Goal: Task Accomplishment & Management: Use online tool/utility

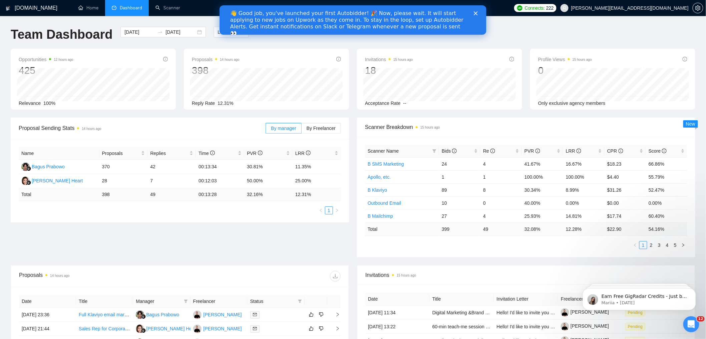
click at [476, 13] on icon "Close" at bounding box center [475, 13] width 4 height 4
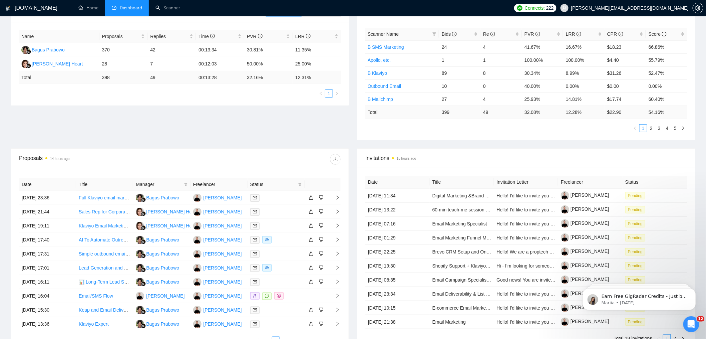
scroll to position [117, 0]
click at [115, 215] on td "Sales Rep for Corporate Catering Brand NYC" at bounding box center [104, 212] width 57 height 14
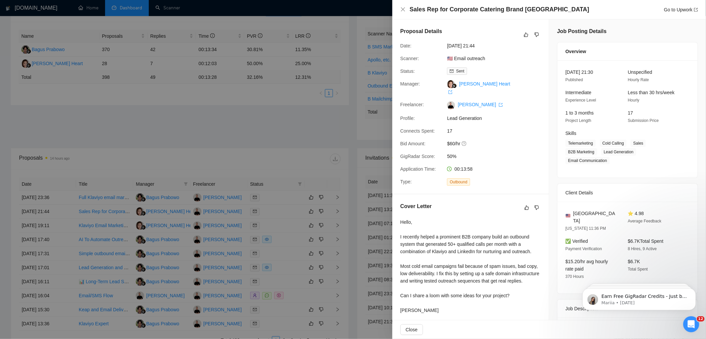
click at [194, 155] on div at bounding box center [353, 169] width 706 height 339
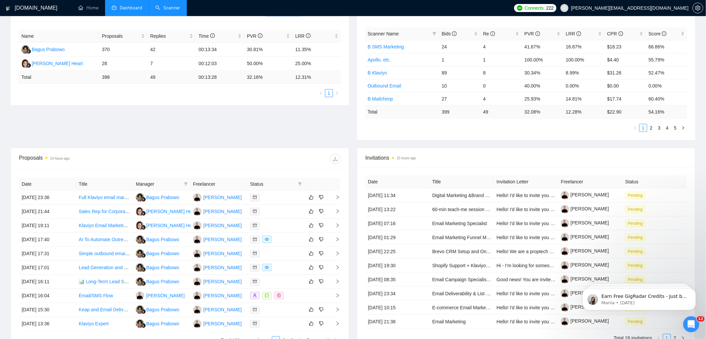
click at [177, 9] on link "Scanner" at bounding box center [167, 8] width 25 height 6
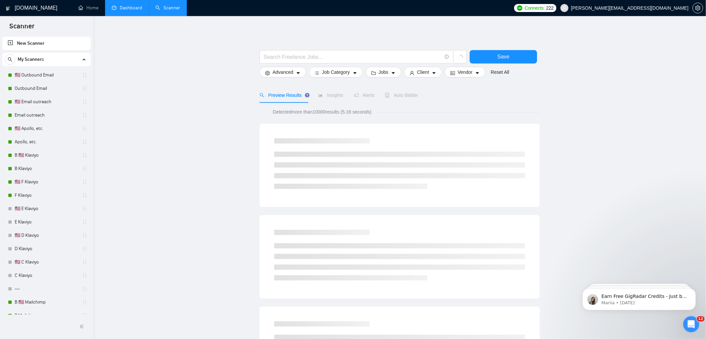
click at [126, 7] on link "Dashboard" at bounding box center [127, 8] width 30 height 6
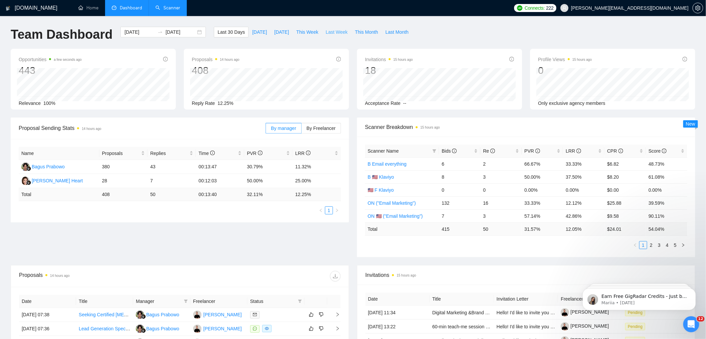
click at [331, 32] on span "Last Week" at bounding box center [337, 31] width 22 height 7
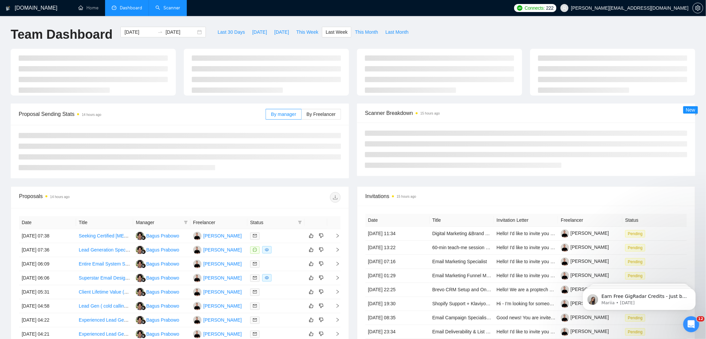
type input "2025-08-18"
type input "[DATE]"
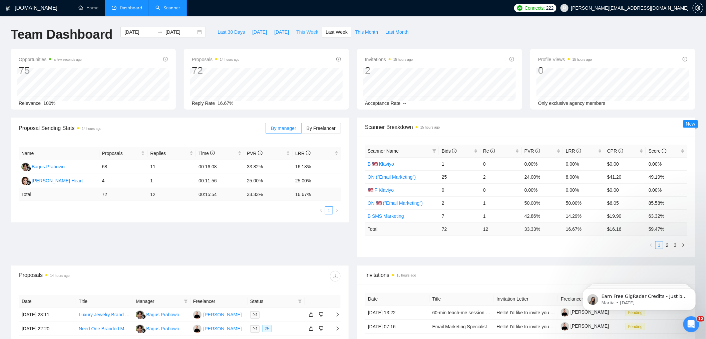
click at [312, 30] on span "This Week" at bounding box center [307, 31] width 22 height 7
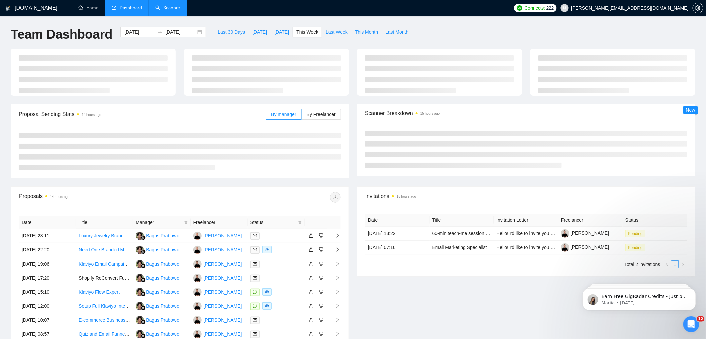
type input "2025-08-25"
type input "2025-08-31"
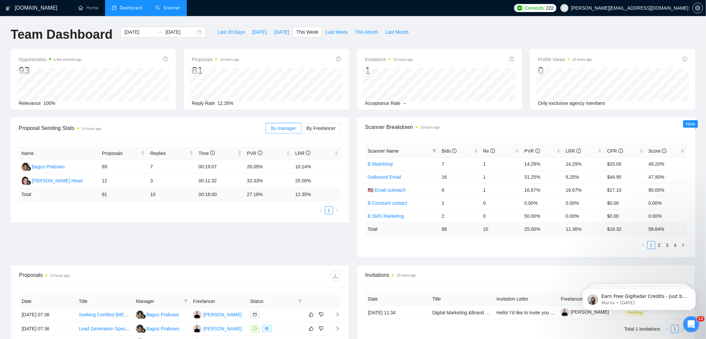
click at [161, 11] on link "Scanner" at bounding box center [167, 8] width 25 height 6
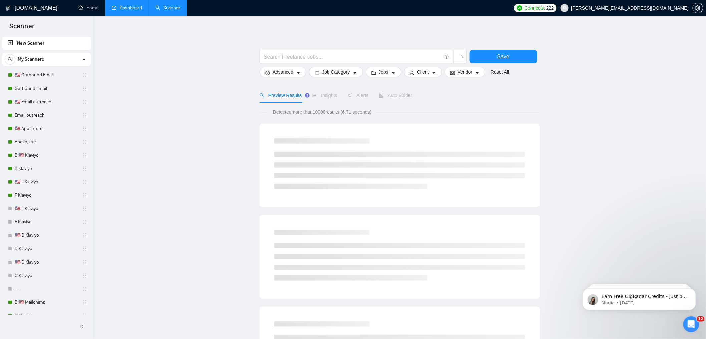
drag, startPoint x: 46, startPoint y: 90, endPoint x: 164, endPoint y: 98, distance: 118.8
click at [46, 90] on link "Outbound Email" at bounding box center [46, 88] width 63 height 13
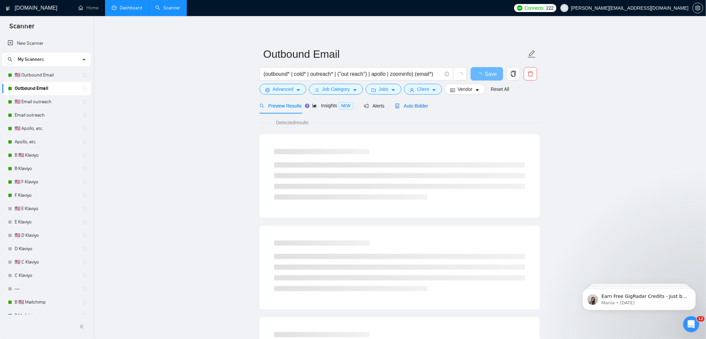
drag, startPoint x: 416, startPoint y: 103, endPoint x: 420, endPoint y: 103, distance: 3.4
click at [417, 103] on span "Auto Bidder" at bounding box center [411, 105] width 33 height 5
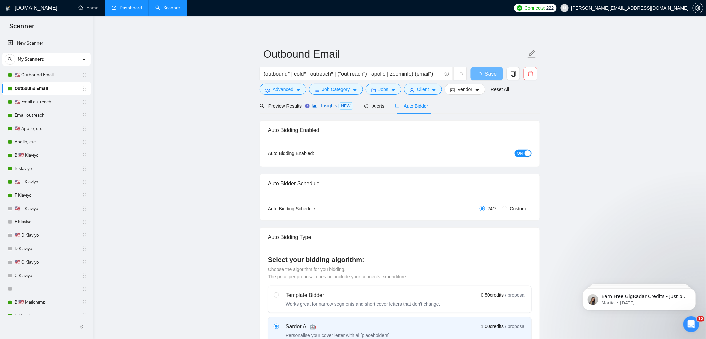
click at [327, 104] on span "Insights NEW" at bounding box center [332, 105] width 41 height 5
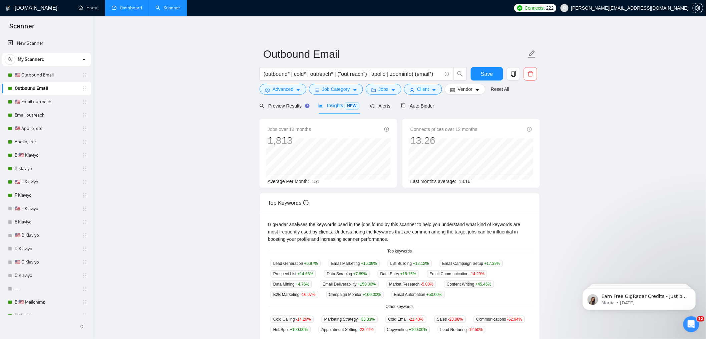
click at [127, 9] on link "Dashboard" at bounding box center [127, 8] width 30 height 6
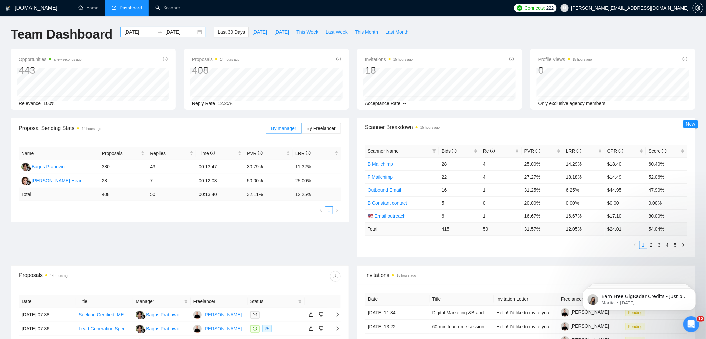
click at [193, 32] on div "2025-07-29 2025-08-28" at bounding box center [162, 32] width 85 height 11
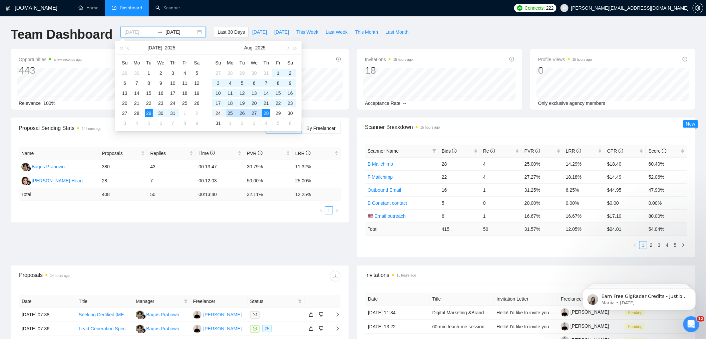
type input "[DATE]"
click at [220, 112] on div "24" at bounding box center [218, 113] width 8 height 8
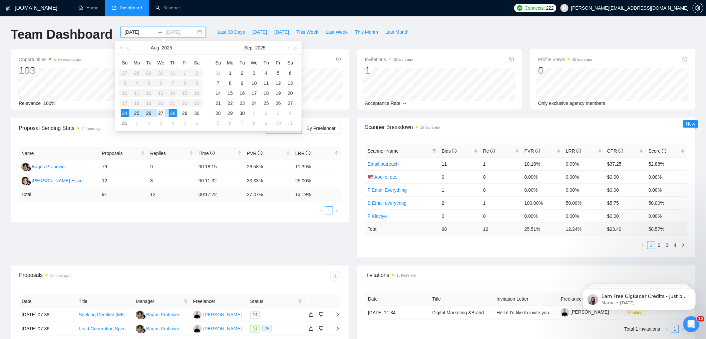
type input "2025-08-27"
click at [161, 113] on div "27" at bounding box center [161, 113] width 8 height 8
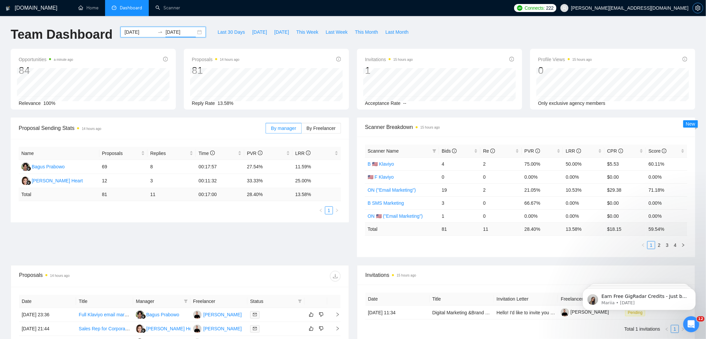
click at [698, 7] on icon "setting" at bounding box center [697, 7] width 5 height 5
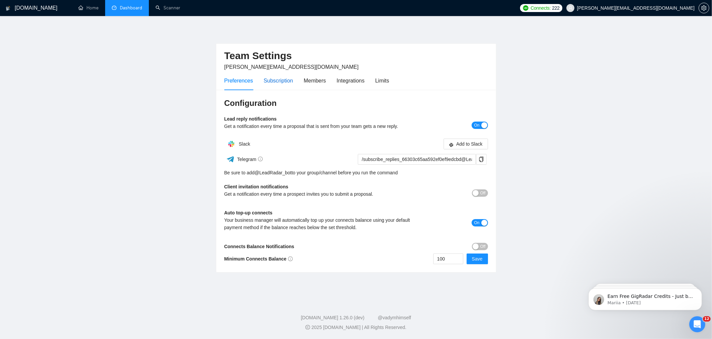
click at [274, 76] on div "Subscription" at bounding box center [278, 80] width 29 height 8
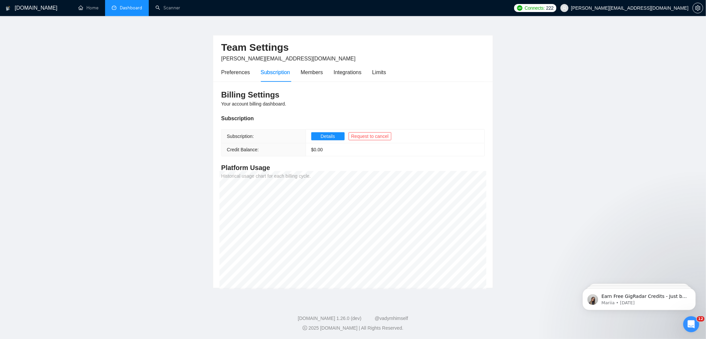
scroll to position [9, 0]
click at [167, 9] on link "Scanner" at bounding box center [167, 8] width 25 height 6
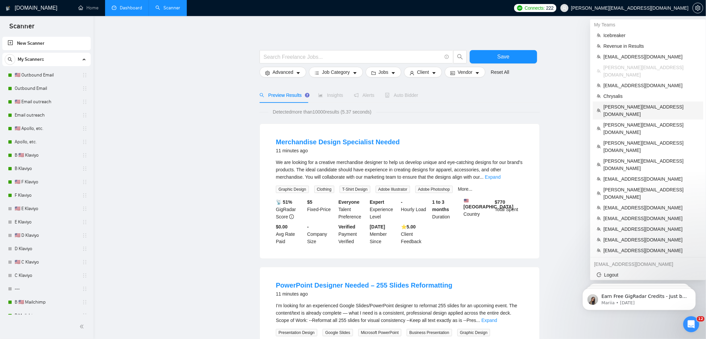
click at [627, 103] on span "[PERSON_NAME][EMAIL_ADDRESS][DOMAIN_NAME]" at bounding box center [652, 110] width 96 height 15
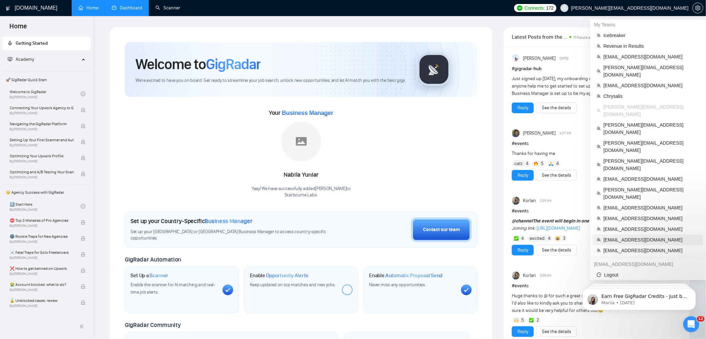
click at [618, 236] on span "[EMAIL_ADDRESS][DOMAIN_NAME]" at bounding box center [652, 239] width 96 height 7
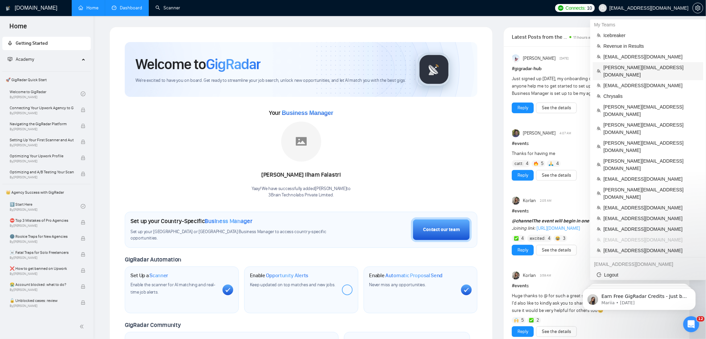
click at [632, 67] on span "[PERSON_NAME][EMAIL_ADDRESS][DOMAIN_NAME]" at bounding box center [652, 71] width 96 height 15
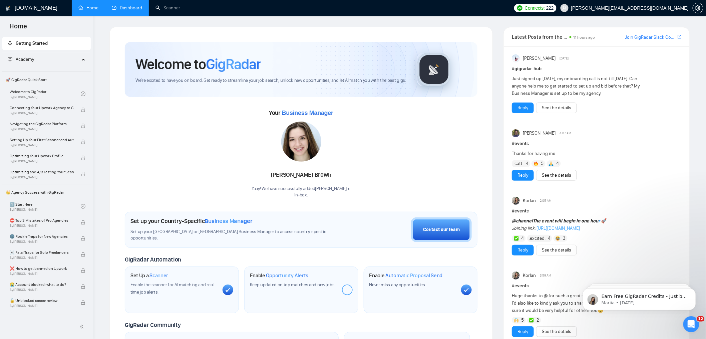
click at [128, 8] on link "Dashboard" at bounding box center [127, 8] width 30 height 6
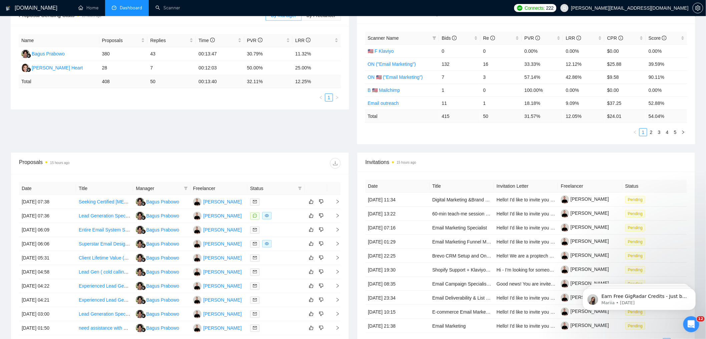
scroll to position [154, 0]
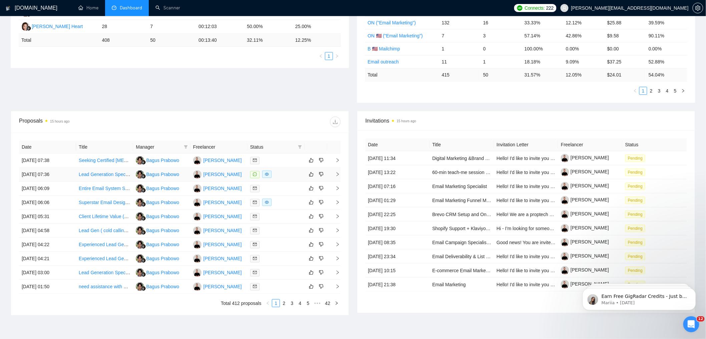
click at [72, 176] on td "[DATE] 07:36" at bounding box center [47, 174] width 57 height 14
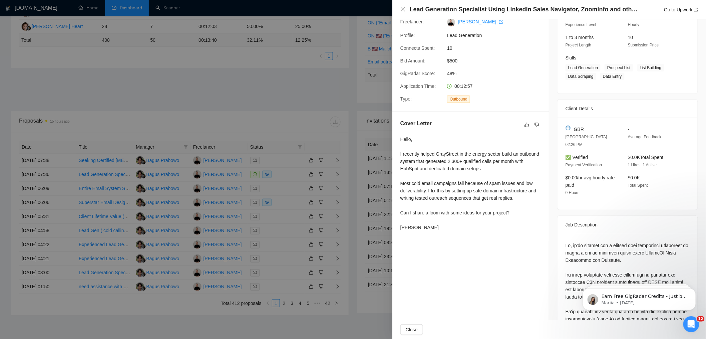
scroll to position [0, 0]
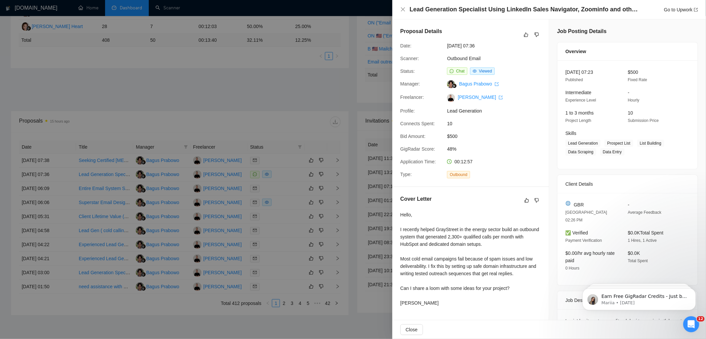
click at [251, 106] on div at bounding box center [353, 169] width 706 height 339
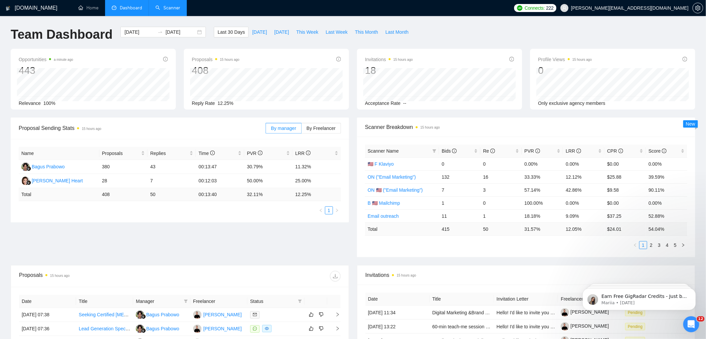
click at [171, 11] on link "Scanner" at bounding box center [167, 8] width 25 height 6
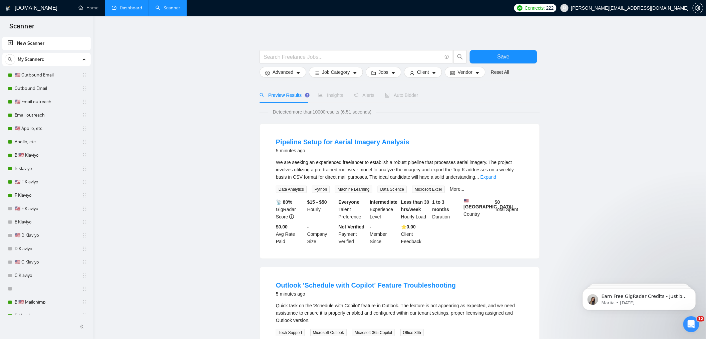
drag, startPoint x: 38, startPoint y: 74, endPoint x: 141, endPoint y: 92, distance: 104.9
click at [38, 74] on link "🇺🇸 Outbound Email" at bounding box center [46, 74] width 63 height 13
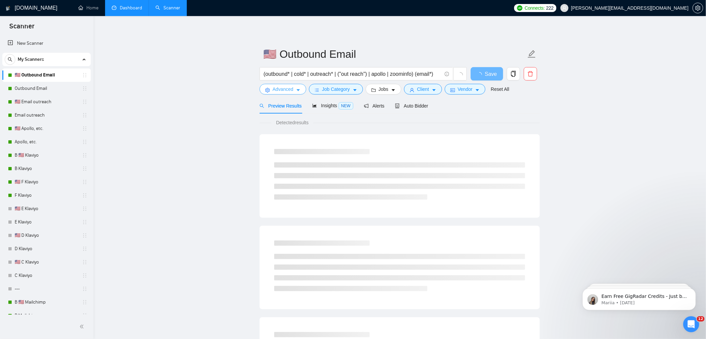
click at [274, 86] on span "Advanced" at bounding box center [283, 88] width 21 height 7
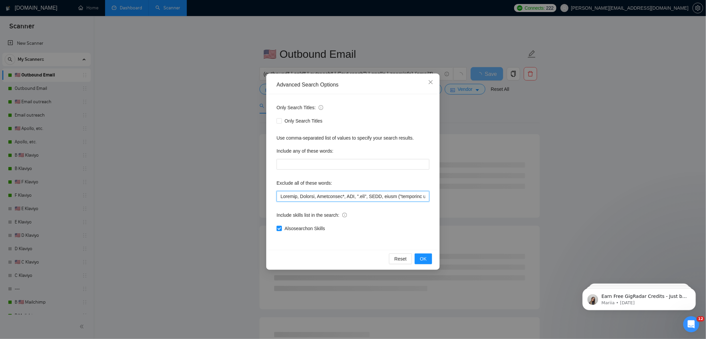
click at [280, 193] on input "text" at bounding box center [353, 196] width 153 height 11
paste input "LinkedIn DM"
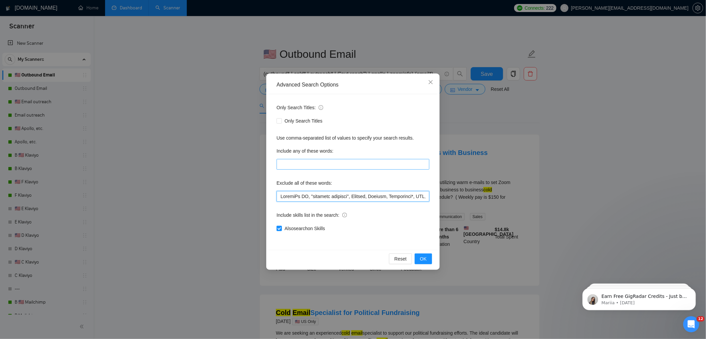
type input "LinkedIn DM, "linkedin outreach", Klaviyo, Klayvio, Telemarket*, DNS, ".svg", B…"
click at [318, 163] on input "text" at bounding box center [353, 164] width 153 height 11
type input "email, e-mail"
click at [379, 121] on div "Only Search Titles" at bounding box center [353, 120] width 153 height 7
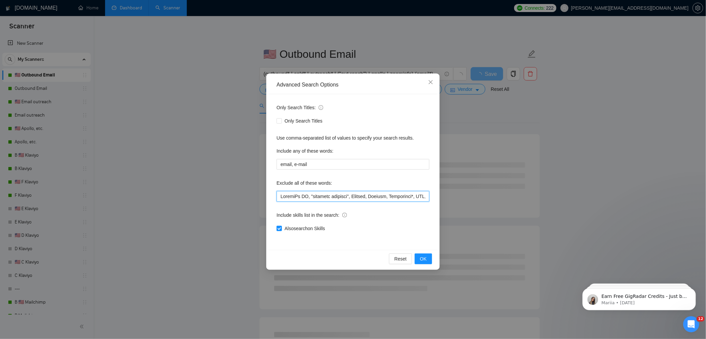
drag, startPoint x: 309, startPoint y: 197, endPoint x: 252, endPoint y: 187, distance: 58.5
click at [249, 195] on div "Advanced Search Options Only Search Titles: Only Search Titles Use comma-separa…" at bounding box center [353, 169] width 706 height 339
drag, startPoint x: 321, startPoint y: 195, endPoint x: 249, endPoint y: 182, distance: 73.1
click at [249, 189] on div "Advanced Search Options Only Search Titles: Only Search Titles Use comma-separa…" at bounding box center [353, 169] width 706 height 339
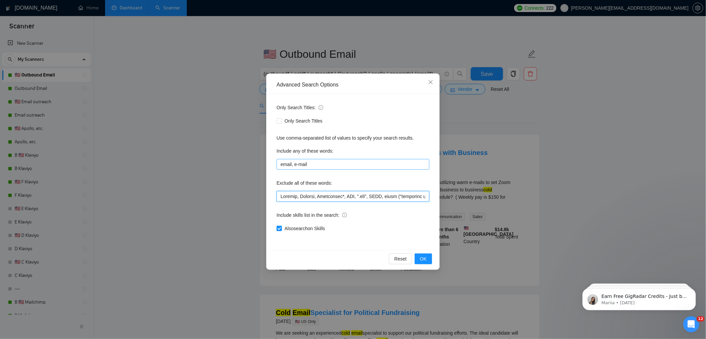
type input "Klaviyo, Klayvio, Telemarket*, DNS, ".svg", BIMI, email ("marketing agency"), "…"
drag, startPoint x: 292, startPoint y: 160, endPoint x: 252, endPoint y: 157, distance: 39.8
click at [253, 157] on div "Advanced Search Options Only Search Titles: Only Search Titles Use comma-separa…" at bounding box center [353, 169] width 706 height 339
type input "email, e-mail, "e mail","
drag, startPoint x: 343, startPoint y: 166, endPoint x: 266, endPoint y: 158, distance: 77.5
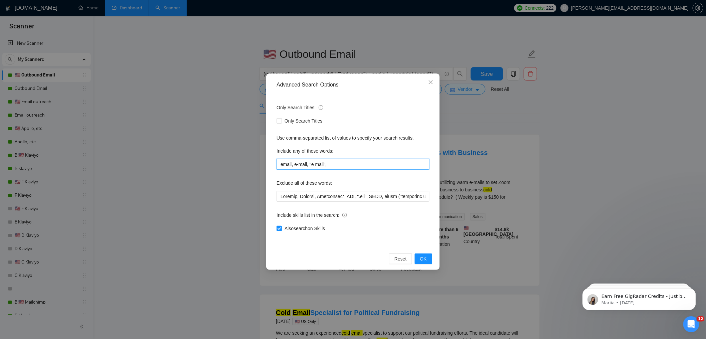
click at [266, 158] on div "Advanced Search Options Only Search Titles: Only Search Titles Use comma-separa…" at bounding box center [353, 169] width 706 height 339
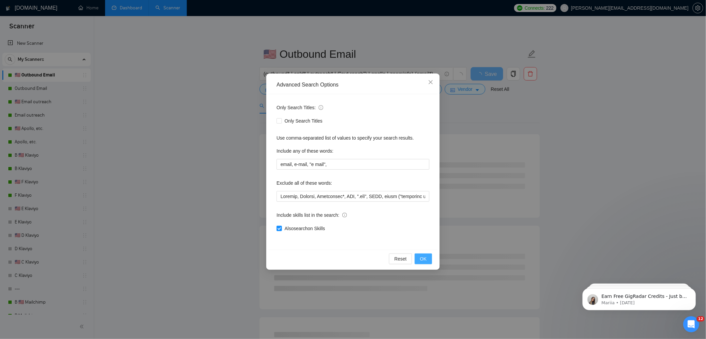
click at [421, 256] on span "OK" at bounding box center [423, 258] width 7 height 7
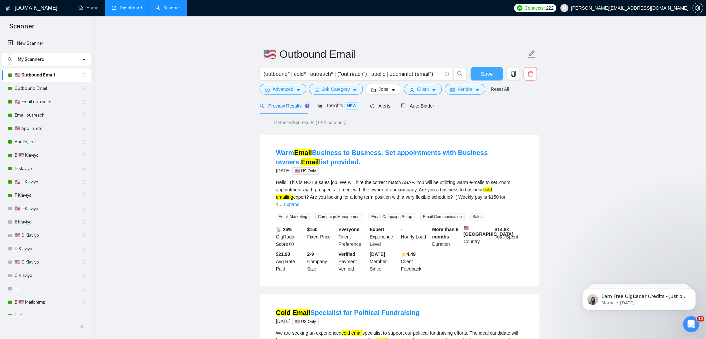
click at [490, 73] on span "Save" at bounding box center [487, 74] width 12 height 8
click at [29, 88] on link "Outbound Email" at bounding box center [46, 88] width 63 height 13
click at [22, 89] on link "Outbound Email" at bounding box center [46, 88] width 63 height 13
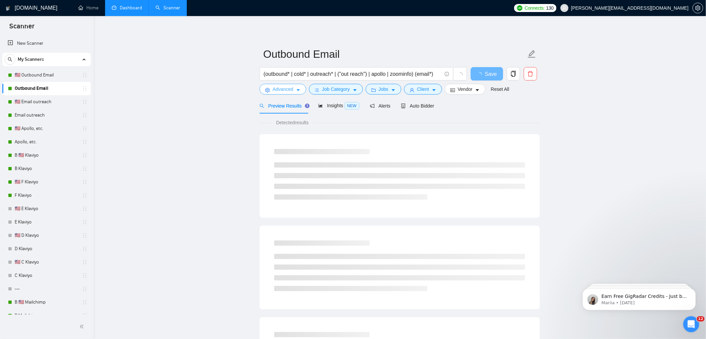
click at [280, 84] on button "Advanced" at bounding box center [283, 89] width 47 height 11
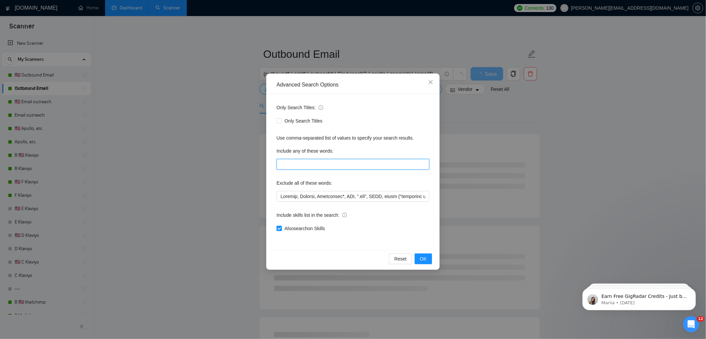
click at [294, 164] on input "text" at bounding box center [353, 164] width 153 height 11
paste input "email, e-mail, "e mail","
type input "email, e-mail, "e mail","
click at [513, 97] on div "Advanced Search Options Only Search Titles: Only Search Titles Use comma-separa…" at bounding box center [353, 169] width 706 height 339
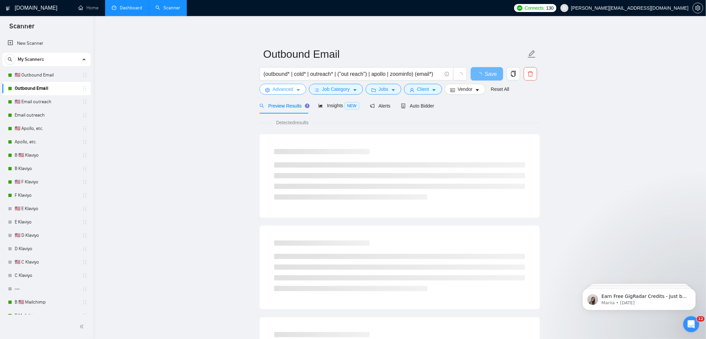
click at [283, 89] on span "Advanced" at bounding box center [283, 88] width 21 height 7
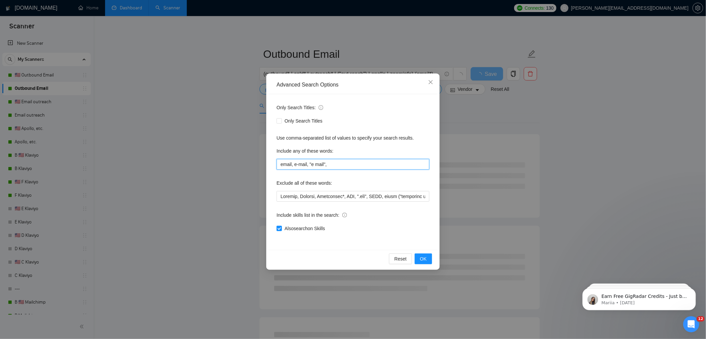
drag, startPoint x: 340, startPoint y: 161, endPoint x: 229, endPoint y: 145, distance: 112.9
click at [239, 150] on div "Advanced Search Options Only Search Titles: Only Search Titles Use comma-separa…" at bounding box center [353, 169] width 706 height 339
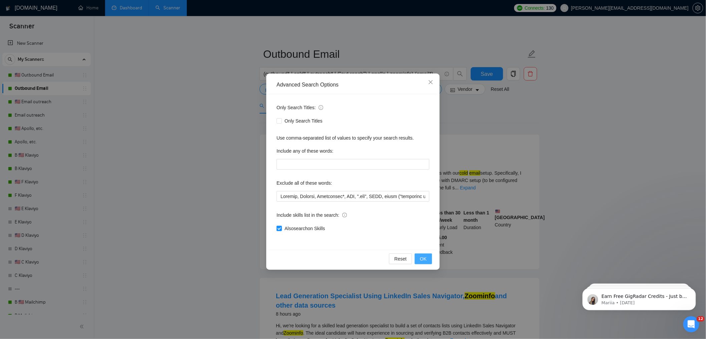
click at [421, 254] on button "OK" at bounding box center [423, 258] width 17 height 11
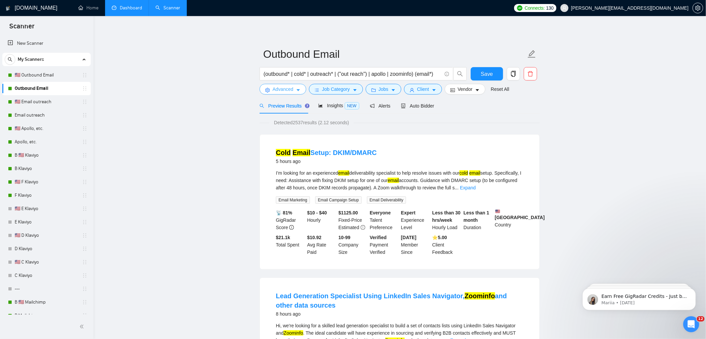
click at [287, 89] on span "Advanced" at bounding box center [283, 88] width 21 height 7
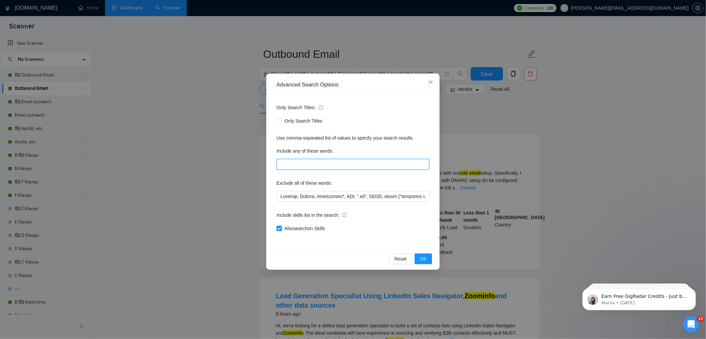
click at [298, 165] on input "text" at bounding box center [353, 164] width 153 height 11
click at [558, 93] on div "Advanced Search Options Only Search Titles: Only Search Titles Use comma-separa…" at bounding box center [353, 169] width 706 height 339
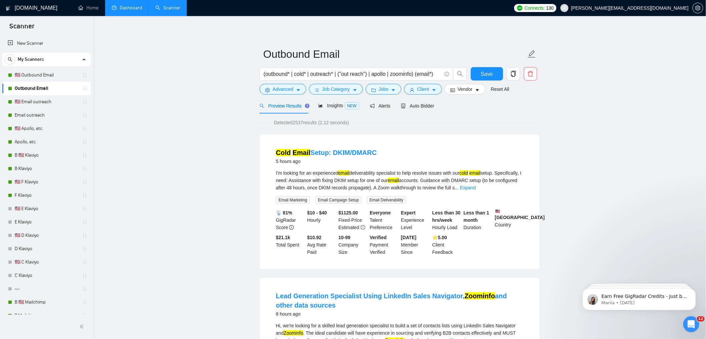
click at [281, 99] on div "Preview Results" at bounding box center [284, 106] width 48 height 16
click at [282, 86] on span "Advanced" at bounding box center [283, 88] width 21 height 7
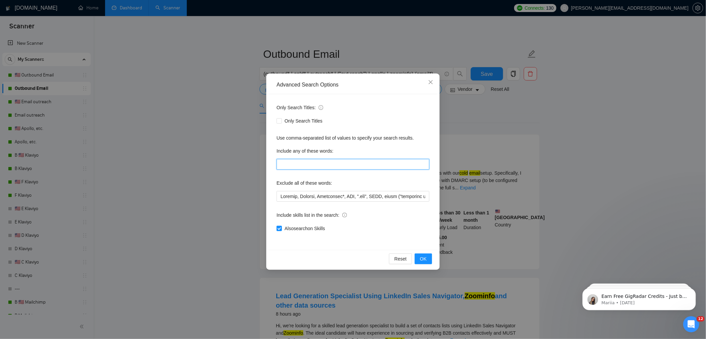
click at [290, 165] on input "text" at bounding box center [353, 164] width 153 height 11
paste input "email, e-mail, "e mail","
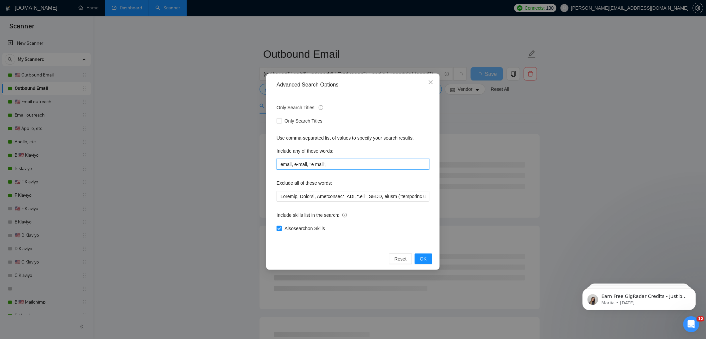
type input "email, e-mail, "e mail","
click at [383, 122] on div "Only Search Titles" at bounding box center [353, 120] width 153 height 7
click at [426, 258] on span "OK" at bounding box center [423, 258] width 7 height 7
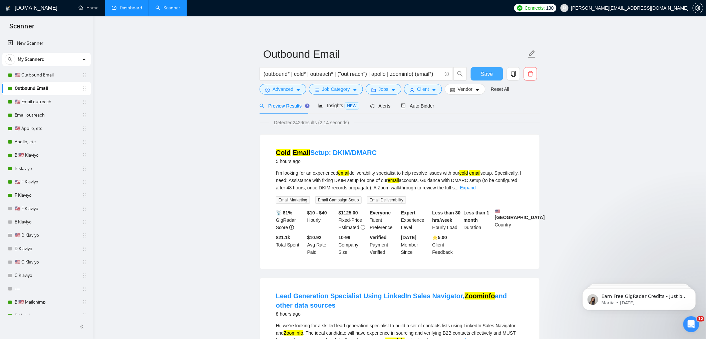
click at [480, 70] on button "Save" at bounding box center [487, 73] width 32 height 13
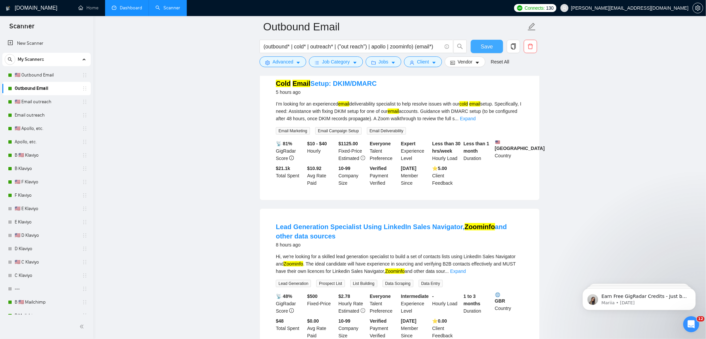
scroll to position [81, 0]
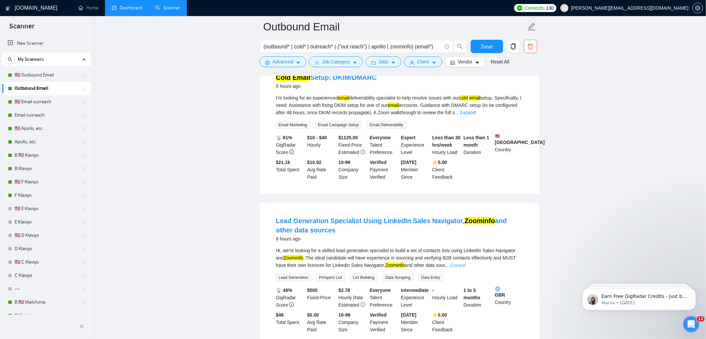
click at [466, 268] on link "Expand" at bounding box center [458, 264] width 16 height 5
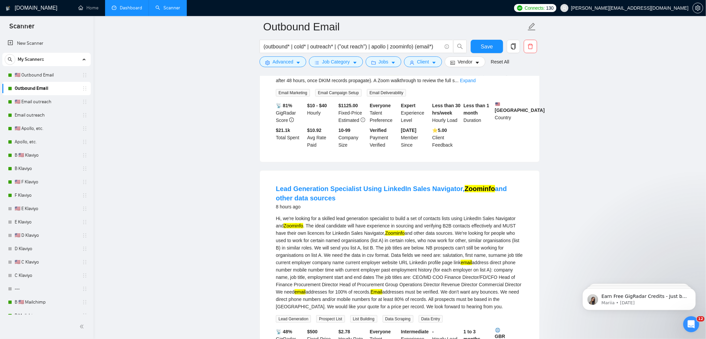
scroll to position [165, 0]
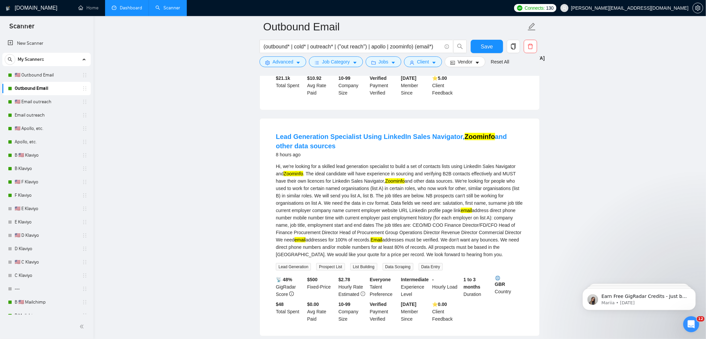
click at [313, 184] on div "Hi, we're looking for a skilled lead generation specialist to build a set of co…" at bounding box center [400, 209] width 248 height 95
copy div "MUST"
click at [314, 184] on div "Hi, we're looking for a skilled lead generation specialist to build a set of co…" at bounding box center [400, 209] width 248 height 95
drag, startPoint x: 310, startPoint y: 186, endPoint x: 333, endPoint y: 186, distance: 23.4
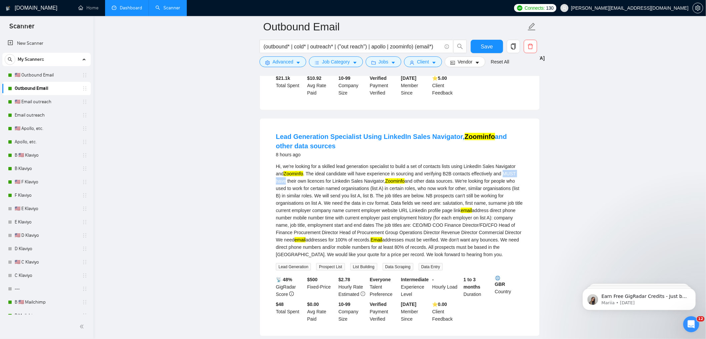
click at [333, 186] on div "Hi, we're looking for a skilled lead generation specialist to build a set of co…" at bounding box center [400, 209] width 248 height 95
copy div "MUST have"
click at [289, 62] on span "Advanced" at bounding box center [283, 61] width 21 height 7
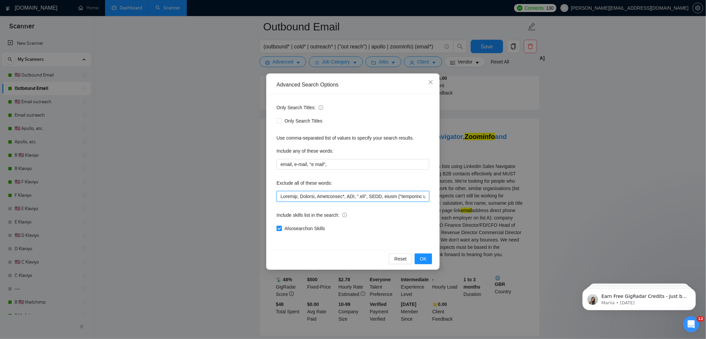
click at [280, 198] on input "text" at bounding box center [353, 196] width 153 height 11
paste input "MUST have"
click at [279, 196] on input "text" at bounding box center [353, 196] width 153 height 11
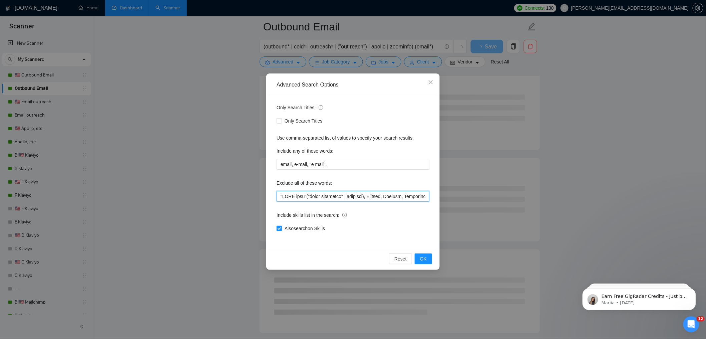
click at [319, 196] on input "text" at bounding box center [353, 196] width 153 height 11
type input ""MUST have"("sales navigator" | zoominfo), Klaviyo, Klayvio, Telemarket*, DNS, …"
click at [426, 261] on span "OK" at bounding box center [423, 258] width 7 height 7
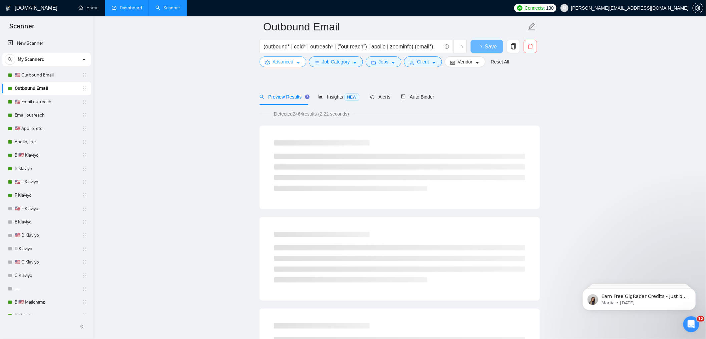
scroll to position [0, 0]
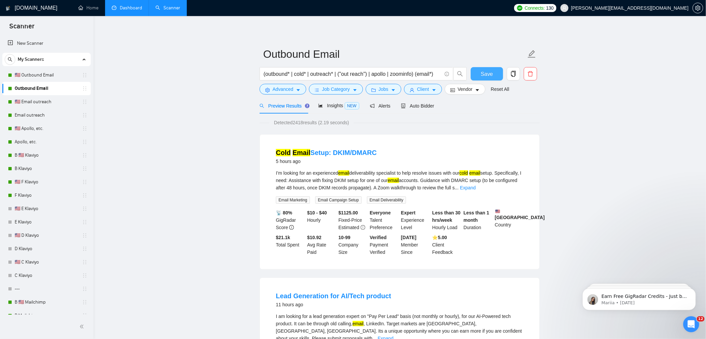
click at [485, 67] on button "Save" at bounding box center [487, 73] width 32 height 13
click at [39, 102] on link "🇺🇸 Email outreach" at bounding box center [46, 101] width 63 height 13
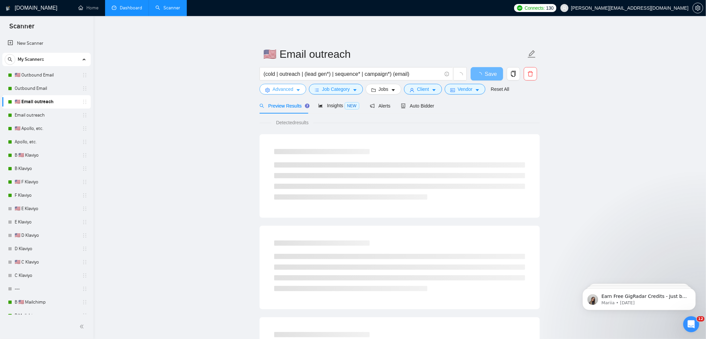
drag, startPoint x: 275, startPoint y: 86, endPoint x: 275, endPoint y: 93, distance: 6.7
click at [275, 86] on span "Advanced" at bounding box center [283, 88] width 21 height 7
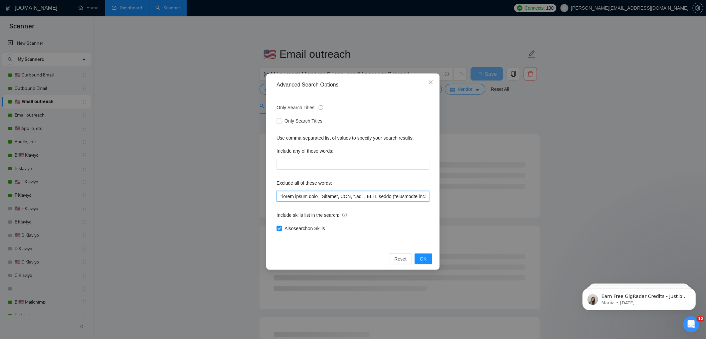
click at [291, 193] on input "text" at bounding box center [353, 196] width 153 height 11
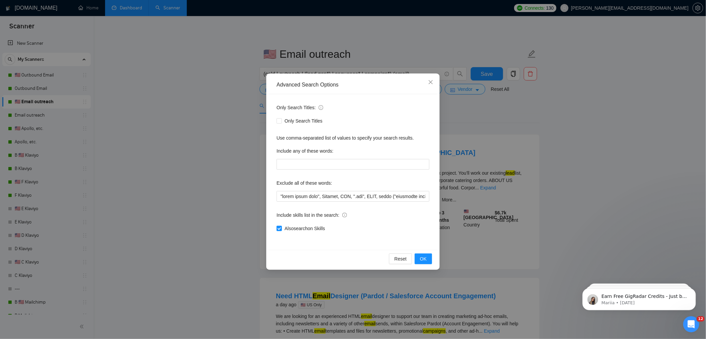
click at [479, 95] on div "Advanced Search Options Only Search Titles: Only Search Titles Use comma-separa…" at bounding box center [353, 169] width 706 height 339
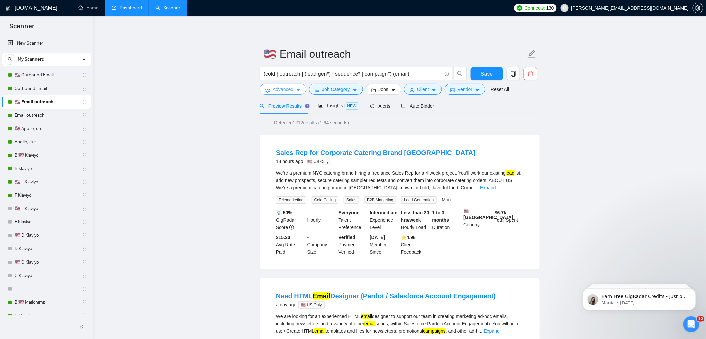
click at [280, 88] on span "Advanced" at bounding box center [283, 88] width 21 height 7
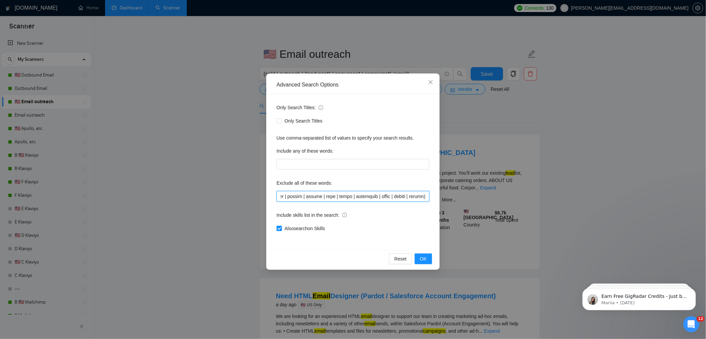
drag, startPoint x: 320, startPoint y: 195, endPoint x: 619, endPoint y: 205, distance: 299.4
click at [619, 205] on div "Advanced Search Options Only Search Titles: Only Search Titles Use comma-separa…" at bounding box center [353, 169] width 706 height 339
paste input ""MUST have"("sales navigator" | zoominfo), Klaviyo, Klayvio, Telemarket*, DNS, …"
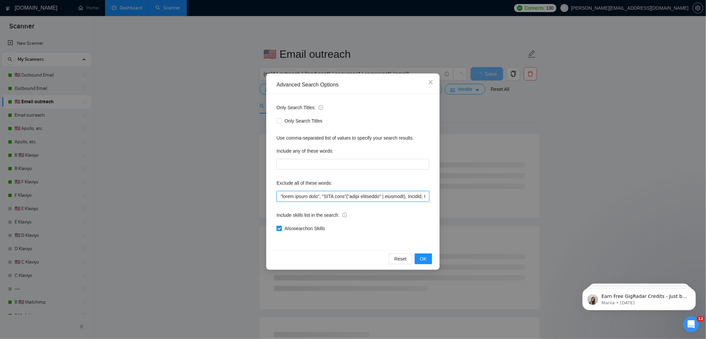
drag, startPoint x: 318, startPoint y: 197, endPoint x: 105, endPoint y: 192, distance: 212.9
click at [105, 192] on div "Advanced Search Options Only Search Titles: Only Search Titles Use comma-separa…" at bounding box center [353, 169] width 706 height 339
click at [322, 197] on input "text" at bounding box center [353, 196] width 153 height 11
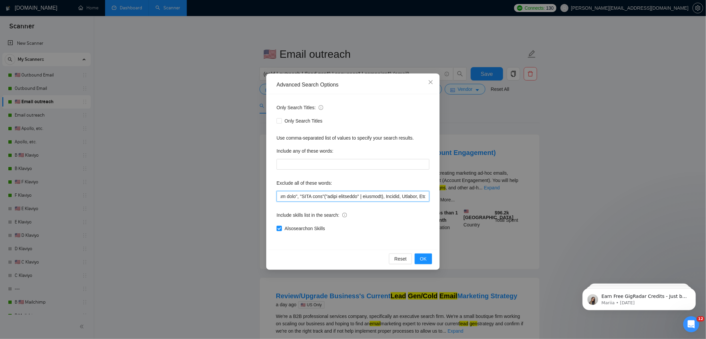
scroll to position [0, 105]
drag, startPoint x: 417, startPoint y: 198, endPoint x: 390, endPoint y: 199, distance: 27.7
click at [392, 199] on input "text" at bounding box center [353, 196] width 153 height 11
click at [360, 197] on input "text" at bounding box center [353, 196] width 153 height 11
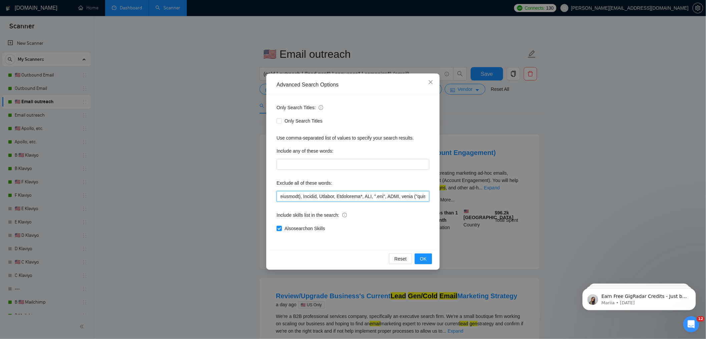
click at [360, 197] on input "text" at bounding box center [353, 196] width 153 height 11
type input ""small pilot task", "MUST have"("sales navigator" | zoominfo), Klaviyo, Klayvio…"
click at [425, 258] on span "OK" at bounding box center [423, 258] width 7 height 7
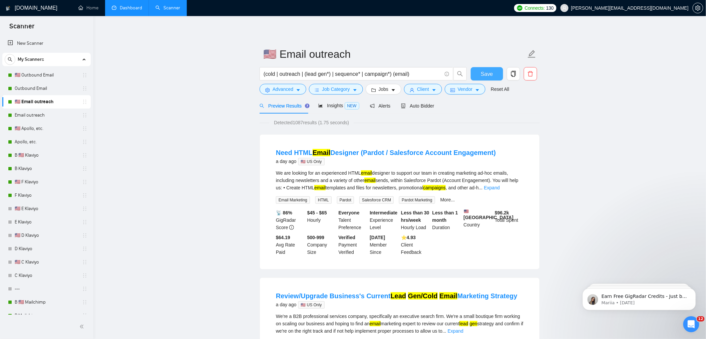
drag, startPoint x: 485, startPoint y: 77, endPoint x: 468, endPoint y: 78, distance: 17.0
click at [485, 77] on span "Save" at bounding box center [487, 74] width 12 height 8
click at [297, 90] on icon "caret-down" at bounding box center [298, 90] width 5 height 5
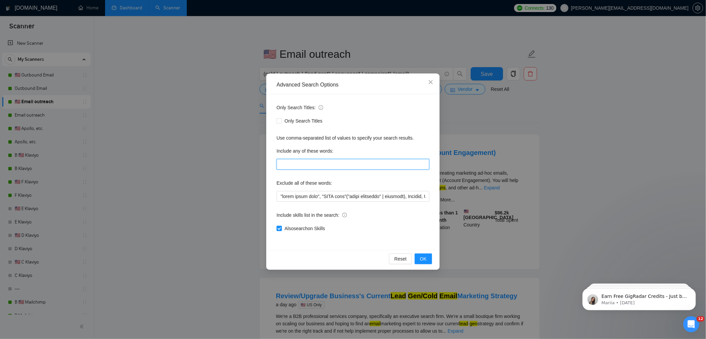
click at [298, 161] on input "text" at bounding box center [353, 164] width 153 height 11
type input "email, e-mail, "e mail","
click at [426, 257] on span "OK" at bounding box center [423, 258] width 7 height 7
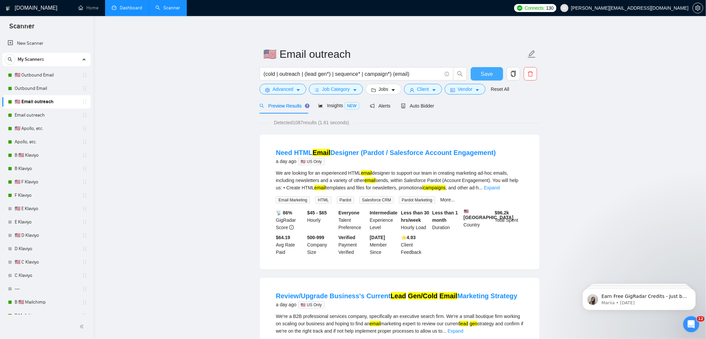
click at [488, 68] on button "Save" at bounding box center [487, 73] width 32 height 13
click at [27, 116] on link "Email outreach" at bounding box center [46, 114] width 63 height 13
click at [271, 86] on button "Advanced" at bounding box center [283, 89] width 47 height 11
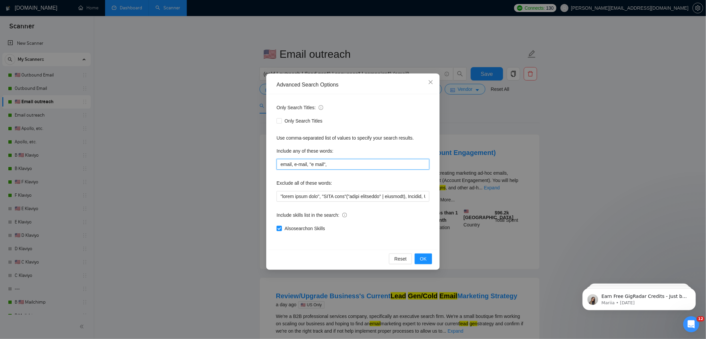
drag, startPoint x: 336, startPoint y: 165, endPoint x: 263, endPoint y: 156, distance: 73.6
click at [263, 156] on div "Advanced Search Options Only Search Titles: Only Search Titles Use comma-separa…" at bounding box center [353, 169] width 706 height 339
click at [488, 154] on div "Advanced Search Options Only Search Titles: Only Search Titles Use comma-separa…" at bounding box center [353, 169] width 706 height 339
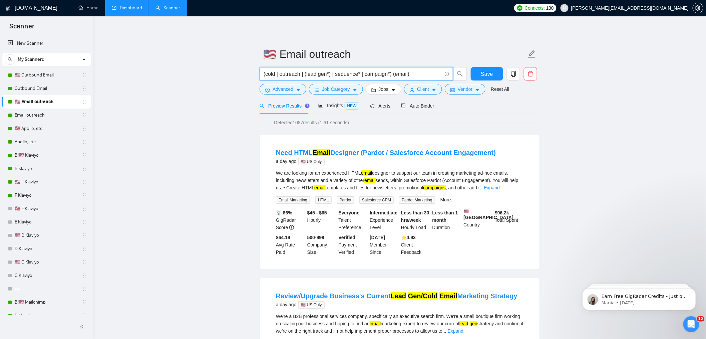
drag, startPoint x: 398, startPoint y: 74, endPoint x: 411, endPoint y: 74, distance: 12.7
click at [411, 74] on input "(cold | outreach | (lead gen*) | sequence* | campaign*) (email)" at bounding box center [353, 74] width 178 height 8
paste input ", e-mail, "e mail","
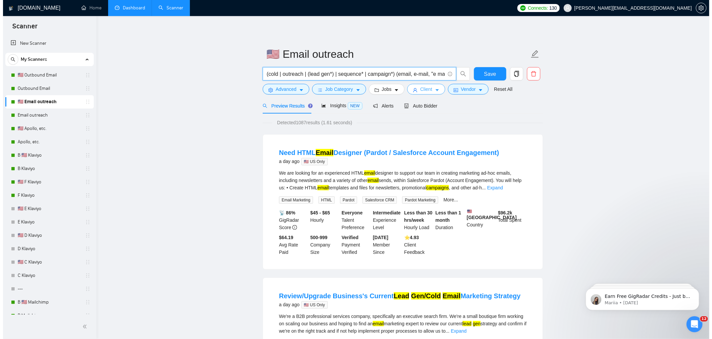
scroll to position [0, 10]
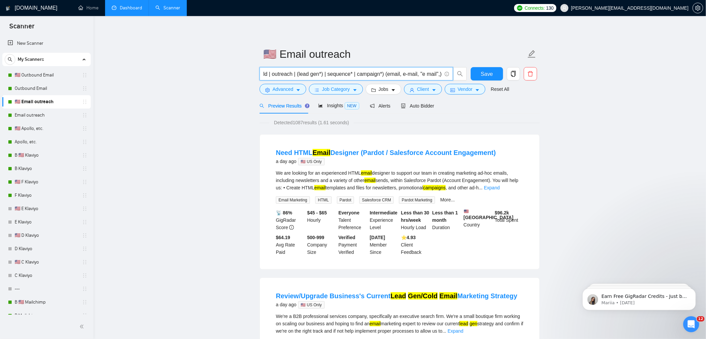
click at [399, 74] on input "(cold | outreach | (lead gen*) | sequence* | campaign*) (email, e-mail, "e mail…" at bounding box center [353, 74] width 178 height 8
click at [404, 75] on input "(cold | outreach | (lead gen*) | sequence* | campaign*) (email, e-mail, "e mail…" at bounding box center [353, 74] width 178 height 8
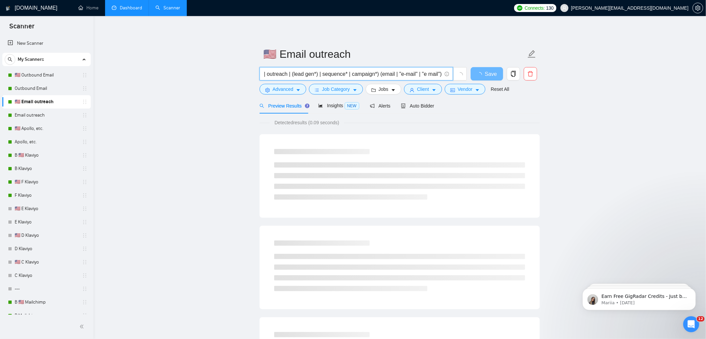
scroll to position [0, 18]
click at [393, 74] on input "(cold | outreach | (lead gen*) | sequence* | campaign*) (email | "e-mail" | "e …" at bounding box center [353, 74] width 178 height 8
drag, startPoint x: 409, startPoint y: 70, endPoint x: 477, endPoint y: 72, distance: 67.4
click at [477, 72] on div "(cold | outreach | (lead gen*) | sequence* | campaign*) (email* | "e-mail" | "e…" at bounding box center [398, 75] width 280 height 17
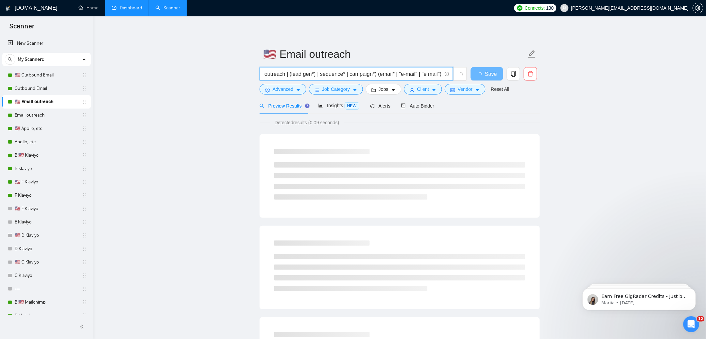
click at [393, 71] on input "(cold | outreach | (lead gen*) | sequence* | campaign*) (email* | "e-mail" | "e…" at bounding box center [353, 74] width 178 height 8
type input "(cold | outreach | (lead gen*) | sequence* | campaign*) (email* | "e-mail" | "e…"
click at [589, 103] on main "🇺🇸 Email outreach (cold | outreach | (lead gen*) | sequence* | campaign*) (emai…" at bounding box center [399, 305] width 591 height 556
drag, startPoint x: 474, startPoint y: 67, endPoint x: 492, endPoint y: 67, distance: 17.7
click at [492, 67] on div "(cold | outreach | (lead gen*) | sequence* | campaign*) (email* | "e-mail" | "e…" at bounding box center [398, 75] width 280 height 17
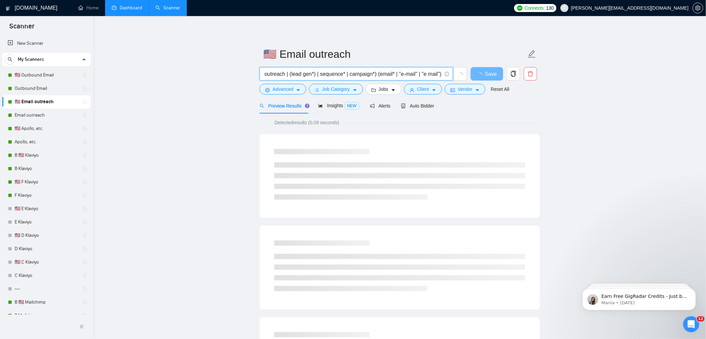
drag, startPoint x: 395, startPoint y: 74, endPoint x: 422, endPoint y: 74, distance: 27.0
click at [417, 74] on input "(cold | outreach | (lead gen*) | sequence* | campaign*) (email* | "e-mail" | "e…" at bounding box center [353, 74] width 178 height 8
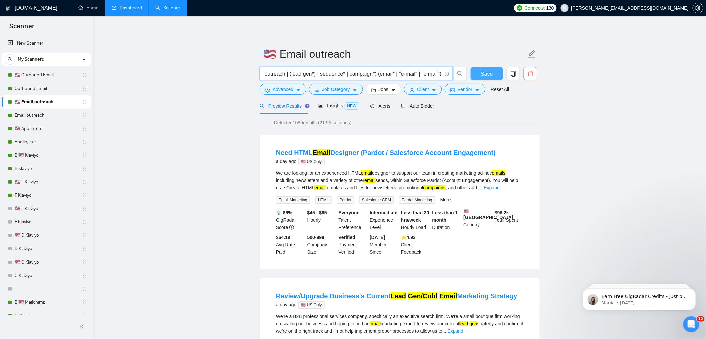
click at [479, 71] on button "Save" at bounding box center [487, 73] width 32 height 13
click at [37, 111] on link "Email outreach" at bounding box center [46, 114] width 63 height 13
click at [290, 87] on span "Advanced" at bounding box center [283, 88] width 21 height 7
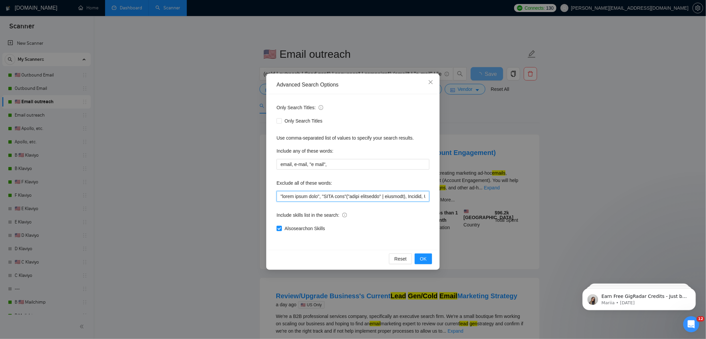
click at [297, 198] on input "text" at bounding box center [353, 196] width 153 height 11
click at [429, 260] on button "OK" at bounding box center [423, 258] width 17 height 11
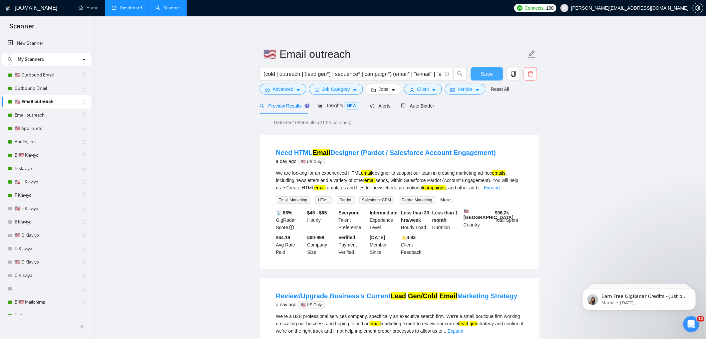
click at [490, 73] on span "Save" at bounding box center [487, 74] width 12 height 8
click at [25, 115] on link "Email outreach" at bounding box center [46, 114] width 63 height 13
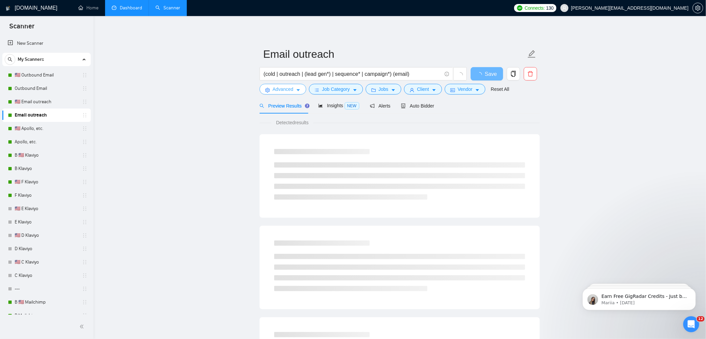
click at [269, 88] on icon "setting" at bounding box center [267, 90] width 5 height 5
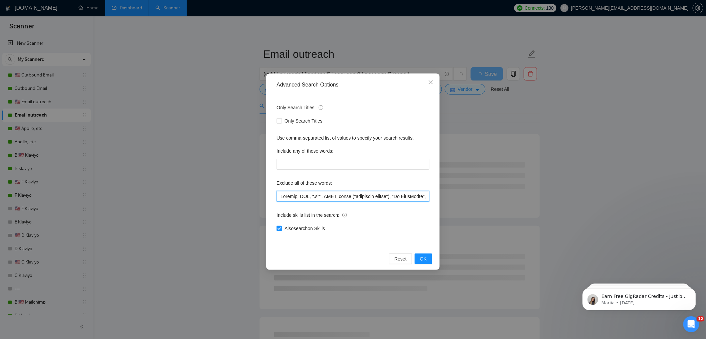
click at [303, 193] on input "text" at bounding box center [353, 196] width 153 height 11
paste input ""small pilot task", "MUST have"("sales navigator" | zoominfo), Klaviyo, Klayvio…"
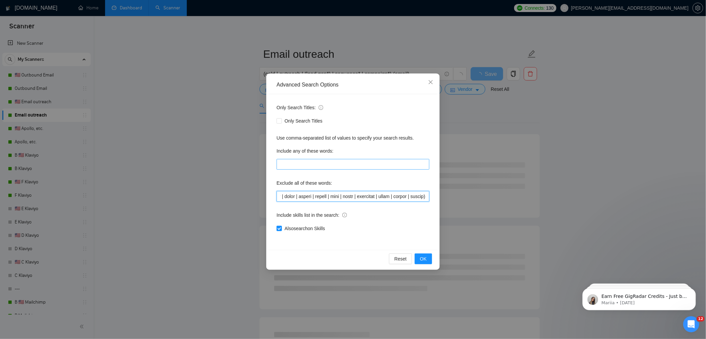
type input ""small pilot task", "MUST have"("sales navigator" | zoominfo), Klaviyo, Klayvio…"
click at [310, 161] on input "text" at bounding box center [353, 164] width 153 height 11
type input "email, e-mail, "e mail","
click at [422, 255] on span "OK" at bounding box center [423, 258] width 7 height 7
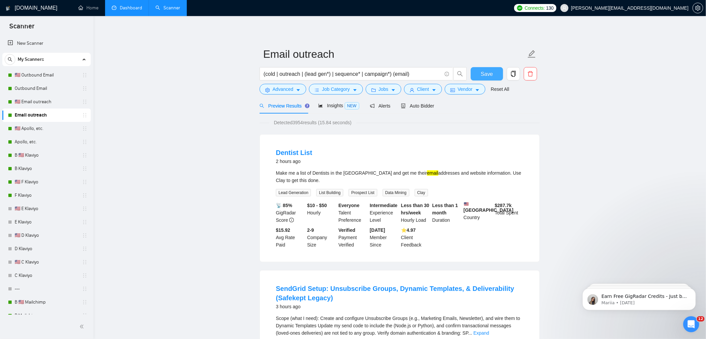
click at [485, 74] on span "Save" at bounding box center [487, 74] width 12 height 8
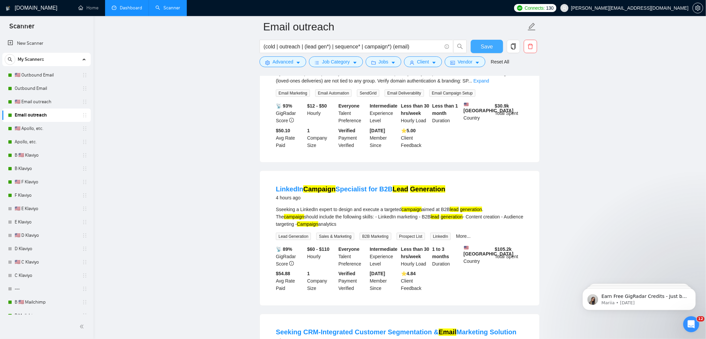
scroll to position [307, 0]
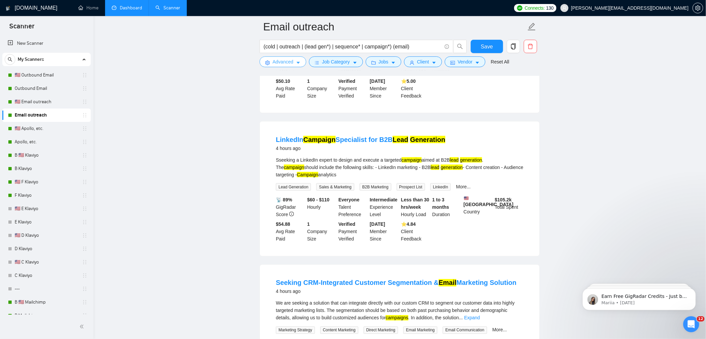
click at [288, 62] on span "Advanced" at bounding box center [283, 61] width 21 height 7
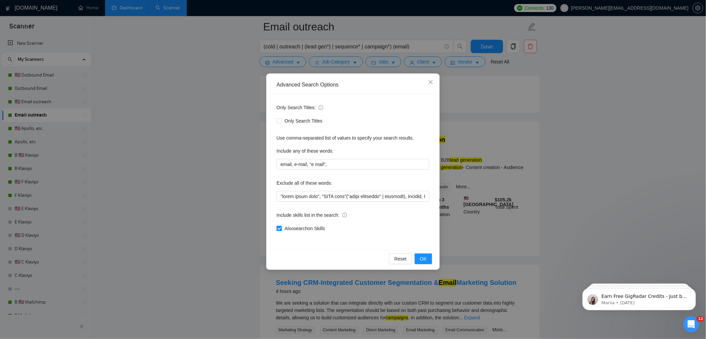
click at [485, 237] on div "Advanced Search Options Only Search Titles: Only Search Titles Use comma-separa…" at bounding box center [353, 169] width 706 height 339
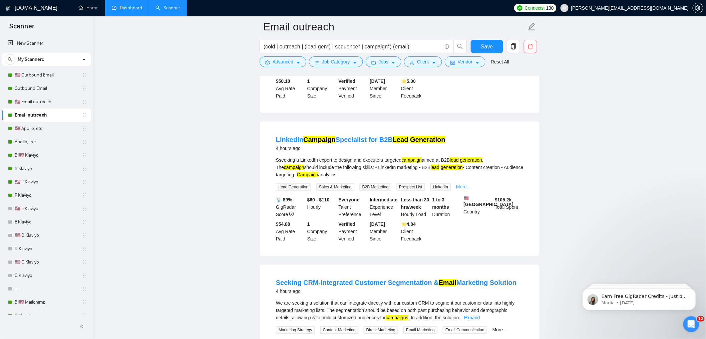
click at [469, 187] on link "More..." at bounding box center [463, 186] width 15 height 5
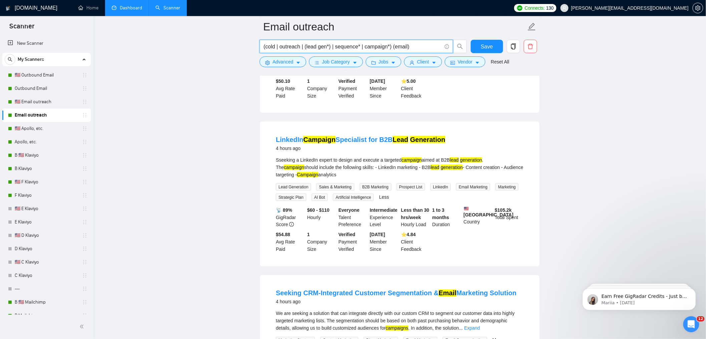
click at [394, 47] on input "(cold | outreach | (lead gen*) | sequence* | campaign*) (email)" at bounding box center [353, 46] width 178 height 8
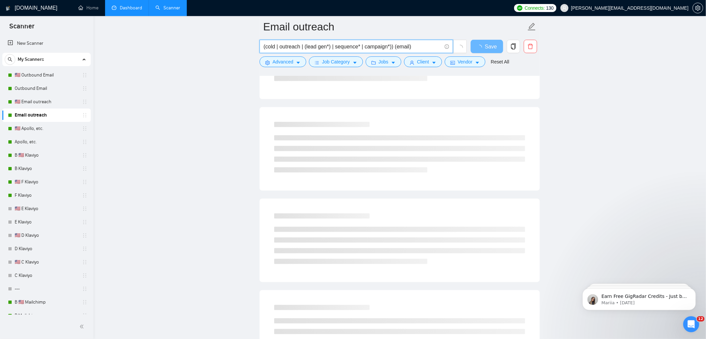
click at [264, 47] on input "(cold | outreach | (lead gen*) | sequence* | campaign*)) (email)" at bounding box center [353, 46] width 178 height 8
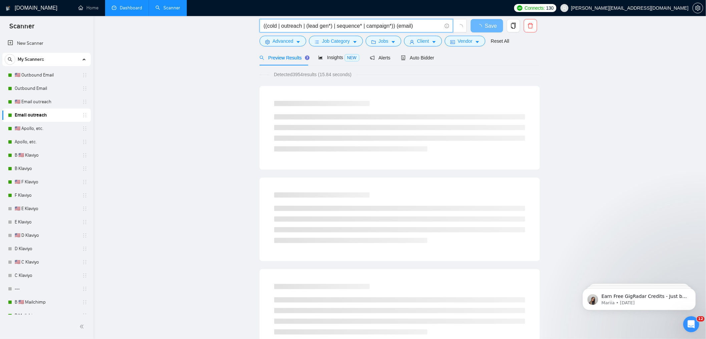
scroll to position [0, 0]
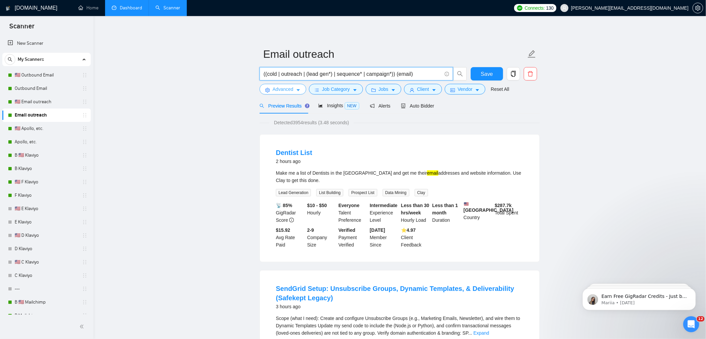
type input "((cold | outreach | (lead gen*) | sequence* | campaign*)) (email)"
click at [279, 92] on span "Advanced" at bounding box center [283, 88] width 21 height 7
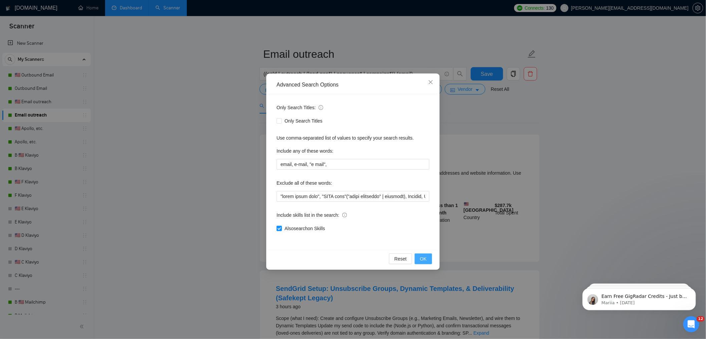
click at [419, 257] on button "OK" at bounding box center [423, 258] width 17 height 11
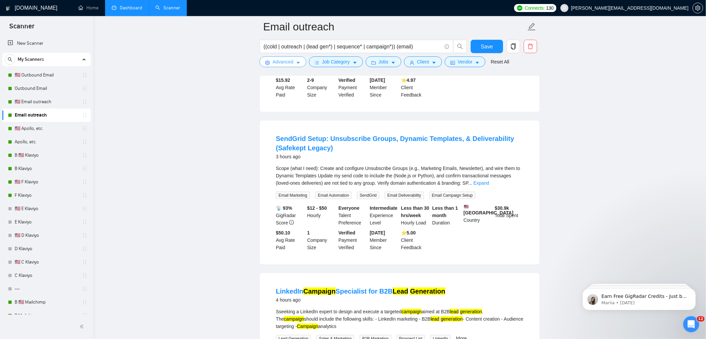
scroll to position [158, 0]
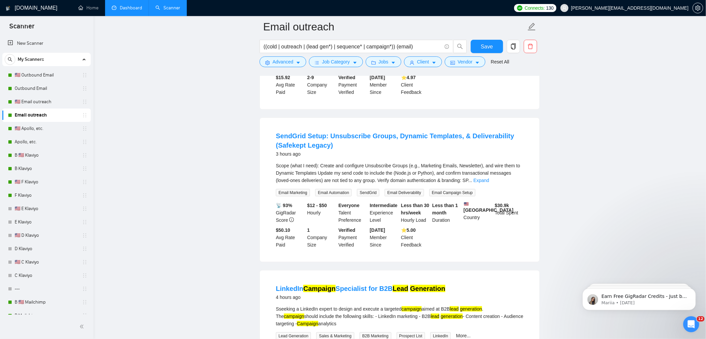
click at [514, 189] on div "Scope (what I need): Create and configure Unsubscribe Groups (e.g., Marketing E…" at bounding box center [400, 179] width 248 height 34
click at [513, 179] on div "Scope (what I need): Create and configure Unsubscribe Groups (e.g., Marketing E…" at bounding box center [400, 173] width 248 height 22
click at [489, 181] on link "Expand" at bounding box center [481, 179] width 16 height 5
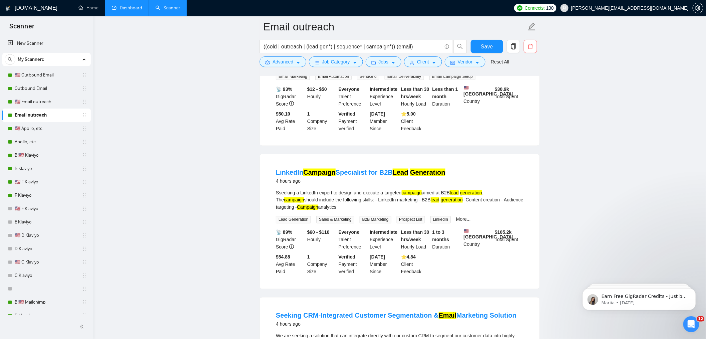
scroll to position [375, 0]
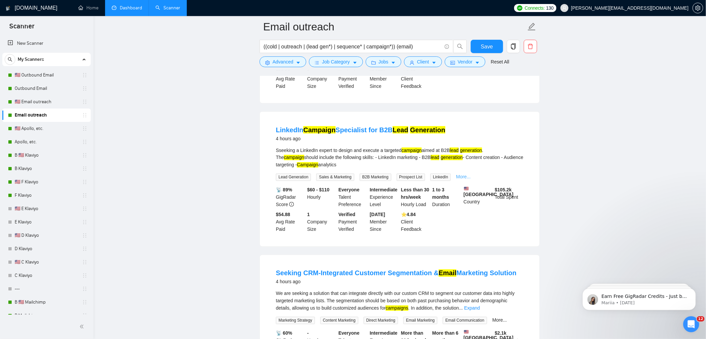
click at [471, 179] on link "More..." at bounding box center [463, 176] width 15 height 5
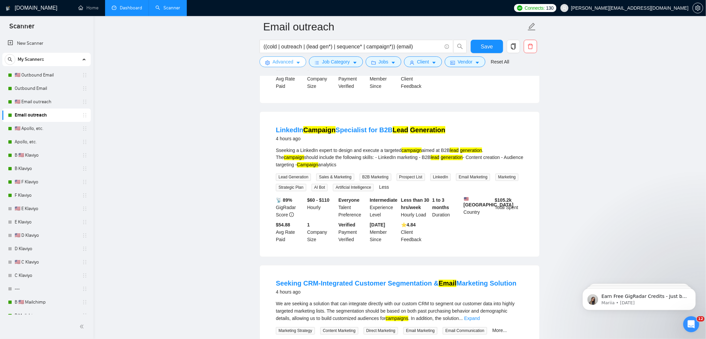
click at [280, 59] on span "Advanced" at bounding box center [283, 61] width 21 height 7
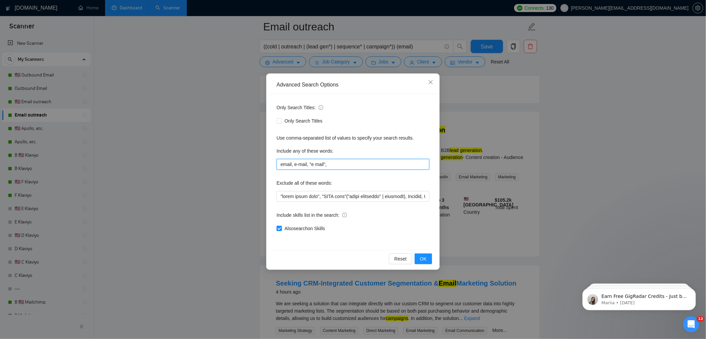
click at [299, 161] on input "email, e-mail, "e mail"," at bounding box center [353, 164] width 153 height 11
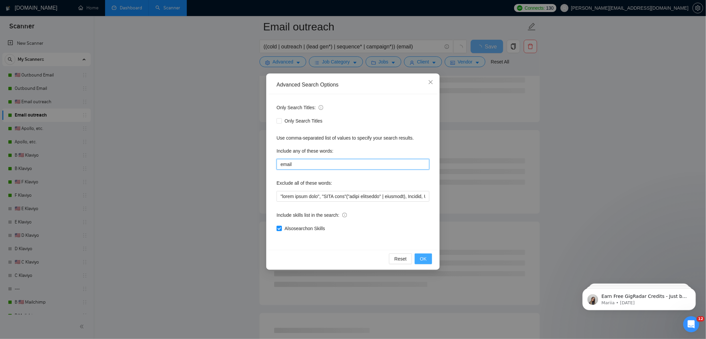
type input "email"
click at [424, 260] on span "OK" at bounding box center [423, 258] width 7 height 7
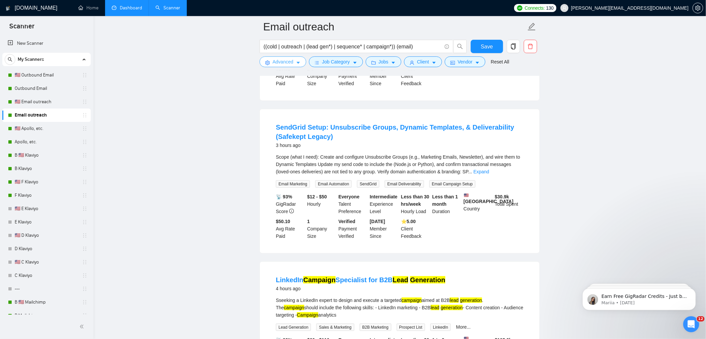
scroll to position [173, 0]
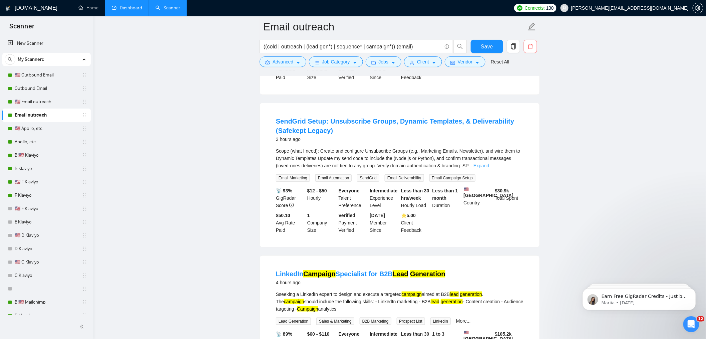
click at [489, 168] on link "Expand" at bounding box center [481, 165] width 16 height 5
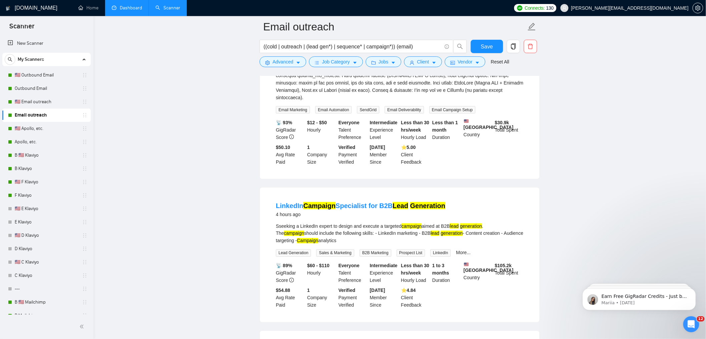
scroll to position [335, 0]
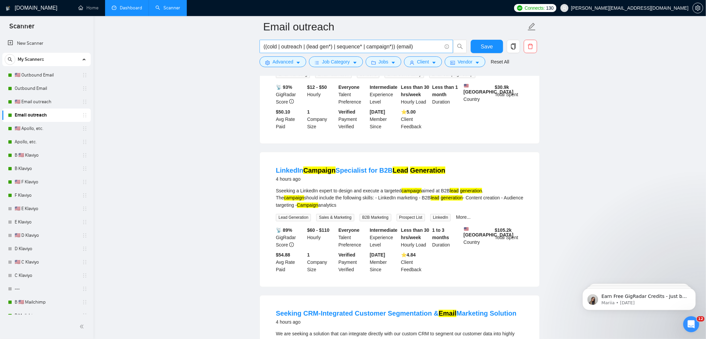
click at [264, 44] on input "((cold | outreach | (lead gen*) | sequence* | campaign*)) (email)" at bounding box center [353, 46] width 178 height 8
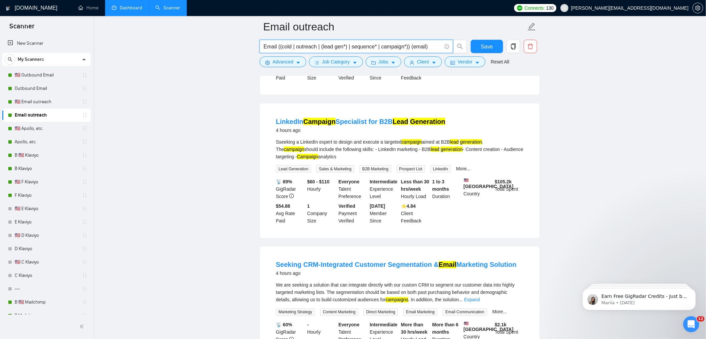
scroll to position [325, 0]
type input "Email ((cold | outreach | (lead gen*) | sequence* | campaign*)) (email)"
click at [275, 61] on span "Advanced" at bounding box center [283, 61] width 21 height 7
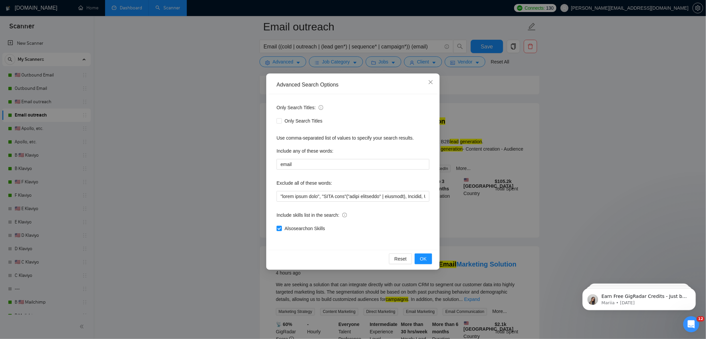
click at [518, 155] on div "Advanced Search Options Only Search Titles: Only Search Titles Use comma-separa…" at bounding box center [353, 169] width 706 height 339
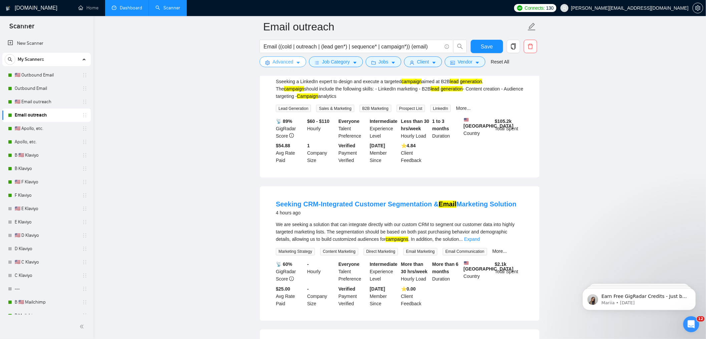
scroll to position [395, 0]
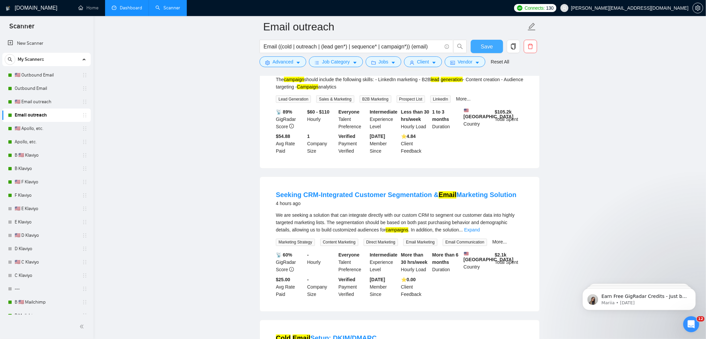
click at [497, 46] on button "Save" at bounding box center [487, 46] width 32 height 13
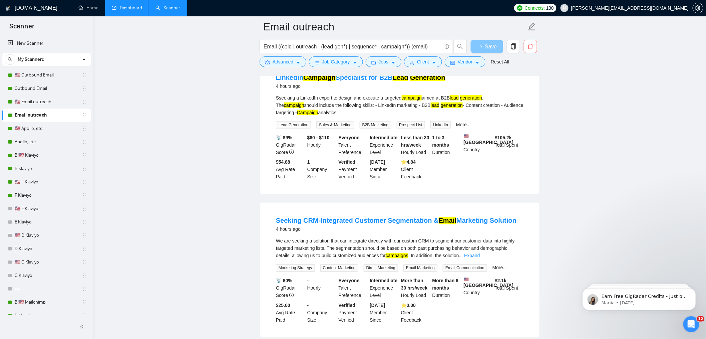
scroll to position [302, 0]
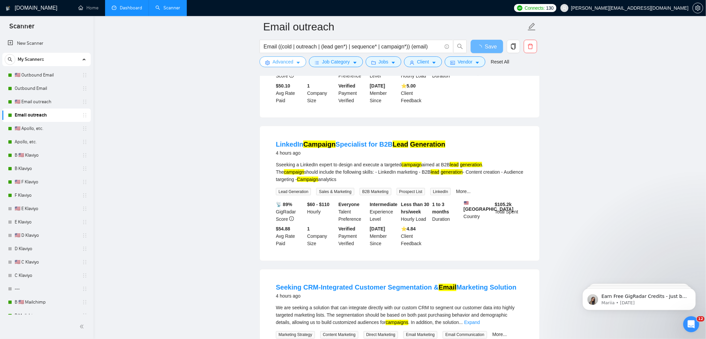
click at [294, 60] on button "Advanced" at bounding box center [283, 61] width 47 height 11
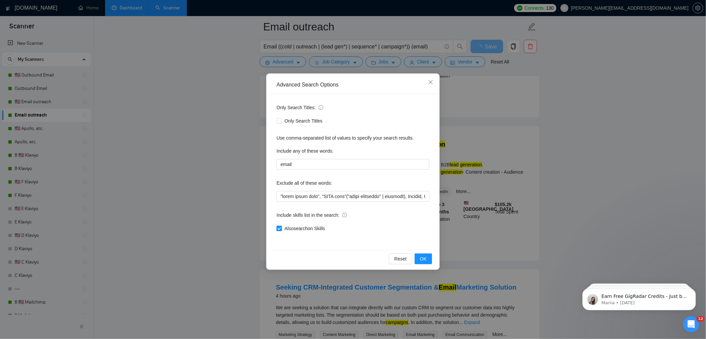
click at [290, 228] on span "Also search on Skills" at bounding box center [305, 228] width 46 height 7
click at [281, 228] on input "Also search on Skills" at bounding box center [279, 228] width 5 height 5
checkbox input "false"
click at [422, 259] on span "OK" at bounding box center [423, 258] width 7 height 7
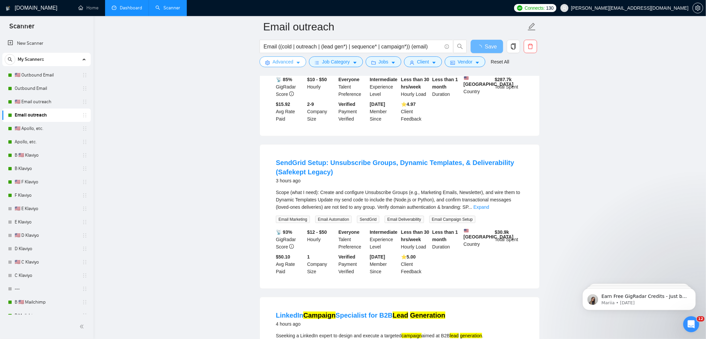
scroll to position [0, 0]
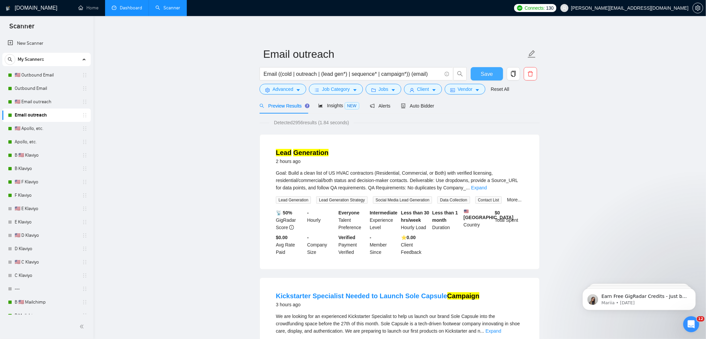
click at [491, 71] on span "Save" at bounding box center [487, 74] width 12 height 8
click at [516, 183] on div "Goal: Build a clean list of US HVAC contractors (Residential, Commercial, or Bo…" at bounding box center [400, 180] width 248 height 22
click at [487, 185] on link "Expand" at bounding box center [479, 187] width 16 height 5
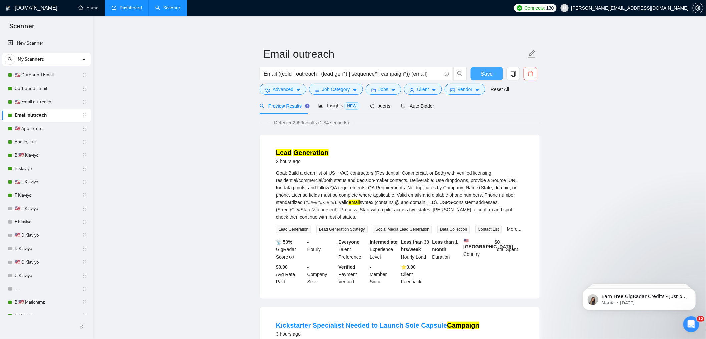
click at [486, 74] on span "Save" at bounding box center [487, 74] width 12 height 8
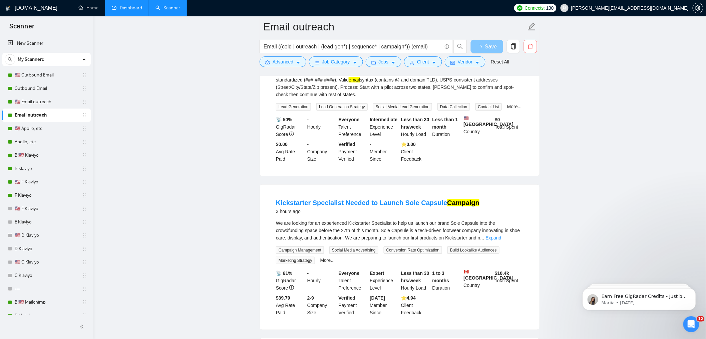
scroll to position [185, 0]
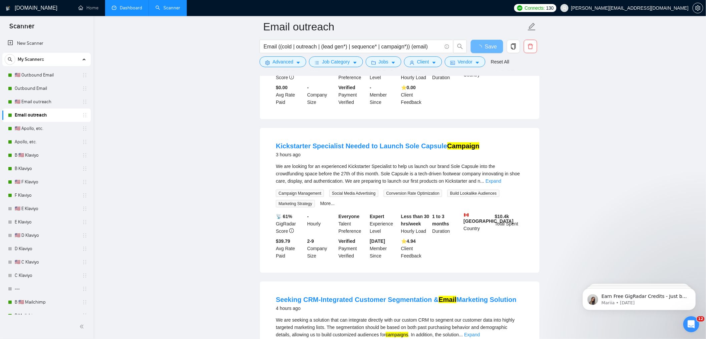
click at [512, 184] on div "We are looking for an experienced Kickstarter Specialist to help us launch our …" at bounding box center [400, 173] width 248 height 22
click at [501, 183] on link "Expand" at bounding box center [493, 180] width 16 height 5
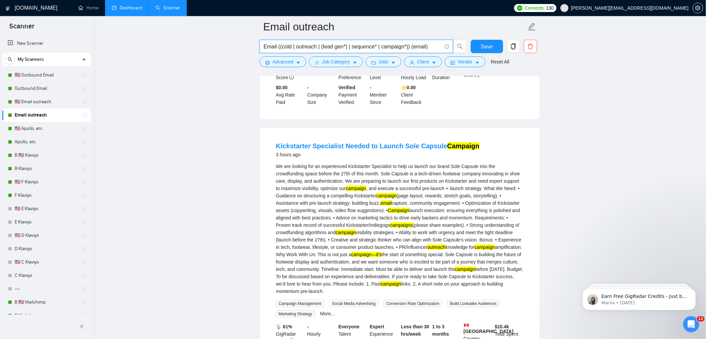
drag, startPoint x: 278, startPoint y: 46, endPoint x: 204, endPoint y: 44, distance: 74.4
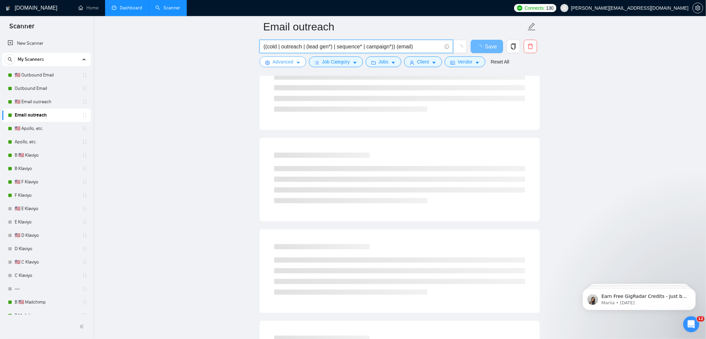
type input "((cold | outreach | (lead gen*) | sequence* | campaign*)) (email)"
click at [285, 61] on span "Advanced" at bounding box center [283, 61] width 21 height 7
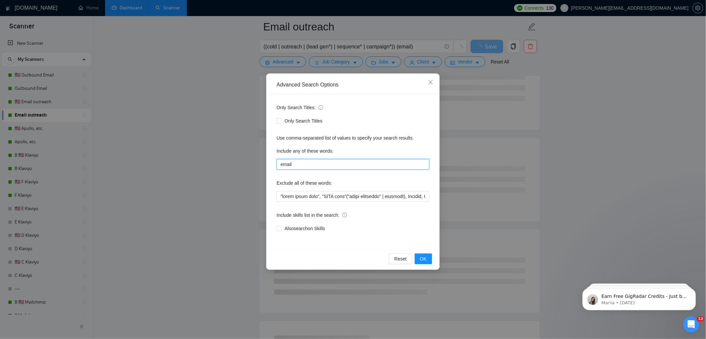
click at [318, 167] on input "email" at bounding box center [353, 164] width 153 height 11
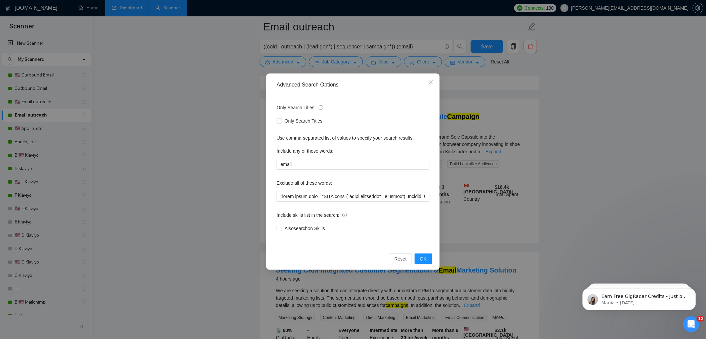
click at [517, 164] on div "Advanced Search Options Only Search Titles: Only Search Titles Use comma-separa…" at bounding box center [353, 169] width 706 height 339
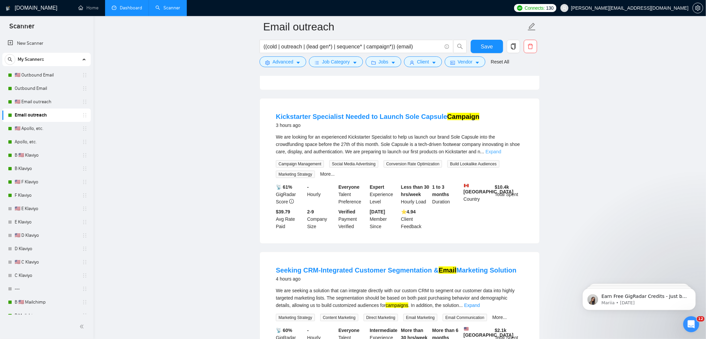
click at [501, 154] on link "Expand" at bounding box center [493, 151] width 16 height 5
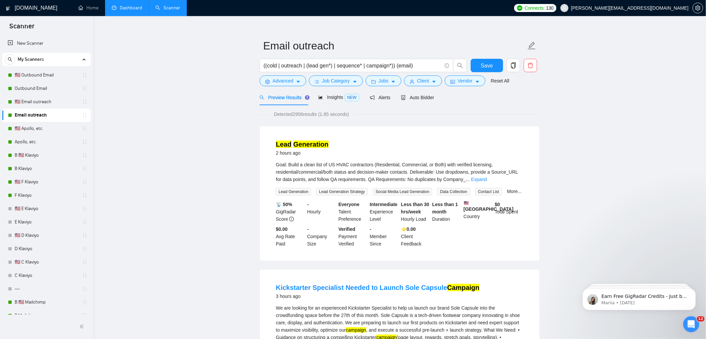
scroll to position [0, 0]
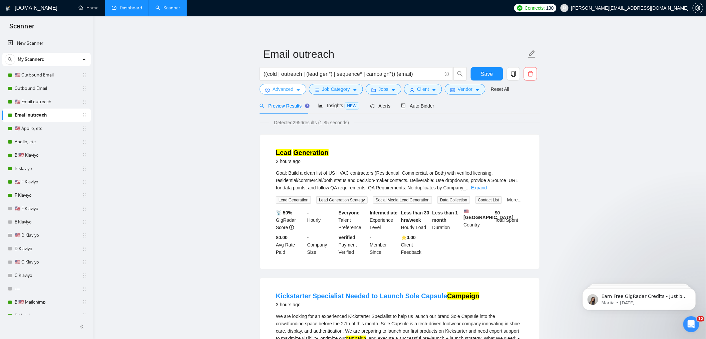
click at [289, 88] on span "Advanced" at bounding box center [283, 88] width 21 height 7
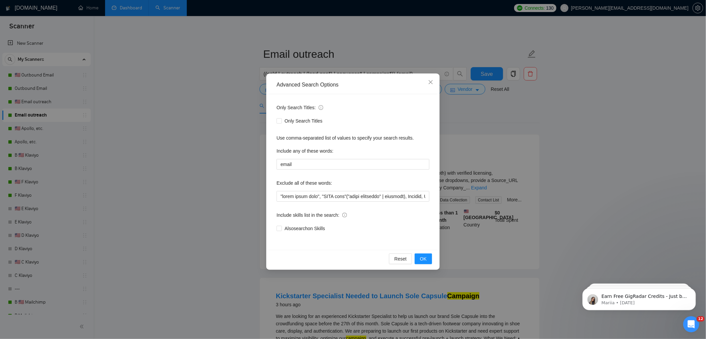
click at [216, 146] on div "Advanced Search Options Only Search Titles: Only Search Titles Use comma-separa…" at bounding box center [353, 169] width 706 height 339
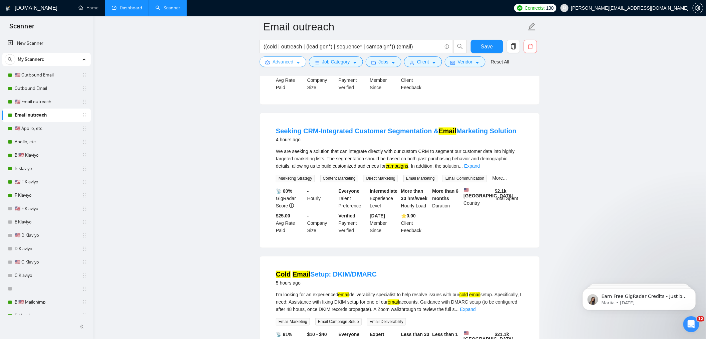
scroll to position [461, 0]
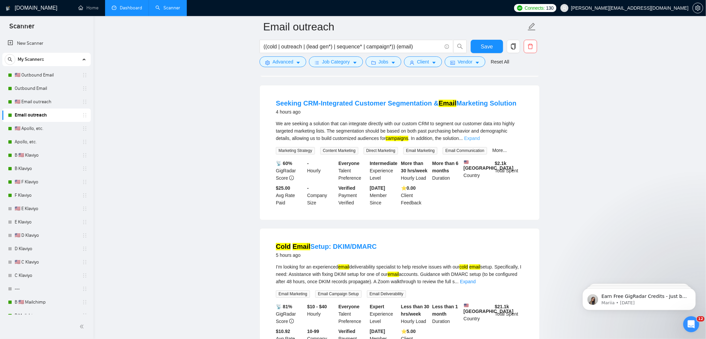
click at [480, 141] on link "Expand" at bounding box center [472, 138] width 16 height 5
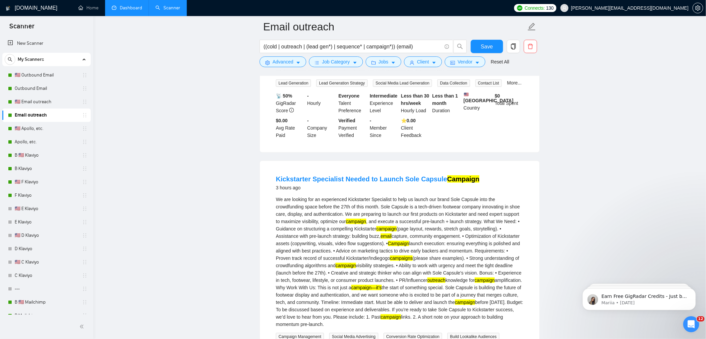
scroll to position [0, 0]
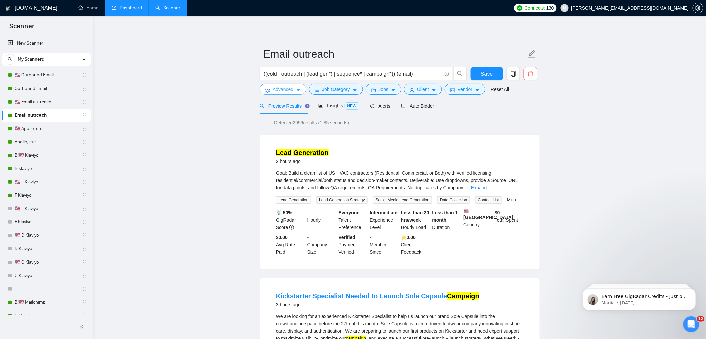
click at [281, 91] on span "Advanced" at bounding box center [283, 88] width 21 height 7
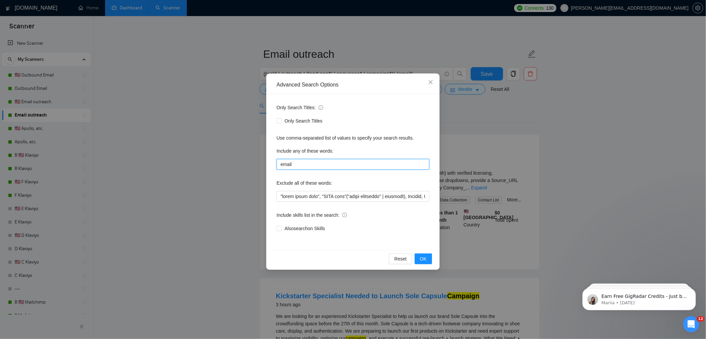
click at [300, 167] on input "email" at bounding box center [353, 164] width 153 height 11
click at [291, 162] on input "email" at bounding box center [353, 164] width 153 height 11
drag, startPoint x: 354, startPoint y: 164, endPoint x: 236, endPoint y: 157, distance: 118.9
click at [246, 157] on div "Advanced Search Options Only Search Titles: Only Search Titles Use comma-separa…" at bounding box center [353, 169] width 706 height 339
click at [281, 160] on input "email" at bounding box center [353, 164] width 153 height 11
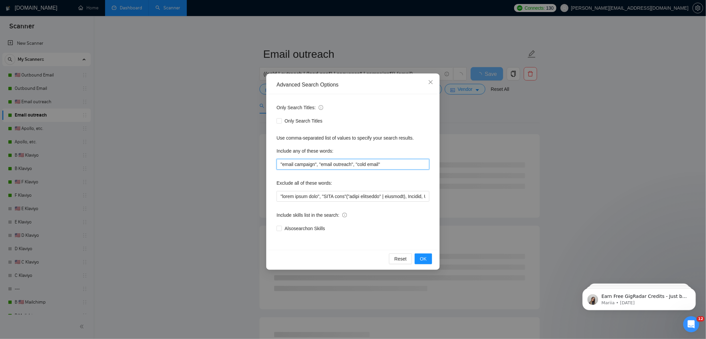
click at [392, 163] on input ""email campaign", "email outreach", "cold email"" at bounding box center [353, 164] width 153 height 11
drag, startPoint x: 425, startPoint y: 164, endPoint x: 285, endPoint y: 153, distance: 141.2
click at [285, 153] on div "Include any of these words: "email campaign", "email outreach", "cold email", "…" at bounding box center [353, 157] width 153 height 24
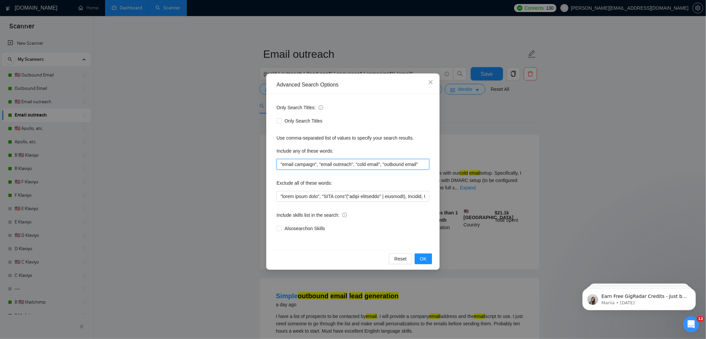
click at [296, 162] on input ""email campaign", "email outreach", "cold email", "outbound email"" at bounding box center [353, 164] width 153 height 11
click at [283, 164] on input ""email campaign", "email outreach", "cold email", "outbound email"" at bounding box center [353, 164] width 153 height 11
click at [339, 166] on input ""email campaign", "email outreach", "cold email", "outbound email"" at bounding box center [353, 164] width 153 height 11
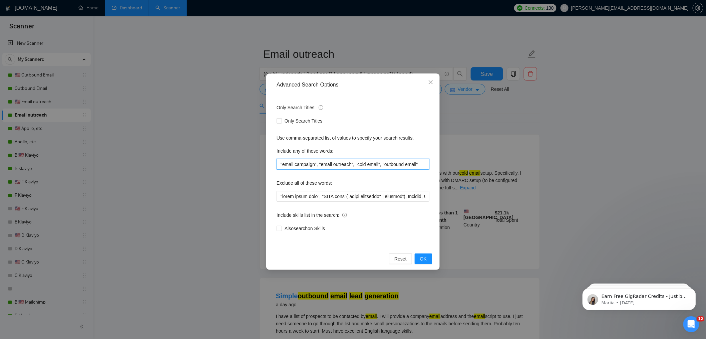
paste input "“email blast”, “e-mail blast”, “e mail blast”, “email marketing campaign”, “e-m…"
type input ""email campaign", "email outreach", "cold email", "outbound email""
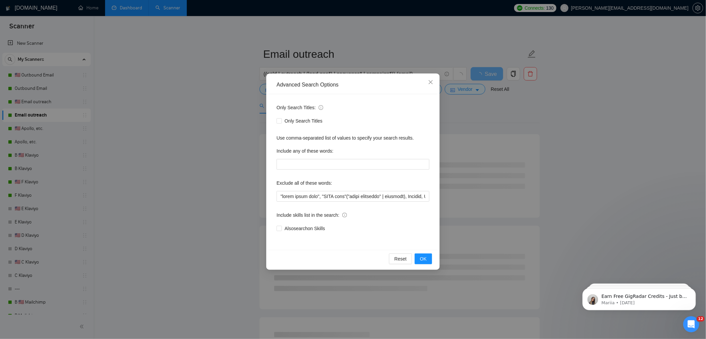
click at [482, 90] on div "Advanced Search Options Only Search Titles: Only Search Titles Use comma-separa…" at bounding box center [353, 169] width 706 height 339
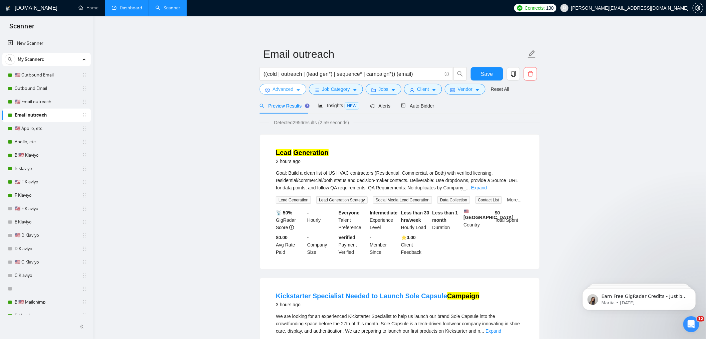
click at [278, 85] on button "Advanced" at bounding box center [283, 89] width 47 height 11
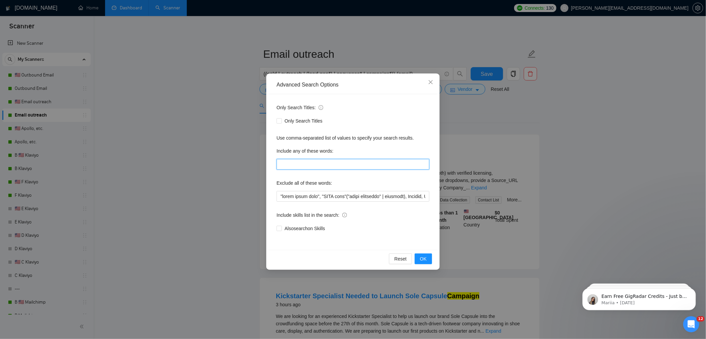
click at [285, 165] on input "text" at bounding box center [353, 164] width 153 height 11
paste input ""email blast", "e-mail blast", "e mail blast", "email marketing campaign", "e-m…"
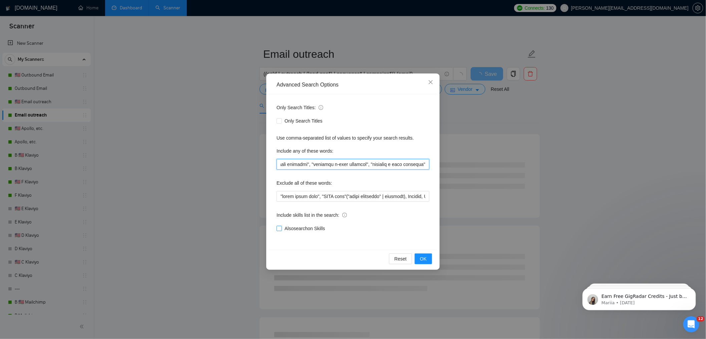
type input ""email blast", "e-mail blast", "e mail blast", "email marketing campaign", "e-m…"
click at [306, 226] on span "Also search on Skills" at bounding box center [305, 228] width 46 height 7
click at [281, 226] on input "Also search on Skills" at bounding box center [279, 228] width 5 height 5
checkbox input "true"
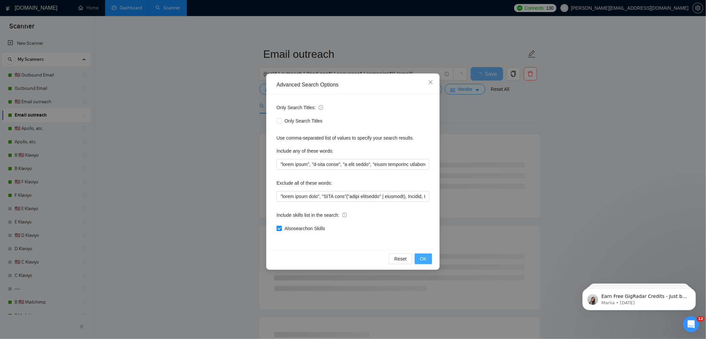
click at [428, 259] on button "OK" at bounding box center [423, 258] width 17 height 11
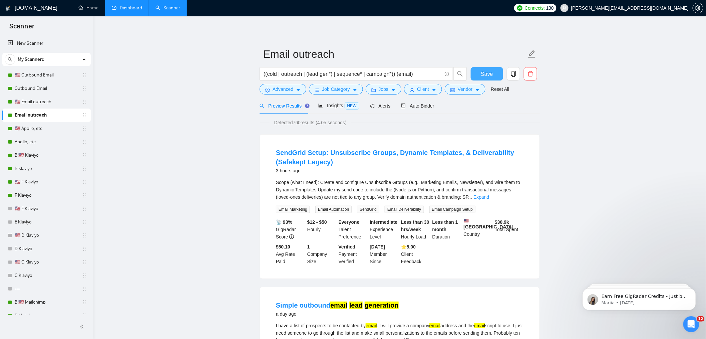
click at [485, 74] on span "Save" at bounding box center [487, 74] width 12 height 8
click at [489, 197] on link "Expand" at bounding box center [481, 196] width 16 height 5
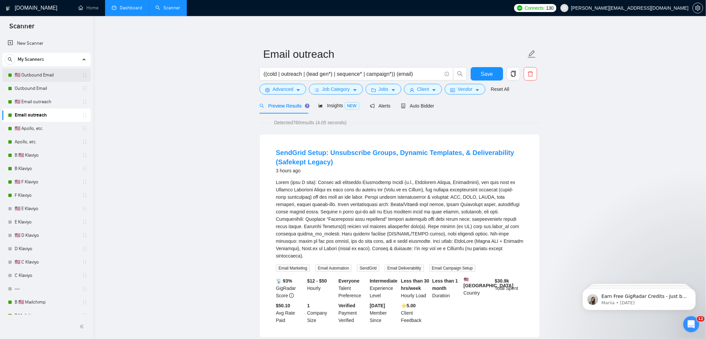
click at [31, 73] on link "🇺🇸 Outbound Email" at bounding box center [46, 74] width 63 height 13
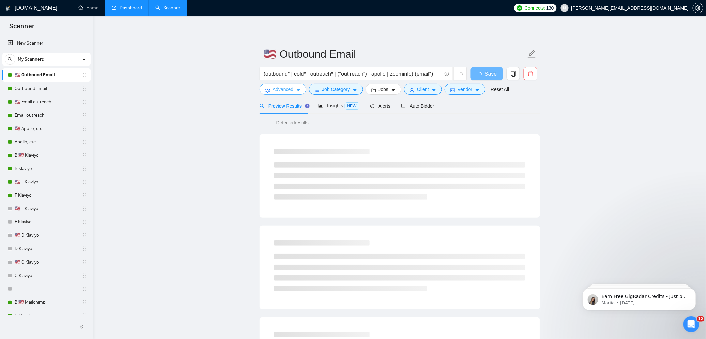
click at [281, 88] on span "Advanced" at bounding box center [283, 88] width 21 height 7
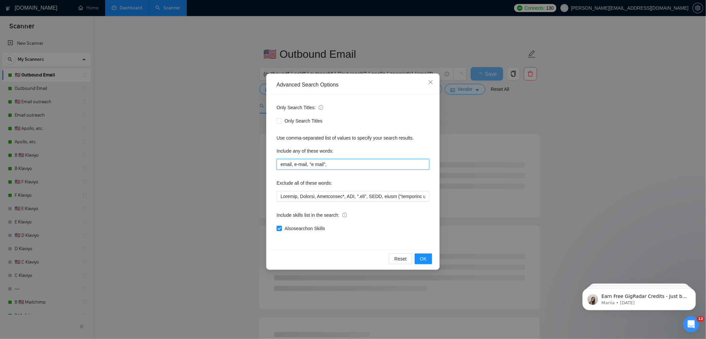
click at [291, 163] on input "email, e-mail, "e mail"," at bounding box center [353, 164] width 153 height 11
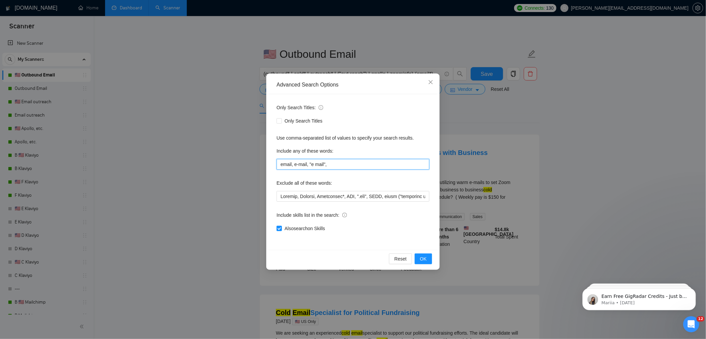
paste input ""email blast", "e-mail blast", "e mail blast", "email marketing campaign", "e-m…"
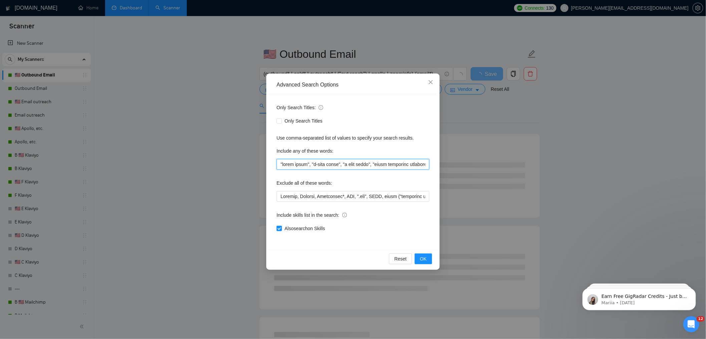
drag, startPoint x: 300, startPoint y: 163, endPoint x: 180, endPoint y: 151, distance: 119.7
click at [180, 151] on div "Advanced Search Options Only Search Titles: Only Search Titles Use comma-separa…" at bounding box center [353, 169] width 706 height 339
click at [362, 165] on input "text" at bounding box center [353, 164] width 153 height 11
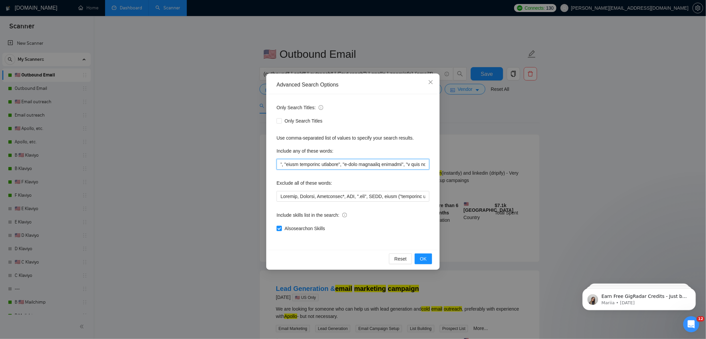
scroll to position [0, 89]
drag, startPoint x: 386, startPoint y: 164, endPoint x: 410, endPoint y: 167, distance: 24.2
click at [411, 167] on input "text" at bounding box center [353, 164] width 153 height 11
click at [332, 164] on input "text" at bounding box center [353, 164] width 153 height 11
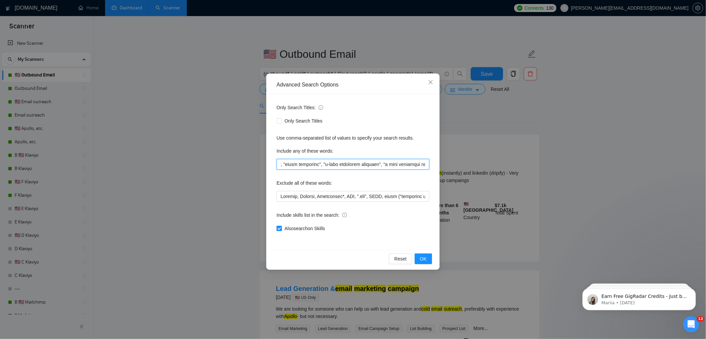
click at [371, 164] on input "text" at bounding box center [353, 164] width 153 height 11
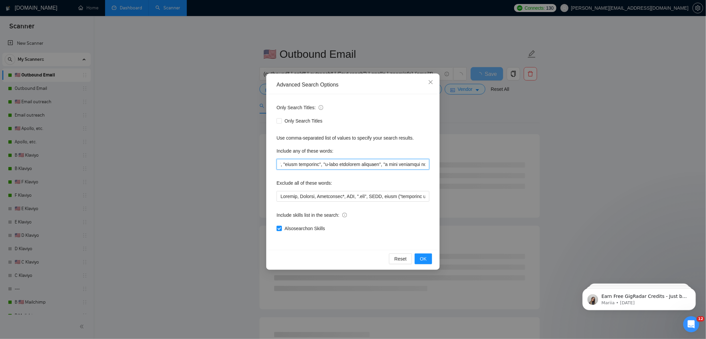
click at [371, 164] on input "text" at bounding box center [353, 164] width 153 height 11
click at [415, 165] on input "text" at bounding box center [353, 164] width 153 height 11
drag, startPoint x: 419, startPoint y: 166, endPoint x: 401, endPoint y: 166, distance: 17.7
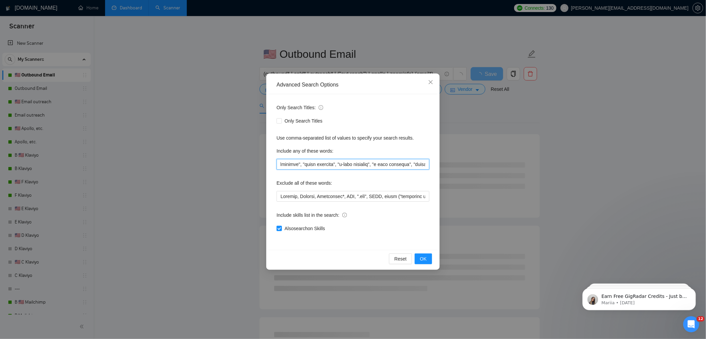
click at [415, 165] on input "text" at bounding box center [353, 164] width 153 height 11
click at [378, 165] on input "text" at bounding box center [353, 164] width 153 height 11
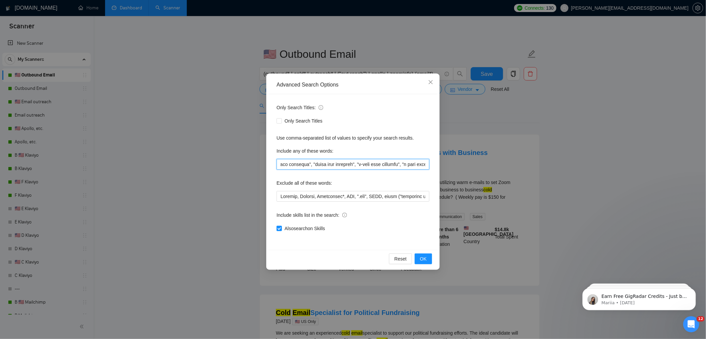
scroll to position [0, 310]
drag, startPoint x: 405, startPoint y: 165, endPoint x: 411, endPoint y: 167, distance: 6.3
click at [413, 166] on input "text" at bounding box center [353, 164] width 153 height 11
click at [395, 165] on input "text" at bounding box center [353, 164] width 153 height 11
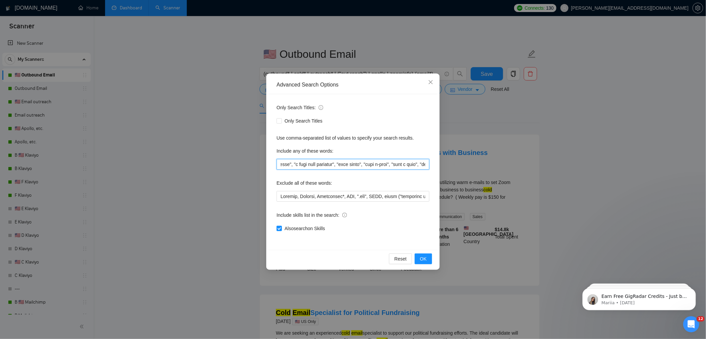
scroll to position [0, 396]
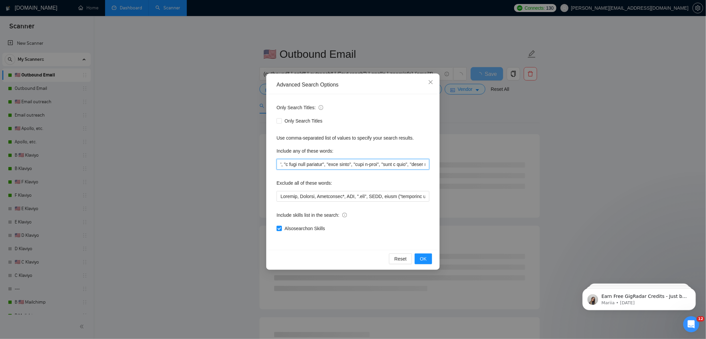
drag, startPoint x: 400, startPoint y: 164, endPoint x: 397, endPoint y: 168, distance: 5.2
click at [404, 167] on input "text" at bounding box center [353, 164] width 153 height 11
click at [341, 162] on input "text" at bounding box center [353, 164] width 153 height 11
drag, startPoint x: 387, startPoint y: 165, endPoint x: 401, endPoint y: 166, distance: 14.0
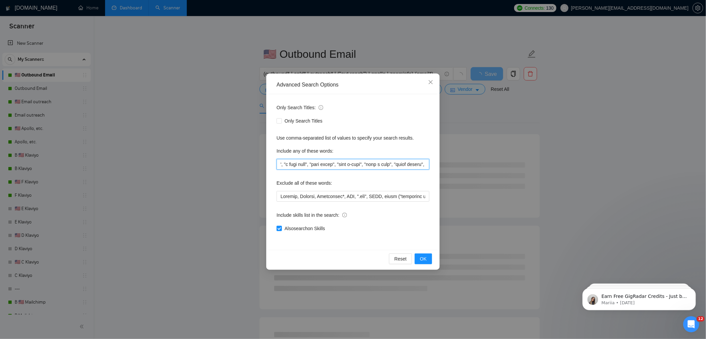
click at [401, 166] on input "text" at bounding box center [353, 164] width 153 height 11
click at [402, 166] on input "text" at bounding box center [353, 164] width 153 height 11
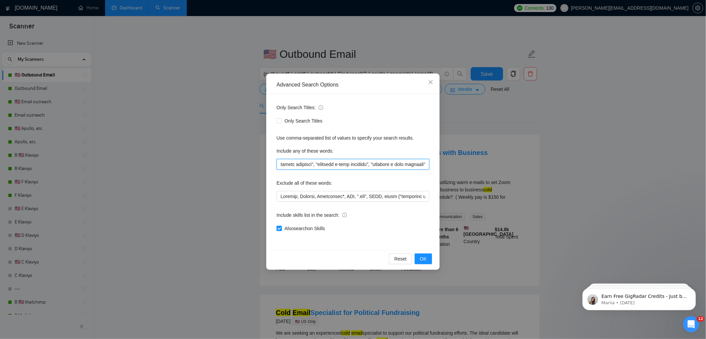
scroll to position [0, 2229]
drag, startPoint x: 411, startPoint y: 165, endPoint x: 445, endPoint y: 164, distance: 33.7
click at [445, 164] on div "Advanced Search Options Only Search Titles: Only Search Titles Use comma-separa…" at bounding box center [353, 169] width 706 height 339
click at [414, 164] on input "text" at bounding box center [353, 164] width 153 height 11
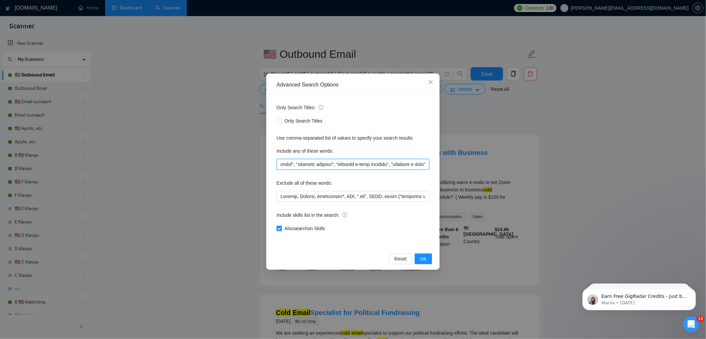
scroll to position [0, 2207]
click at [372, 166] on input "text" at bounding box center [353, 164] width 153 height 11
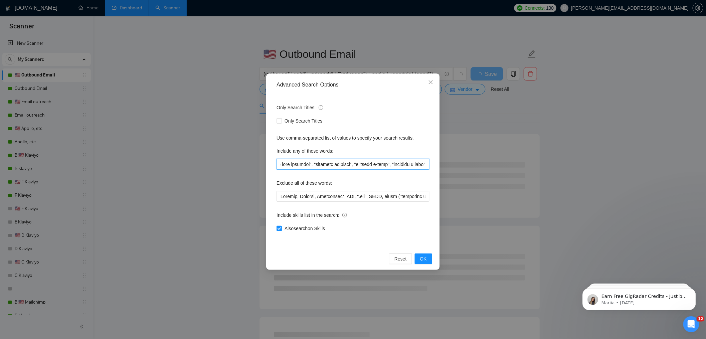
click at [369, 160] on input "text" at bounding box center [353, 164] width 153 height 11
click at [369, 161] on input "text" at bounding box center [353, 164] width 153 height 11
click at [365, 166] on input "text" at bounding box center [353, 164] width 153 height 11
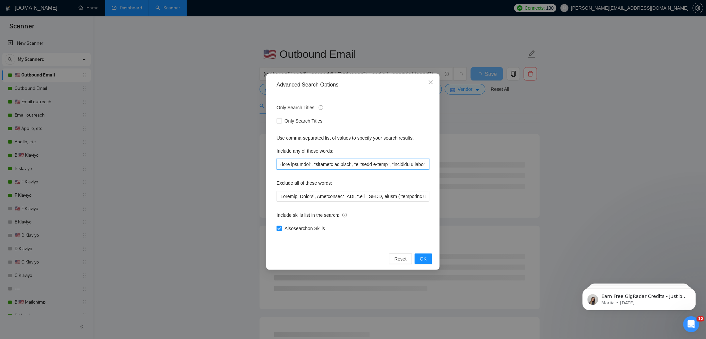
click at [365, 166] on input "text" at bounding box center [353, 164] width 153 height 11
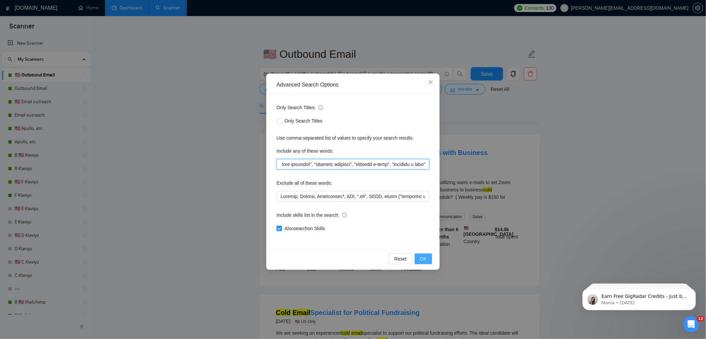
type input ""email blast", "e-mail blast", "e mail blast", "email marketing", "e-mail marke…"
click at [422, 256] on span "OK" at bounding box center [423, 258] width 7 height 7
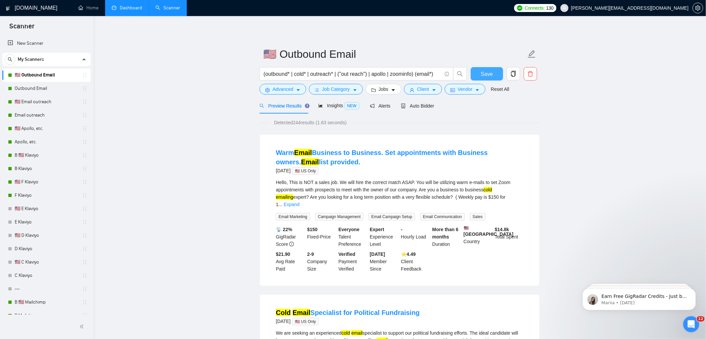
click at [489, 77] on span "Save" at bounding box center [487, 74] width 12 height 8
click at [24, 86] on link "Outbound Email" at bounding box center [46, 88] width 63 height 13
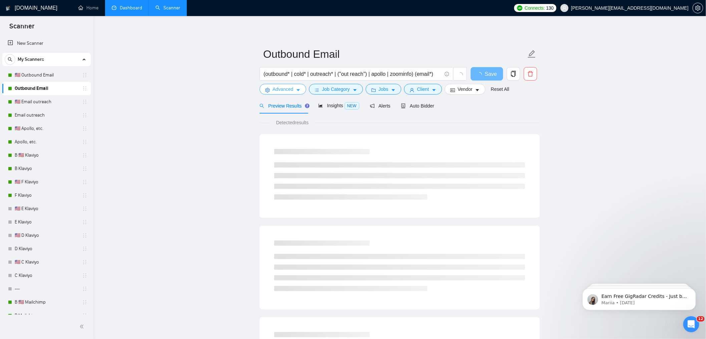
click at [280, 89] on span "Advanced" at bounding box center [283, 88] width 21 height 7
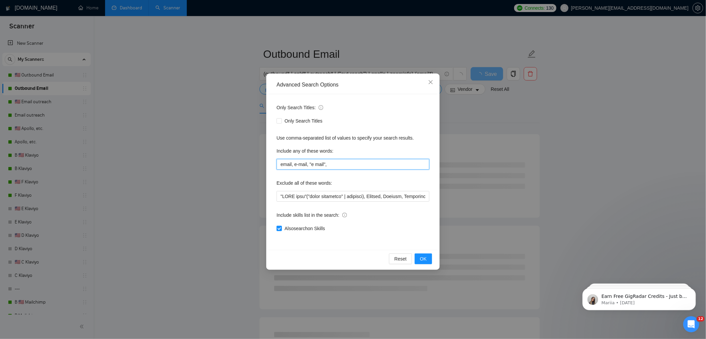
click at [297, 166] on input "email, e-mail, "e mail"," at bounding box center [353, 164] width 153 height 11
paste input ""email blast", "e-mail blast", "e mail blast", "email marketing", "e-mail marke…"
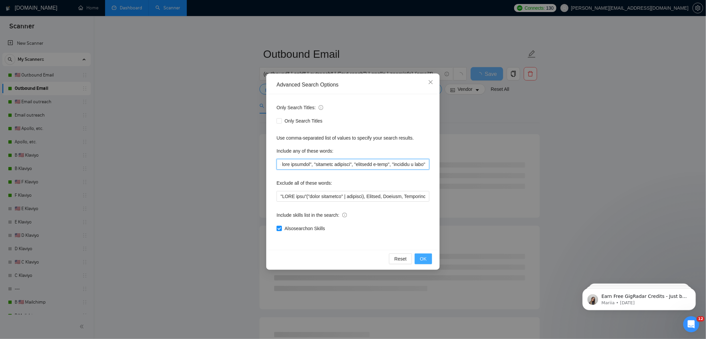
type input ""email blast", "e-mail blast", "e mail blast", "email marketing", "e-mail marke…"
click at [431, 258] on button "OK" at bounding box center [423, 258] width 17 height 11
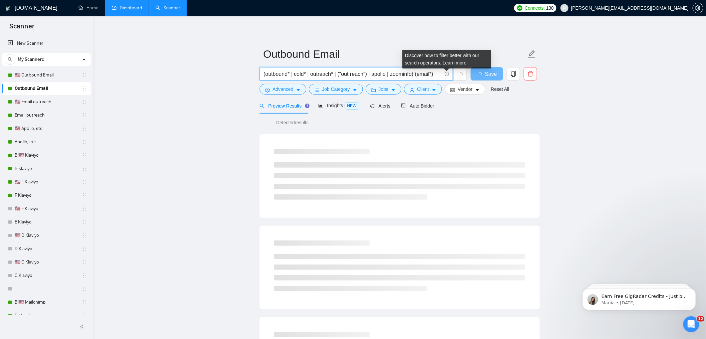
drag, startPoint x: 420, startPoint y: 75, endPoint x: 447, endPoint y: 75, distance: 26.4
click at [447, 75] on span "(outbound* | cold* | outreach* | ("out reach") | apollo | zoominfo) (email*)" at bounding box center [356, 73] width 193 height 13
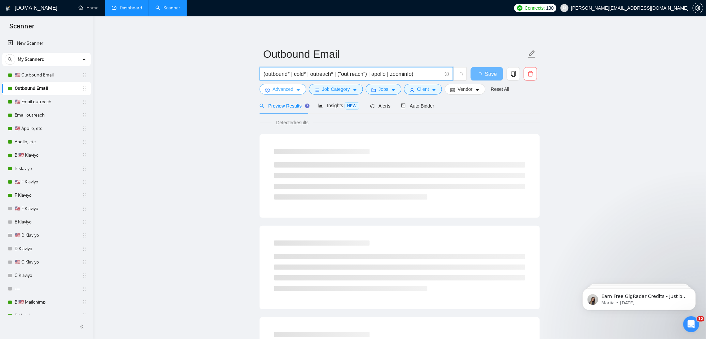
type input "(outbound* | cold* | outreach* | ("out reach") | apollo | zoominfo)"
click at [286, 87] on span "Advanced" at bounding box center [283, 88] width 21 height 7
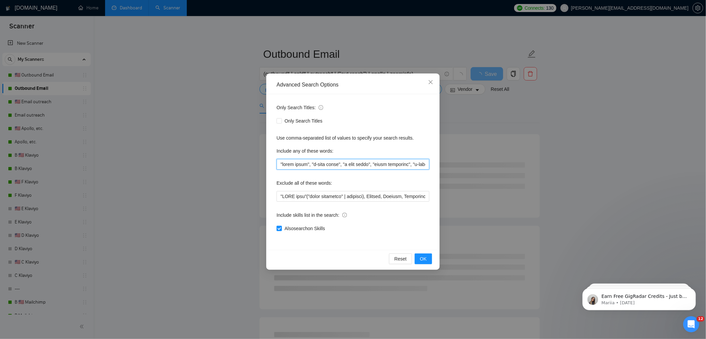
click at [278, 162] on input "text" at bounding box center [353, 164] width 153 height 11
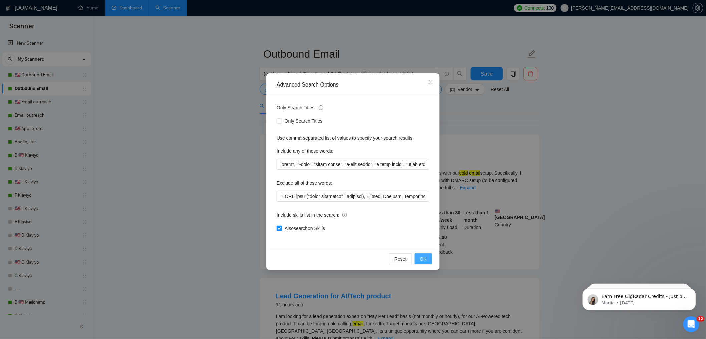
click at [424, 263] on button "OK" at bounding box center [423, 258] width 17 height 11
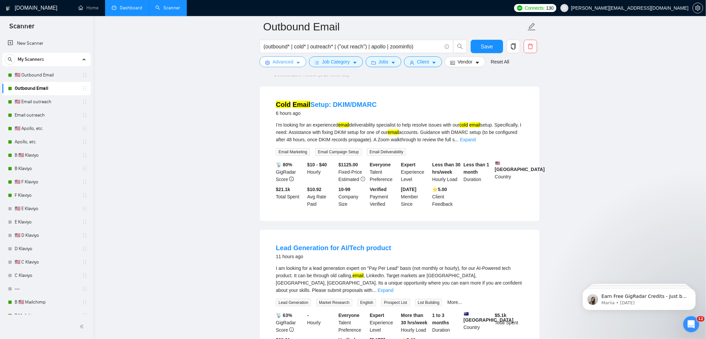
scroll to position [91, 0]
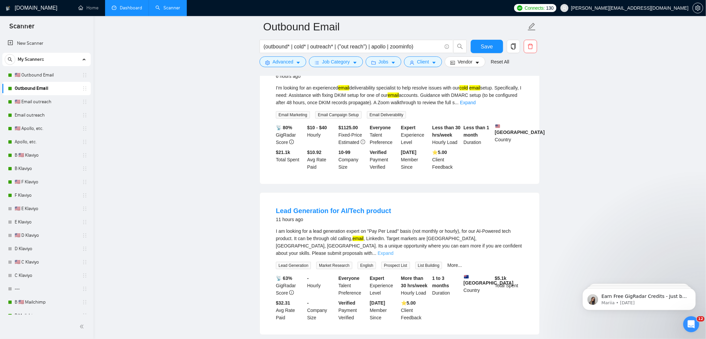
click at [393, 250] on link "Expand" at bounding box center [386, 252] width 16 height 5
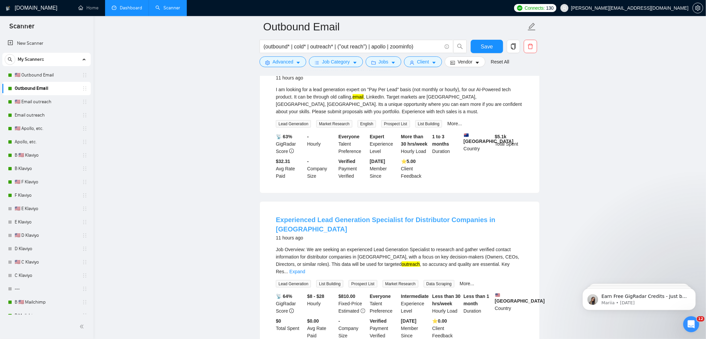
scroll to position [234, 0]
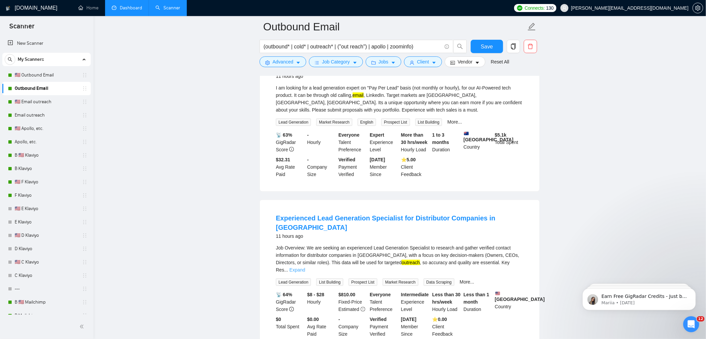
click at [305, 267] on link "Expand" at bounding box center [298, 269] width 16 height 5
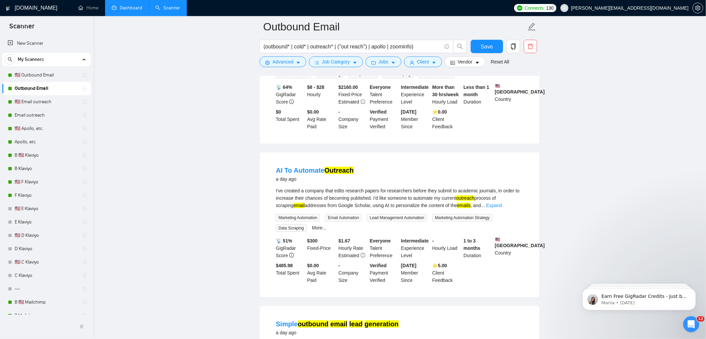
scroll to position [862, 0]
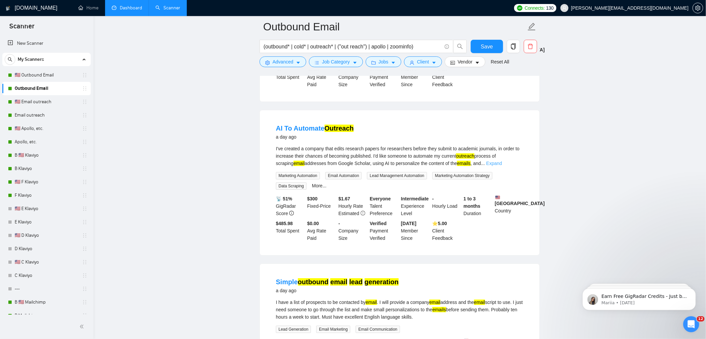
click at [502, 160] on link "Expand" at bounding box center [494, 162] width 16 height 5
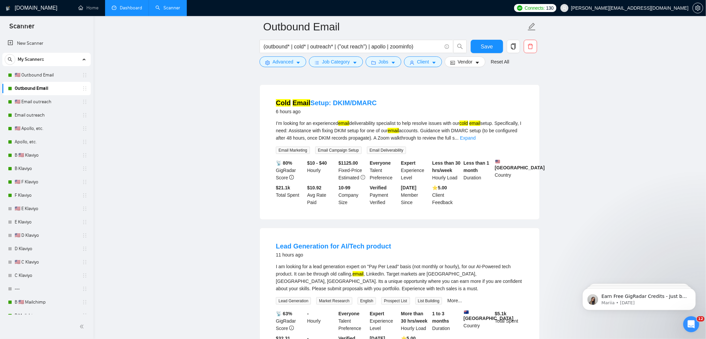
scroll to position [0, 0]
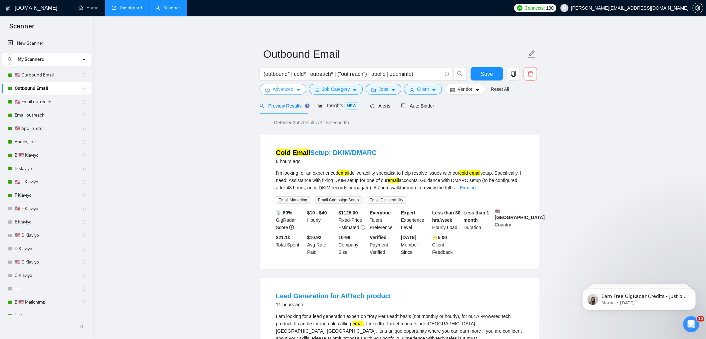
click at [289, 88] on span "Advanced" at bounding box center [283, 88] width 21 height 7
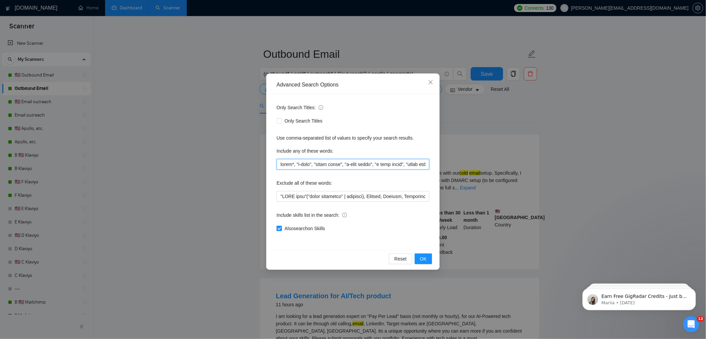
click at [301, 162] on input "text" at bounding box center [353, 164] width 153 height 11
click at [310, 163] on input "text" at bounding box center [353, 164] width 153 height 11
drag, startPoint x: 298, startPoint y: 166, endPoint x: 247, endPoint y: 158, distance: 51.0
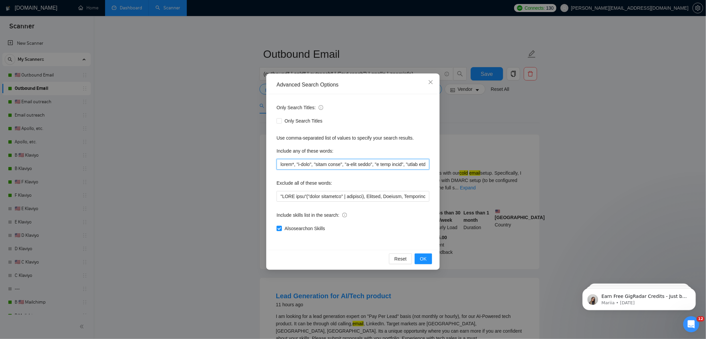
click at [247, 160] on div "Advanced Search Options Only Search Titles: Only Search Titles Use comma-separa…" at bounding box center [353, 169] width 706 height 339
type input ""email blast", "e-mail blast", "e mail blast", "email marketing", "e-mail marke…"
click at [426, 257] on span "OK" at bounding box center [423, 258] width 7 height 7
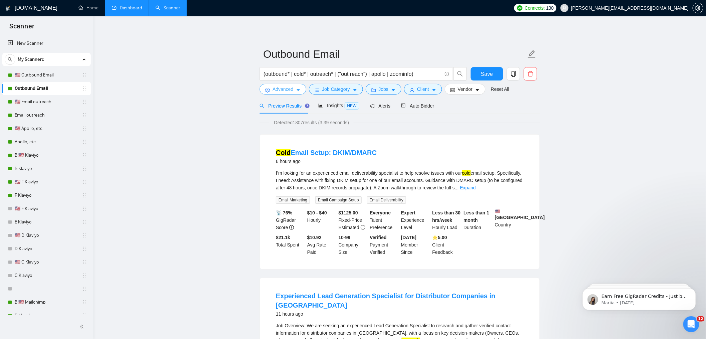
click at [290, 87] on span "Advanced" at bounding box center [283, 88] width 21 height 7
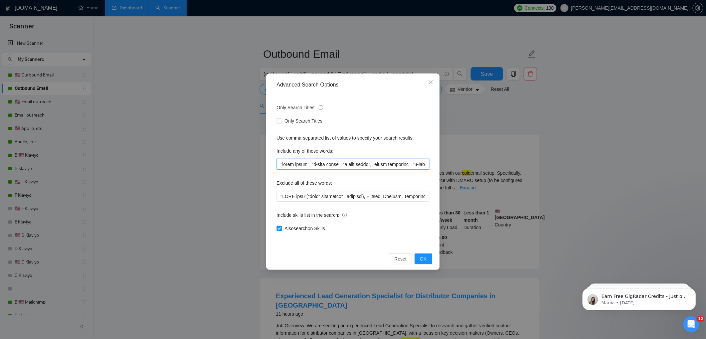
click at [302, 163] on input "text" at bounding box center [353, 164] width 153 height 11
click at [313, 162] on input "text" at bounding box center [353, 164] width 153 height 11
click at [423, 256] on span "OK" at bounding box center [423, 258] width 7 height 7
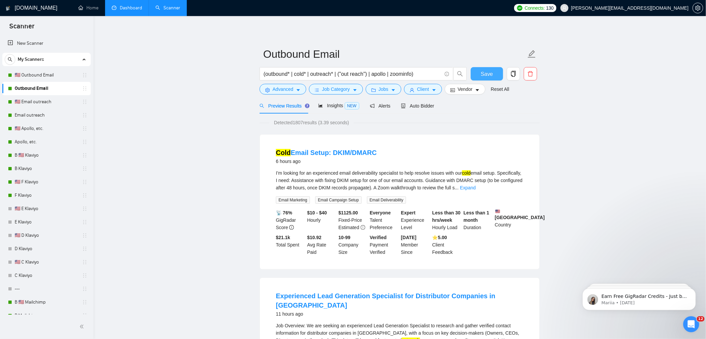
click at [487, 73] on span "Save" at bounding box center [487, 74] width 12 height 8
click at [42, 73] on link "🇺🇸 Outbound Email" at bounding box center [46, 74] width 63 height 13
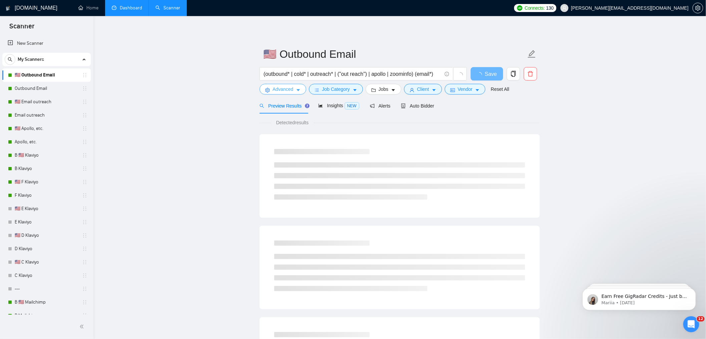
click at [276, 84] on button "Advanced" at bounding box center [283, 89] width 47 height 11
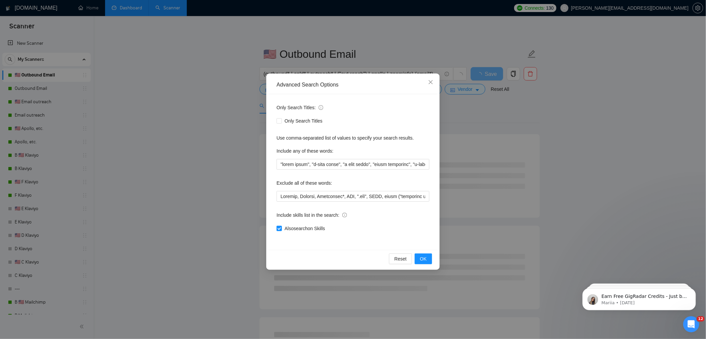
click at [458, 165] on div "Advanced Search Options Only Search Titles: Only Search Titles Use comma-separa…" at bounding box center [353, 169] width 706 height 339
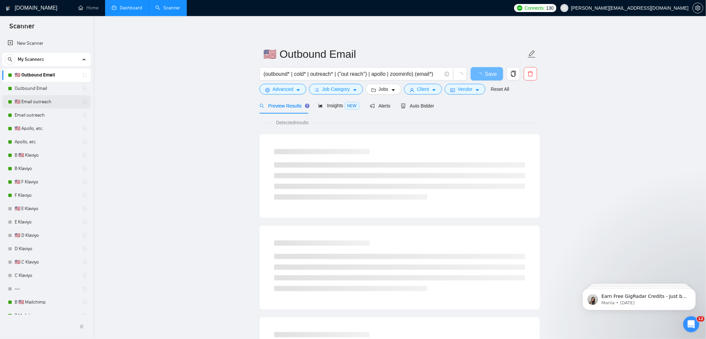
click at [35, 101] on link "🇺🇸 Email outreach" at bounding box center [46, 101] width 63 height 13
click at [284, 92] on span "Advanced" at bounding box center [283, 88] width 21 height 7
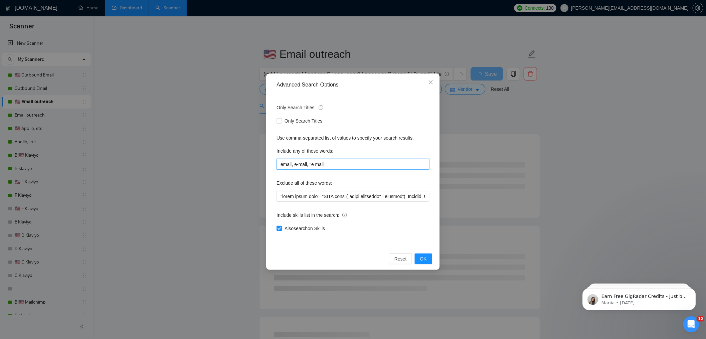
click at [294, 164] on input "email, e-mail, "e mail"," at bounding box center [353, 164] width 153 height 11
paste input ""email blast", "e-mail blast", "e mail blast", "email marketing", "e-mail marke…"
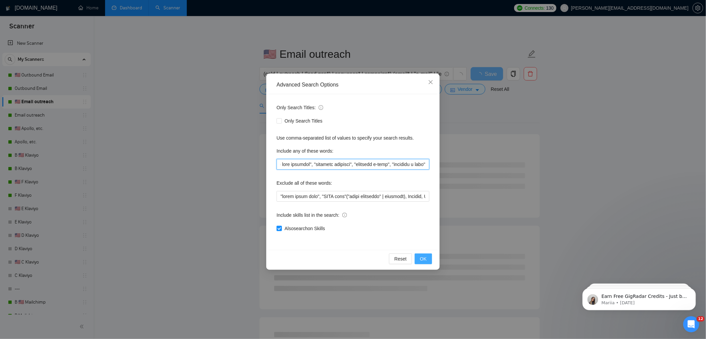
type input ""email blast", "e-mail blast", "e mail blast", "email marketing", "e-mail marke…"
click at [427, 261] on button "OK" at bounding box center [423, 258] width 17 height 11
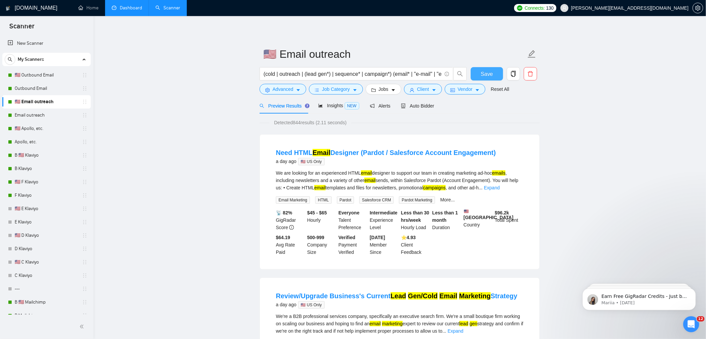
click at [480, 72] on button "Save" at bounding box center [487, 73] width 32 height 13
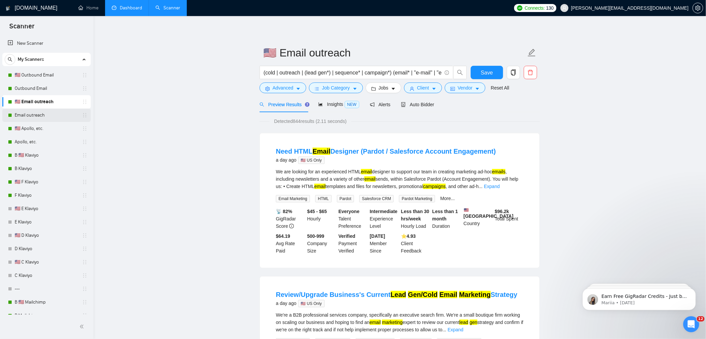
click at [37, 118] on link "Email outreach" at bounding box center [46, 114] width 63 height 13
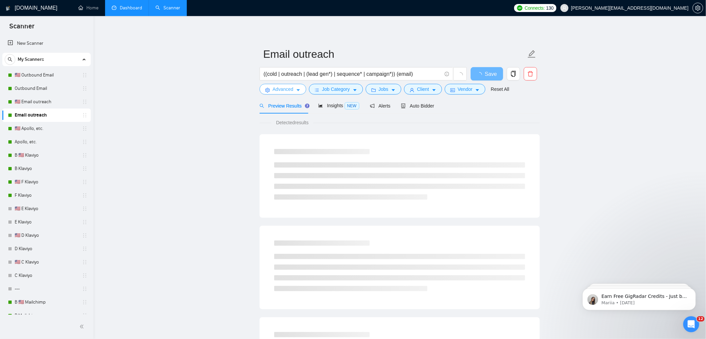
click at [292, 92] on span "Advanced" at bounding box center [283, 88] width 21 height 7
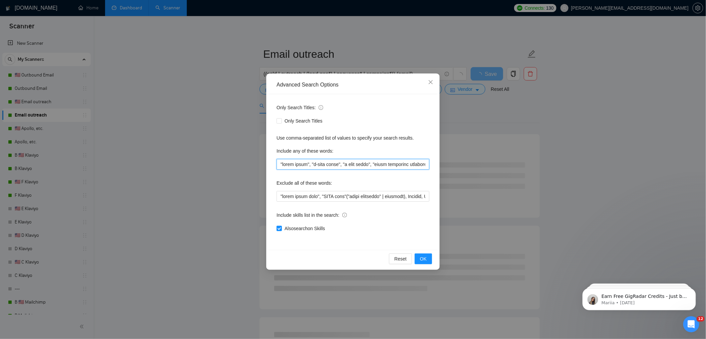
click at [298, 162] on input "text" at bounding box center [353, 164] width 153 height 11
paste input "", "e-mail marketing", "e mail marketing", "email sequence", "e-mail sequence",…"
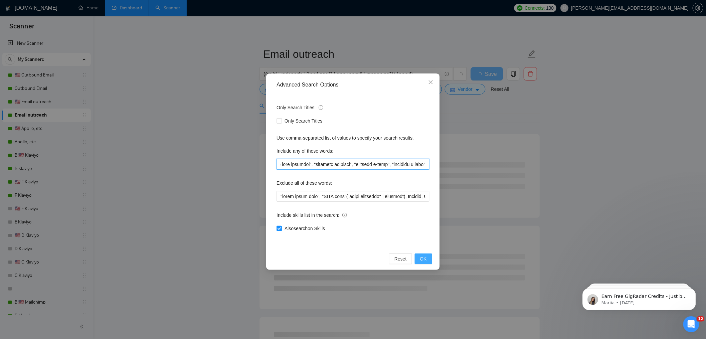
type input ""email blast", "e-mail blast", "e mail blast", "email marketing", "e-mail marke…"
click at [427, 259] on button "OK" at bounding box center [423, 258] width 17 height 11
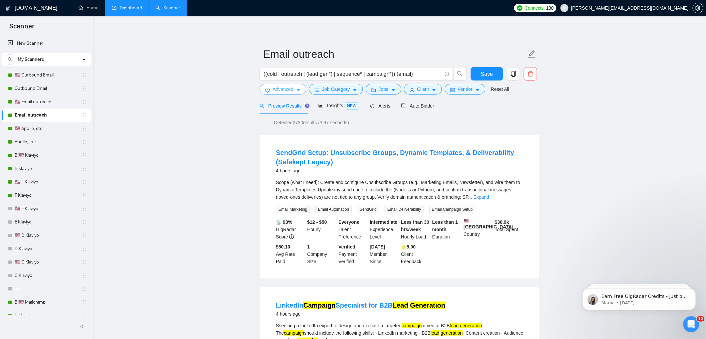
click at [288, 92] on span "Advanced" at bounding box center [283, 88] width 21 height 7
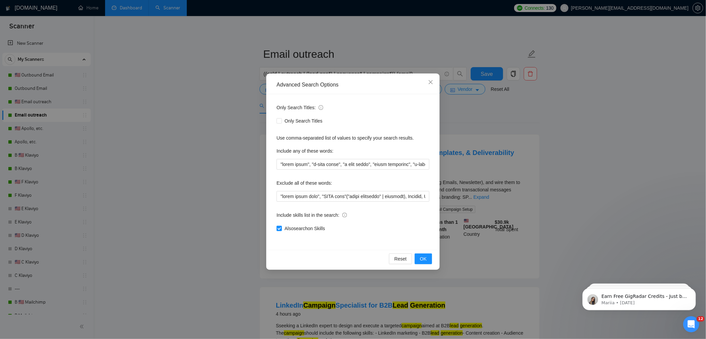
click at [226, 116] on div "Advanced Search Options Only Search Titles: Only Search Titles Use comma-separa…" at bounding box center [353, 169] width 706 height 339
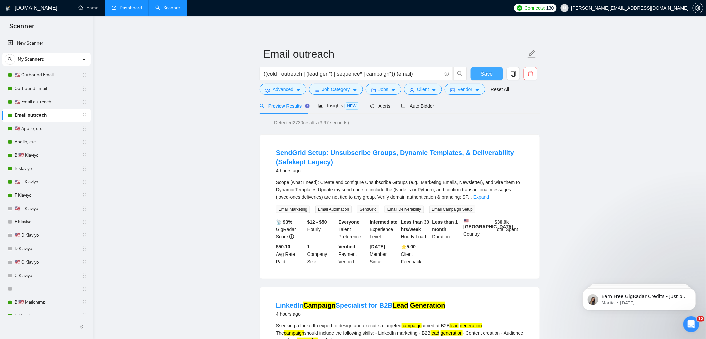
click at [487, 78] on button "Save" at bounding box center [487, 73] width 32 height 13
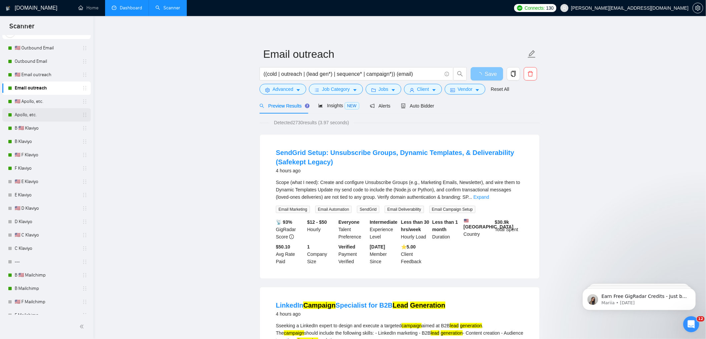
scroll to position [28, 0]
click at [31, 100] on link "🇺🇸 Apollo, etc." at bounding box center [46, 100] width 63 height 13
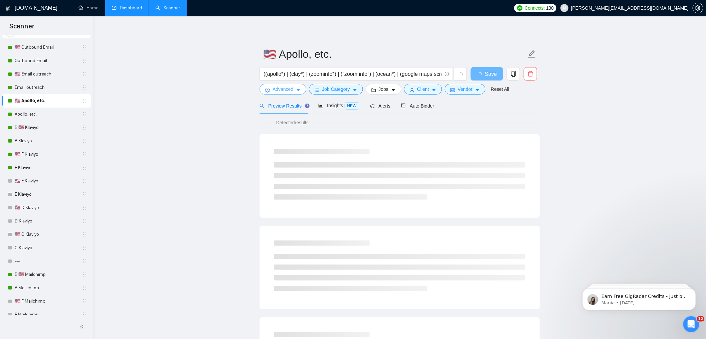
click at [292, 91] on span "Advanced" at bounding box center [283, 88] width 21 height 7
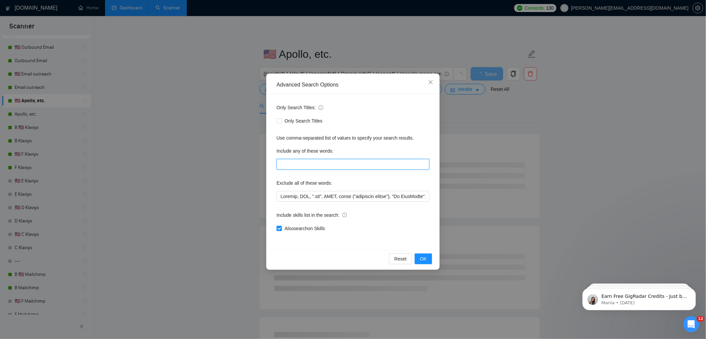
click at [290, 159] on input "text" at bounding box center [353, 164] width 153 height 11
paste input ""email blast", "e-mail blast", "e mail blast", "email marketing", "e-mail marke…"
type input ""email blast", "e-mail blast", "e mail blast", "email marketing", "e-mail marke…"
click at [422, 259] on span "OK" at bounding box center [423, 258] width 7 height 7
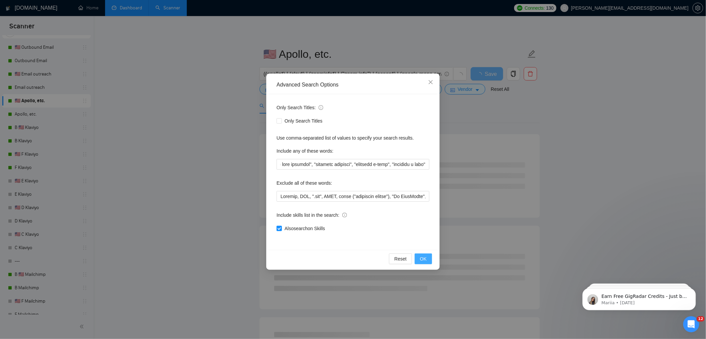
scroll to position [0, 0]
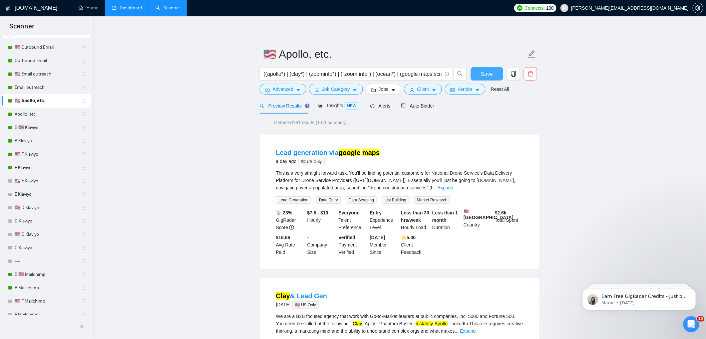
click at [491, 74] on span "Save" at bounding box center [487, 74] width 12 height 8
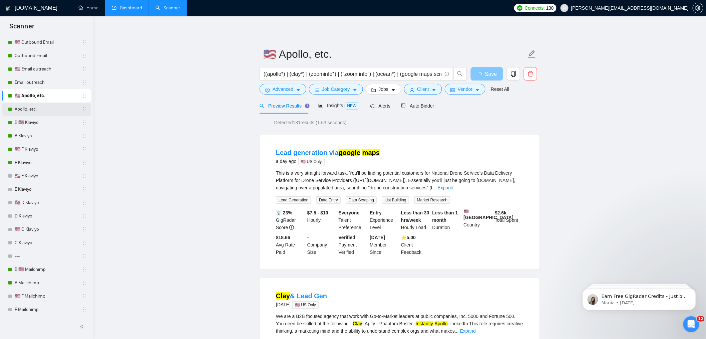
scroll to position [39, 0]
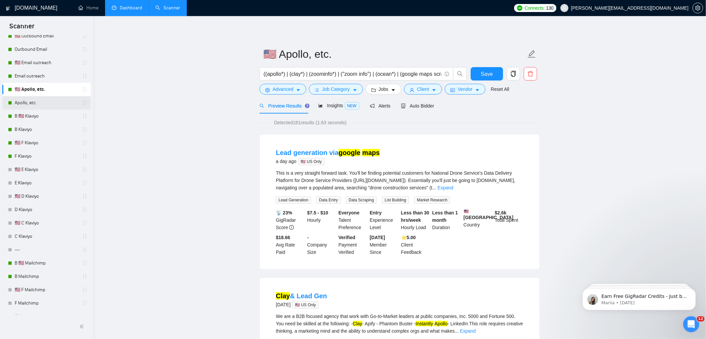
click at [22, 102] on link "Apollo, etc." at bounding box center [46, 102] width 63 height 13
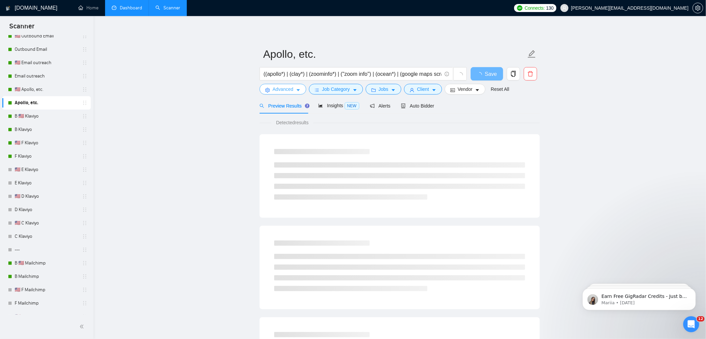
click at [273, 87] on span "Advanced" at bounding box center [283, 88] width 21 height 7
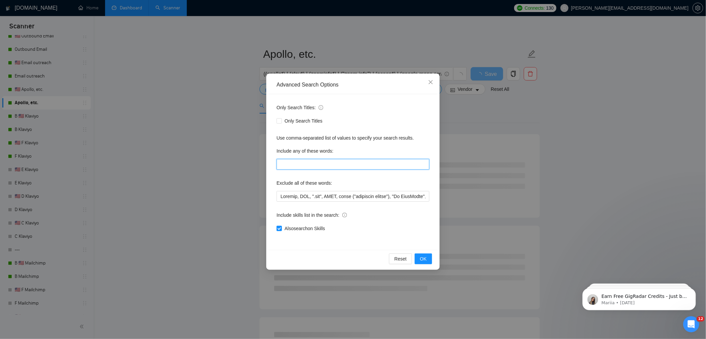
click at [302, 165] on input "text" at bounding box center [353, 164] width 153 height 11
paste input ""email blast", "e-mail blast", "e mail blast", "email marketing", "e-mail marke…"
type input ""email blast", "e-mail blast", "e mail blast", "email marketing", "e-mail marke…"
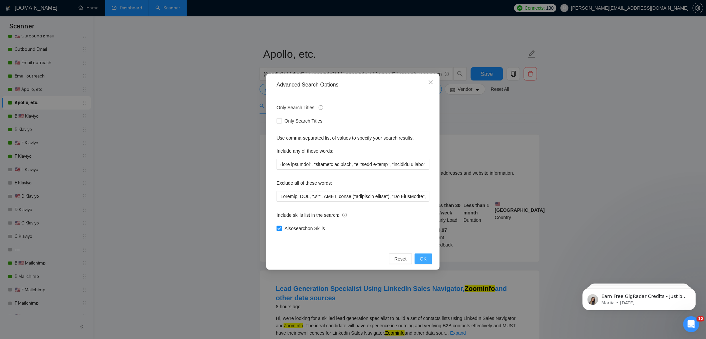
click at [424, 258] on span "OK" at bounding box center [423, 258] width 7 height 7
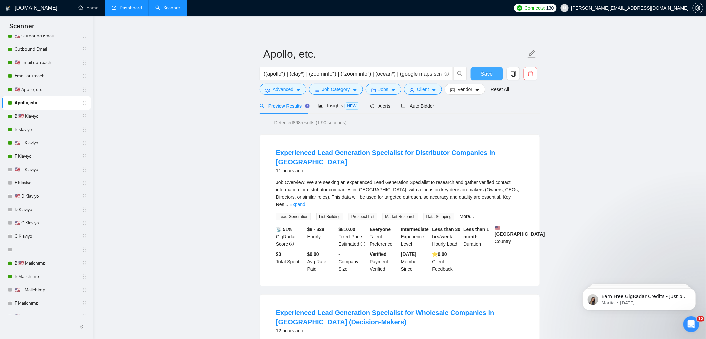
click at [490, 73] on span "Save" at bounding box center [487, 74] width 12 height 8
click at [29, 116] on link "B 🇺🇸 Klaviyo" at bounding box center [46, 115] width 63 height 13
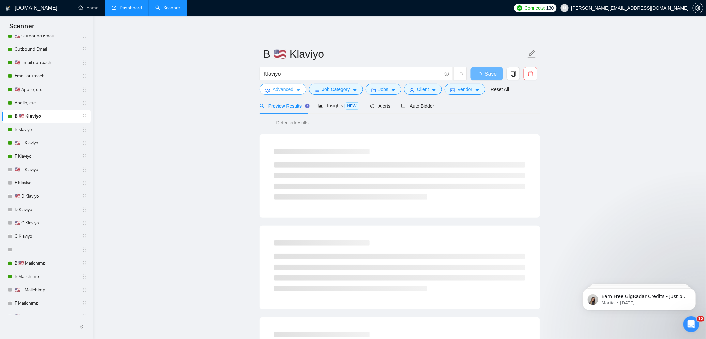
click at [284, 91] on span "Advanced" at bounding box center [283, 88] width 21 height 7
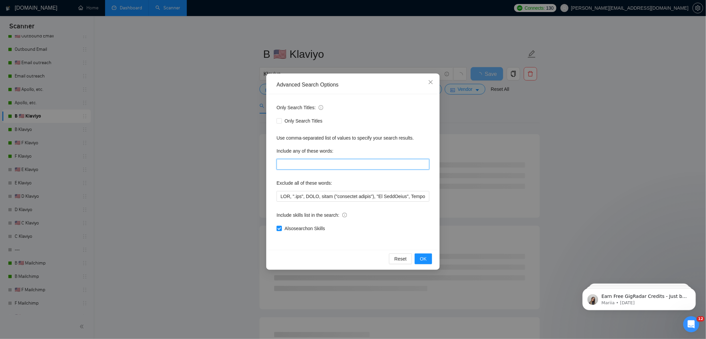
click at [308, 165] on input "text" at bounding box center [353, 164] width 153 height 11
paste input ""email blast", "e-mail blast", "e mail blast", "email marketing", "e-mail marke…"
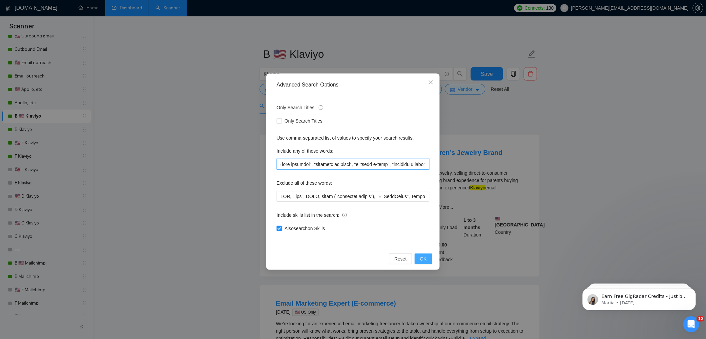
type input ""email blast", "e-mail blast", "e mail blast", "email marketing", "e-mail marke…"
click at [423, 253] on button "OK" at bounding box center [423, 258] width 17 height 11
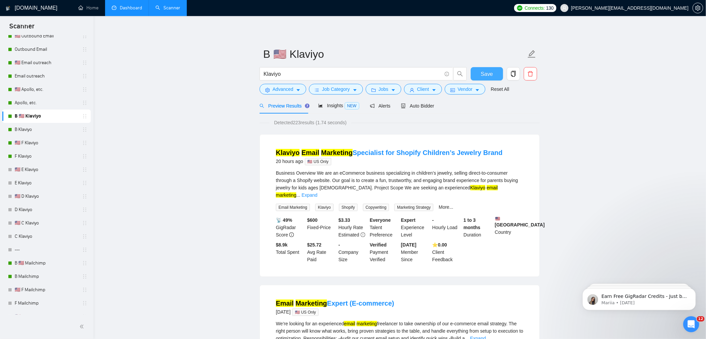
click at [485, 72] on span "Save" at bounding box center [487, 74] width 12 height 8
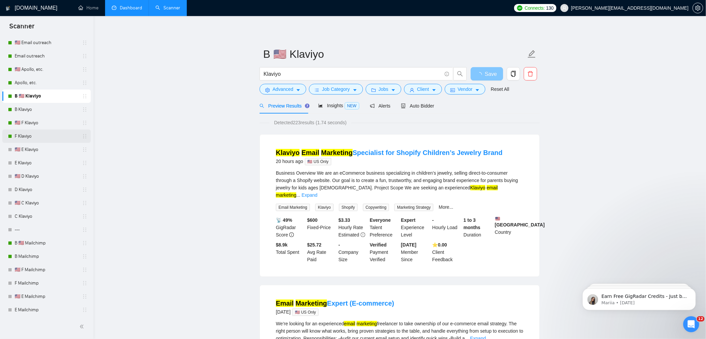
scroll to position [74, 0]
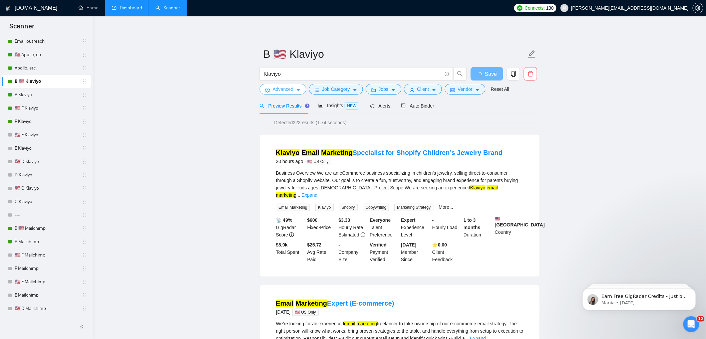
click at [285, 92] on span "Advanced" at bounding box center [283, 88] width 21 height 7
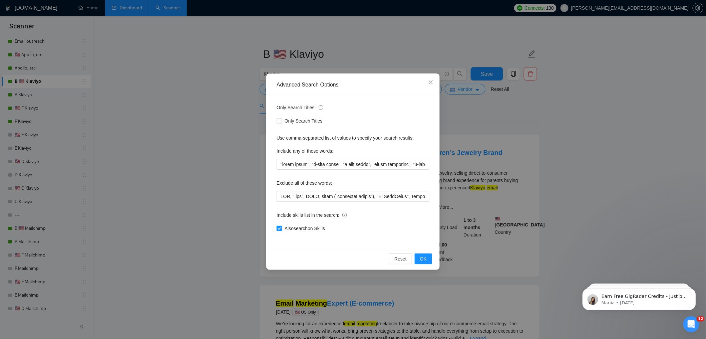
click at [303, 158] on div "Include any of these words:" at bounding box center [353, 151] width 153 height 13
click at [304, 163] on input "text" at bounding box center [353, 164] width 153 height 11
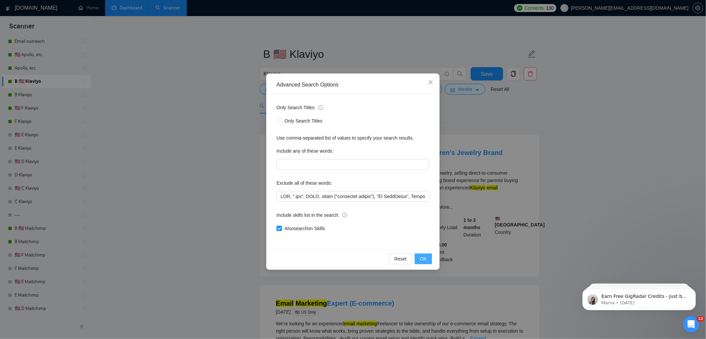
click at [420, 259] on span "OK" at bounding box center [423, 258] width 7 height 7
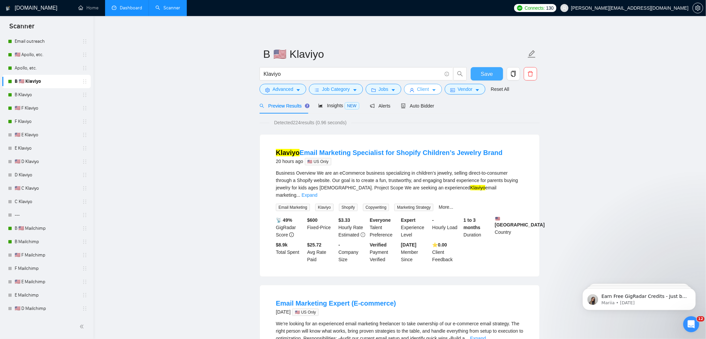
drag, startPoint x: 483, startPoint y: 70, endPoint x: 423, endPoint y: 92, distance: 64.0
click at [483, 70] on span "Save" at bounding box center [487, 74] width 12 height 8
click at [22, 90] on link "B Klaviyo" at bounding box center [46, 94] width 63 height 13
click at [28, 92] on link "B Klaviyo" at bounding box center [46, 94] width 63 height 13
click at [483, 74] on span "Save" at bounding box center [487, 74] width 12 height 8
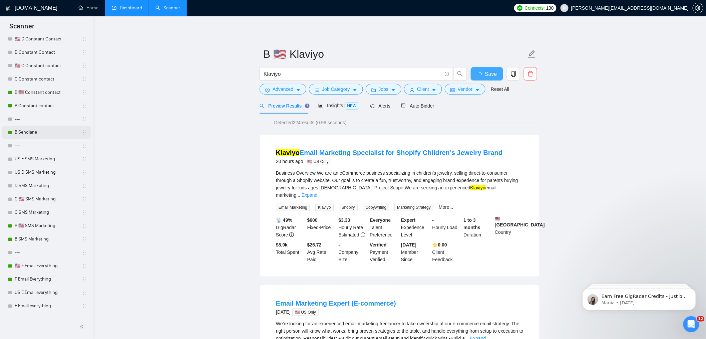
scroll to position [534, 0]
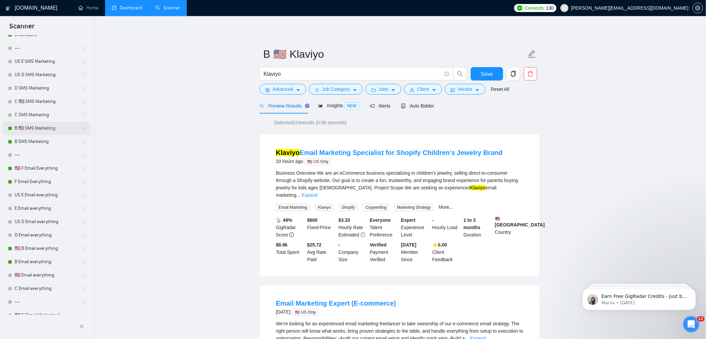
click at [39, 127] on link "B 🇺🇸 SMS Marketing" at bounding box center [46, 128] width 63 height 13
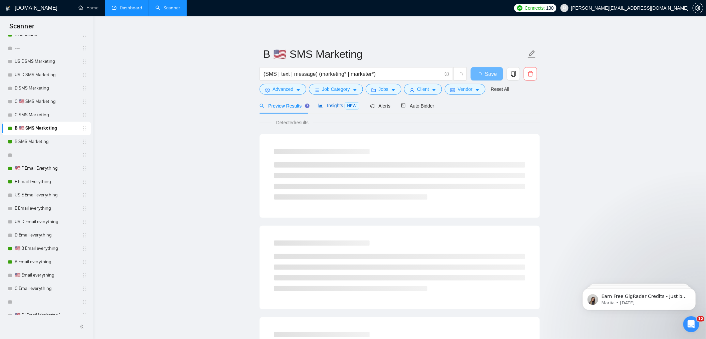
click at [350, 106] on span "NEW" at bounding box center [352, 105] width 15 height 7
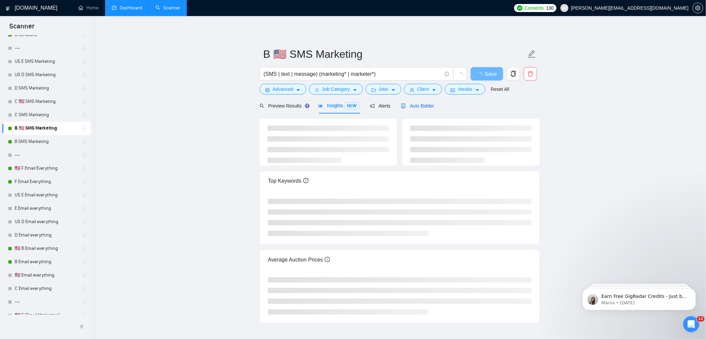
click at [428, 104] on span "Auto Bidder" at bounding box center [417, 105] width 33 height 5
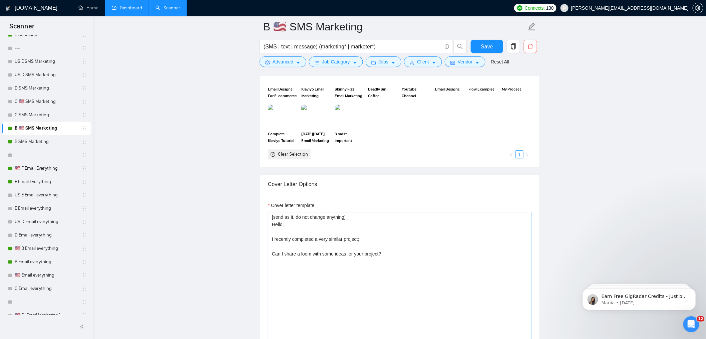
scroll to position [630, 0]
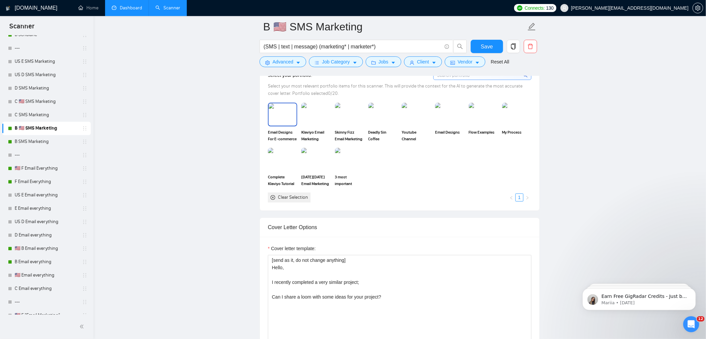
click at [276, 112] on img at bounding box center [283, 114] width 28 height 22
click at [315, 107] on img at bounding box center [316, 114] width 28 height 22
click at [348, 110] on img at bounding box center [350, 114] width 28 height 22
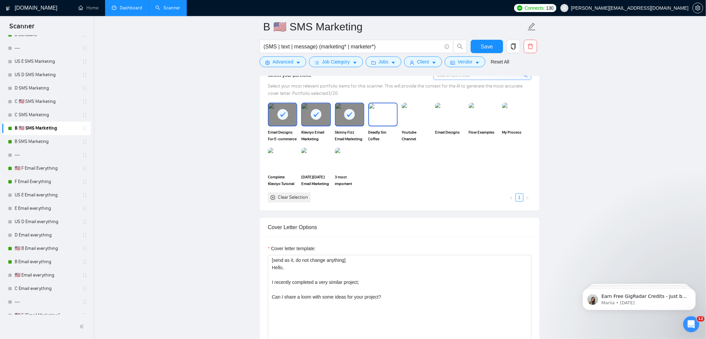
click at [389, 115] on img at bounding box center [383, 114] width 28 height 22
click at [419, 111] on img at bounding box center [416, 114] width 28 height 22
drag, startPoint x: 462, startPoint y: 116, endPoint x: 474, endPoint y: 116, distance: 12.7
click at [462, 116] on img at bounding box center [450, 114] width 28 height 22
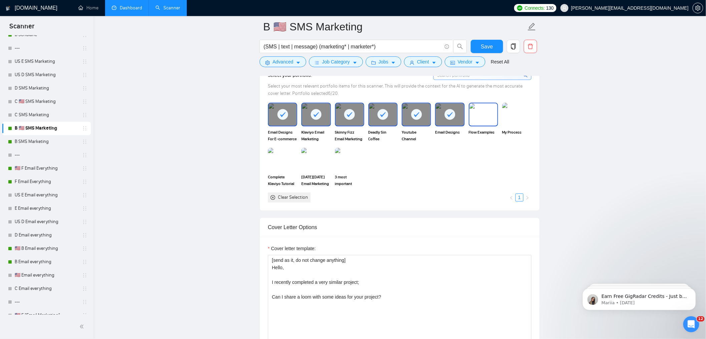
click at [497, 114] on img at bounding box center [483, 114] width 28 height 22
click at [525, 117] on img at bounding box center [517, 114] width 28 height 22
click at [345, 159] on img at bounding box center [350, 159] width 28 height 22
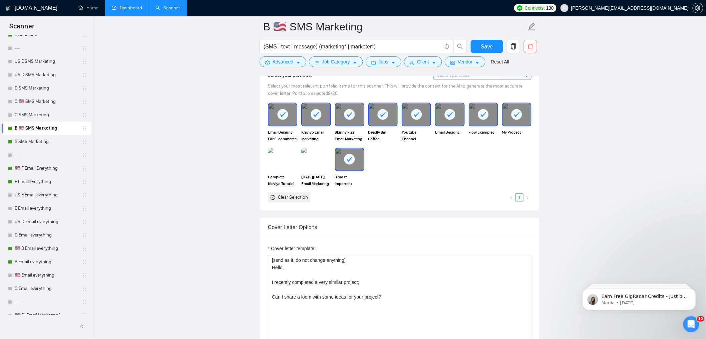
drag, startPoint x: 300, startPoint y: 160, endPoint x: 275, endPoint y: 162, distance: 25.4
click at [300, 160] on div "[DATE][DATE] Email Marketing Sale Strategy (2025)" at bounding box center [315, 166] width 33 height 39
click at [274, 162] on img at bounding box center [283, 159] width 28 height 22
click at [307, 160] on img at bounding box center [315, 158] width 29 height 23
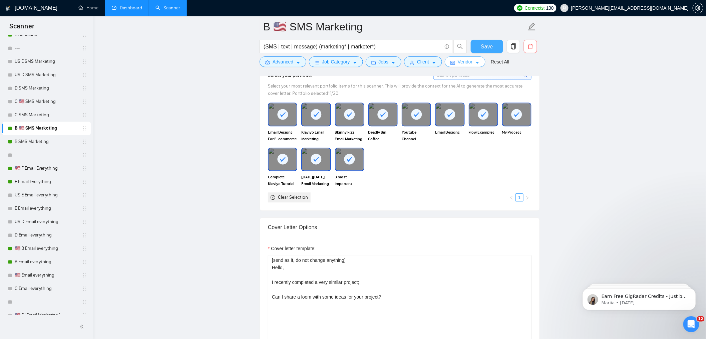
click at [478, 49] on button "Save" at bounding box center [487, 46] width 32 height 13
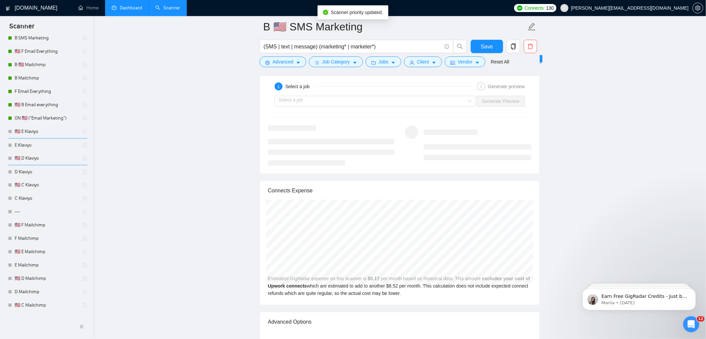
scroll to position [236, 0]
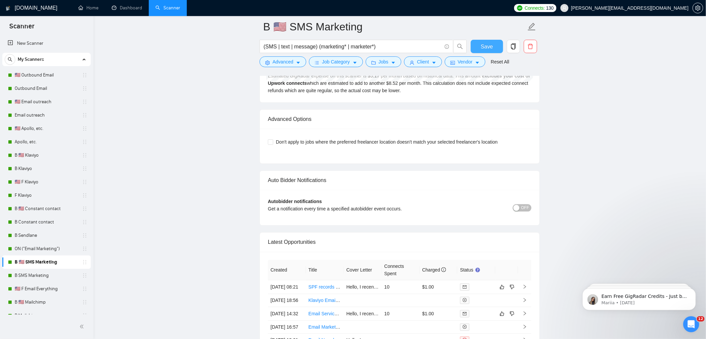
click at [486, 46] on span "Save" at bounding box center [487, 46] width 12 height 8
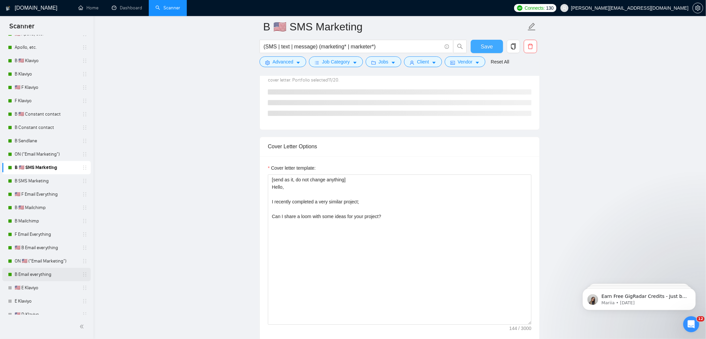
scroll to position [108, 0]
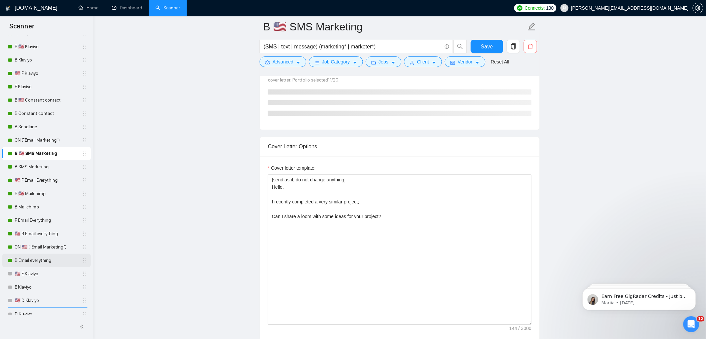
click at [32, 263] on link "B Email everything" at bounding box center [46, 260] width 63 height 13
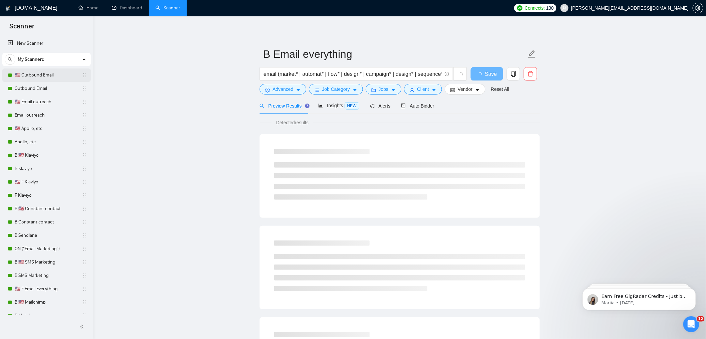
click at [50, 81] on link "🇺🇸 Outbound Email" at bounding box center [46, 74] width 63 height 13
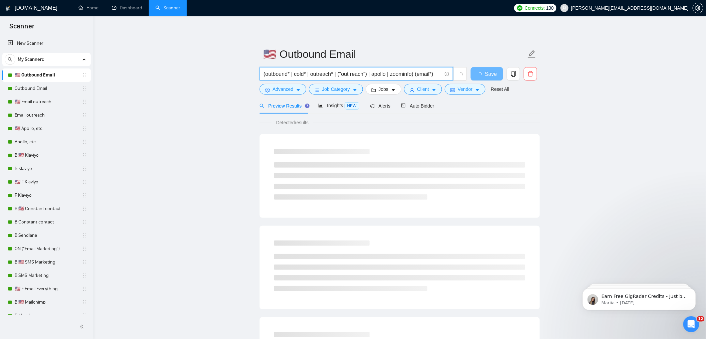
drag, startPoint x: 421, startPoint y: 74, endPoint x: 440, endPoint y: 73, distance: 18.7
click at [440, 73] on input "(outbound* | cold* | outreach* | ("out reach") | apollo | zoominfo) (email*)" at bounding box center [353, 74] width 178 height 8
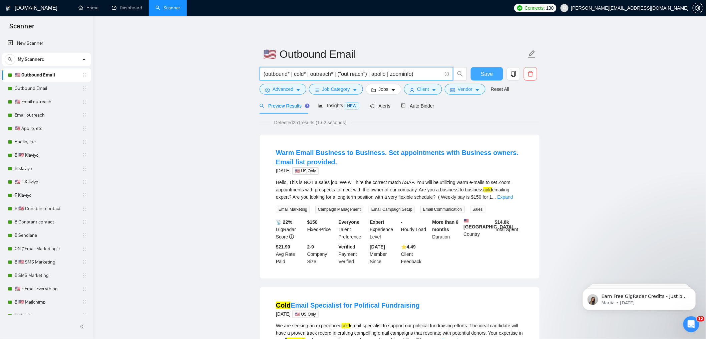
type input "(outbound* | cold* | outreach* | ("out reach") | apollo | zoominfo)"
click at [494, 74] on button "Save" at bounding box center [487, 73] width 32 height 13
drag, startPoint x: 41, startPoint y: 87, endPoint x: 117, endPoint y: 87, distance: 75.4
click at [41, 86] on link "Outbound Email" at bounding box center [46, 88] width 63 height 13
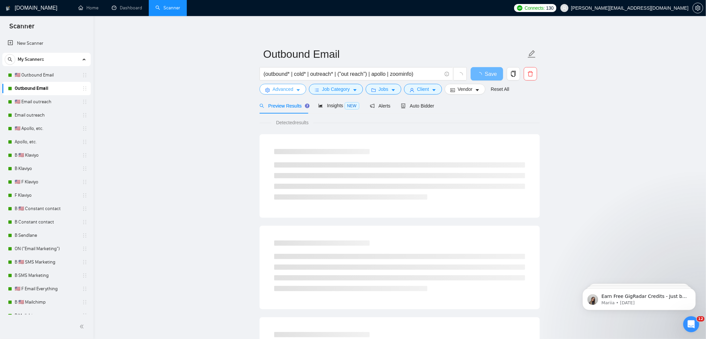
click at [295, 93] on button "Advanced" at bounding box center [283, 89] width 47 height 11
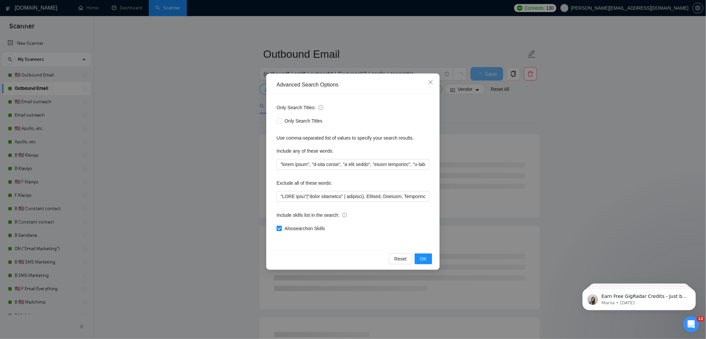
click at [199, 107] on div "Advanced Search Options Only Search Titles: Only Search Titles Use comma-separa…" at bounding box center [353, 169] width 706 height 339
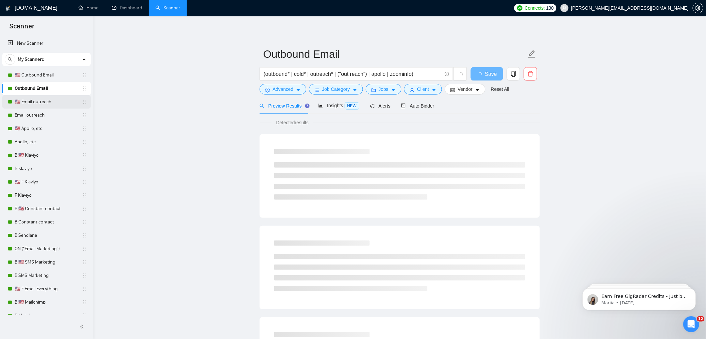
click at [37, 97] on link "🇺🇸 Email outreach" at bounding box center [46, 101] width 63 height 13
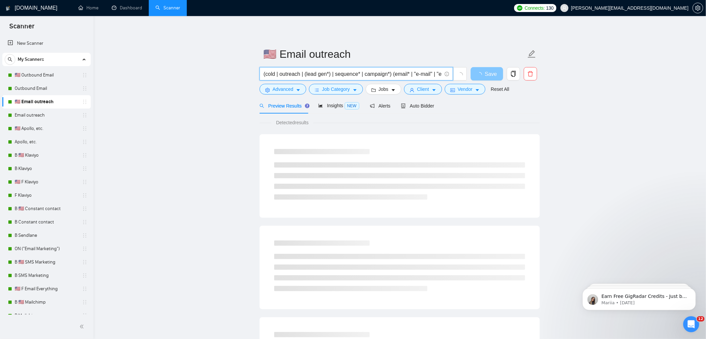
scroll to position [0, 20]
drag, startPoint x: 409, startPoint y: 76, endPoint x: 434, endPoint y: 76, distance: 25.0
click at [453, 77] on span "(cold | outreach | (lead gen*) | sequence* | campaign*) (email* | "e-mail" | "e…" at bounding box center [364, 73] width 208 height 13
drag, startPoint x: 375, startPoint y: 75, endPoint x: 455, endPoint y: 73, distance: 80.1
click at [455, 73] on span "(cold | outreach | (lead gen*) | sequence* | campaign*) (email* | "e-mail" | "e…" at bounding box center [364, 73] width 208 height 13
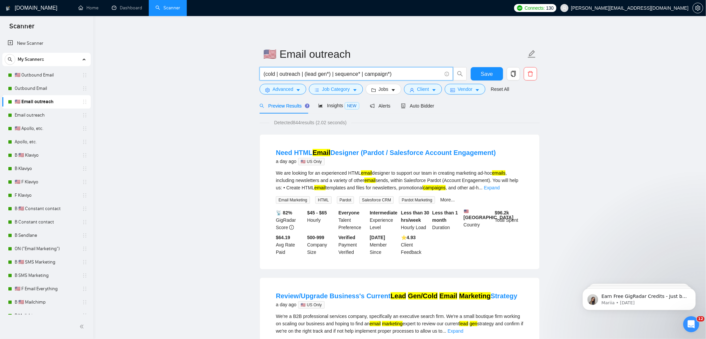
scroll to position [0, 0]
type input "(cold | outreach | (lead gen*) | sequence* | campaign*)"
click at [486, 72] on span "Save" at bounding box center [487, 74] width 12 height 8
click at [27, 115] on link "Email outreach" at bounding box center [46, 114] width 63 height 13
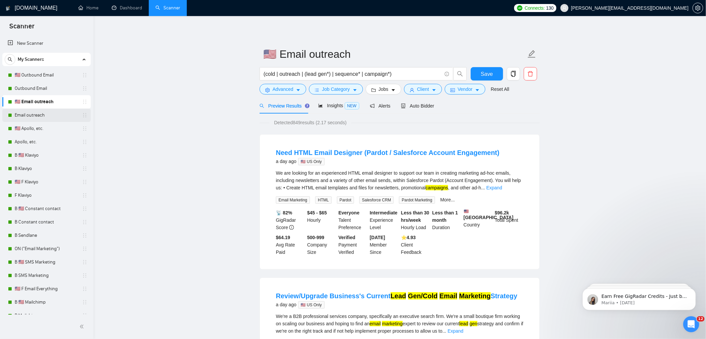
click at [50, 116] on link "Email outreach" at bounding box center [46, 114] width 63 height 13
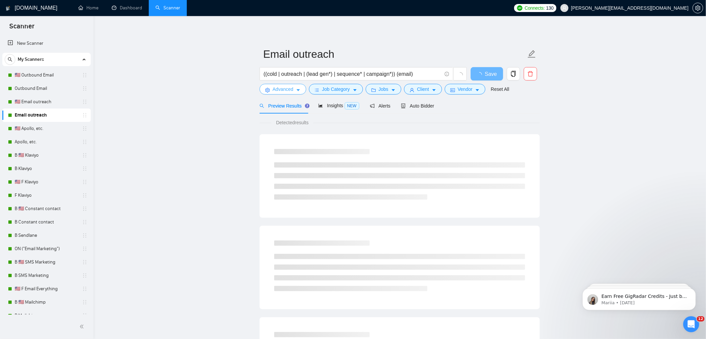
click at [303, 89] on button "Advanced" at bounding box center [283, 89] width 47 height 11
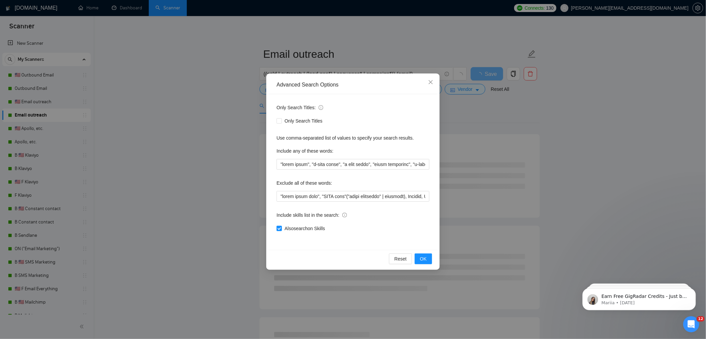
click at [451, 99] on div "Advanced Search Options Only Search Titles: Only Search Titles Use comma-separa…" at bounding box center [353, 169] width 706 height 339
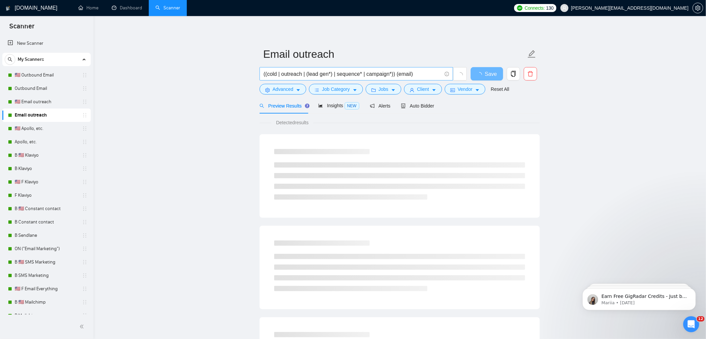
click at [443, 76] on span "((cold | outreach | (lead gen*) | sequence* | campaign*)) (email)" at bounding box center [356, 73] width 193 height 13
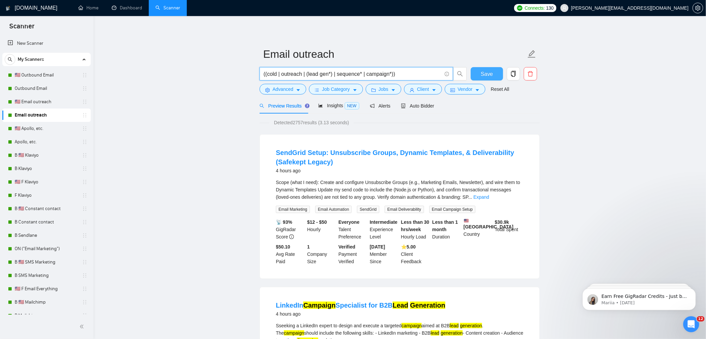
type input "((cold | outreach | (lead gen*) | sequence* | campaign*))"
click at [479, 73] on button "Save" at bounding box center [487, 73] width 32 height 13
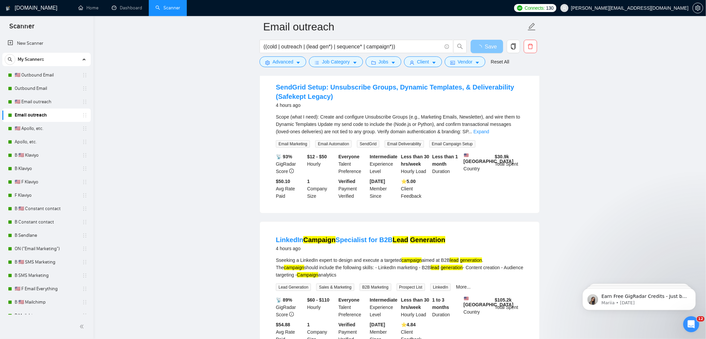
scroll to position [71, 0]
click at [468, 287] on link "More..." at bounding box center [463, 286] width 15 height 5
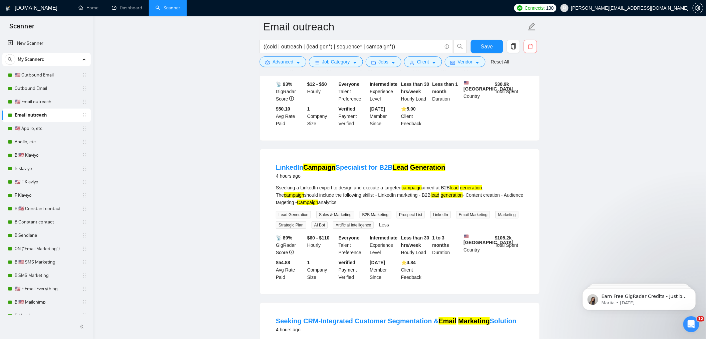
scroll to position [144, 0]
click at [439, 57] on button "Client" at bounding box center [423, 61] width 38 height 11
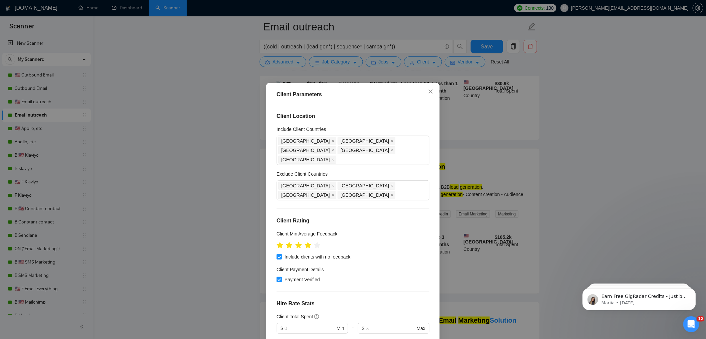
click at [501, 139] on div "Client Parameters Client Location Include Client Countries [GEOGRAPHIC_DATA] [G…" at bounding box center [353, 169] width 706 height 339
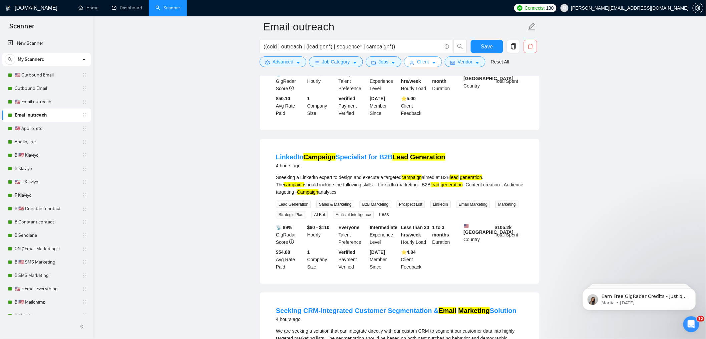
scroll to position [202, 0]
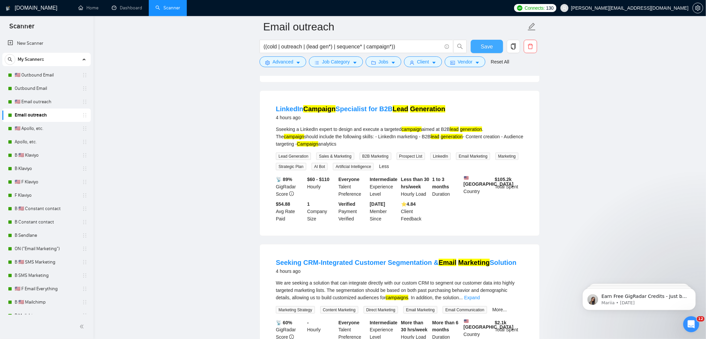
click at [487, 44] on span "Save" at bounding box center [487, 46] width 12 height 8
click at [42, 128] on link "🇺🇸 Apollo, etc." at bounding box center [46, 128] width 63 height 13
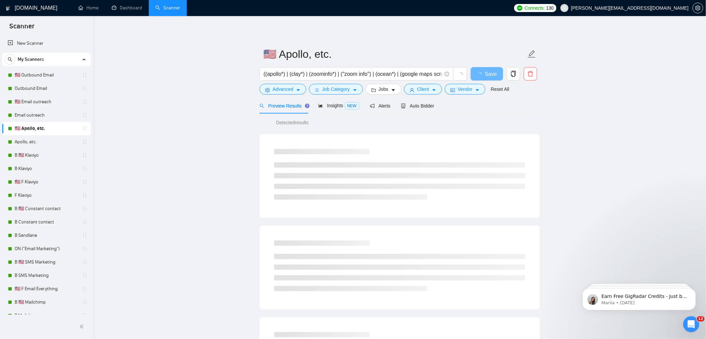
click at [276, 95] on form "🇺🇸 Apollo, etc. ((apollo*) | (clay*) | (zoominfo*) | ("zoom info") | (ocean*) |…" at bounding box center [400, 70] width 280 height 54
click at [277, 91] on span "Advanced" at bounding box center [283, 88] width 21 height 7
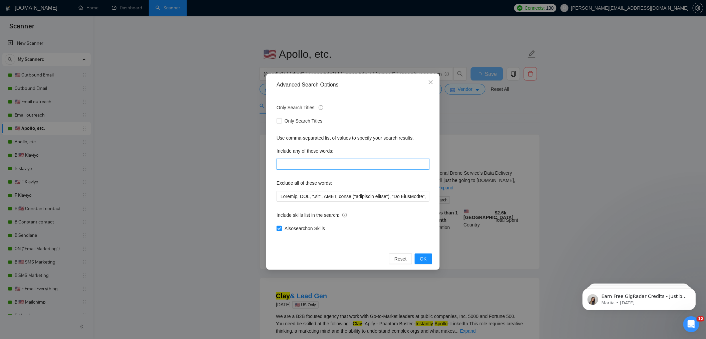
click at [327, 161] on input "text" at bounding box center [353, 164] width 153 height 11
paste input ""email blast", "e-mail blast", "e mail blast", "email marketing", "e-mail marke…"
type input ""email blast", "e-mail blast", "e mail blast", "email marketing", "e-mail marke…"
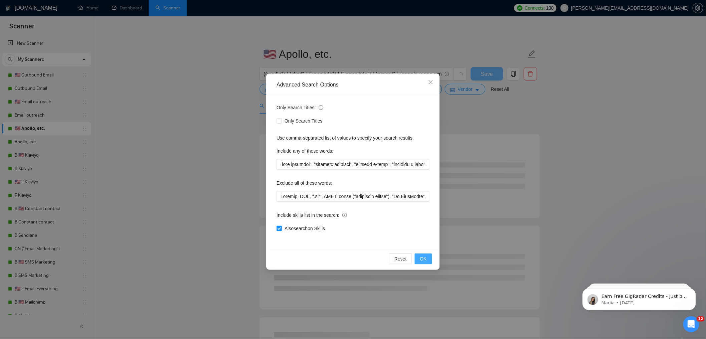
click at [425, 261] on span "OK" at bounding box center [423, 258] width 7 height 7
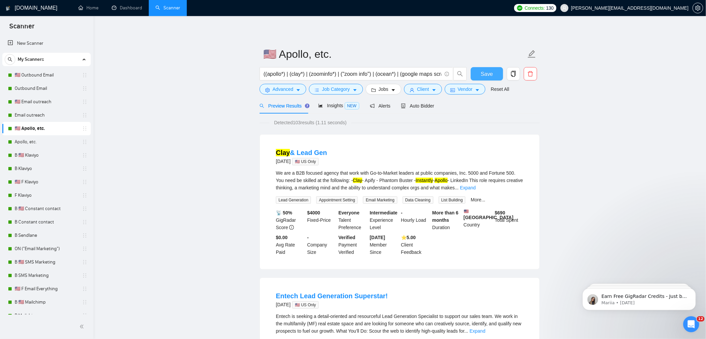
click at [490, 74] on span "Save" at bounding box center [487, 74] width 12 height 8
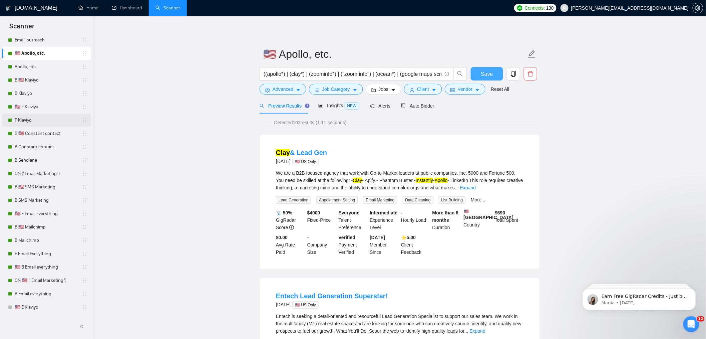
scroll to position [85, 0]
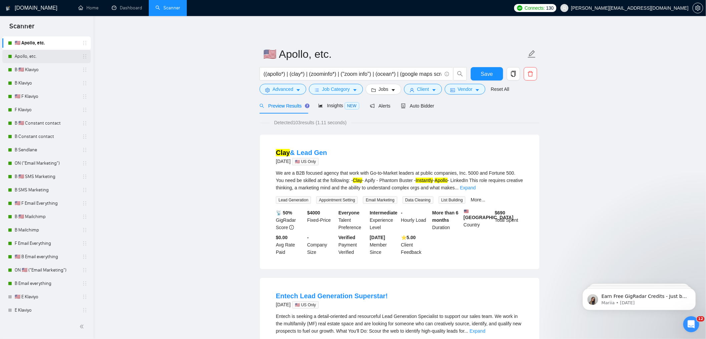
click at [25, 58] on link "Apollo, etc." at bounding box center [46, 56] width 63 height 13
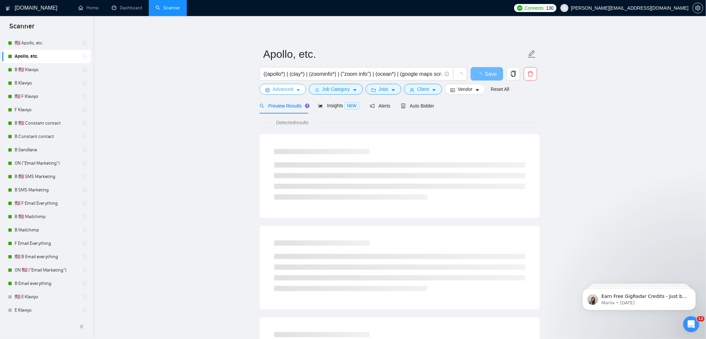
click at [275, 89] on span "Advanced" at bounding box center [283, 88] width 21 height 7
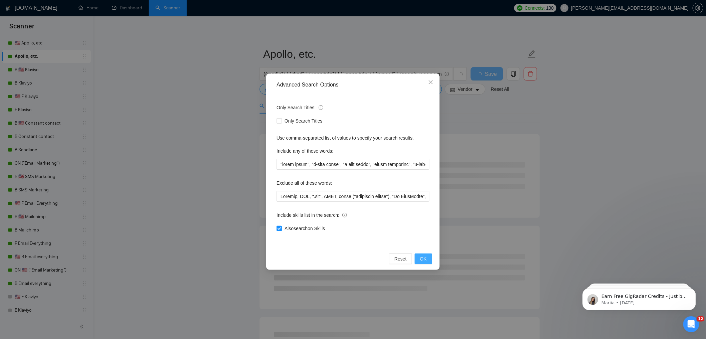
click at [428, 258] on button "OK" at bounding box center [423, 258] width 17 height 11
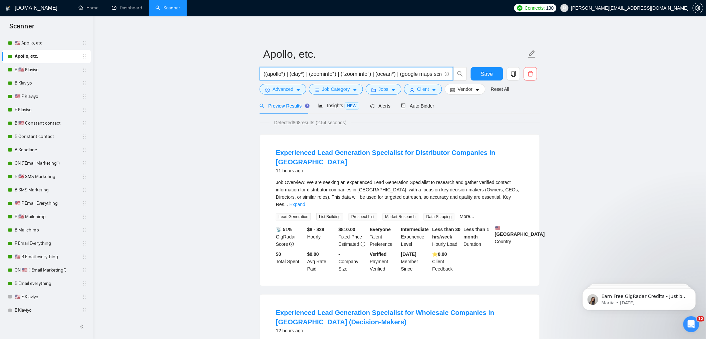
drag, startPoint x: 397, startPoint y: 72, endPoint x: 161, endPoint y: 72, distance: 235.5
drag, startPoint x: 415, startPoint y: 76, endPoint x: 473, endPoint y: 78, distance: 58.1
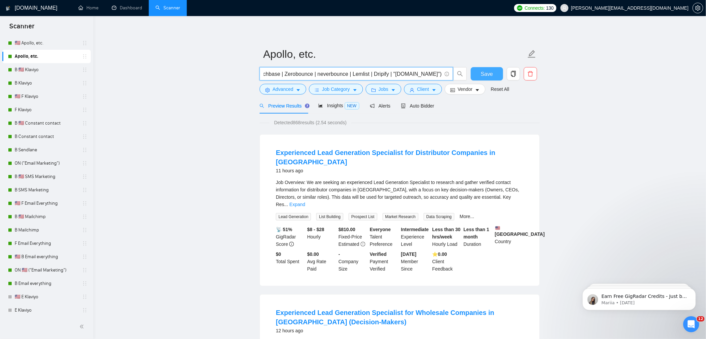
click at [463, 78] on span "((apollo*) | (clay*) | (zoominfo*) | ("zoom info") | (ocean*) | (google maps sc…" at bounding box center [364, 73] width 208 height 13
click at [482, 76] on span "Save" at bounding box center [487, 74] width 12 height 8
click at [40, 66] on link "B 🇺🇸 Klaviyo" at bounding box center [46, 69] width 63 height 13
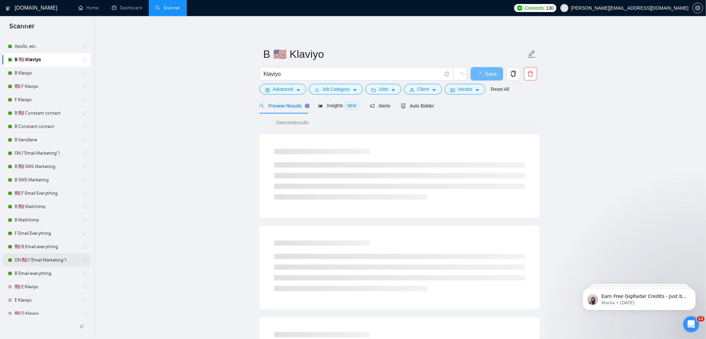
scroll to position [100, 0]
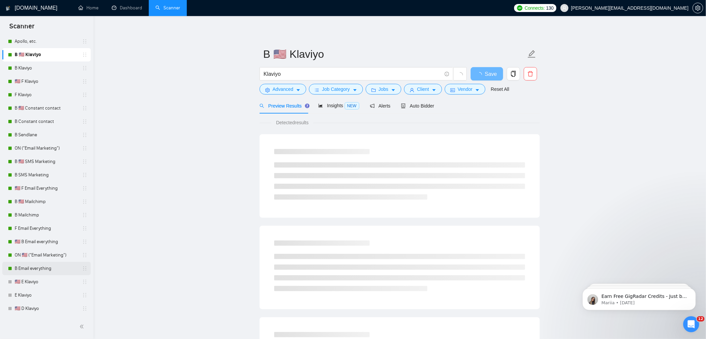
click at [39, 264] on link "B Email everything" at bounding box center [46, 268] width 63 height 13
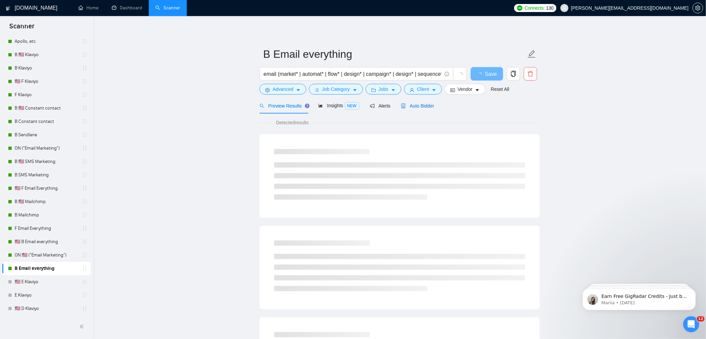
click at [423, 103] on span "Auto Bidder" at bounding box center [417, 105] width 33 height 5
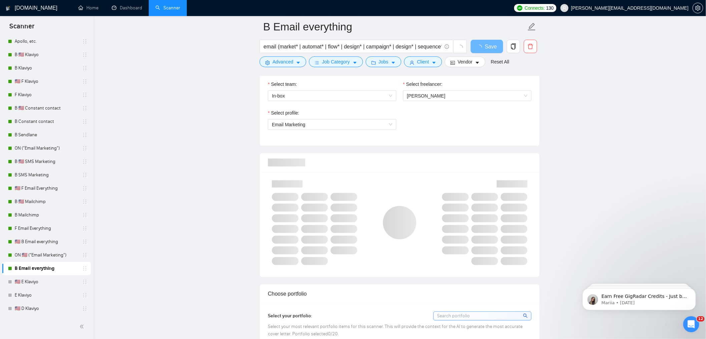
scroll to position [429, 0]
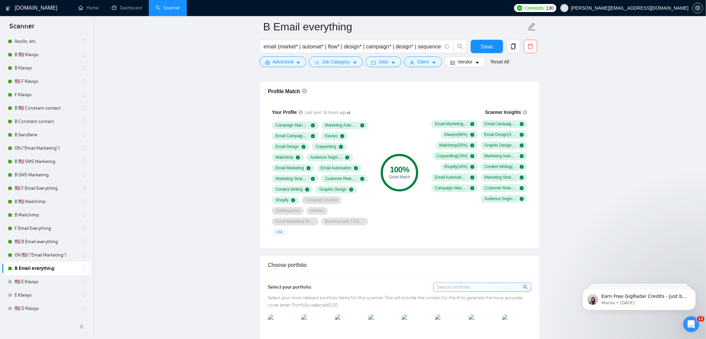
click at [289, 285] on span "Select your portfolio:" at bounding box center [290, 287] width 44 height 6
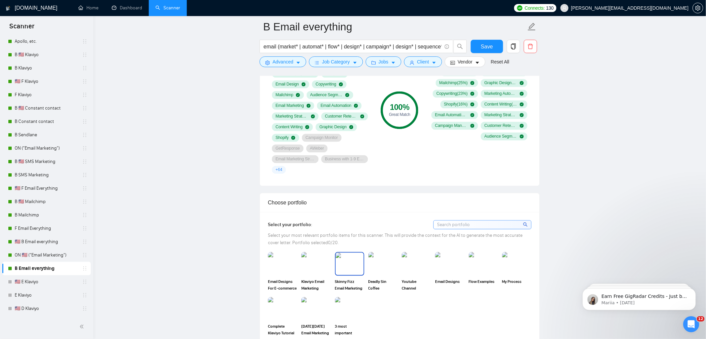
scroll to position [519, 0]
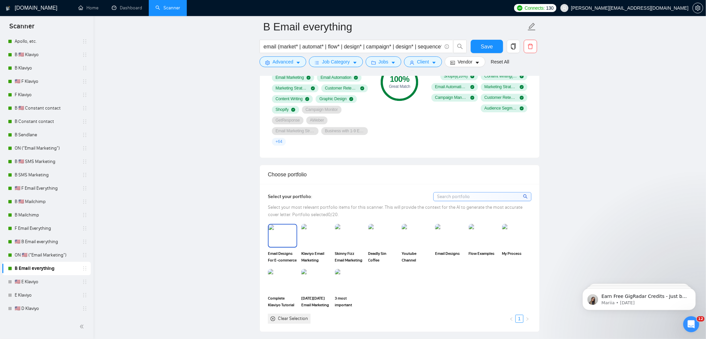
click at [282, 244] on img at bounding box center [283, 236] width 28 height 22
click at [310, 239] on img at bounding box center [315, 235] width 29 height 23
click at [347, 239] on img at bounding box center [350, 236] width 28 height 22
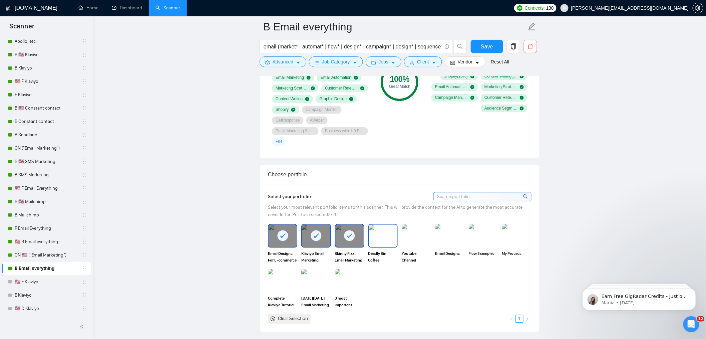
click at [387, 237] on img at bounding box center [383, 236] width 28 height 22
click at [422, 236] on img at bounding box center [416, 236] width 28 height 22
click at [457, 236] on img at bounding box center [449, 235] width 29 height 23
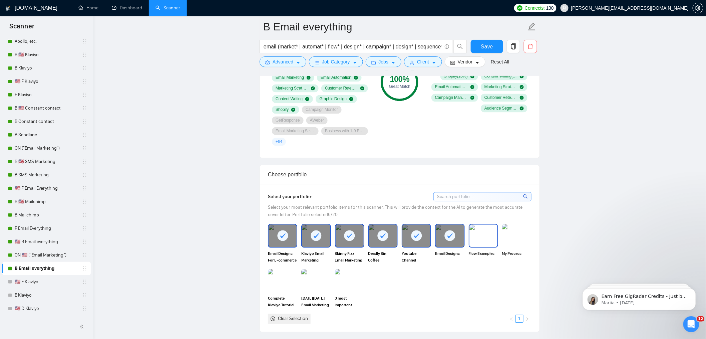
click at [493, 235] on img at bounding box center [483, 236] width 28 height 22
click at [524, 237] on img at bounding box center [517, 236] width 28 height 22
click at [341, 280] on img at bounding box center [349, 280] width 29 height 23
click at [303, 284] on img at bounding box center [315, 280] width 29 height 23
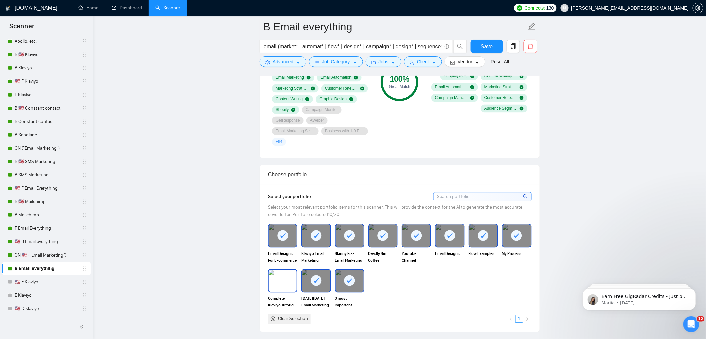
click at [271, 278] on img at bounding box center [283, 281] width 28 height 22
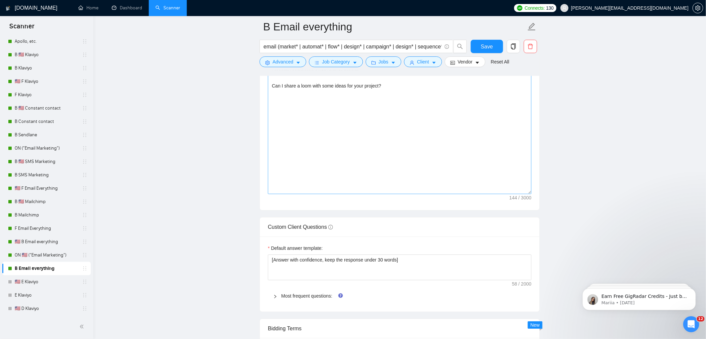
scroll to position [893, 0]
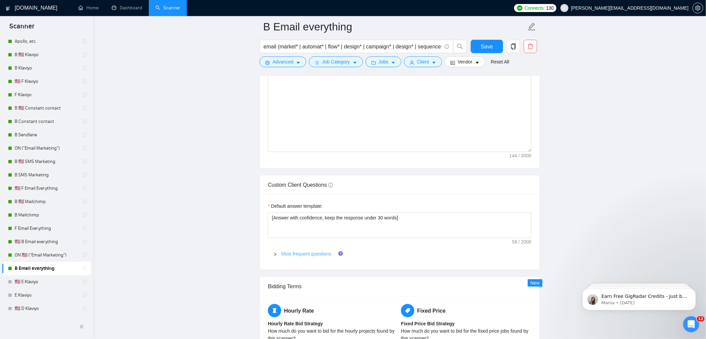
click at [306, 254] on link "Most frequent questions:" at bounding box center [306, 253] width 51 height 5
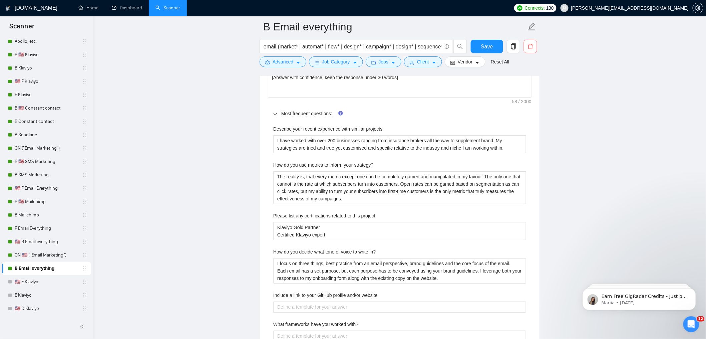
scroll to position [1025, 0]
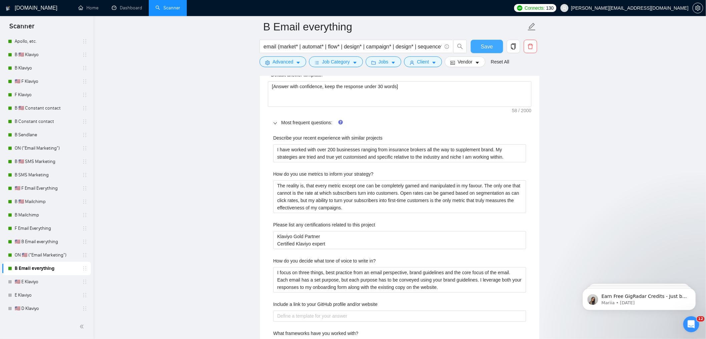
click at [486, 46] on span "Save" at bounding box center [487, 46] width 12 height 8
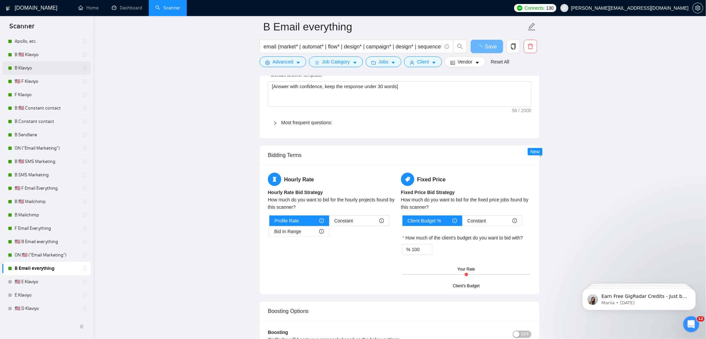
click at [43, 65] on link "B Klaviyo" at bounding box center [46, 67] width 63 height 13
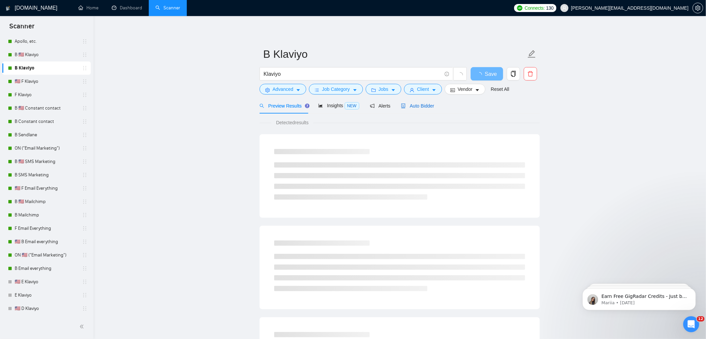
click at [420, 106] on span "Auto Bidder" at bounding box center [417, 105] width 33 height 5
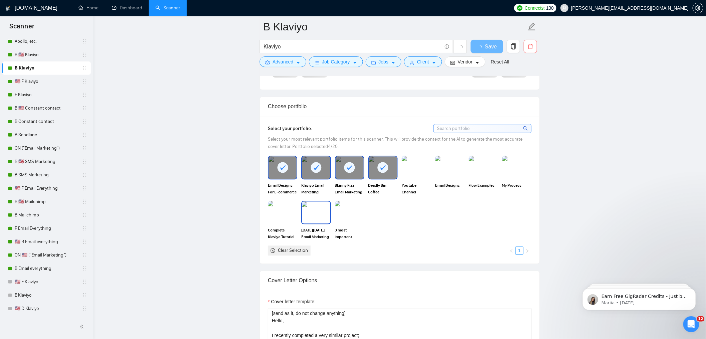
scroll to position [546, 0]
click at [343, 208] on img at bounding box center [350, 211] width 28 height 22
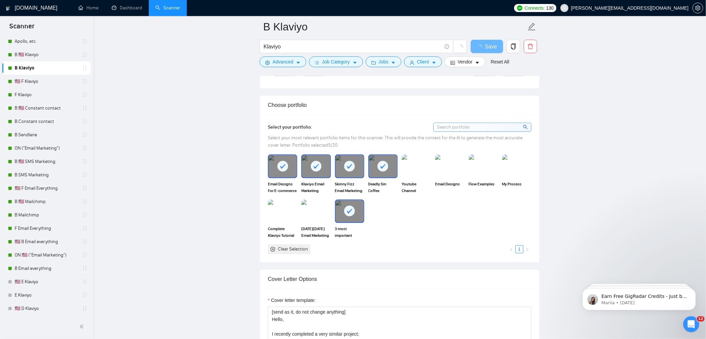
click at [298, 210] on div "Complete Klaviyo Tutorial 2025 – Email Marketing & Flows That Convert" at bounding box center [282, 218] width 33 height 39
click at [274, 208] on img at bounding box center [283, 211] width 28 height 22
click at [304, 177] on div at bounding box center [316, 166] width 28 height 22
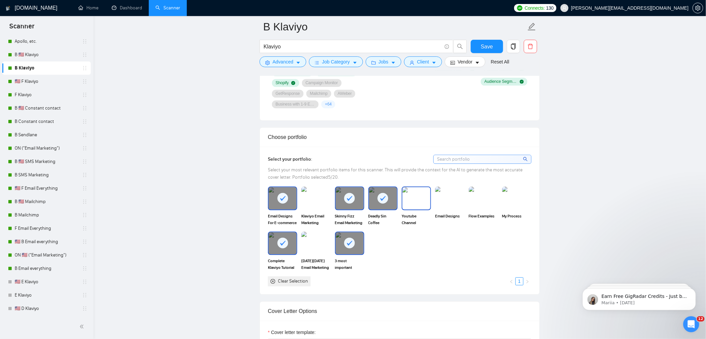
click at [420, 197] on img at bounding box center [416, 198] width 28 height 22
drag, startPoint x: 317, startPoint y: 199, endPoint x: 411, endPoint y: 202, distance: 94.5
click at [317, 199] on img at bounding box center [316, 198] width 28 height 22
click at [450, 201] on img at bounding box center [450, 198] width 28 height 22
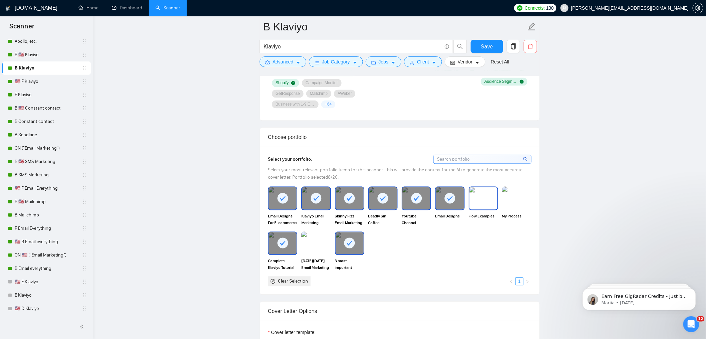
click at [486, 202] on img at bounding box center [483, 198] width 28 height 22
click at [526, 201] on img at bounding box center [517, 198] width 28 height 22
click at [322, 245] on img at bounding box center [316, 243] width 28 height 22
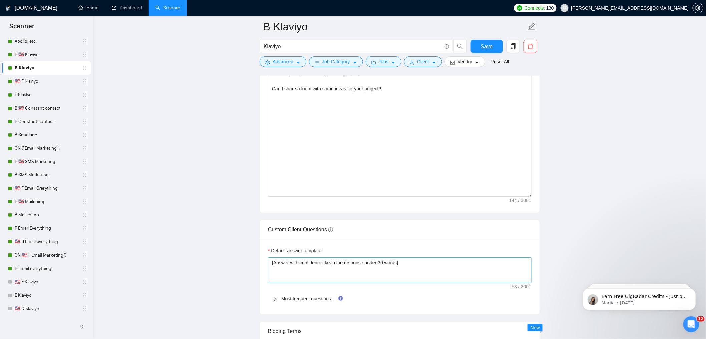
scroll to position [838, 0]
click at [477, 46] on button "Save" at bounding box center [487, 46] width 32 height 13
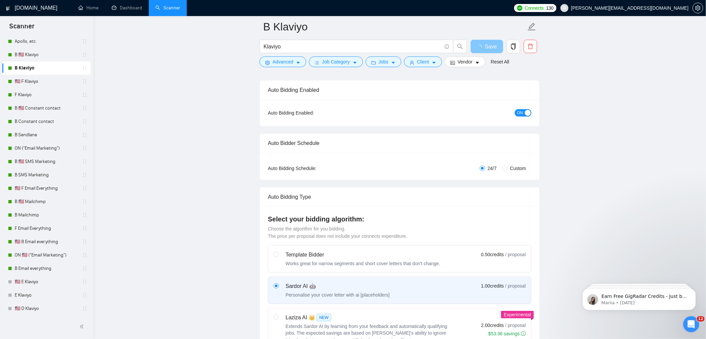
scroll to position [0, 0]
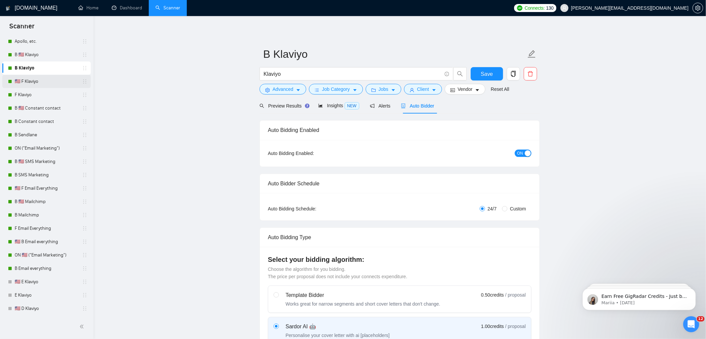
click at [35, 78] on link "🇺🇸 F Klaviyo" at bounding box center [46, 81] width 63 height 13
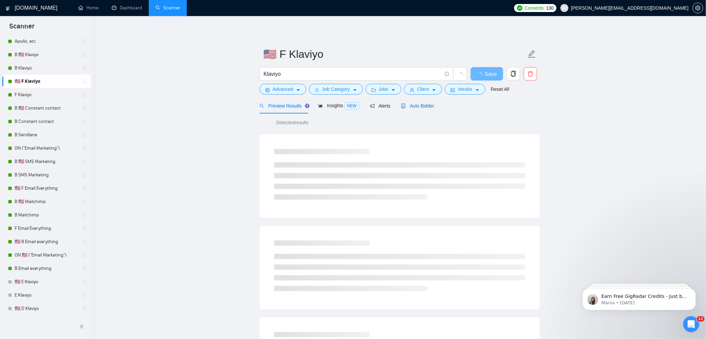
click at [427, 108] on div "Auto Bidder" at bounding box center [417, 105] width 33 height 7
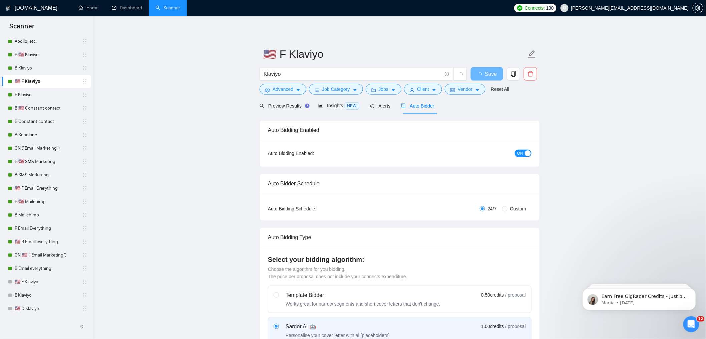
radio input "false"
radio input "true"
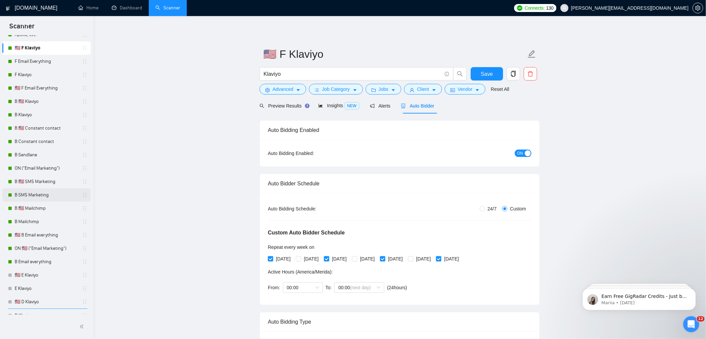
scroll to position [117, 0]
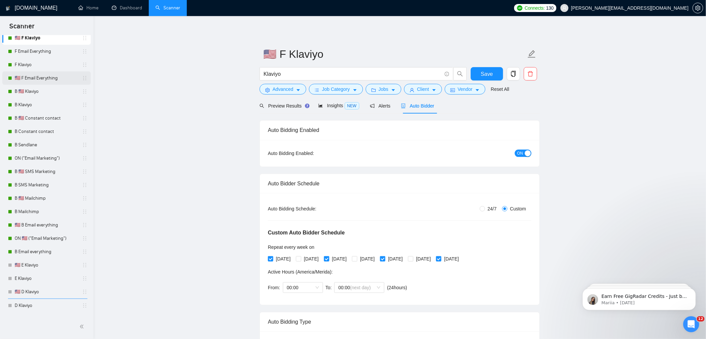
click at [51, 79] on link "🇺🇸 F Email Everything" at bounding box center [46, 77] width 63 height 13
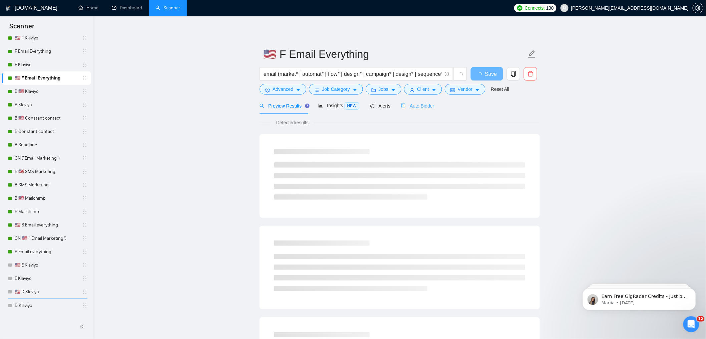
click at [425, 109] on div "Auto Bidder" at bounding box center [417, 106] width 33 height 16
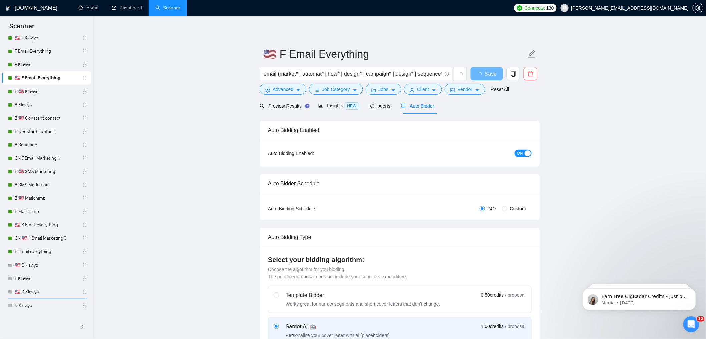
radio input "false"
radio input "true"
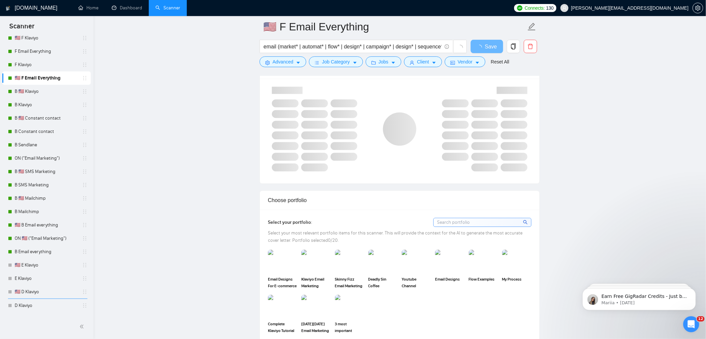
scroll to position [586, 0]
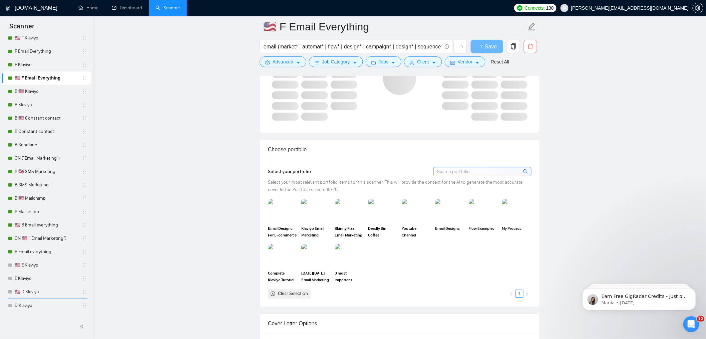
click at [299, 212] on div "Klaviyo Email Marketing Strategy Build-Out" at bounding box center [315, 218] width 33 height 39
click at [265, 211] on div "Select your portfolio: Select your most relevant portfolio items for this scann…" at bounding box center [400, 232] width 280 height 147
click at [292, 210] on img at bounding box center [283, 210] width 28 height 22
click at [343, 211] on img at bounding box center [350, 210] width 28 height 22
click at [314, 212] on img at bounding box center [316, 210] width 28 height 22
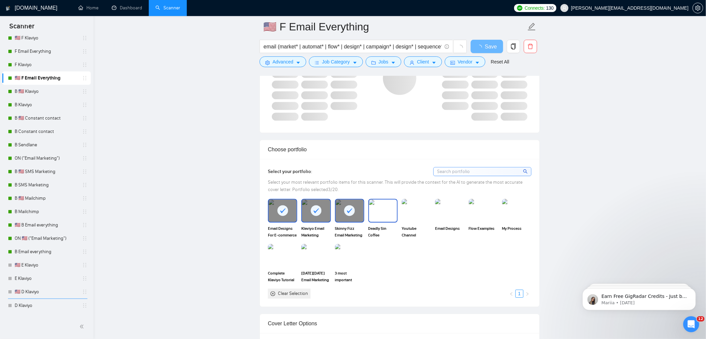
click at [383, 211] on img at bounding box center [383, 210] width 28 height 22
click at [416, 211] on img at bounding box center [416, 210] width 29 height 23
click at [455, 209] on img at bounding box center [450, 210] width 28 height 22
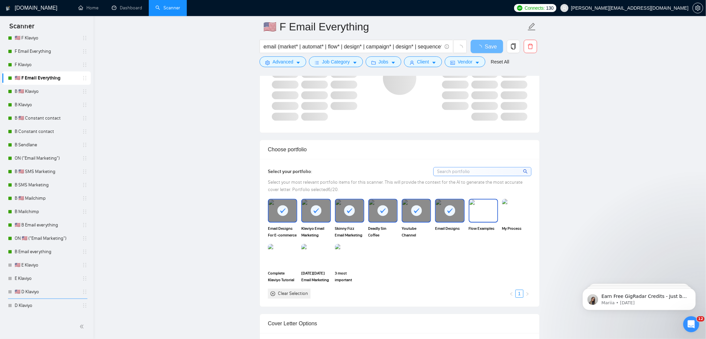
click at [484, 209] on img at bounding box center [483, 210] width 28 height 22
click at [526, 212] on img at bounding box center [516, 210] width 29 height 23
click at [359, 257] on img at bounding box center [350, 255] width 28 height 22
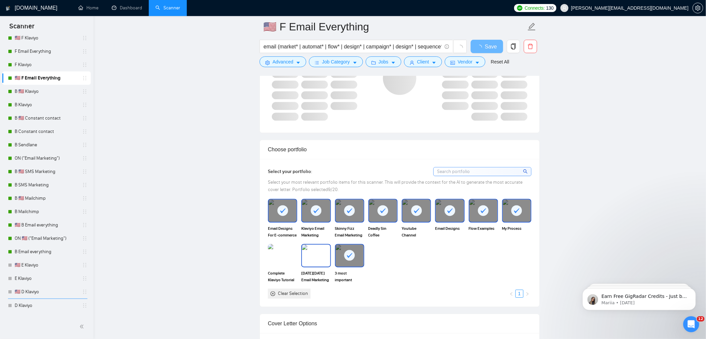
click at [316, 252] on img at bounding box center [316, 255] width 28 height 22
click at [282, 254] on img at bounding box center [283, 255] width 28 height 22
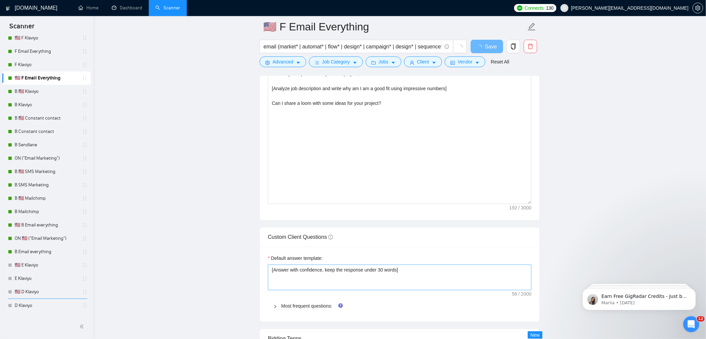
scroll to position [888, 0]
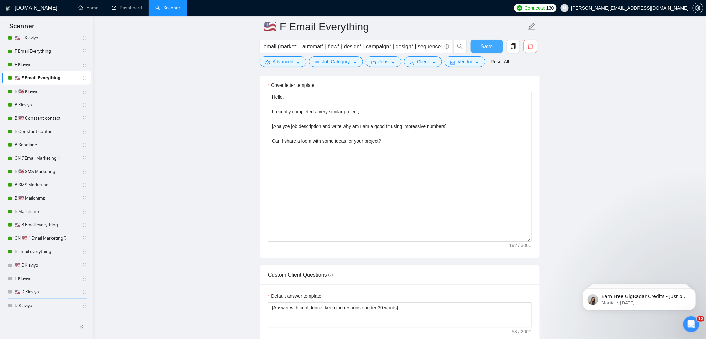
click at [490, 50] on span "Save" at bounding box center [487, 46] width 12 height 8
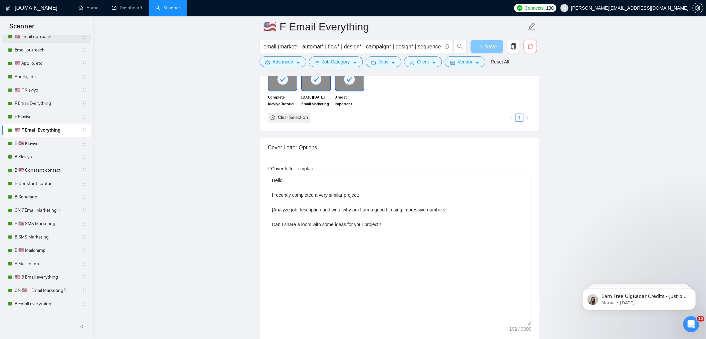
scroll to position [24, 0]
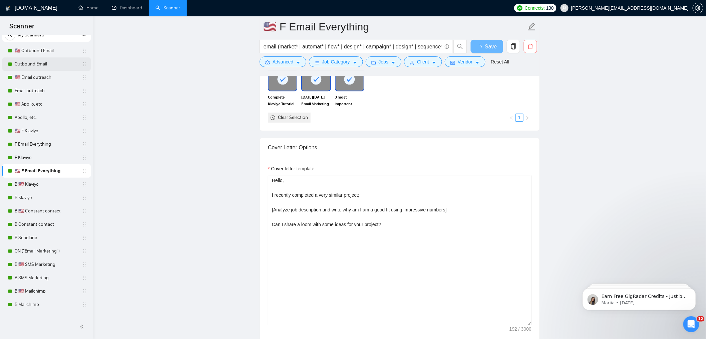
click at [39, 66] on link "Outbound Email" at bounding box center [46, 63] width 63 height 13
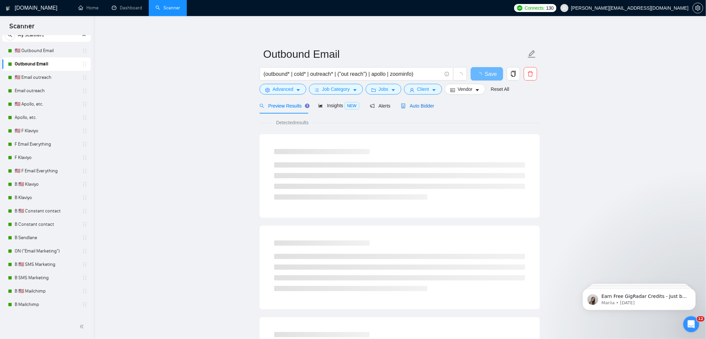
drag, startPoint x: 417, startPoint y: 104, endPoint x: 426, endPoint y: 107, distance: 9.5
click at [417, 104] on span "Auto Bidder" at bounding box center [417, 105] width 33 height 5
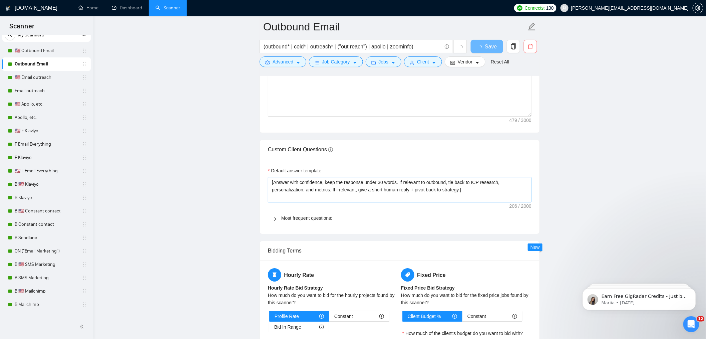
scroll to position [842, 0]
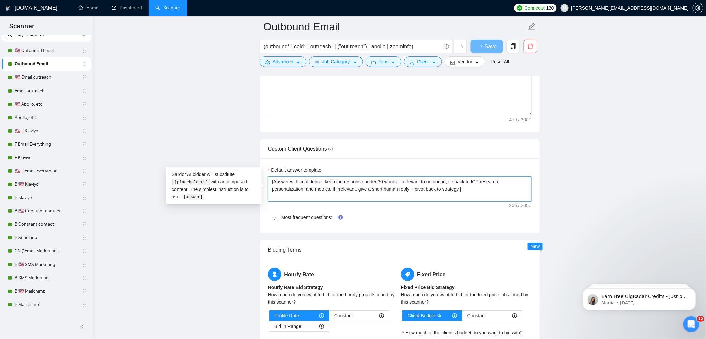
click at [494, 189] on textarea "[Answer with confidence, keep the response under 30 words. If relevant to outbo…" at bounding box center [400, 188] width 264 height 25
drag, startPoint x: 493, startPoint y: 191, endPoint x: 252, endPoint y: 136, distance: 247.4
click at [252, 136] on main "Outbound Email (outbound* | cold* | outreach* | ("out reach") | apollo | zoomin…" at bounding box center [399, 90] width 591 height 1810
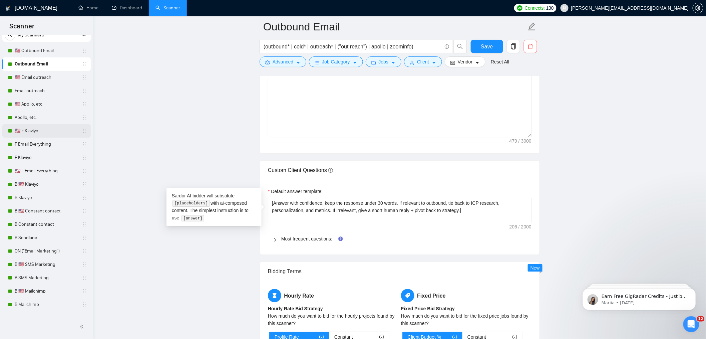
click at [44, 127] on link "🇺🇸 F Klaviyo" at bounding box center [46, 130] width 63 height 13
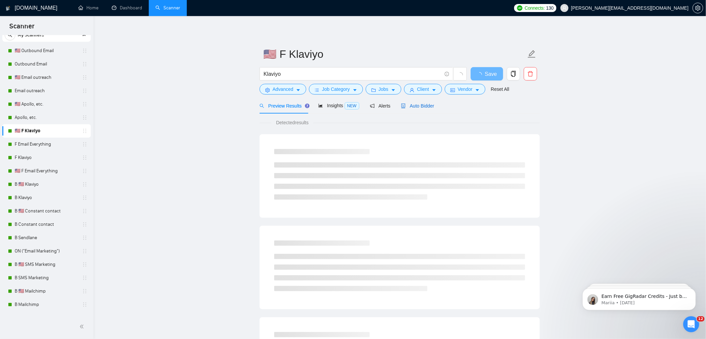
click at [413, 108] on span "Auto Bidder" at bounding box center [417, 105] width 33 height 5
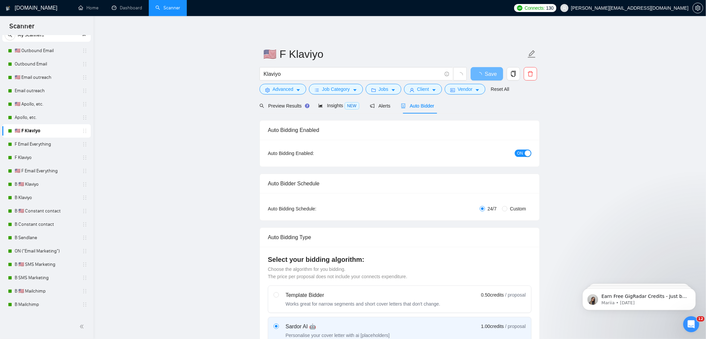
radio input "false"
radio input "true"
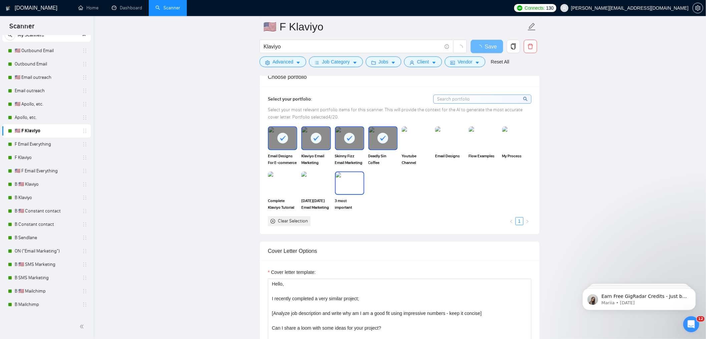
scroll to position [660, 0]
click at [419, 136] on div "Choose portfolio Select your portfolio: Select your most relevant portfolio ite…" at bounding box center [400, 149] width 280 height 167
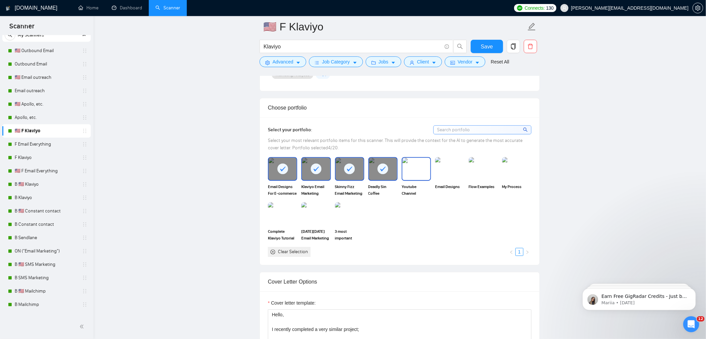
click at [413, 179] on img at bounding box center [416, 168] width 28 height 22
click at [452, 179] on img at bounding box center [450, 168] width 28 height 22
click at [478, 177] on img at bounding box center [483, 168] width 28 height 22
click at [521, 178] on img at bounding box center [516, 168] width 29 height 23
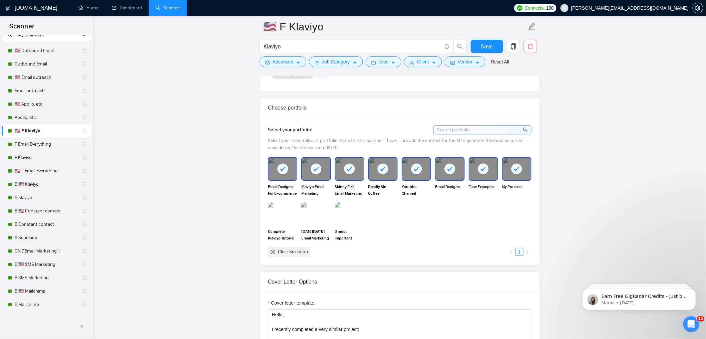
click at [280, 225] on img at bounding box center [282, 213] width 29 height 23
click at [310, 224] on img at bounding box center [316, 214] width 28 height 22
click at [342, 224] on img at bounding box center [350, 214] width 28 height 22
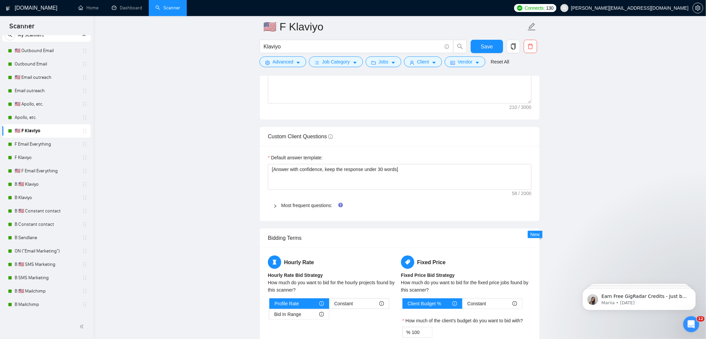
scroll to position [1024, 0]
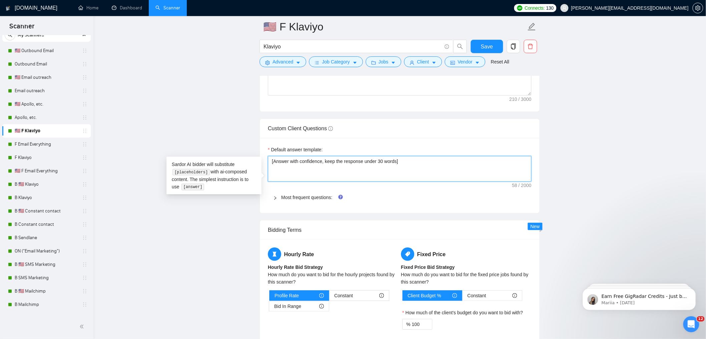
drag, startPoint x: 411, startPoint y: 173, endPoint x: 255, endPoint y: 159, distance: 156.5
paste textarea ". If relevant to Klaviyo/email marketing, tie back to audits, flows, segmentati…"
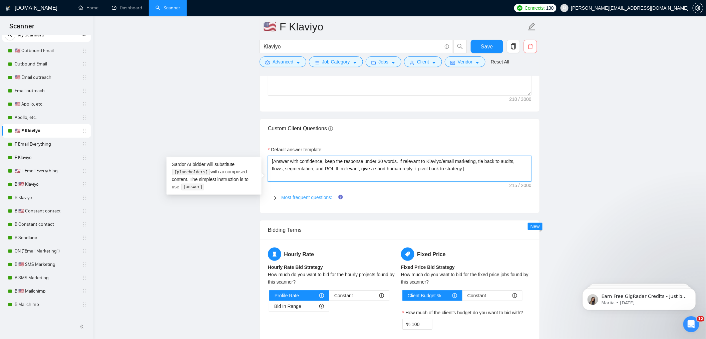
type textarea "[Answer with confidence, keep the response under 30 words. If relevant to Klavi…"
click at [303, 200] on link "Most frequent questions:" at bounding box center [306, 196] width 51 height 5
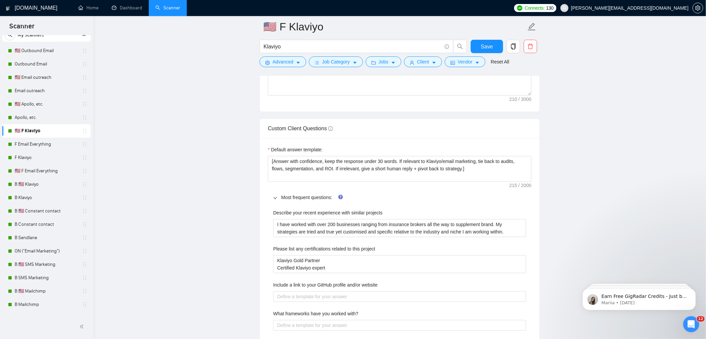
click at [489, 39] on form "🇺🇸 F Klaviyo Klaviyo Save Advanced Job Category Jobs Client Vendor Reset All" at bounding box center [400, 43] width 280 height 54
click at [487, 43] on span "Save" at bounding box center [487, 46] width 12 height 8
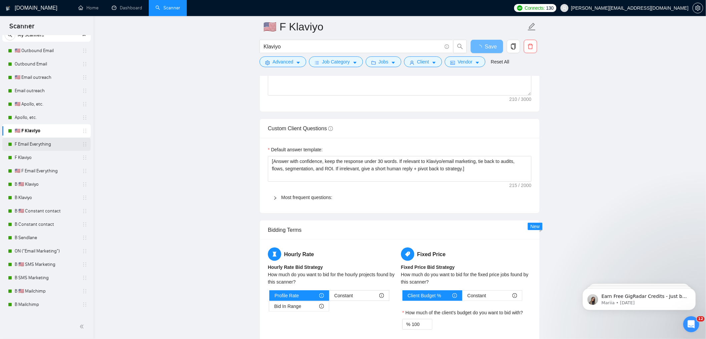
click at [30, 142] on link "F Email Everything" at bounding box center [46, 143] width 63 height 13
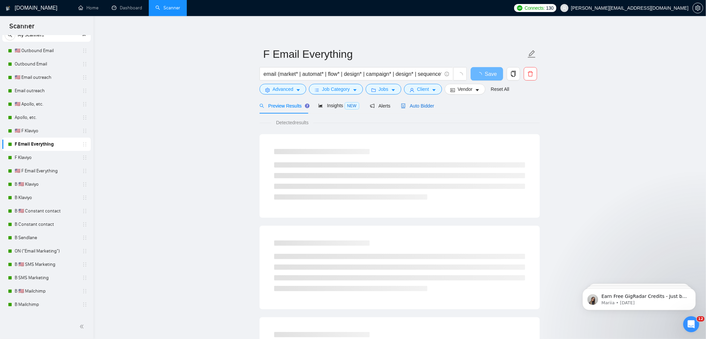
click at [416, 108] on div "Auto Bidder" at bounding box center [417, 105] width 33 height 7
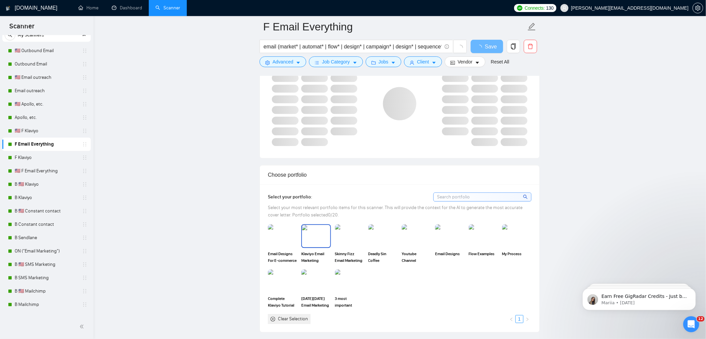
scroll to position [567, 0]
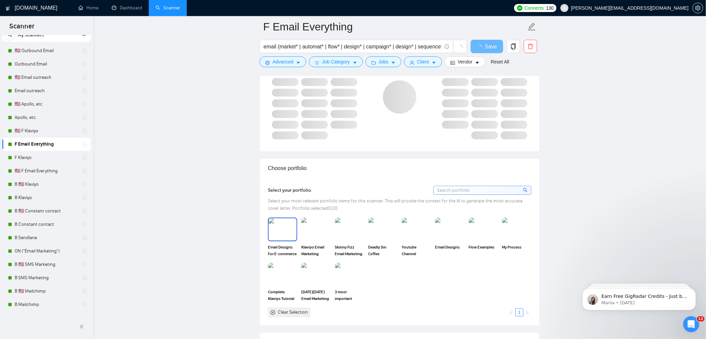
click at [281, 225] on img at bounding box center [283, 229] width 28 height 22
click at [314, 229] on img at bounding box center [316, 229] width 28 height 22
drag, startPoint x: 348, startPoint y: 230, endPoint x: 375, endPoint y: 230, distance: 27.0
click at [348, 230] on img at bounding box center [350, 229] width 28 height 22
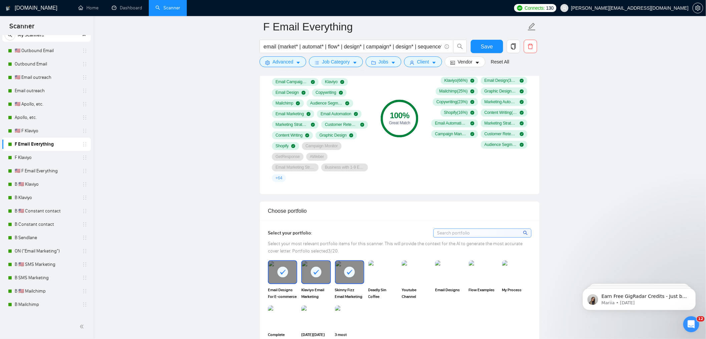
click at [376, 230] on div "Select your portfolio:" at bounding box center [400, 232] width 264 height 9
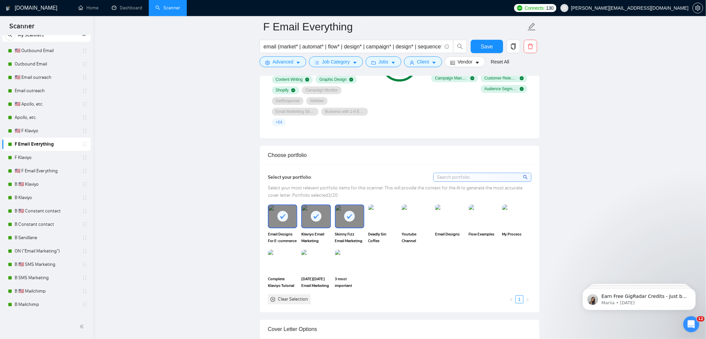
scroll to position [736, 0]
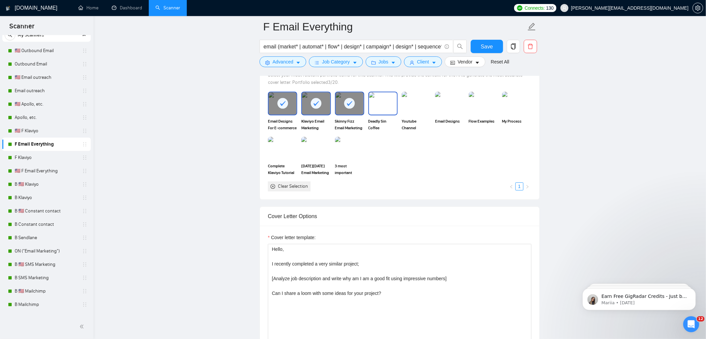
click at [380, 103] on img at bounding box center [383, 103] width 28 height 22
click at [418, 109] on img at bounding box center [416, 103] width 28 height 22
click at [449, 106] on img at bounding box center [449, 102] width 29 height 23
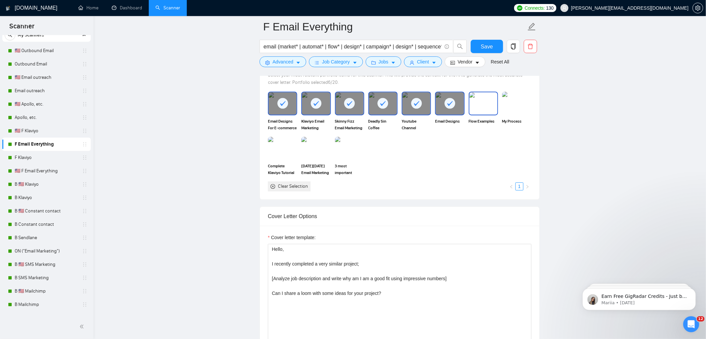
click at [475, 105] on img at bounding box center [483, 103] width 28 height 22
click at [511, 108] on img at bounding box center [517, 103] width 28 height 22
click at [287, 146] on img at bounding box center [283, 148] width 28 height 22
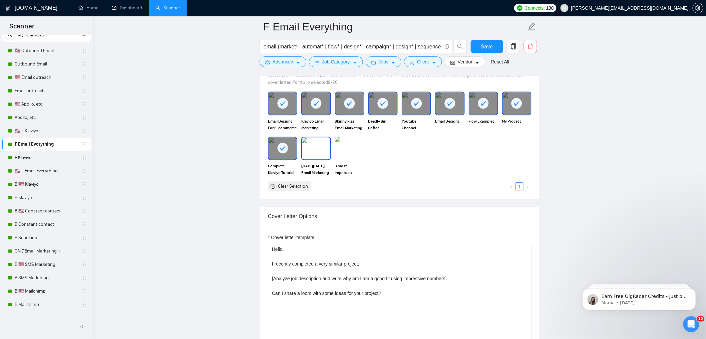
click at [320, 147] on img at bounding box center [316, 148] width 28 height 22
click at [349, 147] on img at bounding box center [350, 148] width 28 height 22
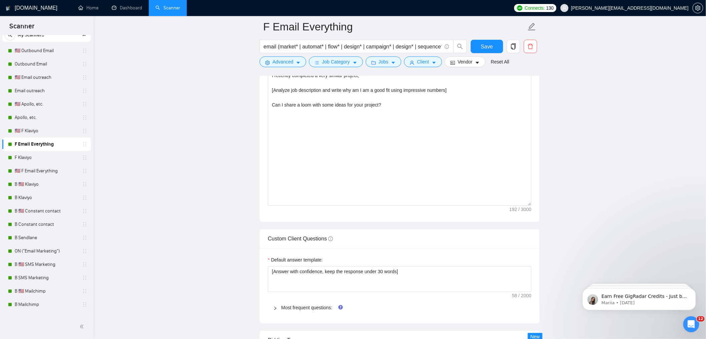
scroll to position [965, 0]
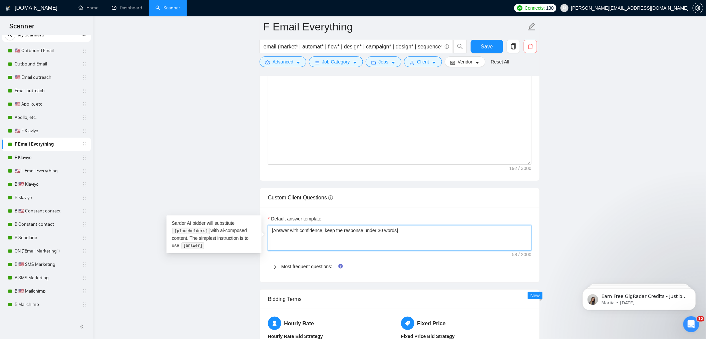
drag, startPoint x: 403, startPoint y: 229, endPoint x: 225, endPoint y: 208, distance: 179.0
click at [226, 209] on main "F Email Everything email (market* | automat* | flow* | design* | campaign* | de…" at bounding box center [399, 75] width 591 height 2027
paste textarea ". If relevant to Klaviyo/email marketing, tie back to audits, flows, segmentati…"
type textarea "[Answer with confidence, keep the response under 30 words. If relevant to Klavi…"
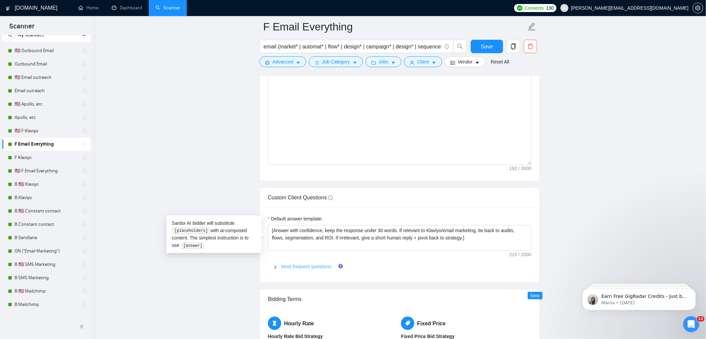
click at [296, 265] on link "Most frequent questions:" at bounding box center [306, 266] width 51 height 5
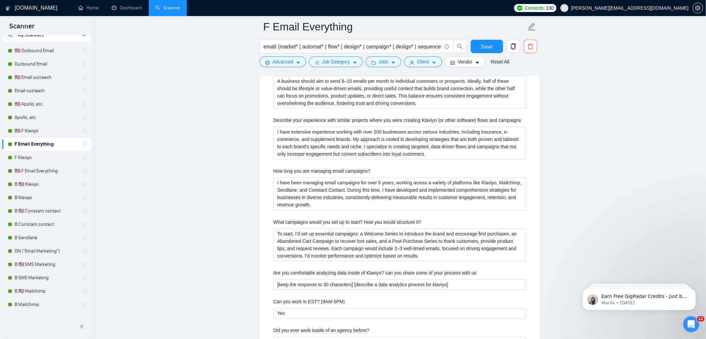
scroll to position [1549, 0]
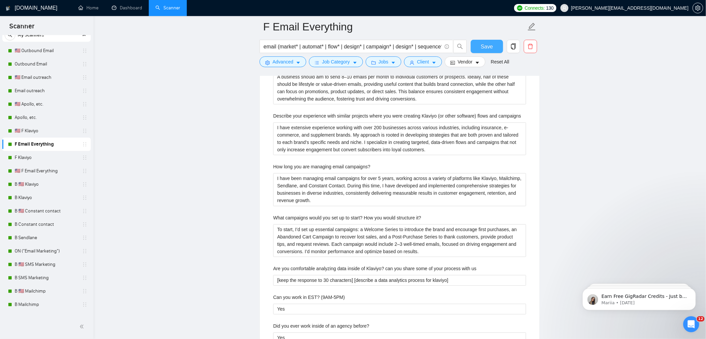
click at [491, 45] on span "Save" at bounding box center [487, 46] width 12 height 8
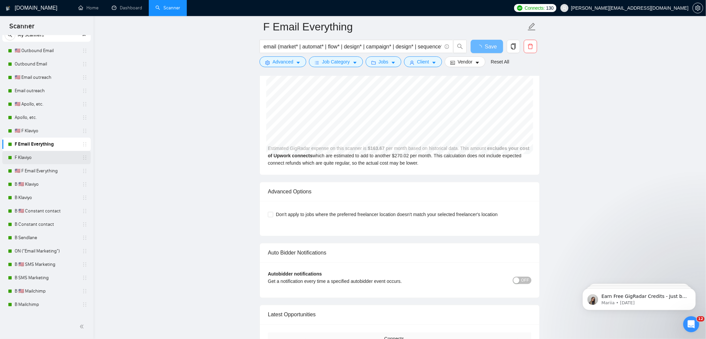
click at [38, 156] on link "F Klaviyo" at bounding box center [46, 157] width 63 height 13
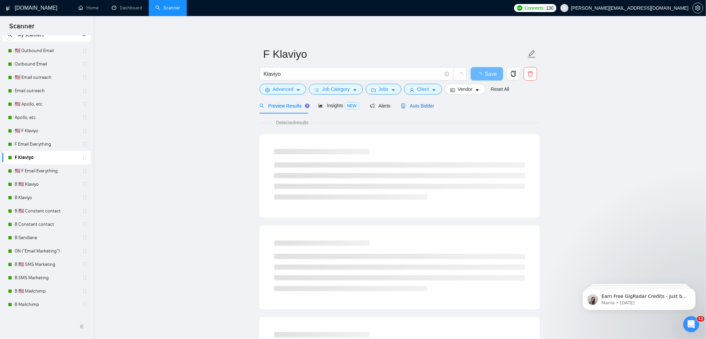
click at [413, 104] on span "Auto Bidder" at bounding box center [417, 105] width 33 height 5
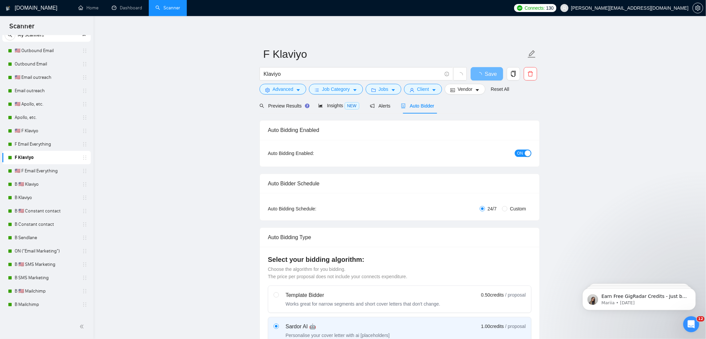
radio input "false"
radio input "true"
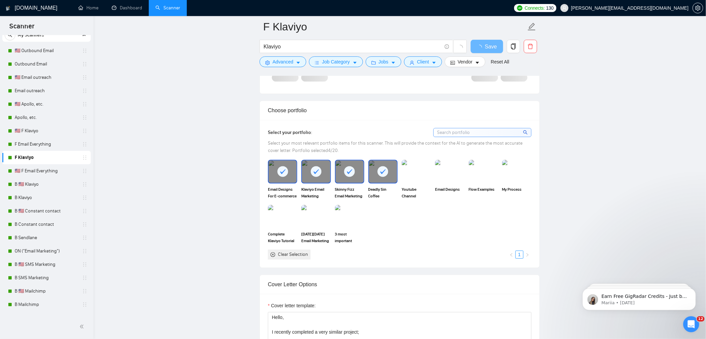
scroll to position [626, 0]
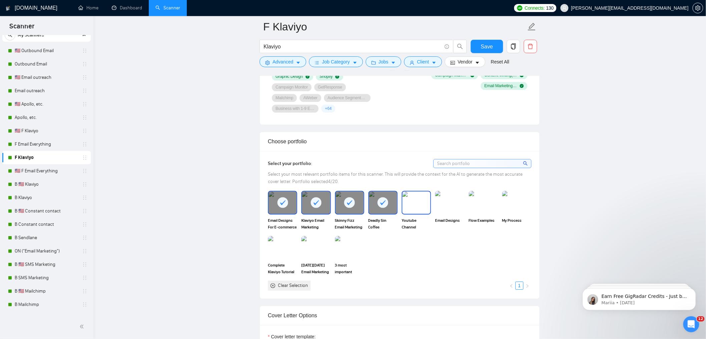
click at [414, 214] on div at bounding box center [416, 201] width 29 height 23
click at [453, 213] on img at bounding box center [450, 202] width 28 height 22
click at [482, 213] on img at bounding box center [483, 202] width 28 height 22
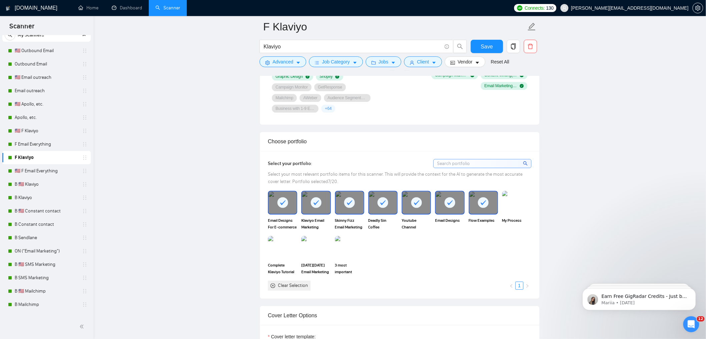
click at [510, 214] on img at bounding box center [516, 201] width 29 height 23
click at [347, 258] on img at bounding box center [350, 247] width 28 height 22
drag, startPoint x: 311, startPoint y: 259, endPoint x: 297, endPoint y: 258, distance: 14.0
click at [310, 258] on img at bounding box center [316, 247] width 28 height 22
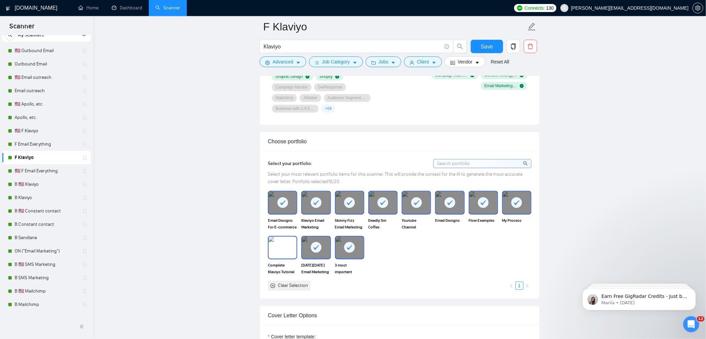
click at [274, 258] on img at bounding box center [283, 247] width 28 height 22
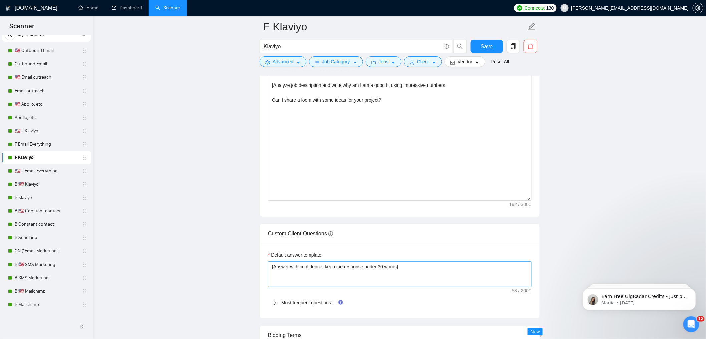
scroll to position [929, 0]
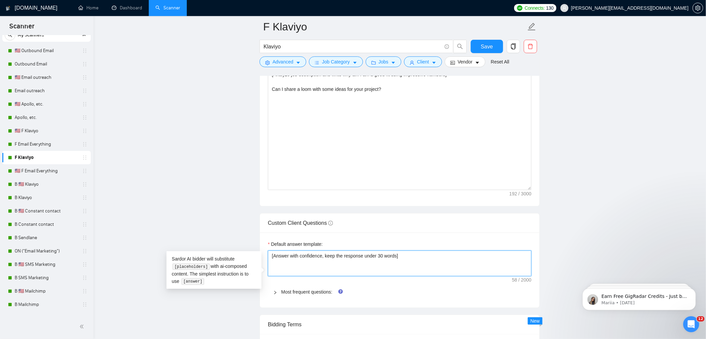
drag, startPoint x: 413, startPoint y: 271, endPoint x: 186, endPoint y: 236, distance: 229.5
click at [205, 236] on main "F Klaviyo Klaviyo Save Advanced Job Category Jobs Client Vendor Reset All Previ…" at bounding box center [399, 106] width 591 height 2016
paste textarea ". If relevant to Klaviyo/email marketing, tie back to audits, flows, segmentati…"
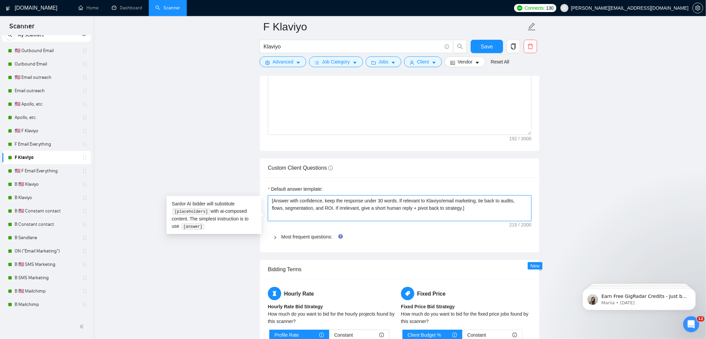
scroll to position [1036, 0]
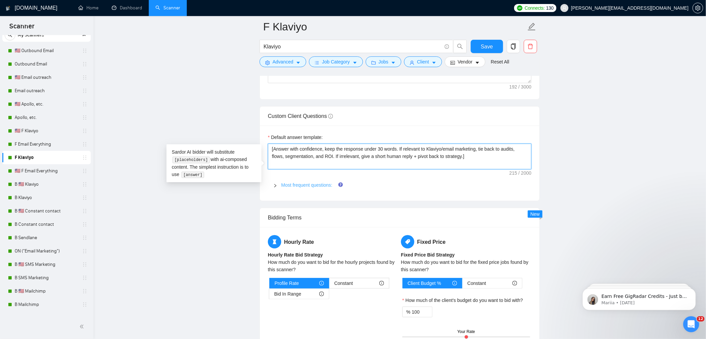
type textarea "[Answer with confidence, keep the response under 30 words. If relevant to Klavi…"
click at [301, 187] on link "Most frequent questions:" at bounding box center [306, 184] width 51 height 5
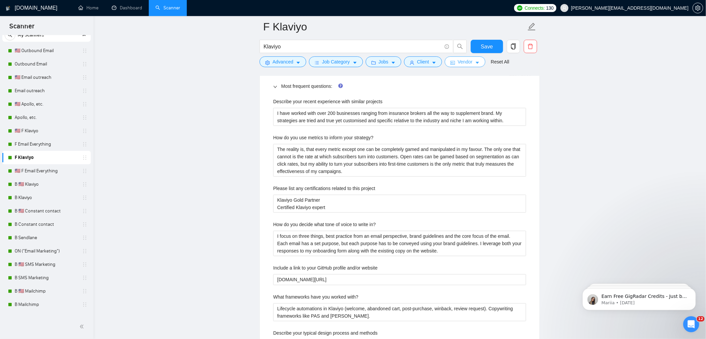
scroll to position [1136, 0]
click at [484, 49] on span "Save" at bounding box center [487, 46] width 12 height 8
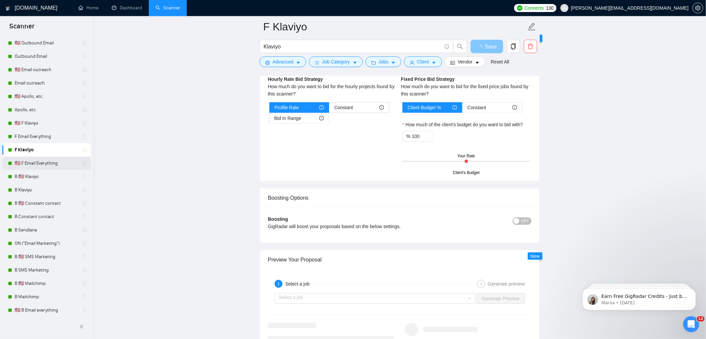
scroll to position [44, 0]
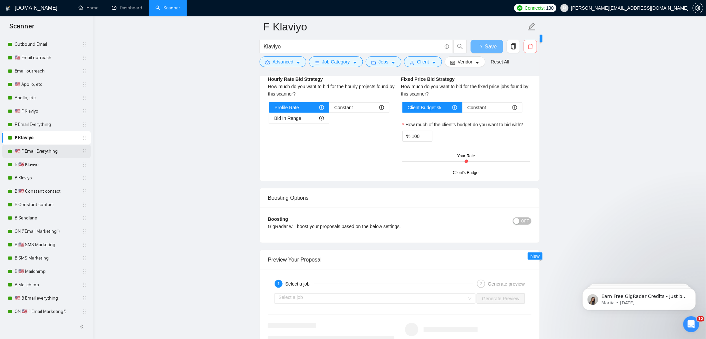
click at [35, 148] on link "🇺🇸 F Email Everything" at bounding box center [46, 150] width 63 height 13
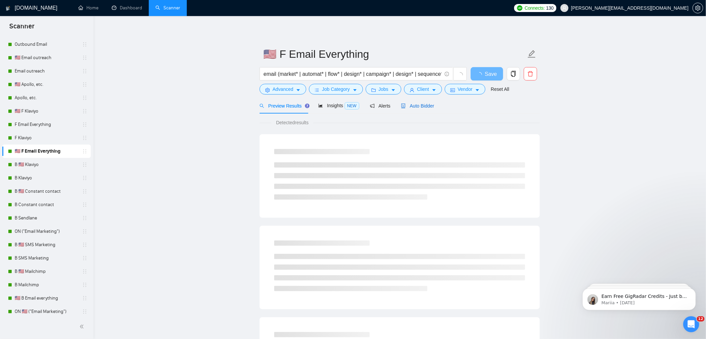
click at [428, 105] on span "Auto Bidder" at bounding box center [417, 105] width 33 height 5
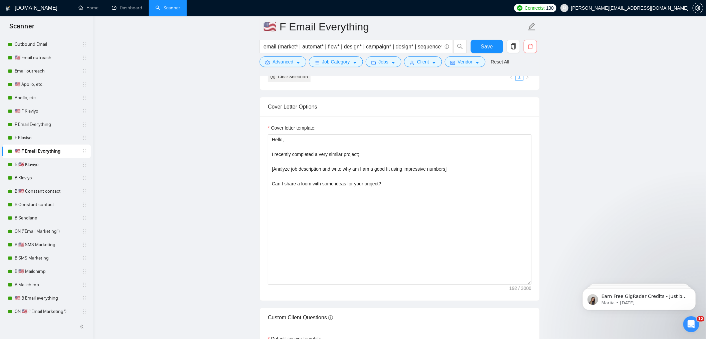
scroll to position [919, 0]
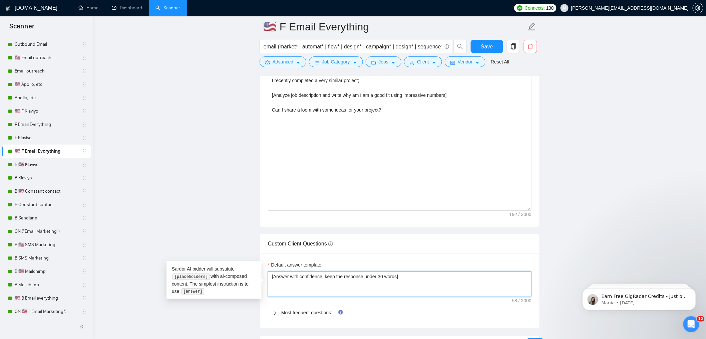
drag, startPoint x: 422, startPoint y: 293, endPoint x: 247, endPoint y: 249, distance: 180.3
click at [260, 254] on div "Default answer template: [Answer with confidence, keep the response under 30 wo…" at bounding box center [400, 290] width 280 height 75
paste textarea ". If relevant to Klaviyo/email marketing, tie back to audits, flows, segmentati…"
type textarea "[Answer with confidence, keep the response under 30 words. If relevant to Klavi…"
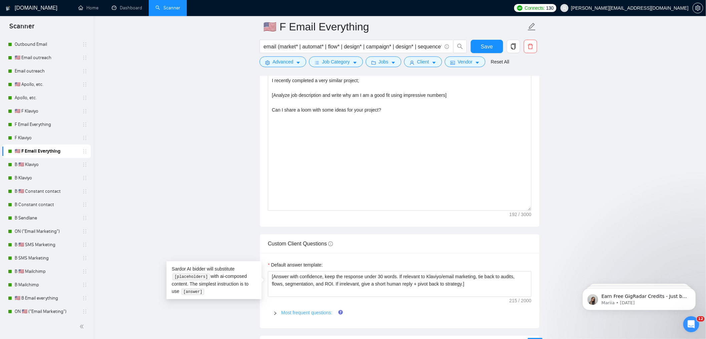
click at [301, 315] on link "Most frequent questions:" at bounding box center [306, 312] width 51 height 5
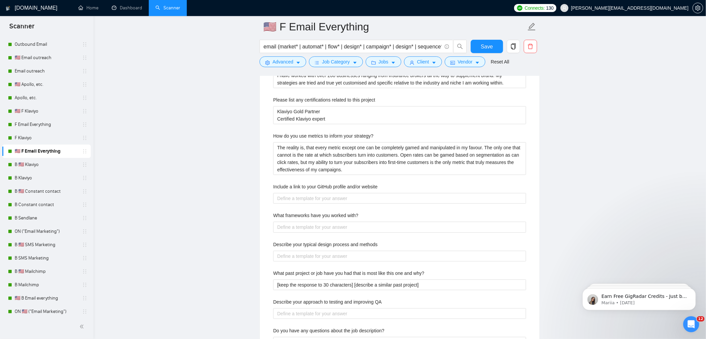
scroll to position [1216, 0]
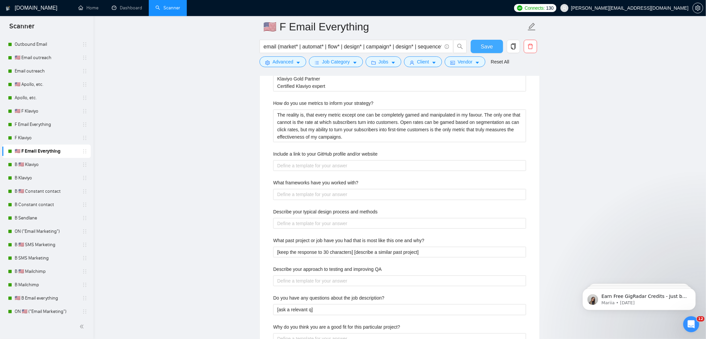
click at [485, 41] on button "Save" at bounding box center [487, 46] width 32 height 13
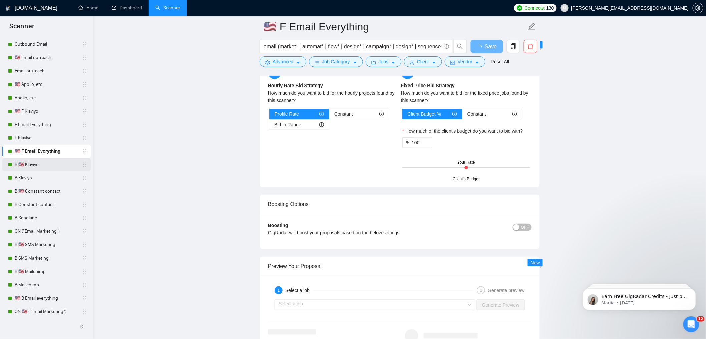
click at [45, 167] on link "B 🇺🇸 Klaviyo" at bounding box center [46, 164] width 63 height 13
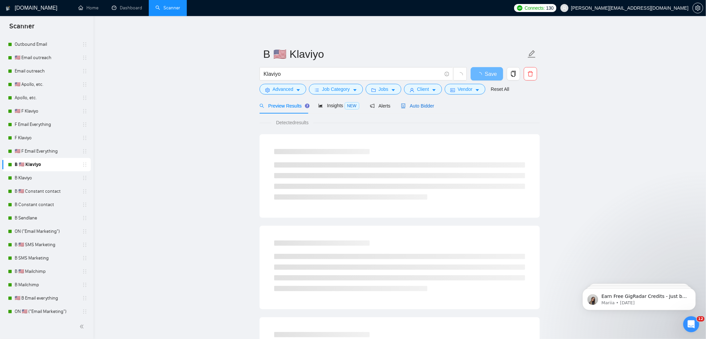
click at [432, 107] on span "Auto Bidder" at bounding box center [417, 105] width 33 height 5
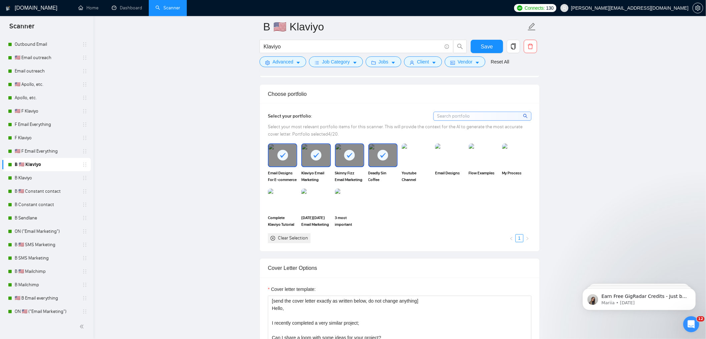
scroll to position [639, 0]
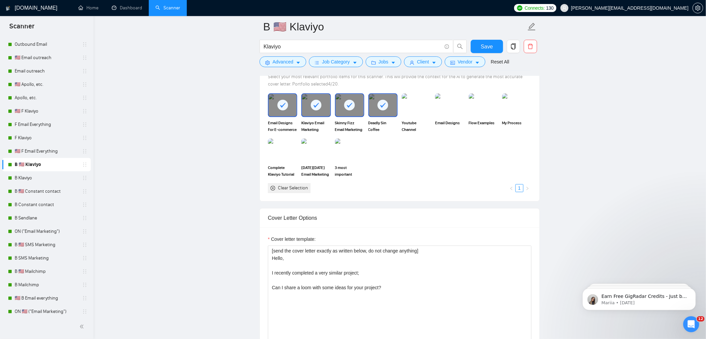
click at [419, 111] on img at bounding box center [416, 104] width 29 height 23
click at [459, 116] on img at bounding box center [450, 105] width 28 height 22
click at [488, 114] on img at bounding box center [483, 105] width 28 height 22
click at [516, 115] on img at bounding box center [516, 104] width 29 height 23
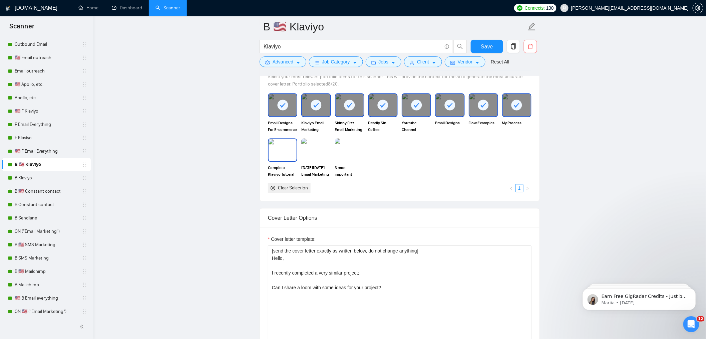
click at [282, 161] on img at bounding box center [283, 150] width 28 height 22
click at [318, 161] on img at bounding box center [316, 150] width 28 height 22
click at [339, 161] on img at bounding box center [349, 149] width 29 height 23
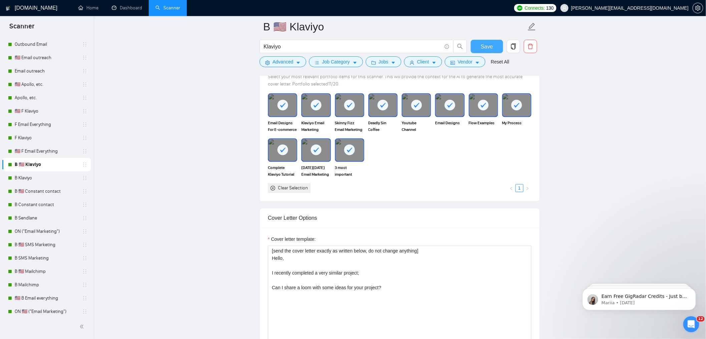
click at [489, 44] on span "Save" at bounding box center [487, 46] width 12 height 8
click at [27, 178] on link "B Klaviyo" at bounding box center [46, 177] width 63 height 13
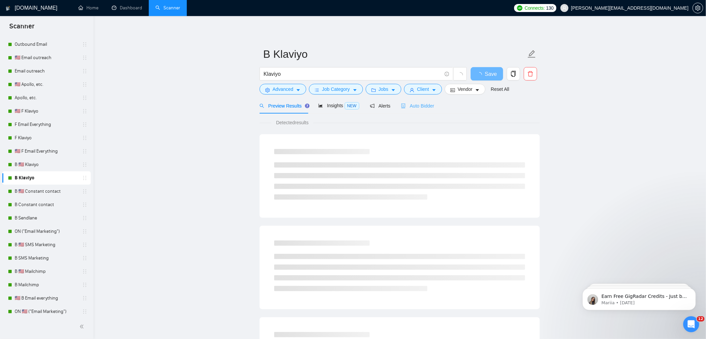
click at [414, 109] on div "Auto Bidder" at bounding box center [417, 106] width 33 height 16
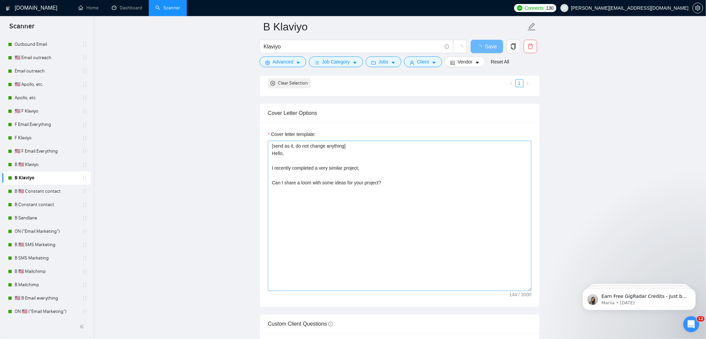
scroll to position [801, 0]
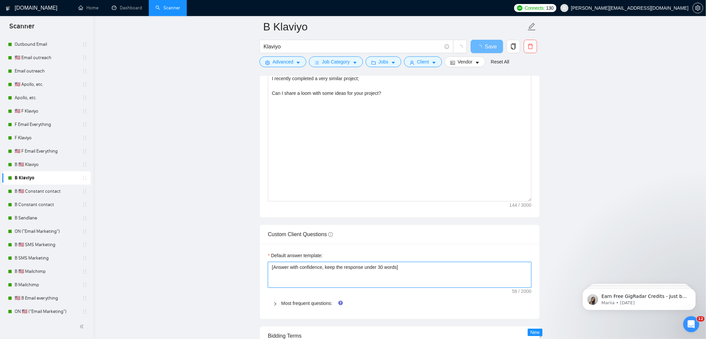
drag, startPoint x: 406, startPoint y: 274, endPoint x: 254, endPoint y: 227, distance: 158.7
click at [253, 236] on main "B Klaviyo Klaviyo Save Advanced Job Category Jobs Client Vendor Reset All Previ…" at bounding box center [399, 152] width 591 height 1855
paste textarea ". If relevant to Klaviyo/email marketing, tie back to audits, flows, segmentati…"
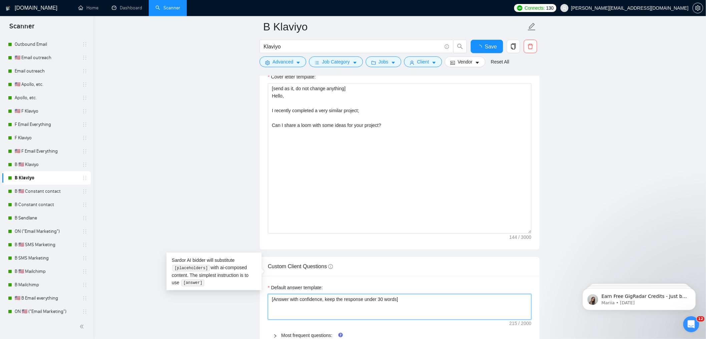
type textarea "[Answer with confidence, keep the response under 30 words. If relevant to Klavi…"
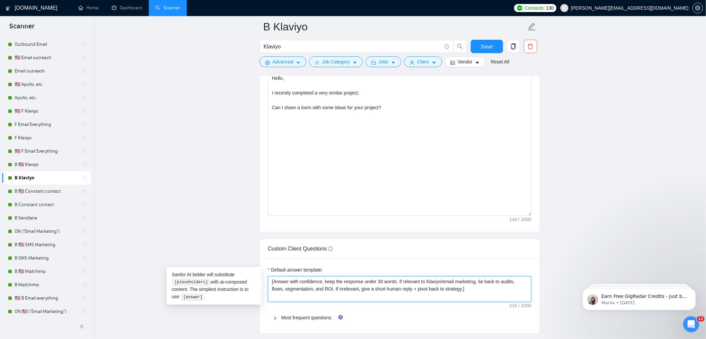
scroll to position [968, 0]
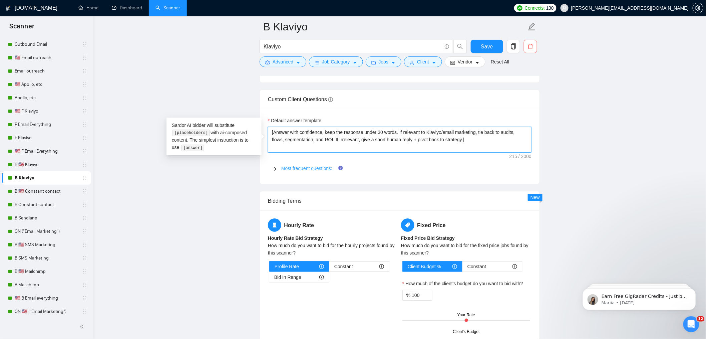
type textarea "[Answer with confidence, keep the response under 30 words. If relevant to Klavi…"
click at [308, 170] on link "Most frequent questions:" at bounding box center [306, 167] width 51 height 5
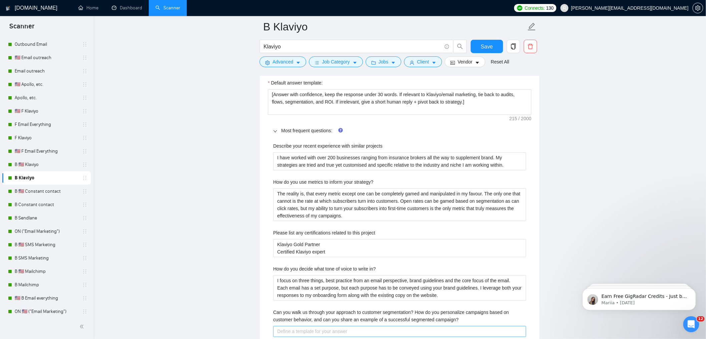
scroll to position [1177, 0]
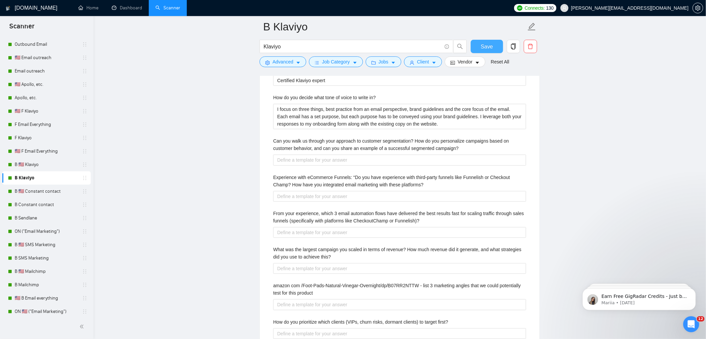
click at [489, 46] on span "Save" at bounding box center [487, 46] width 12 height 8
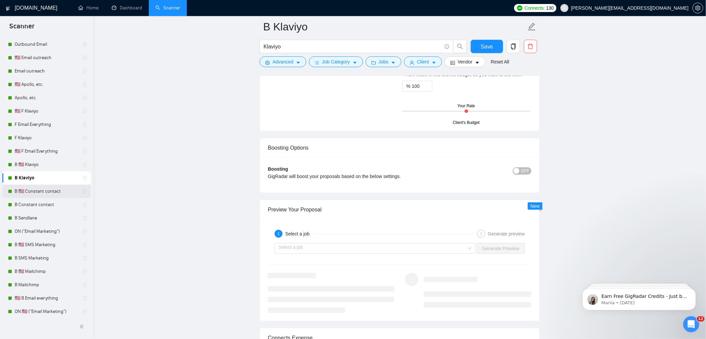
click at [58, 188] on link "B 🇺🇸 Constant contact" at bounding box center [46, 190] width 63 height 13
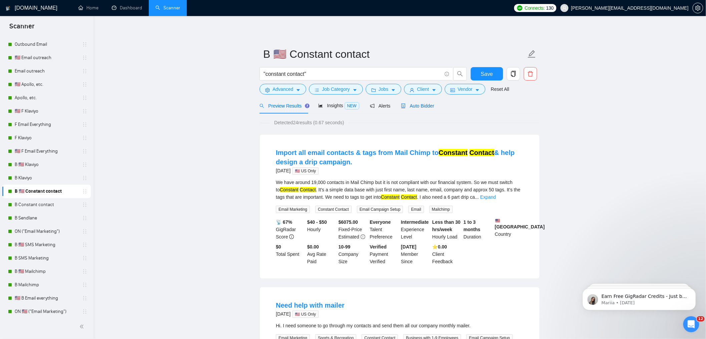
click at [434, 104] on span "Auto Bidder" at bounding box center [417, 105] width 33 height 5
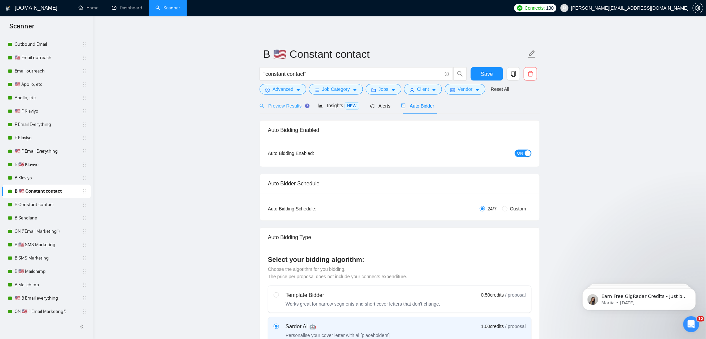
click at [270, 99] on div "Preview Results" at bounding box center [284, 106] width 48 height 16
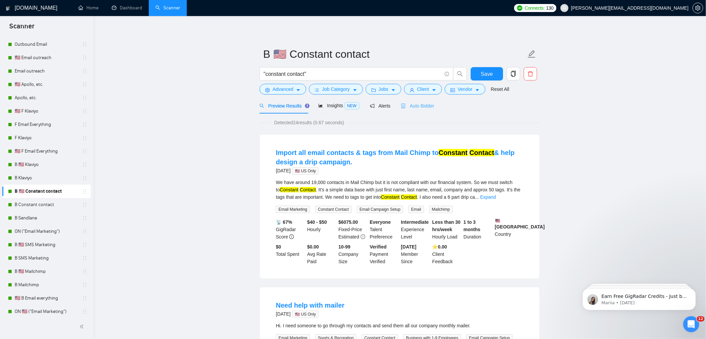
click at [425, 109] on div "Auto Bidder" at bounding box center [417, 106] width 33 height 16
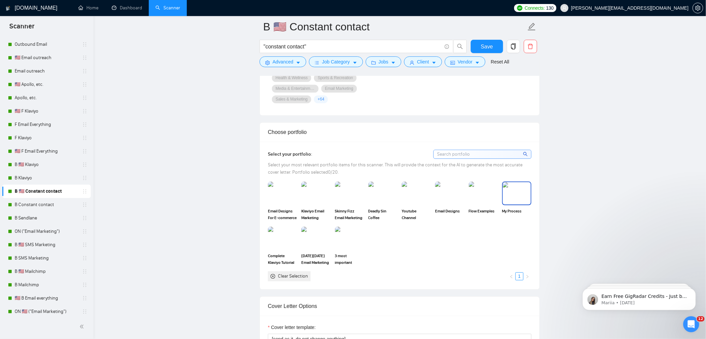
scroll to position [586, 0]
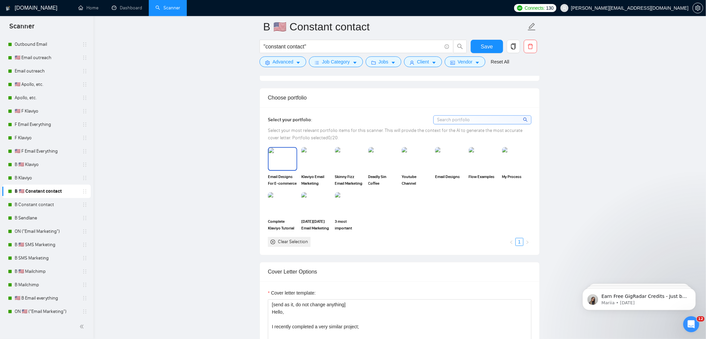
click at [285, 171] on div "Email Designs For E-commerce Businesses" at bounding box center [282, 166] width 29 height 39
click at [317, 162] on img at bounding box center [316, 158] width 28 height 22
click at [362, 162] on img at bounding box center [350, 158] width 28 height 22
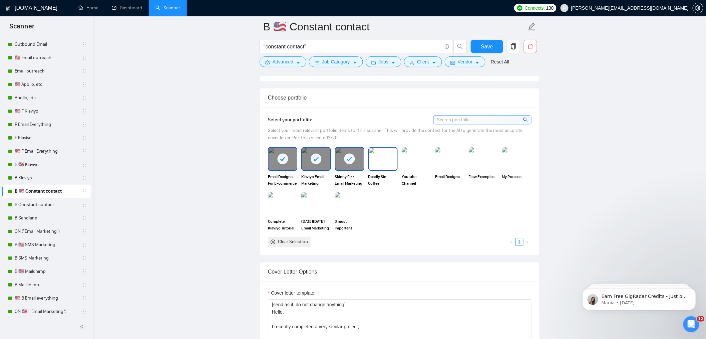
click at [382, 161] on img at bounding box center [383, 158] width 28 height 22
click at [420, 160] on img at bounding box center [416, 158] width 29 height 23
click at [453, 158] on img at bounding box center [450, 158] width 28 height 22
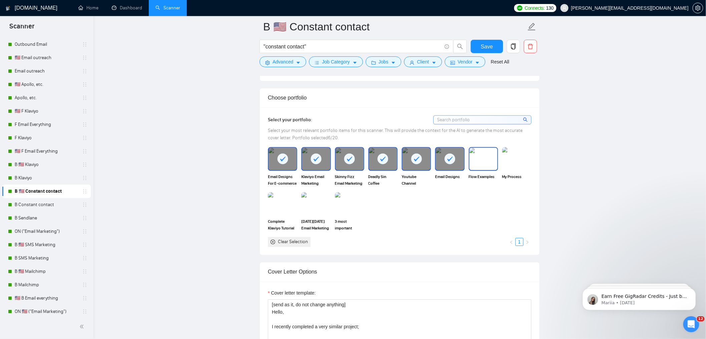
click at [497, 158] on img at bounding box center [483, 158] width 28 height 22
click at [522, 158] on img at bounding box center [517, 158] width 28 height 22
click at [354, 207] on img at bounding box center [349, 203] width 29 height 23
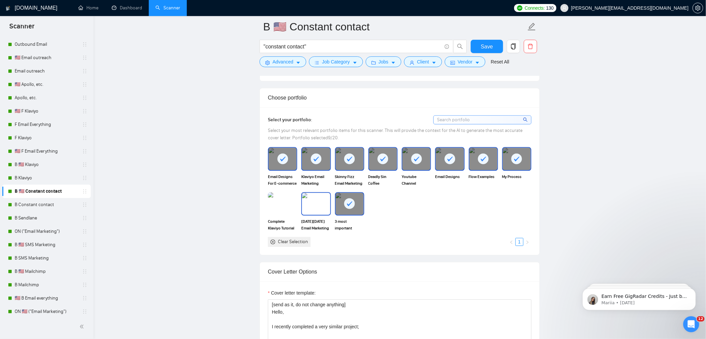
click at [310, 205] on img at bounding box center [316, 203] width 28 height 22
click at [275, 206] on img at bounding box center [283, 203] width 28 height 22
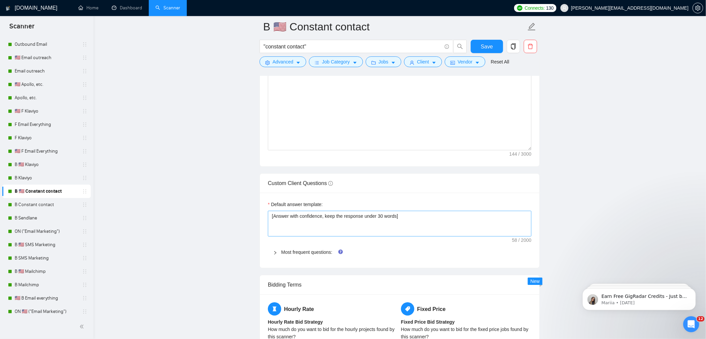
scroll to position [899, 0]
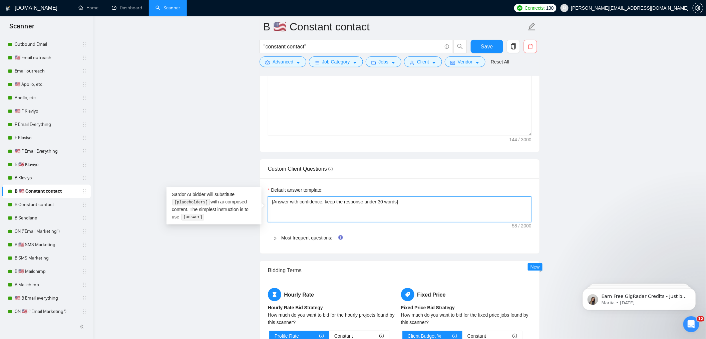
drag, startPoint x: 285, startPoint y: 202, endPoint x: 256, endPoint y: 202, distance: 29.4
paste textarea ". If relevant to Klaviyo/email marketing, tie back to audits, flows, segmentati…"
type textarea "[Answer with confidence, keep the response under 30 words. If relevant to Klavi…"
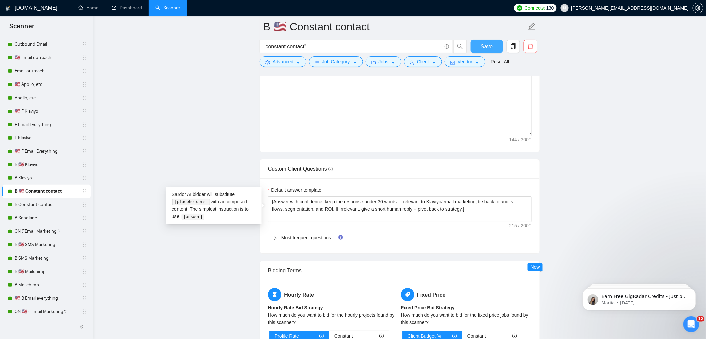
click at [494, 49] on button "Save" at bounding box center [487, 46] width 32 height 13
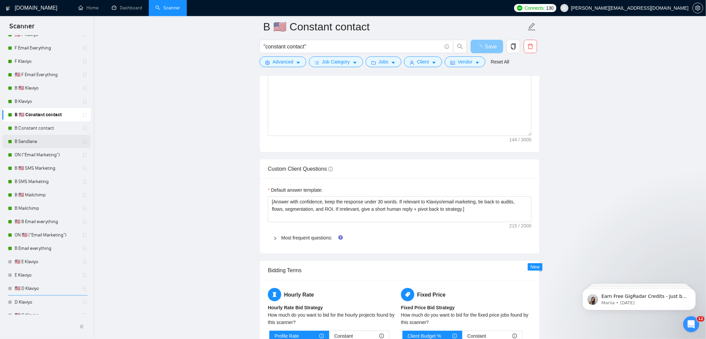
scroll to position [122, 0]
click at [46, 125] on link "B Constant contact" at bounding box center [46, 126] width 63 height 13
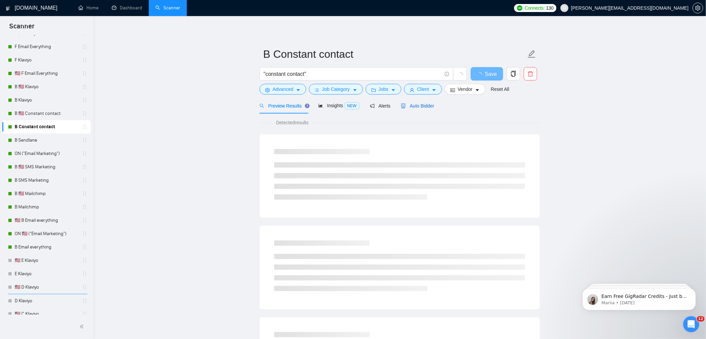
click at [417, 102] on div "Auto Bidder" at bounding box center [417, 105] width 33 height 7
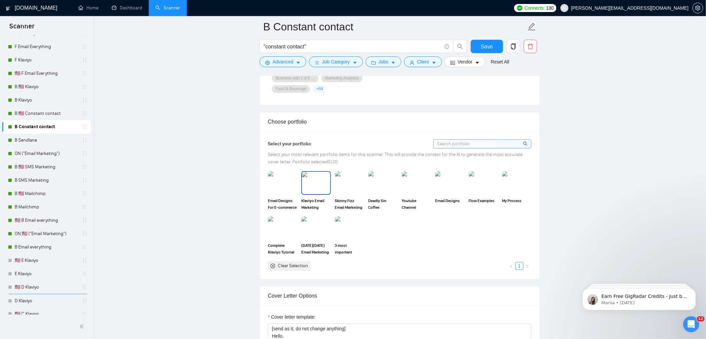
scroll to position [562, 0]
click at [293, 184] on img at bounding box center [283, 182] width 28 height 22
click at [302, 182] on img at bounding box center [315, 181] width 29 height 23
click at [339, 183] on img at bounding box center [350, 182] width 28 height 22
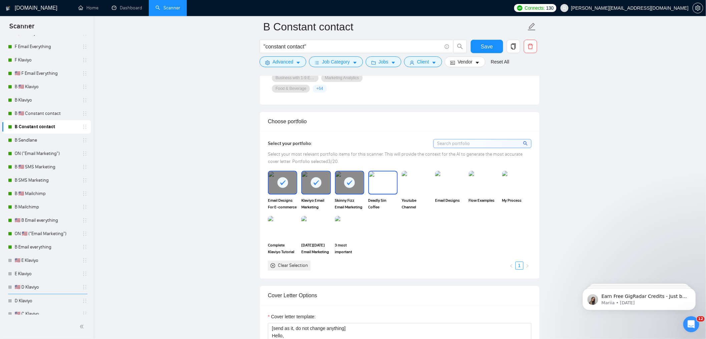
drag, startPoint x: 385, startPoint y: 184, endPoint x: 415, endPoint y: 184, distance: 30.4
click at [385, 184] on img at bounding box center [383, 182] width 28 height 22
click at [422, 185] on img at bounding box center [416, 182] width 28 height 22
click at [440, 184] on img at bounding box center [450, 182] width 28 height 22
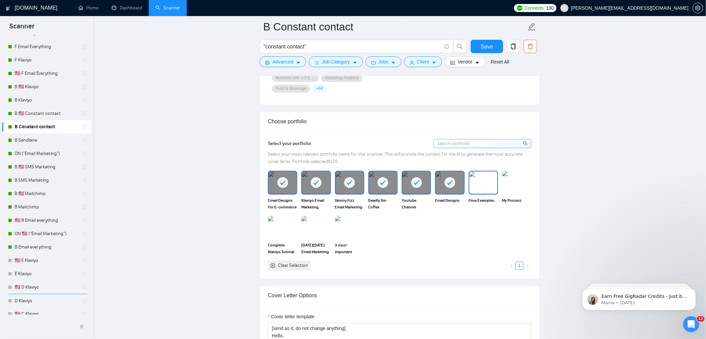
click at [497, 184] on img at bounding box center [483, 182] width 28 height 22
click at [520, 184] on img at bounding box center [517, 182] width 28 height 22
click at [332, 231] on div "[DATE][DATE] Email Marketing Sale Strategy (2025)" at bounding box center [315, 235] width 33 height 39
click at [309, 230] on img at bounding box center [316, 227] width 28 height 22
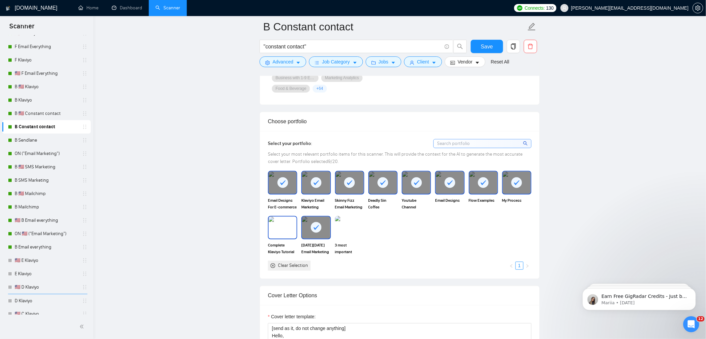
click at [282, 229] on img at bounding box center [283, 227] width 28 height 22
click at [359, 230] on img at bounding box center [350, 227] width 28 height 22
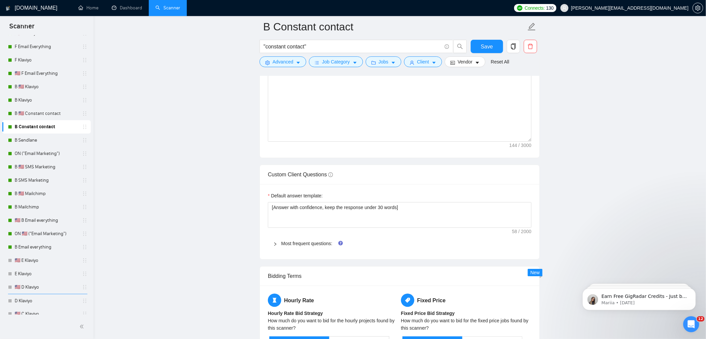
scroll to position [963, 0]
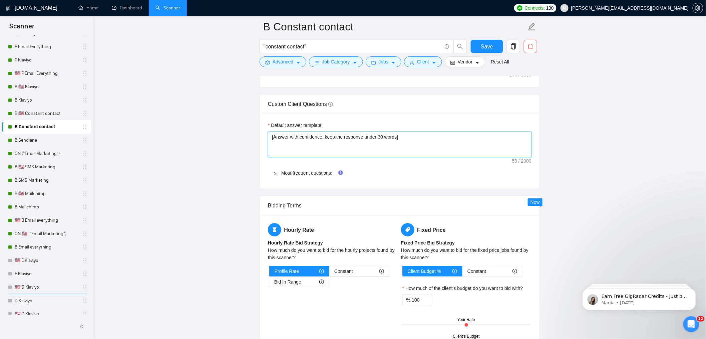
drag, startPoint x: 400, startPoint y: 133, endPoint x: 159, endPoint y: 95, distance: 243.1
click at [170, 96] on main "B Constant contact "constant contact" Save Advanced Job Category Jobs Client Ve…" at bounding box center [399, 31] width 591 height 1936
paste textarea ". If relevant to Klaviyo/email marketing, tie back to audits, flows, segmentati…"
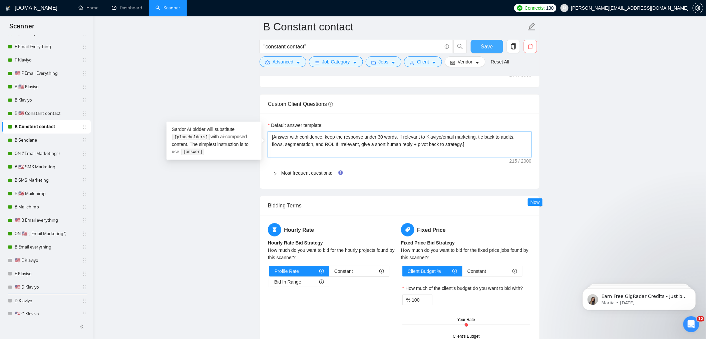
type textarea "[Answer with confidence, keep the response under 30 words. If relevant to Klavi…"
click at [492, 40] on button "Save" at bounding box center [487, 46] width 32 height 13
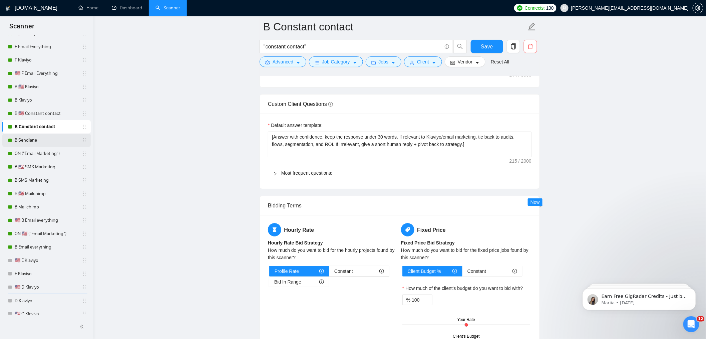
click at [39, 137] on link "B Sendlane" at bounding box center [46, 139] width 63 height 13
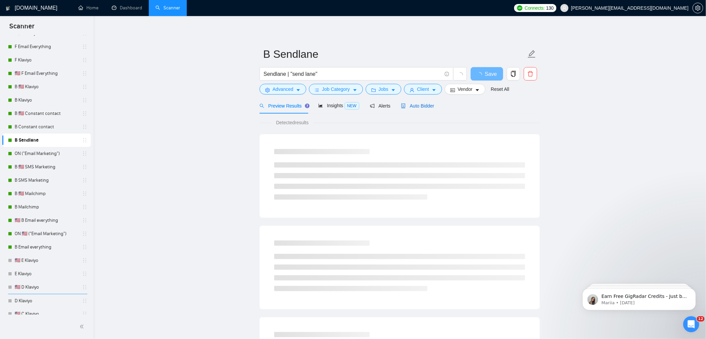
click at [429, 108] on span "Auto Bidder" at bounding box center [417, 105] width 33 height 5
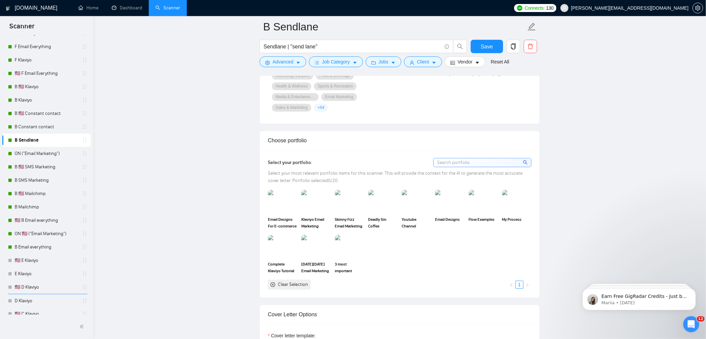
scroll to position [544, 0]
click at [287, 201] on img at bounding box center [283, 199] width 28 height 22
click at [315, 202] on img at bounding box center [316, 199] width 28 height 22
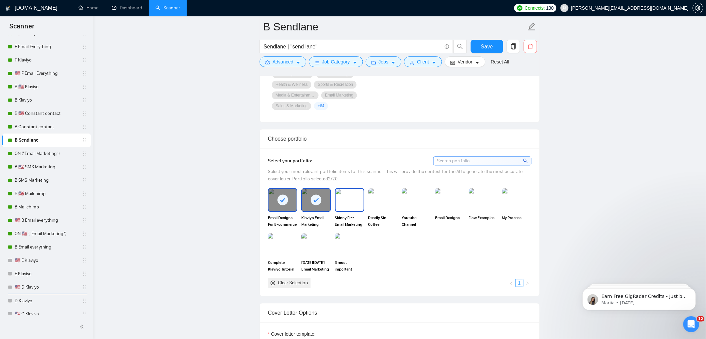
click at [359, 196] on img at bounding box center [350, 199] width 28 height 22
click at [383, 196] on img at bounding box center [383, 199] width 28 height 22
click at [414, 197] on img at bounding box center [416, 199] width 29 height 23
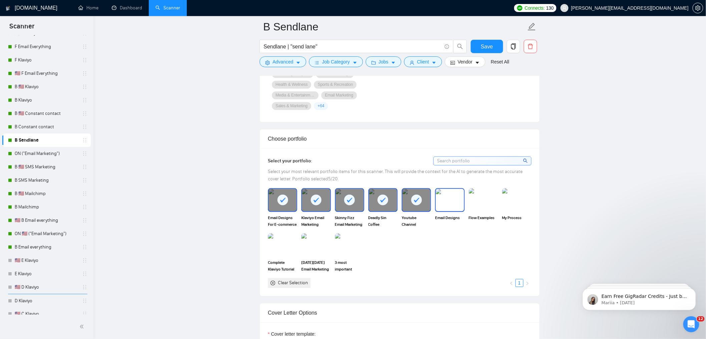
click at [455, 202] on img at bounding box center [450, 199] width 28 height 22
click at [482, 199] on img at bounding box center [483, 199] width 29 height 23
click at [523, 198] on img at bounding box center [516, 199] width 29 height 23
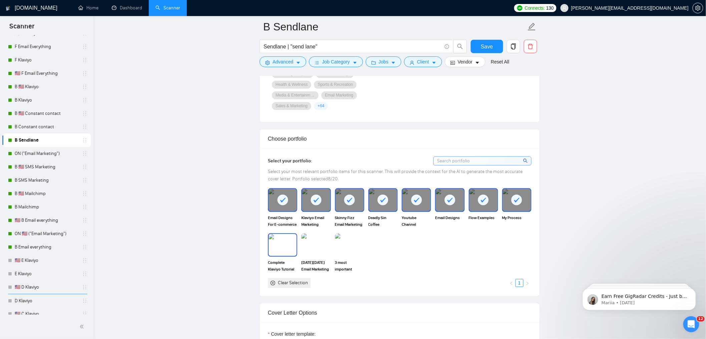
drag, startPoint x: 287, startPoint y: 246, endPoint x: 319, endPoint y: 245, distance: 31.7
click at [287, 246] on img at bounding box center [283, 245] width 28 height 22
click at [319, 245] on img at bounding box center [316, 245] width 28 height 22
click at [347, 244] on img at bounding box center [350, 245] width 28 height 22
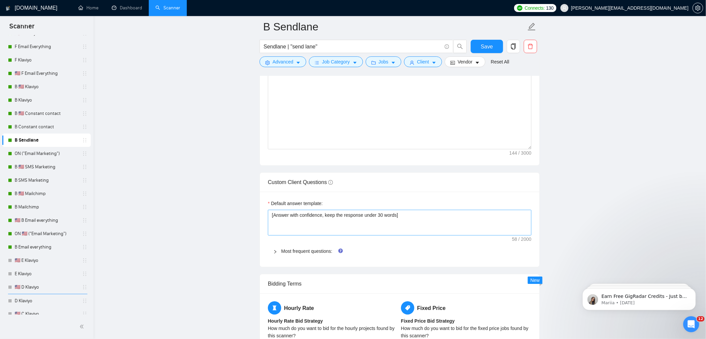
scroll to position [892, 0]
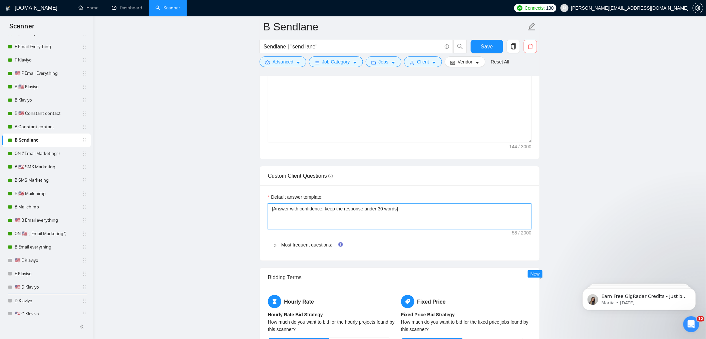
drag, startPoint x: 423, startPoint y: 215, endPoint x: 229, endPoint y: 186, distance: 195.9
click at [233, 186] on main "B Sendlane Sendlane | "send lane" Save Advanced Job Category Jobs Client Vendor…" at bounding box center [399, 49] width 591 height 1828
paste textarea ". If relevant to Klaviyo/email marketing, tie back to audits, flows, segmentati…"
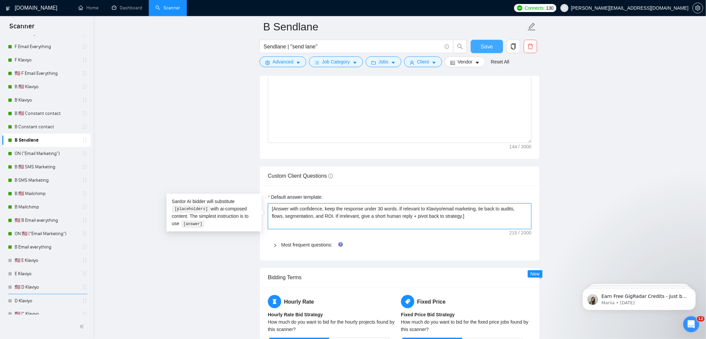
type textarea "[Answer with confidence, keep the response under 30 words. If relevant to Klavi…"
click at [488, 50] on span "Save" at bounding box center [487, 46] width 12 height 8
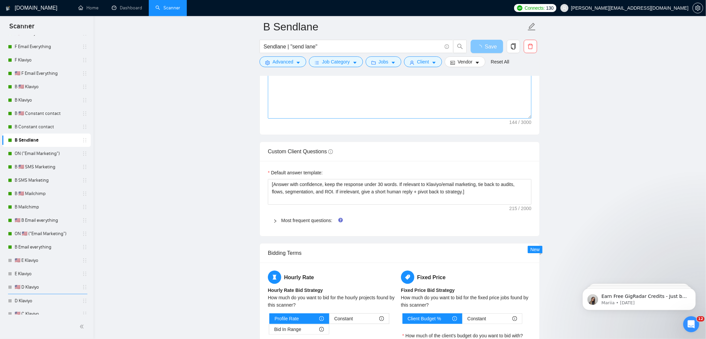
scroll to position [955, 0]
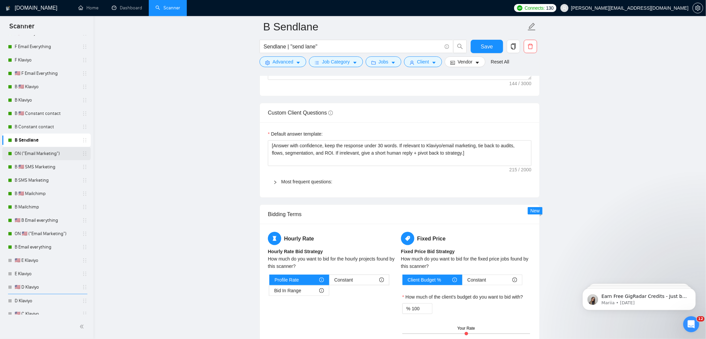
click at [30, 152] on link "ON ("Email Marketing")" at bounding box center [46, 153] width 63 height 13
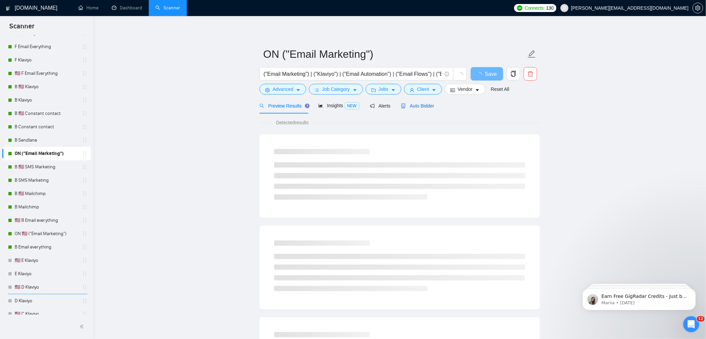
click at [418, 102] on div "Auto Bidder" at bounding box center [417, 105] width 33 height 7
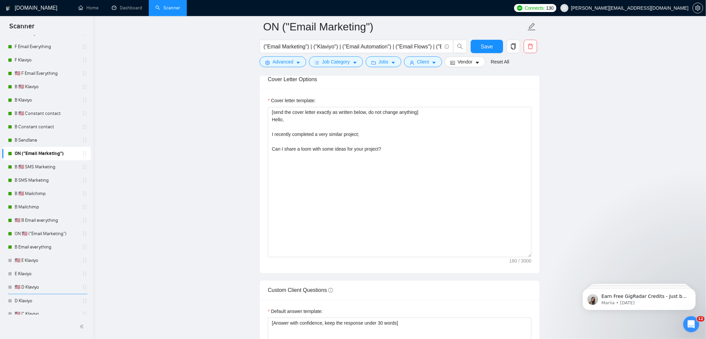
scroll to position [879, 0]
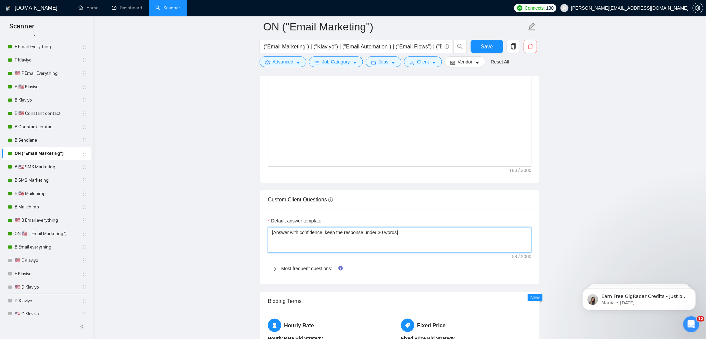
click at [333, 241] on textarea "[Answer with confidence, keep the response under 30 words]" at bounding box center [400, 239] width 264 height 25
paste textarea ". If relevant to Klaviyo/email marketing, tie back to audits, flows, segmentati…"
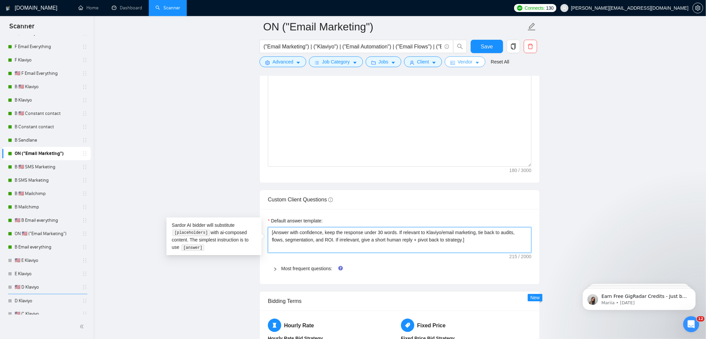
type textarea "[Answer with confidence, keep the response under 30 words. If relevant to Klavi…"
click at [493, 41] on button "Save" at bounding box center [487, 46] width 32 height 13
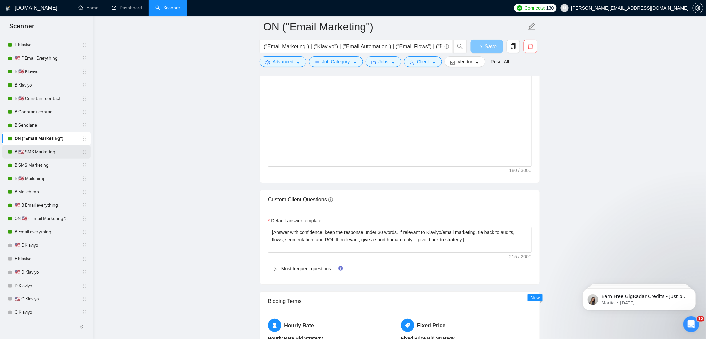
scroll to position [139, 0]
click at [40, 148] on link "B 🇺🇸 SMS Marketing" at bounding box center [46, 149] width 63 height 13
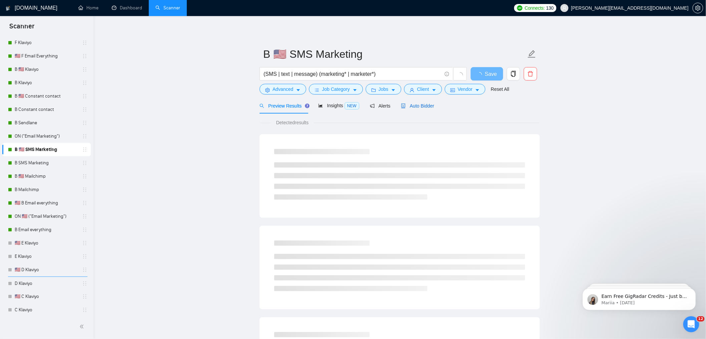
click at [413, 105] on span "Auto Bidder" at bounding box center [417, 105] width 33 height 5
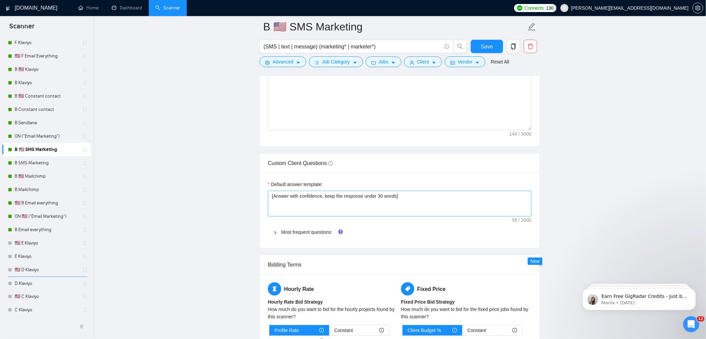
scroll to position [904, 0]
drag, startPoint x: 420, startPoint y: 203, endPoint x: 233, endPoint y: 168, distance: 190.2
click at [233, 168] on main "B 🇺🇸 SMS Marketing (SMS | text | message) (marketing* | marketer*) Save Advance…" at bounding box center [399, 91] width 591 height 1936
paste textarea ". If relevant to Klaviyo/email marketing, tie back to audits, flows, segmentati…"
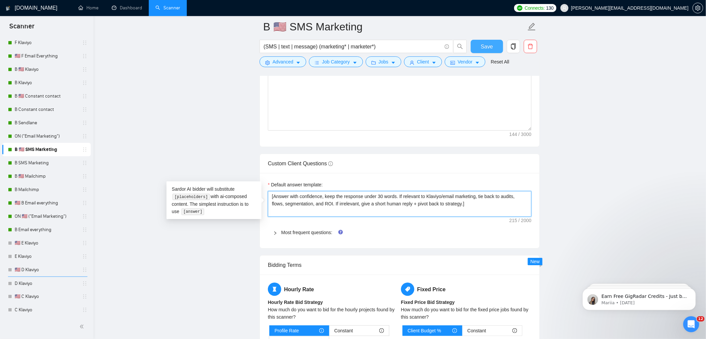
type textarea "[Answer with confidence, keep the response under 30 words. If relevant to Klavi…"
drag, startPoint x: 486, startPoint y: 41, endPoint x: 482, endPoint y: 45, distance: 6.1
click at [486, 41] on button "Save" at bounding box center [487, 46] width 32 height 13
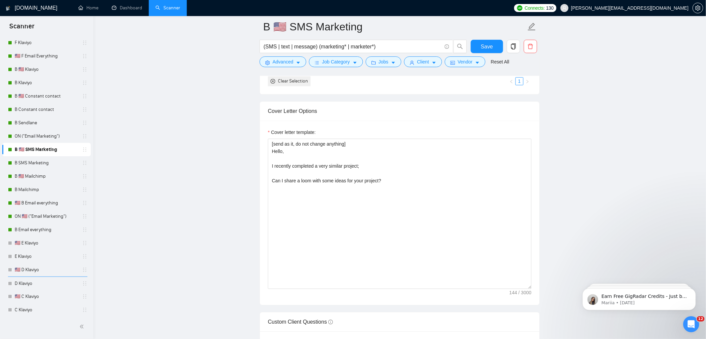
scroll to position [860, 0]
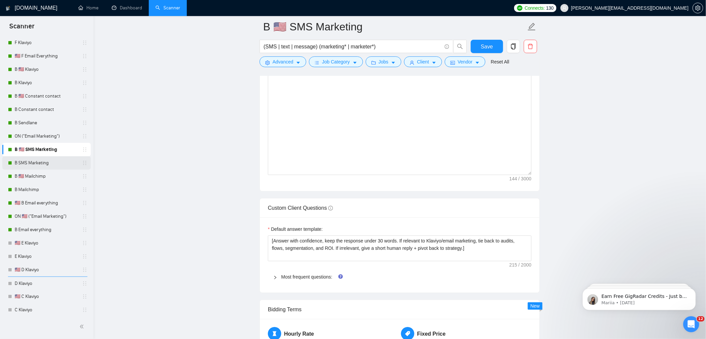
click at [39, 160] on link "B SMS Marketing" at bounding box center [46, 162] width 63 height 13
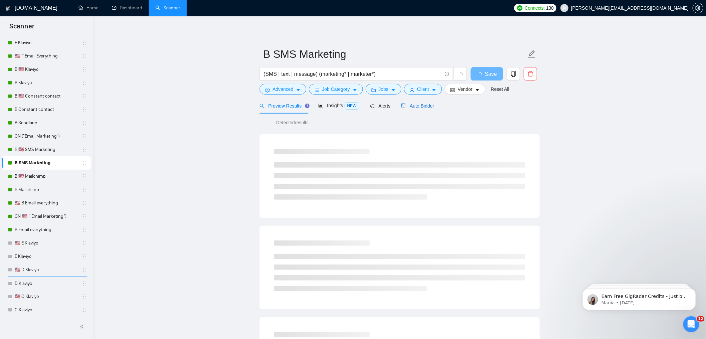
click at [428, 106] on span "Auto Bidder" at bounding box center [417, 105] width 33 height 5
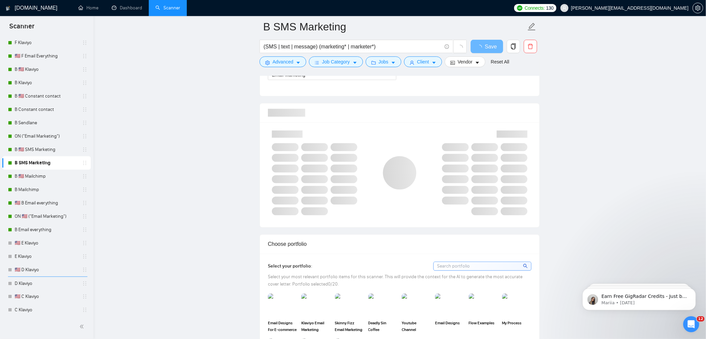
scroll to position [471, 0]
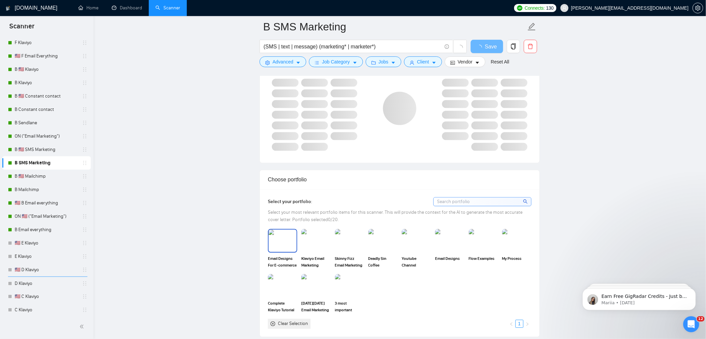
click at [276, 246] on img at bounding box center [283, 241] width 28 height 22
click at [313, 245] on img at bounding box center [316, 241] width 28 height 22
drag, startPoint x: 339, startPoint y: 244, endPoint x: 382, endPoint y: 243, distance: 43.1
click at [339, 244] on img at bounding box center [350, 241] width 28 height 22
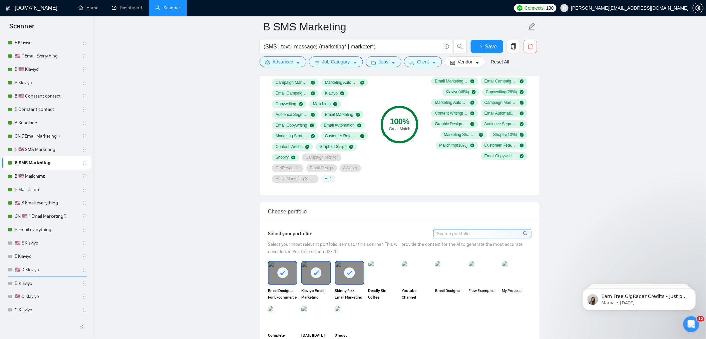
click at [383, 242] on span "Select your most relevant portfolio items for this scanner. This will provide t…" at bounding box center [395, 248] width 255 height 13
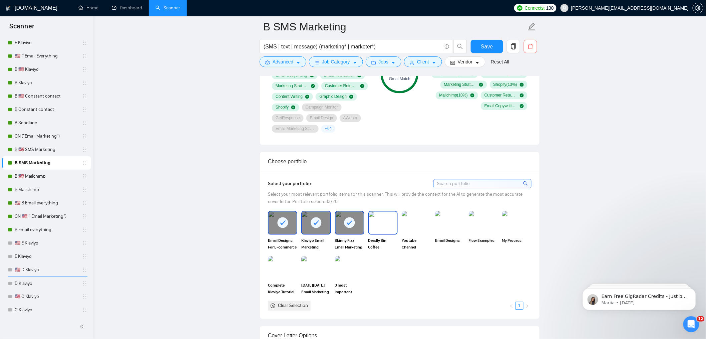
scroll to position [528, 0]
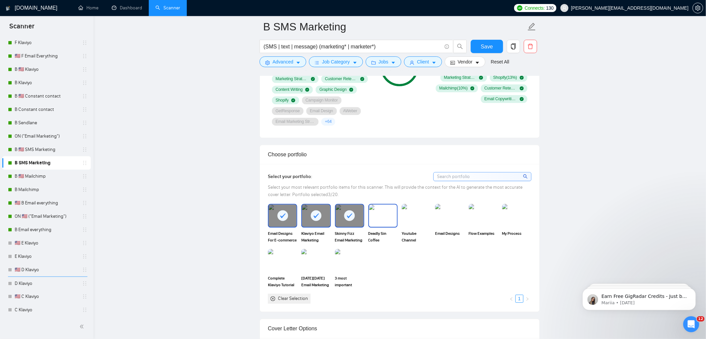
click at [387, 222] on img at bounding box center [383, 216] width 28 height 22
click at [418, 222] on img at bounding box center [416, 216] width 28 height 22
click at [454, 218] on img at bounding box center [450, 216] width 28 height 22
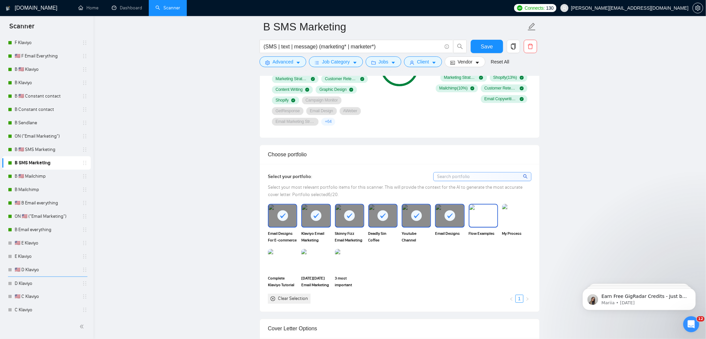
click at [483, 218] on img at bounding box center [483, 216] width 28 height 22
click at [522, 215] on img at bounding box center [517, 216] width 28 height 22
click at [286, 258] on img at bounding box center [283, 261] width 28 height 22
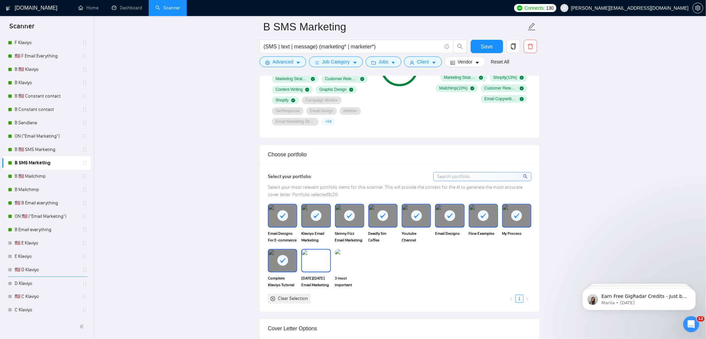
drag, startPoint x: 315, startPoint y: 259, endPoint x: 333, endPoint y: 259, distance: 17.7
click at [315, 259] on img at bounding box center [316, 261] width 28 height 22
click at [358, 259] on img at bounding box center [350, 261] width 28 height 22
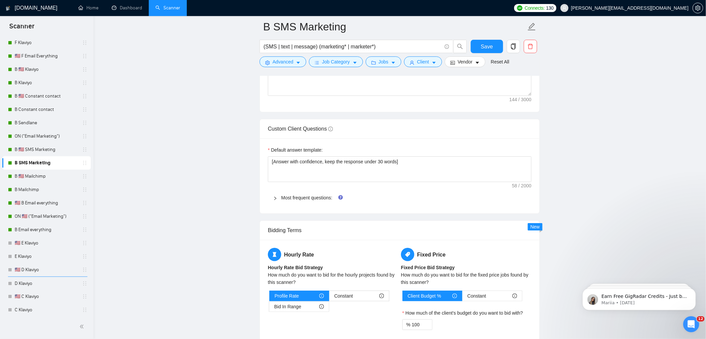
scroll to position [942, 0]
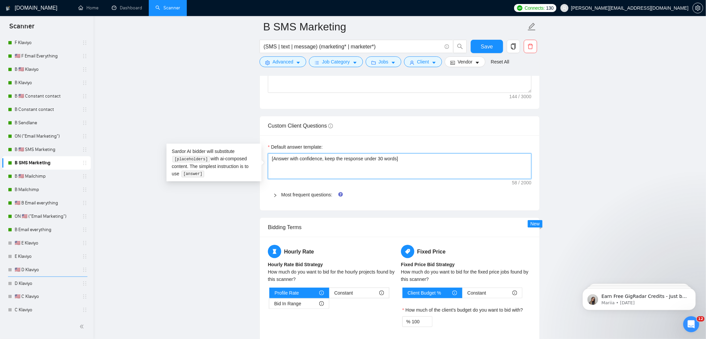
paste textarea ". If relevant to Klaviyo/email marketing, tie back to audits, flows, segmentati…"
type textarea "[Answer with confidence, keep the response under 30 words. If relevant to Klavi…"
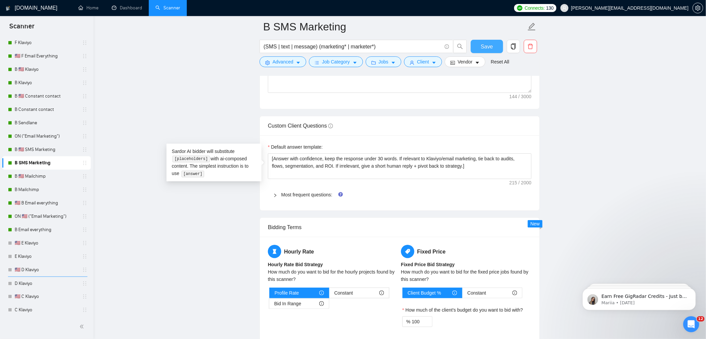
click at [482, 48] on span "Save" at bounding box center [487, 46] width 12 height 8
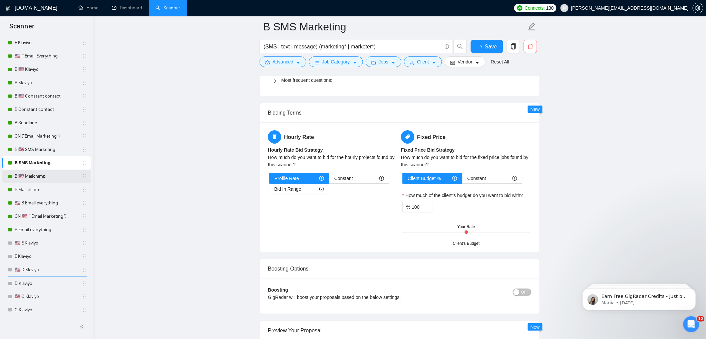
click at [51, 175] on link "B 🇺🇸 Mailchimp" at bounding box center [46, 175] width 63 height 13
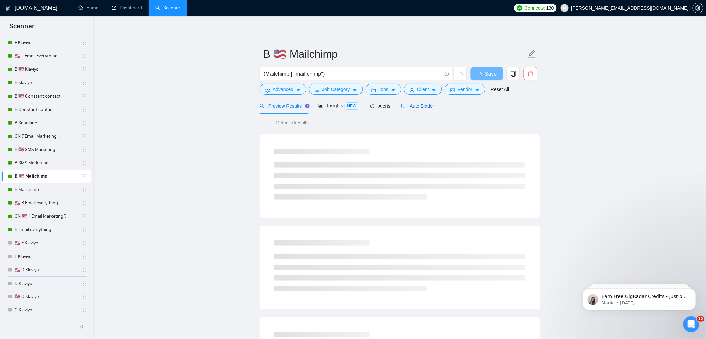
click at [424, 103] on span "Auto Bidder" at bounding box center [417, 105] width 33 height 5
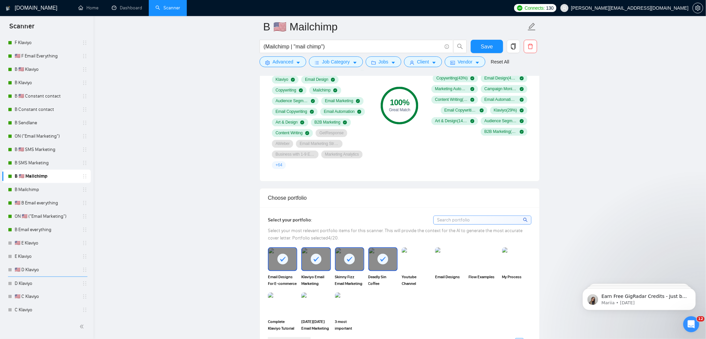
scroll to position [504, 0]
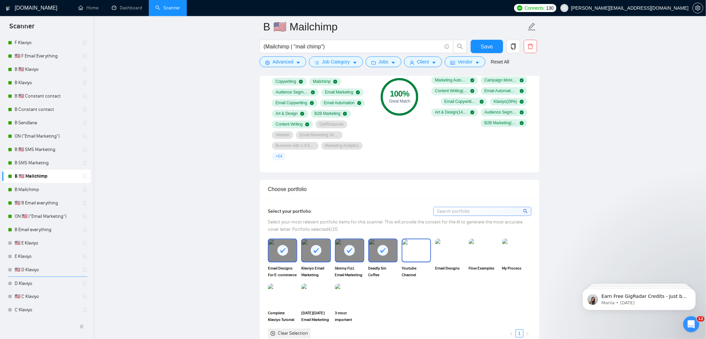
click at [417, 259] on img at bounding box center [416, 250] width 28 height 22
click at [453, 251] on img at bounding box center [450, 250] width 28 height 22
click at [474, 253] on img at bounding box center [483, 250] width 28 height 22
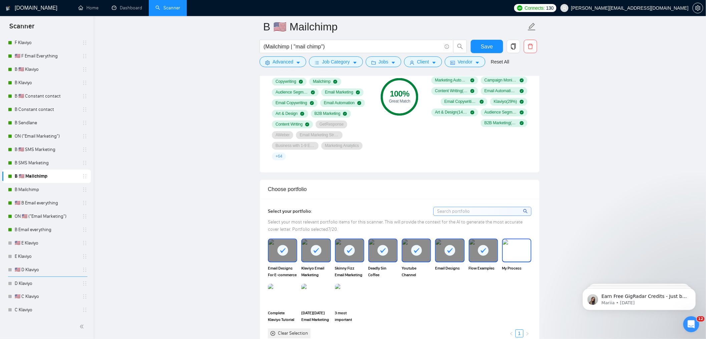
click at [514, 256] on img at bounding box center [517, 250] width 28 height 22
click at [286, 295] on img at bounding box center [283, 295] width 28 height 22
click at [317, 297] on img at bounding box center [316, 295] width 28 height 22
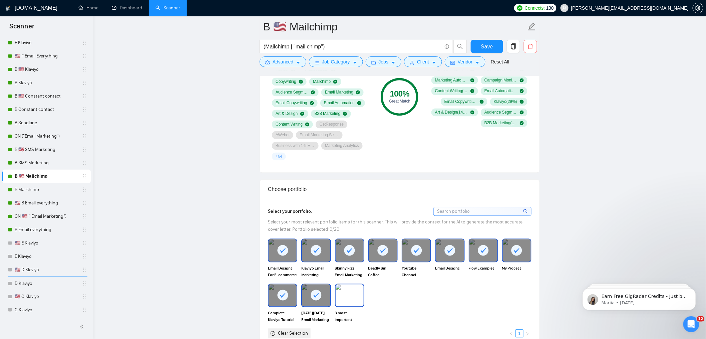
click at [346, 296] on img at bounding box center [350, 295] width 28 height 22
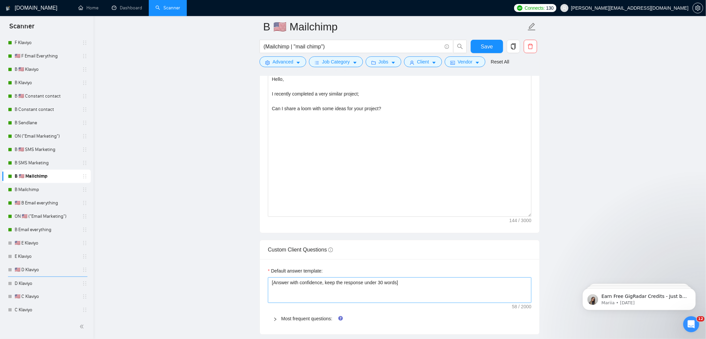
scroll to position [886, 0]
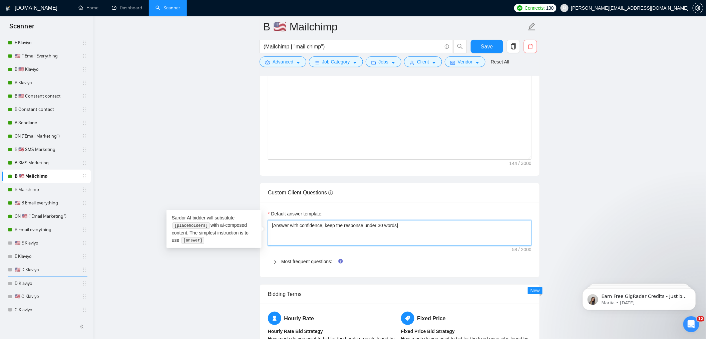
drag, startPoint x: 306, startPoint y: 216, endPoint x: 243, endPoint y: 212, distance: 63.5
paste textarea ". If relevant to Klaviyo/email marketing, tie back to audits, flows, segmentati…"
type textarea "[Answer with confidence, keep the response under 30 words. If relevant to Klavi…"
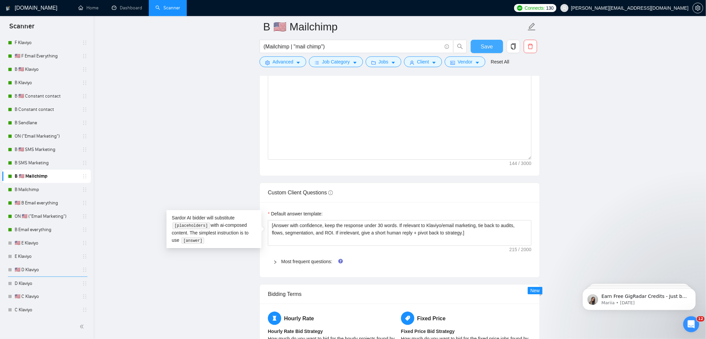
click at [489, 41] on button "Save" at bounding box center [487, 46] width 32 height 13
click at [495, 45] on button "Save" at bounding box center [487, 46] width 32 height 13
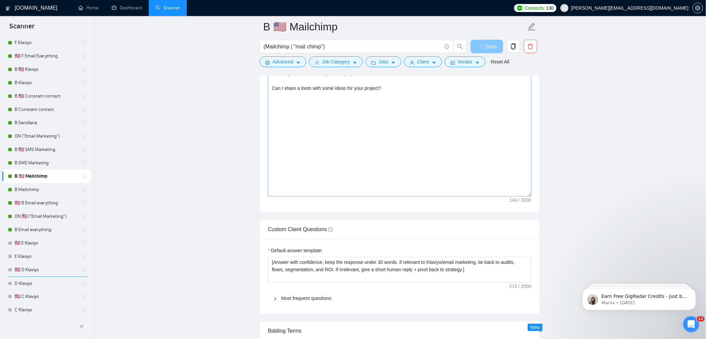
scroll to position [790, 0]
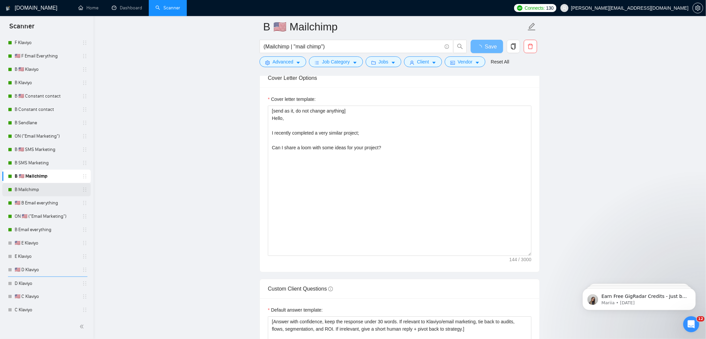
click at [54, 185] on link "B Mailchimp" at bounding box center [46, 189] width 63 height 13
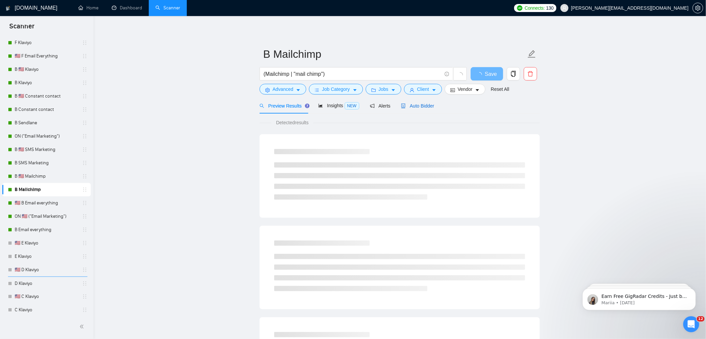
click at [434, 106] on span "Auto Bidder" at bounding box center [417, 105] width 33 height 5
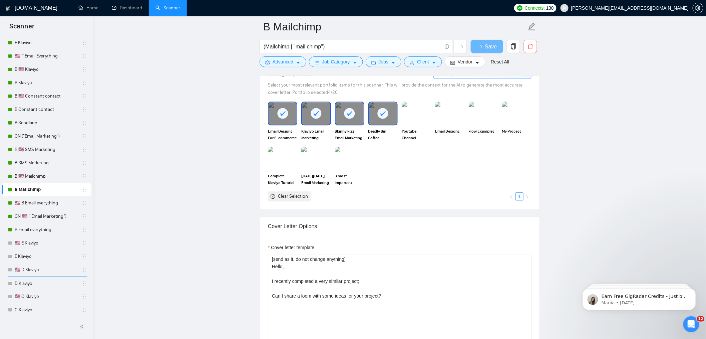
scroll to position [600, 0]
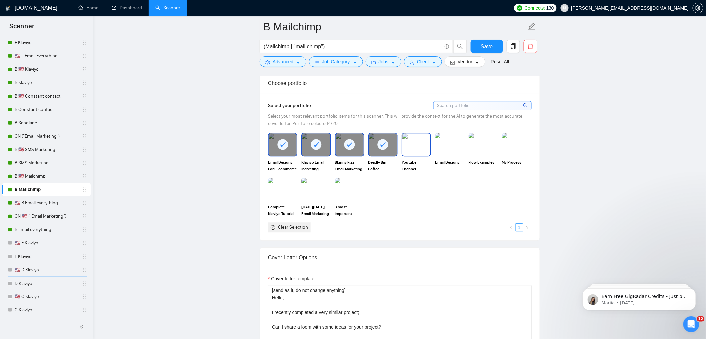
click at [411, 149] on img at bounding box center [416, 144] width 28 height 22
click at [443, 142] on img at bounding box center [450, 144] width 28 height 22
click at [486, 138] on img at bounding box center [483, 144] width 28 height 22
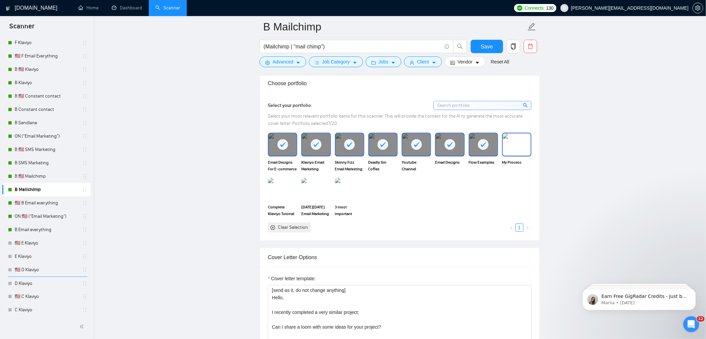
drag, startPoint x: 510, startPoint y: 139, endPoint x: 487, endPoint y: 153, distance: 27.5
click at [510, 138] on img at bounding box center [517, 144] width 28 height 22
click at [285, 186] on img at bounding box center [283, 189] width 28 height 22
click at [312, 189] on img at bounding box center [316, 189] width 28 height 22
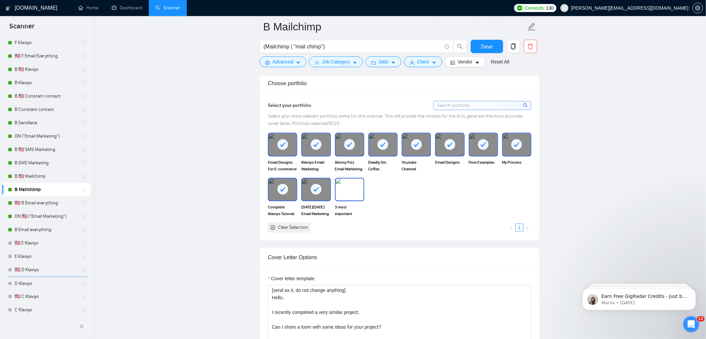
click at [344, 188] on img at bounding box center [350, 189] width 28 height 22
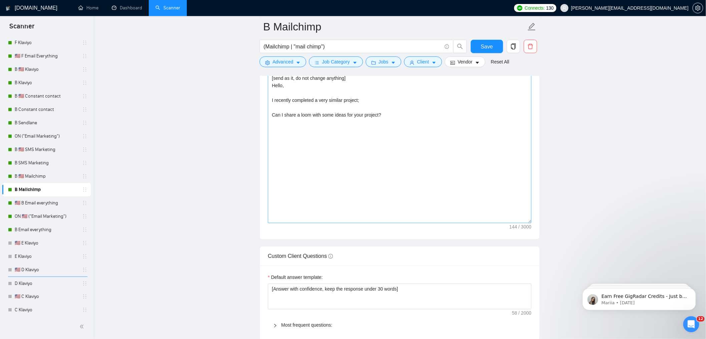
scroll to position [822, 0]
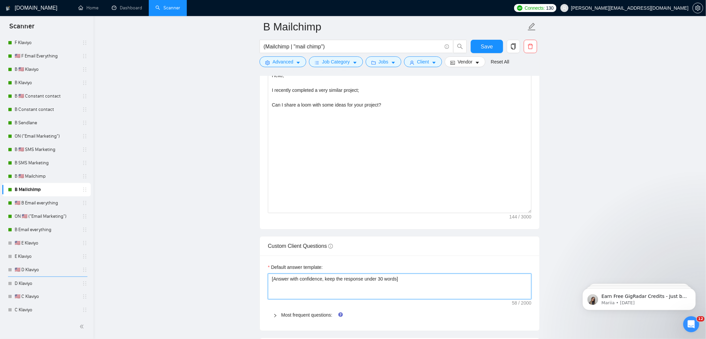
drag, startPoint x: 406, startPoint y: 288, endPoint x: 237, endPoint y: 272, distance: 170.2
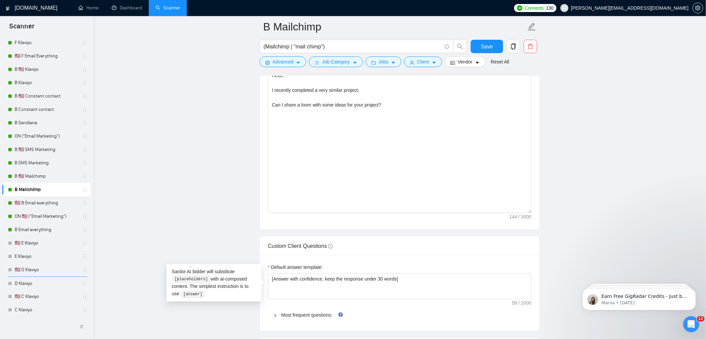
click at [236, 271] on div "Sardor AI bidder will substitute [placeholders] with ai-composed content. The s…" at bounding box center [213, 283] width 95 height 38
drag, startPoint x: 410, startPoint y: 283, endPoint x: 181, endPoint y: 259, distance: 230.2
click at [182, 259] on main "B Mailchimp (Mailchimp | "mail chimp") Save Advanced Job Category Jobs Client V…" at bounding box center [399, 173] width 591 height 1936
paste textarea ". If relevant to Klaviyo/email marketing, tie back to audits, flows, segmentati…"
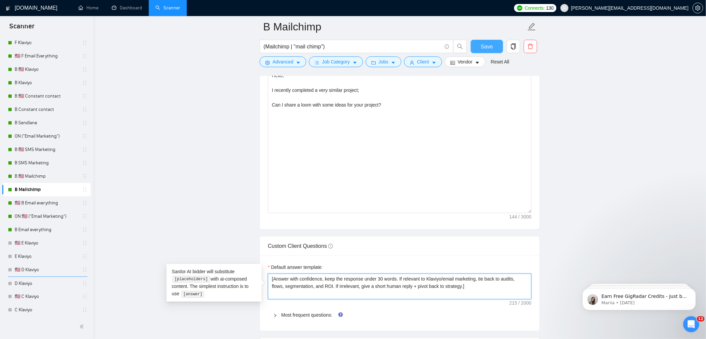
type textarea "[Answer with confidence, keep the response under 30 words. If relevant to Klavi…"
click at [493, 41] on button "Save" at bounding box center [487, 46] width 32 height 13
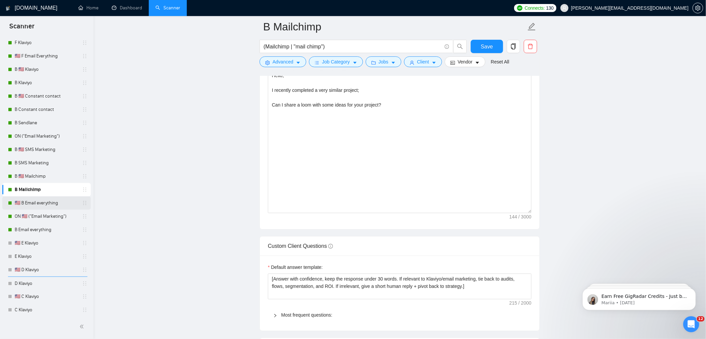
click at [47, 203] on link "🇺🇸 B Email everything" at bounding box center [46, 202] width 63 height 13
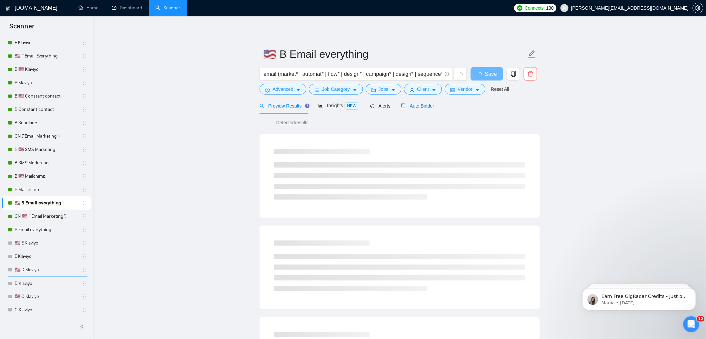
click at [432, 106] on span "Auto Bidder" at bounding box center [417, 105] width 33 height 5
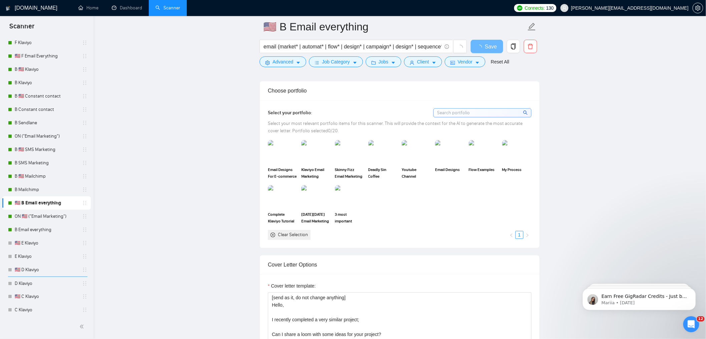
scroll to position [572, 0]
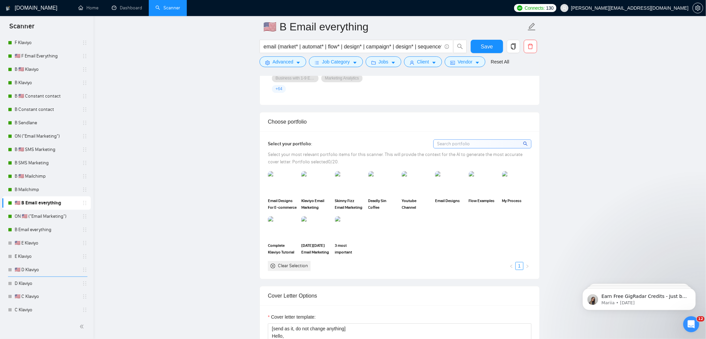
click at [285, 142] on span "Select your portfolio:" at bounding box center [290, 144] width 44 height 6
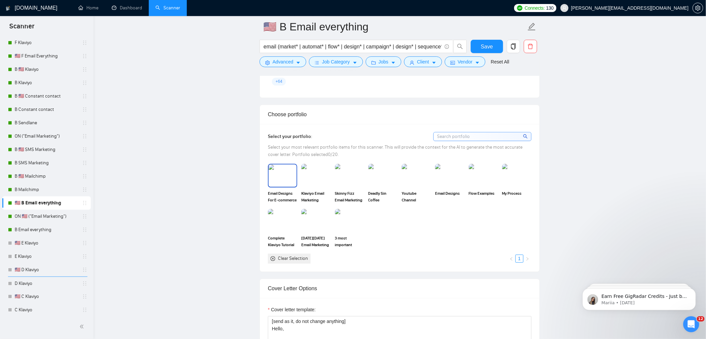
scroll to position [592, 0]
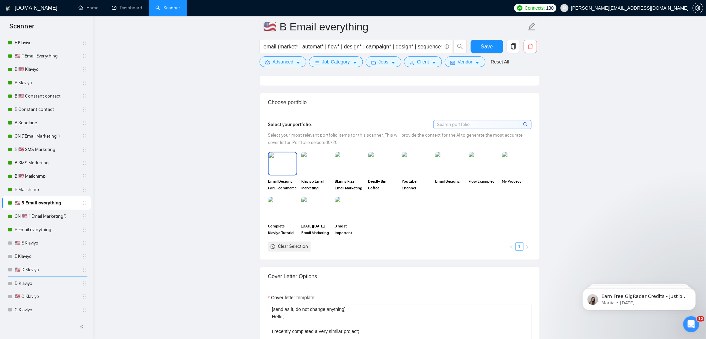
click at [290, 166] on img at bounding box center [283, 163] width 28 height 22
drag, startPoint x: 322, startPoint y: 164, endPoint x: 333, endPoint y: 164, distance: 10.7
click at [322, 164] on img at bounding box center [316, 163] width 28 height 22
click at [348, 163] on img at bounding box center [349, 162] width 29 height 23
click at [386, 164] on img at bounding box center [382, 162] width 29 height 23
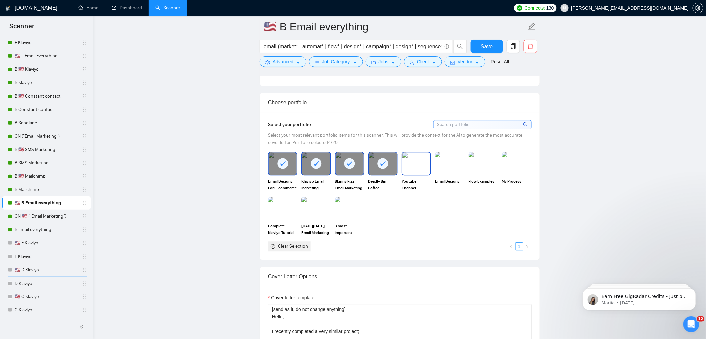
click at [427, 165] on img at bounding box center [416, 163] width 28 height 22
click at [493, 166] on img at bounding box center [483, 162] width 29 height 23
click at [451, 167] on img at bounding box center [450, 163] width 28 height 22
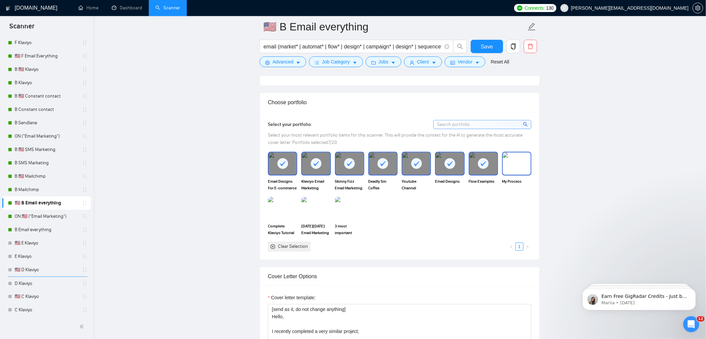
click at [518, 162] on img at bounding box center [517, 163] width 28 height 22
drag, startPoint x: 280, startPoint y: 211, endPoint x: 321, endPoint y: 209, distance: 41.8
click at [280, 211] on img at bounding box center [283, 208] width 28 height 22
click at [348, 208] on img at bounding box center [350, 208] width 28 height 22
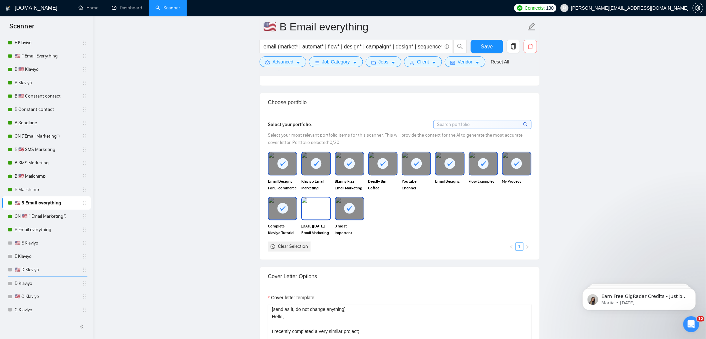
click at [302, 211] on img at bounding box center [316, 208] width 28 height 22
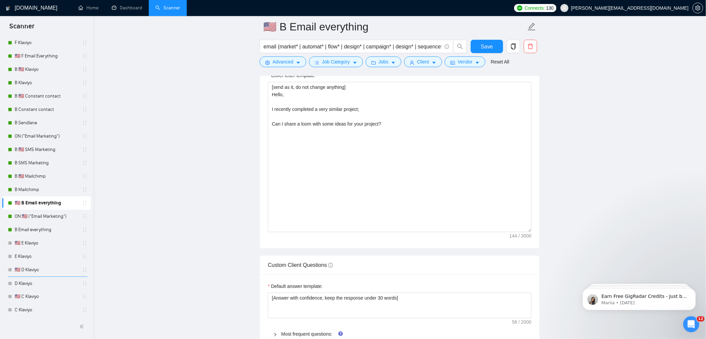
scroll to position [932, 0]
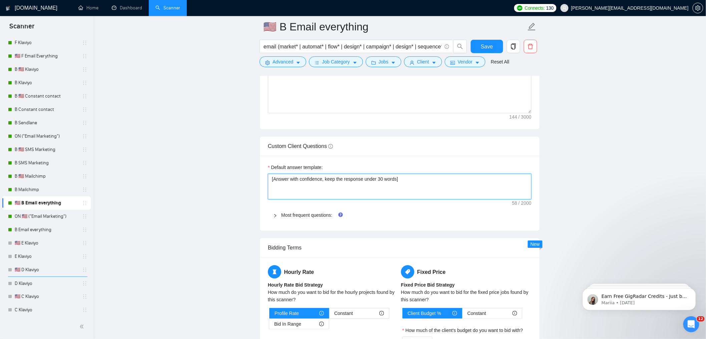
click at [458, 184] on textarea "[Answer with confidence, keep the response under 30 words]" at bounding box center [400, 185] width 264 height 25
drag, startPoint x: 442, startPoint y: 186, endPoint x: 169, endPoint y: 163, distance: 273.9
paste textarea ". If relevant to Klaviyo/email marketing, tie back to audits, flows, segmentati…"
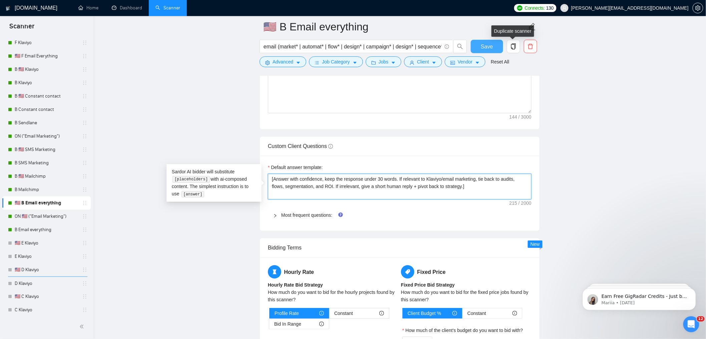
type textarea "[Answer with confidence, keep the response under 30 words. If relevant to Klavi…"
click at [495, 45] on button "Save" at bounding box center [487, 46] width 32 height 13
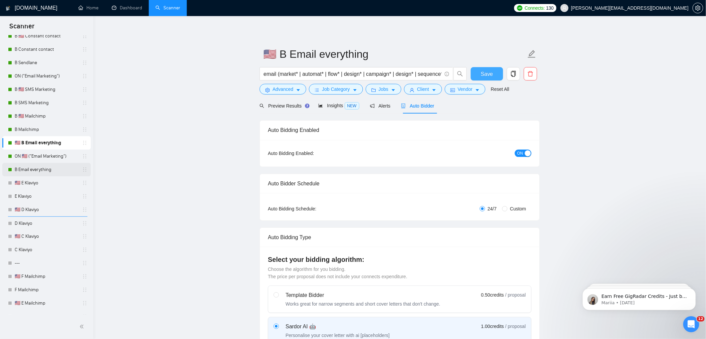
scroll to position [208, 0]
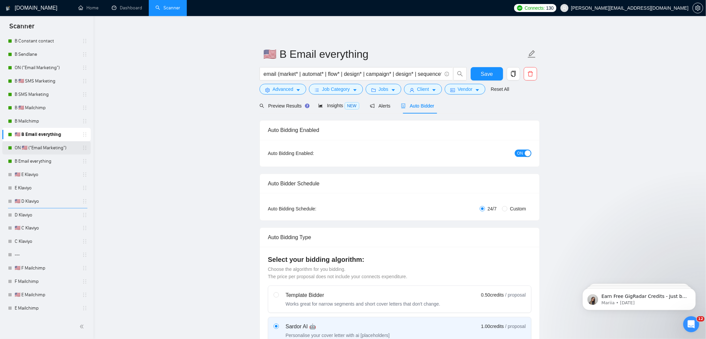
click at [42, 148] on link "ON 🇺🇸 ("Email Marketing")" at bounding box center [46, 147] width 63 height 13
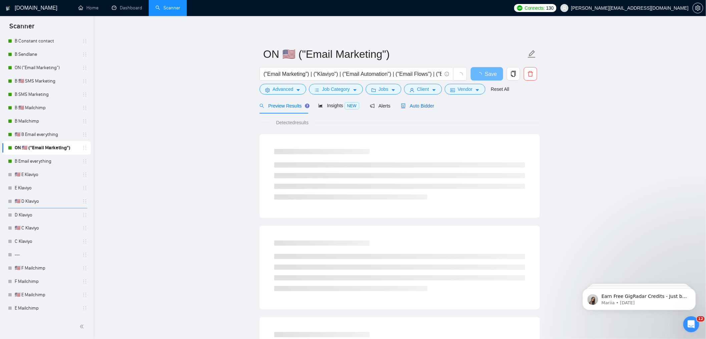
click at [419, 105] on span "Auto Bidder" at bounding box center [417, 105] width 33 height 5
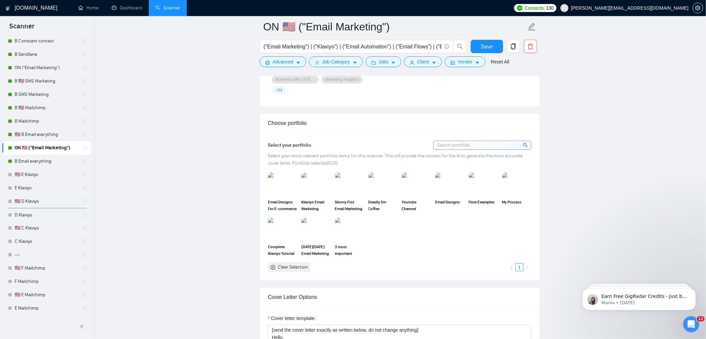
scroll to position [579, 0]
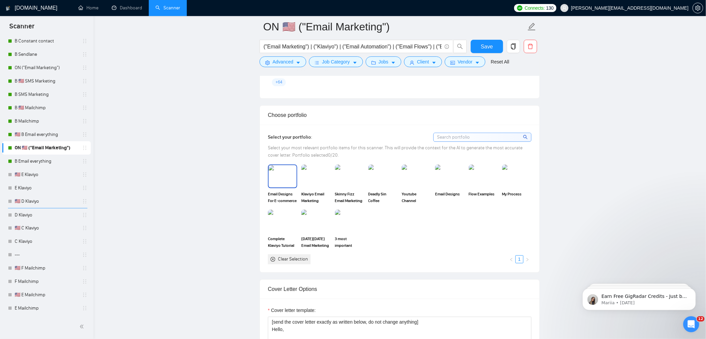
click at [279, 177] on img at bounding box center [283, 176] width 28 height 22
click at [318, 180] on img at bounding box center [316, 176] width 28 height 22
click at [350, 175] on img at bounding box center [350, 176] width 28 height 22
click at [385, 177] on img at bounding box center [382, 175] width 29 height 23
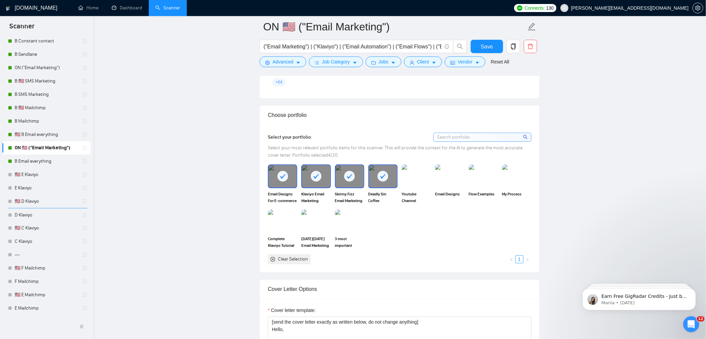
click at [422, 176] on img at bounding box center [416, 175] width 29 height 23
click at [456, 178] on img at bounding box center [450, 176] width 28 height 22
click at [520, 176] on img at bounding box center [516, 175] width 29 height 23
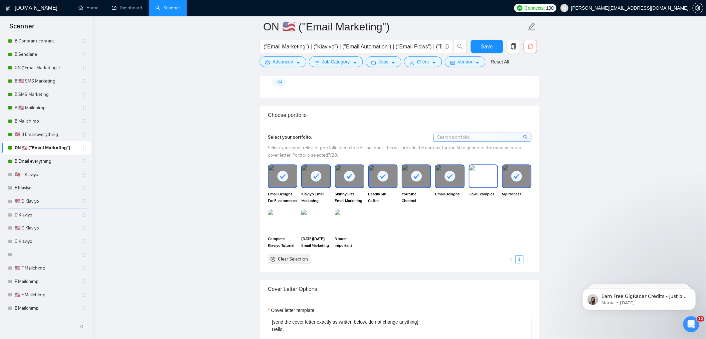
drag, startPoint x: 493, startPoint y: 182, endPoint x: 475, endPoint y: 188, distance: 19.0
click at [493, 182] on img at bounding box center [483, 176] width 28 height 22
drag, startPoint x: 266, startPoint y: 227, endPoint x: 275, endPoint y: 224, distance: 9.4
click at [267, 226] on div "Complete Klaviyo Tutorial 2025 – Email Marketing & Flows That Convert" at bounding box center [282, 228] width 33 height 39
click at [296, 222] on img at bounding box center [283, 221] width 28 height 22
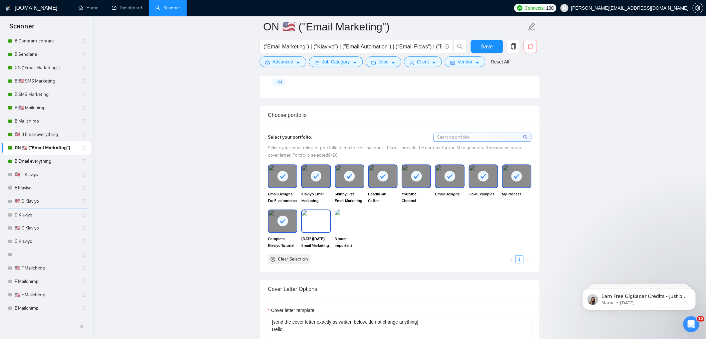
drag, startPoint x: 323, startPoint y: 221, endPoint x: 339, endPoint y: 221, distance: 16.0
click at [323, 221] on img at bounding box center [316, 221] width 28 height 22
click at [340, 221] on img at bounding box center [350, 221] width 28 height 22
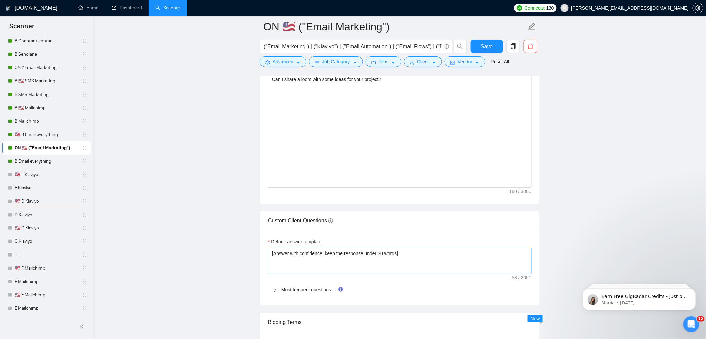
scroll to position [858, 0]
drag, startPoint x: 348, startPoint y: 251, endPoint x: 216, endPoint y: 228, distance: 133.8
click at [220, 229] on main "ON 🇺🇸 ("Email Marketing") ("Email Marketing") | ("Klaviyo") | ("Email Automatio…" at bounding box center [399, 141] width 591 height 1945
paste textarea ". If relevant to Klaviyo/email marketing, tie back to audits, flows, segmentati…"
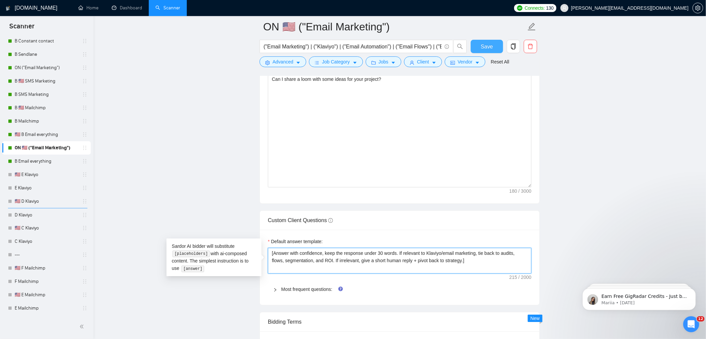
type textarea "[Answer with confidence, keep the response under 30 words. If relevant to Klavi…"
click at [484, 46] on span "Save" at bounding box center [487, 46] width 12 height 8
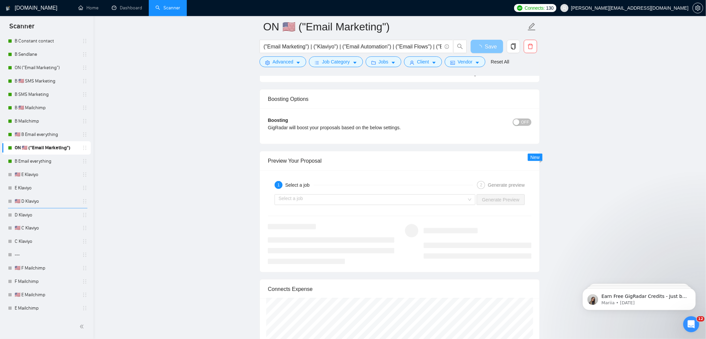
scroll to position [1228, 0]
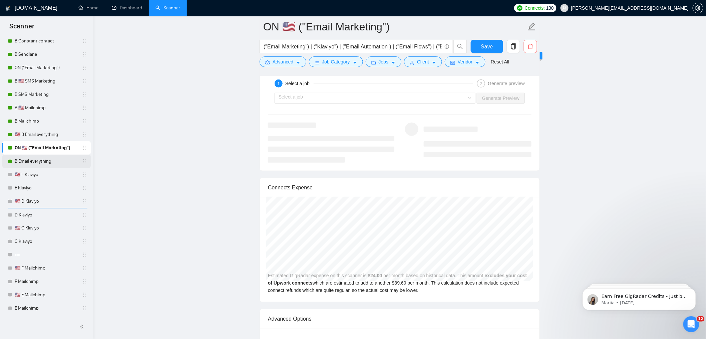
click at [23, 161] on link "B Email everything" at bounding box center [46, 160] width 63 height 13
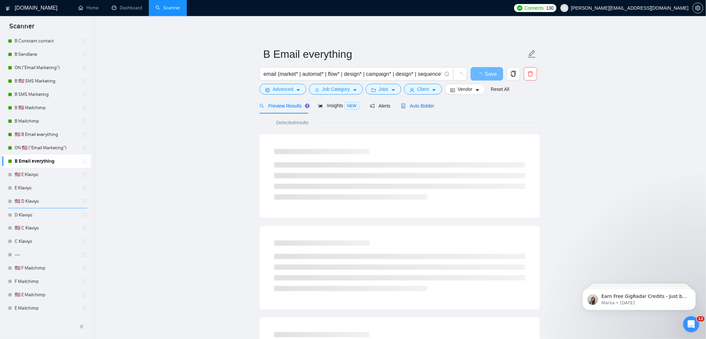
click at [430, 104] on span "Auto Bidder" at bounding box center [417, 105] width 33 height 5
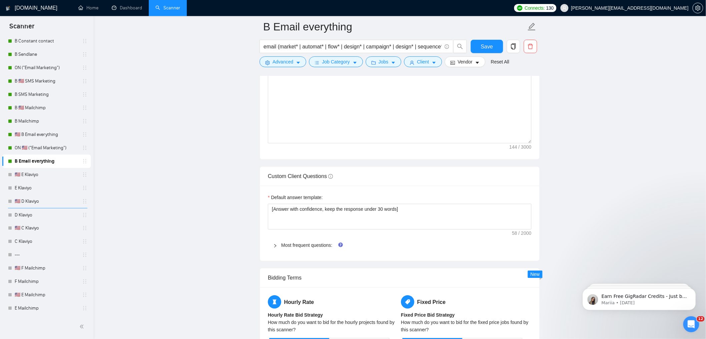
scroll to position [903, 0]
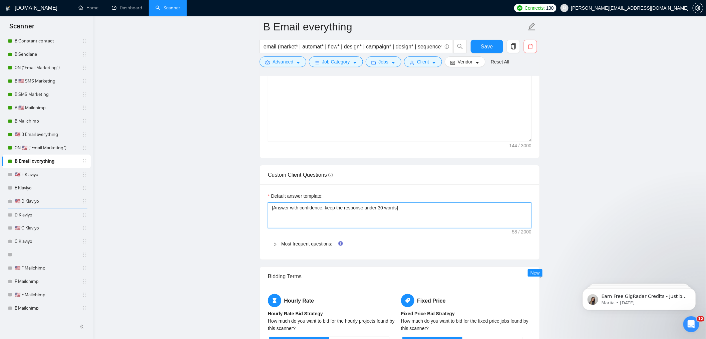
drag, startPoint x: 408, startPoint y: 209, endPoint x: 231, endPoint y: 186, distance: 178.5
click at [238, 188] on main "B Email everything email (market* | automat* | flow* | design* | campaign* | de…" at bounding box center [399, 94] width 591 height 1943
paste textarea ". If relevant to Klaviyo/email marketing, tie back to audits, flows, segmentati…"
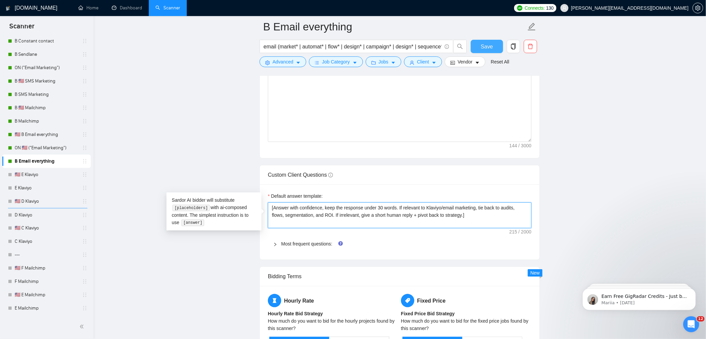
type textarea "[Answer with confidence, keep the response under 30 words. If relevant to Klavi…"
click at [487, 40] on button "Save" at bounding box center [487, 46] width 32 height 13
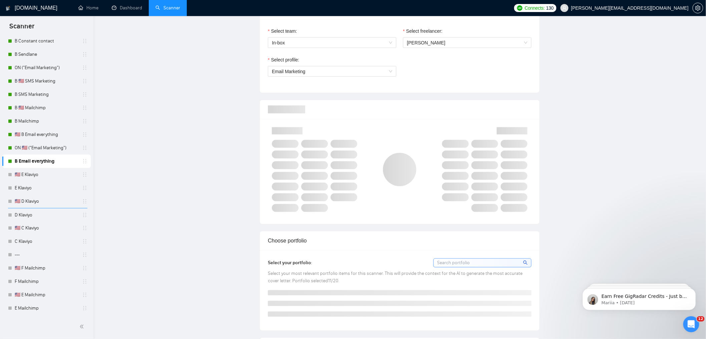
scroll to position [0, 0]
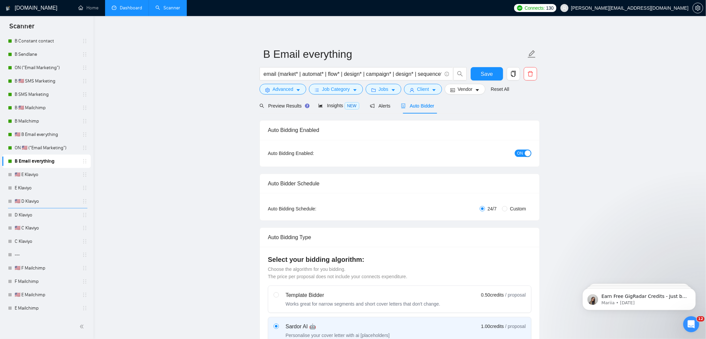
click at [121, 5] on link "Dashboard" at bounding box center [127, 8] width 30 height 6
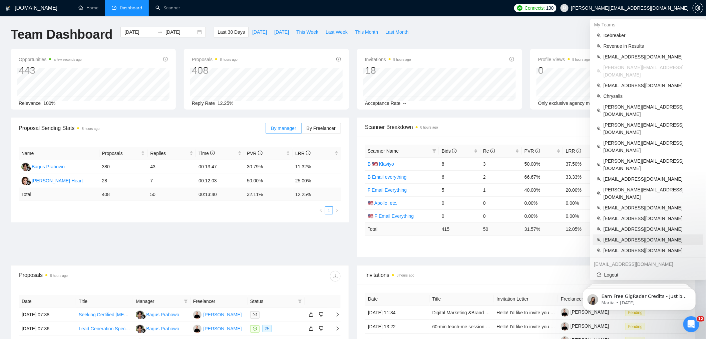
click at [629, 236] on span "[EMAIL_ADDRESS][DOMAIN_NAME]" at bounding box center [652, 239] width 96 height 7
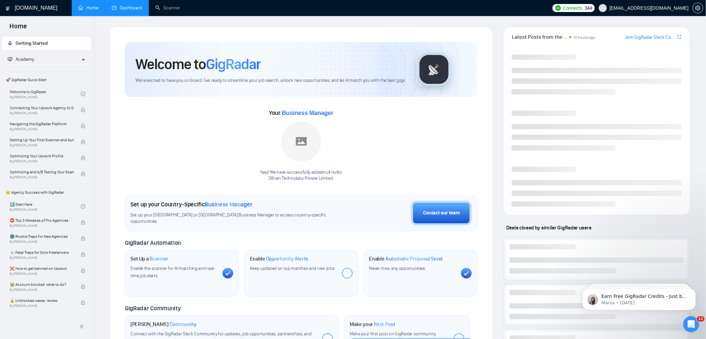
click at [134, 11] on link "Dashboard" at bounding box center [127, 8] width 30 height 6
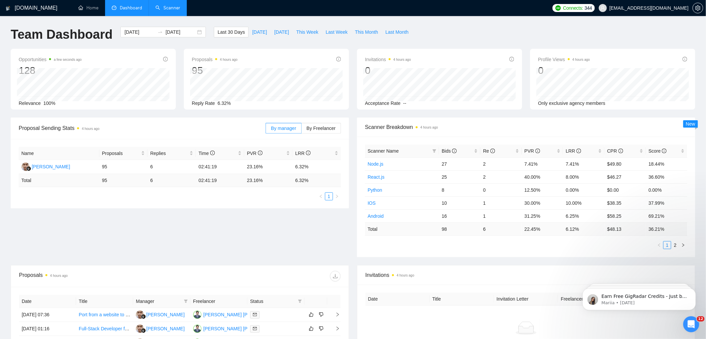
click at [172, 9] on link "Scanner" at bounding box center [167, 8] width 25 height 6
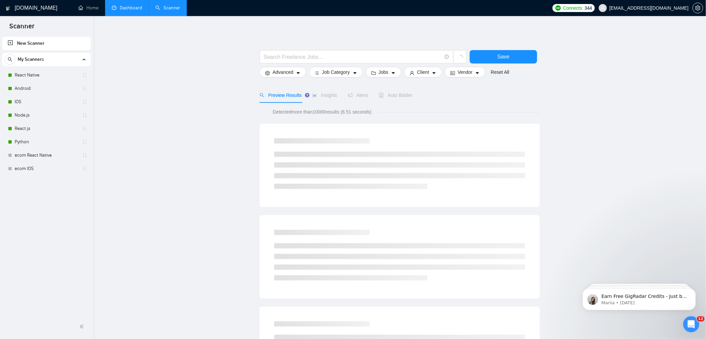
click at [117, 5] on link "Dashboard" at bounding box center [127, 8] width 30 height 6
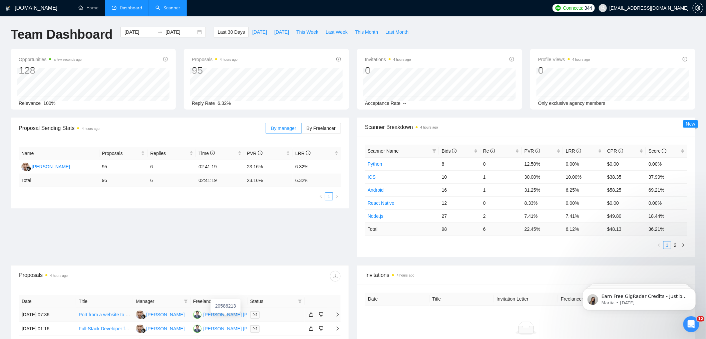
click at [220, 316] on div "[PERSON_NAME] [PERSON_NAME]" at bounding box center [243, 314] width 78 height 7
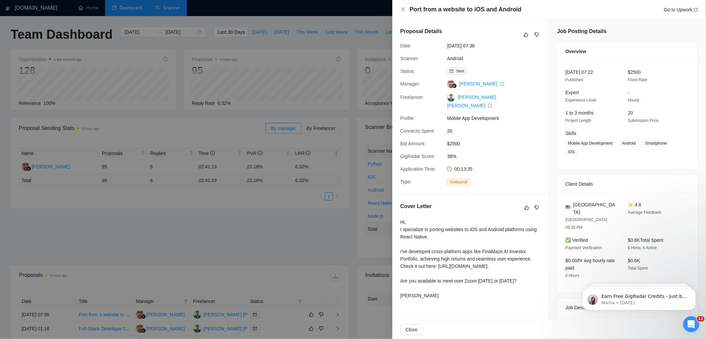
click at [264, 69] on div at bounding box center [353, 169] width 706 height 339
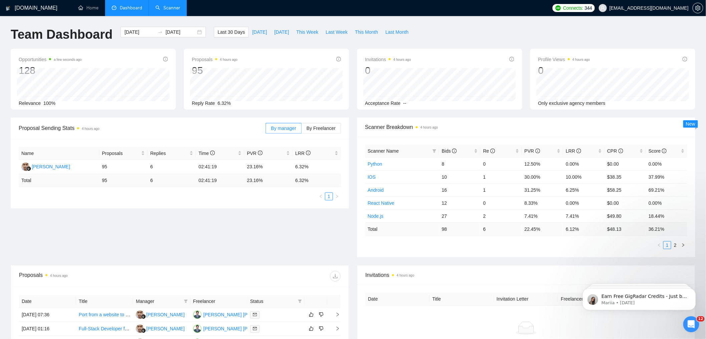
click at [164, 9] on link "Scanner" at bounding box center [167, 8] width 25 height 6
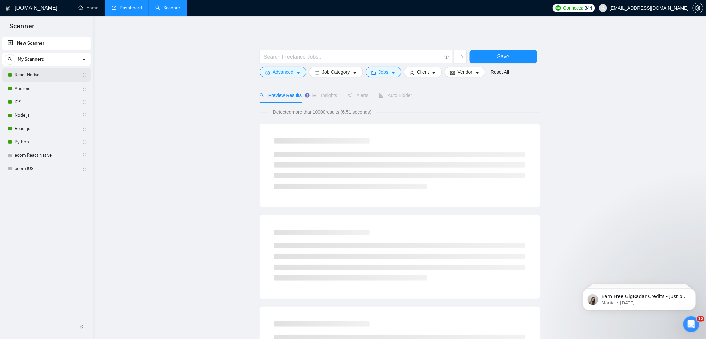
click at [34, 78] on link "React Native" at bounding box center [46, 74] width 63 height 13
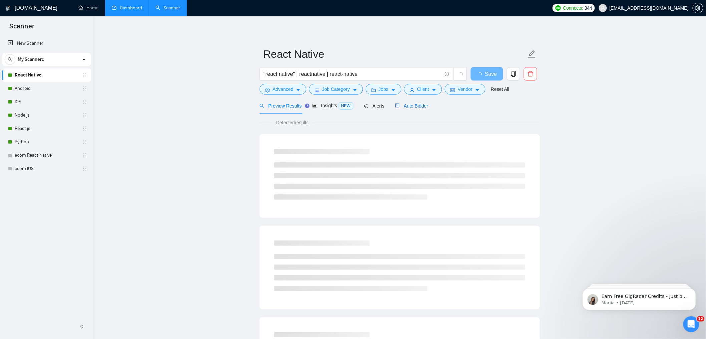
click at [426, 106] on span "Auto Bidder" at bounding box center [411, 105] width 33 height 5
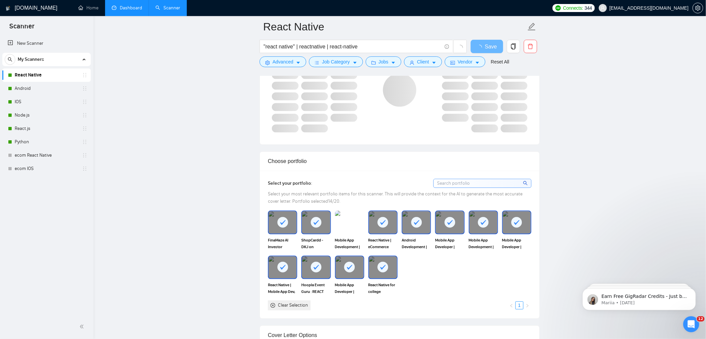
scroll to position [489, 0]
click at [337, 224] on img at bounding box center [350, 223] width 28 height 22
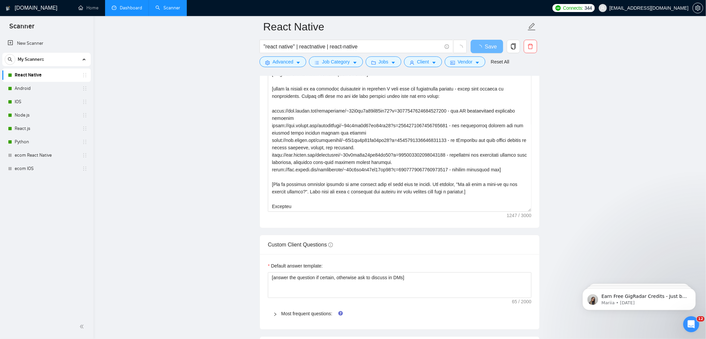
scroll to position [852, 0]
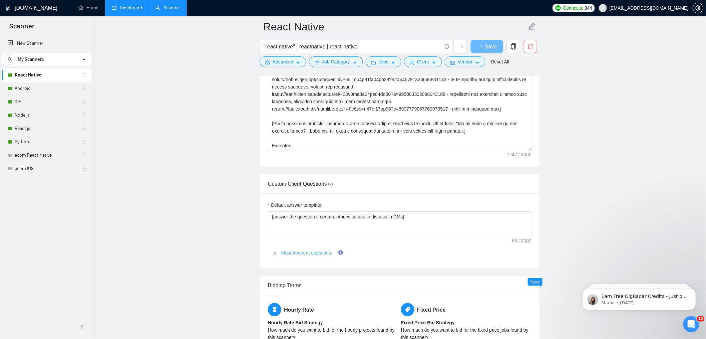
click at [306, 250] on link "Most frequent questions:" at bounding box center [306, 252] width 51 height 5
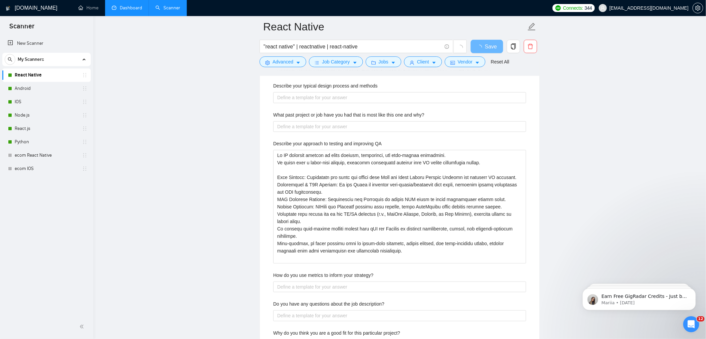
scroll to position [1203, 0]
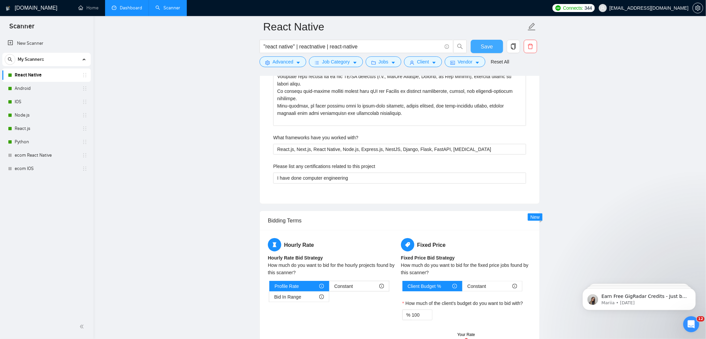
click at [492, 47] on span "Save" at bounding box center [487, 46] width 12 height 8
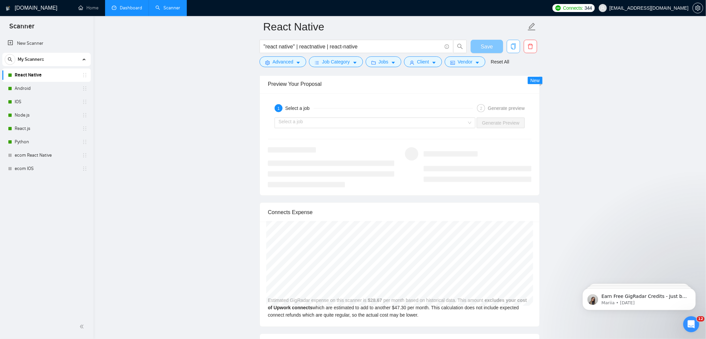
click at [516, 46] on icon "copy" at bounding box center [513, 46] width 6 height 6
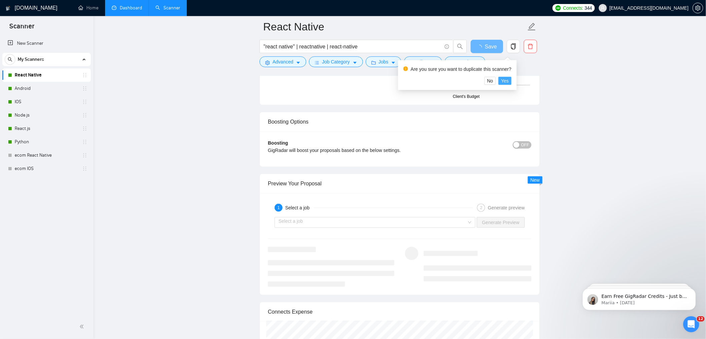
click at [511, 80] on button "Yes" at bounding box center [504, 81] width 13 height 8
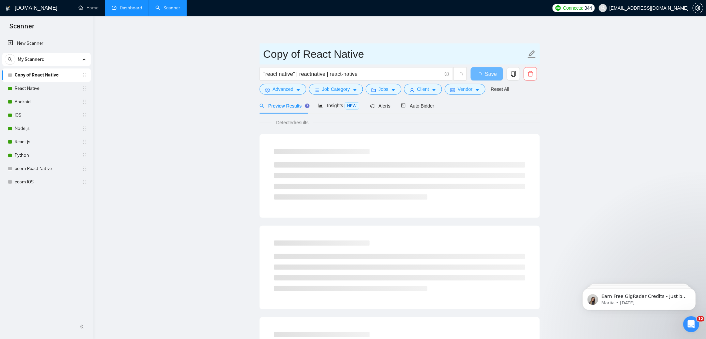
drag, startPoint x: 301, startPoint y: 54, endPoint x: 206, endPoint y: 52, distance: 94.8
click at [209, 52] on main "Copy of React Native "react native" | reactnative | react-native Save Advanced …" at bounding box center [399, 305] width 591 height 556
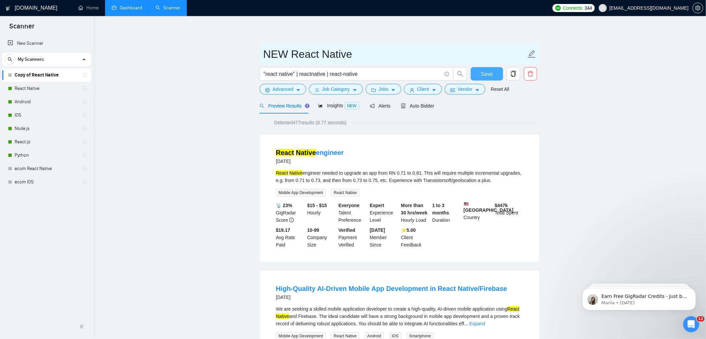
type input "NEW React Native"
click at [483, 73] on span "Save" at bounding box center [487, 74] width 12 height 8
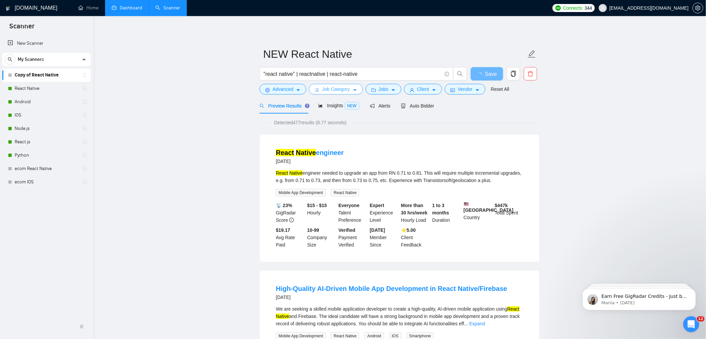
click at [342, 90] on span "Job Category" at bounding box center [336, 88] width 28 height 7
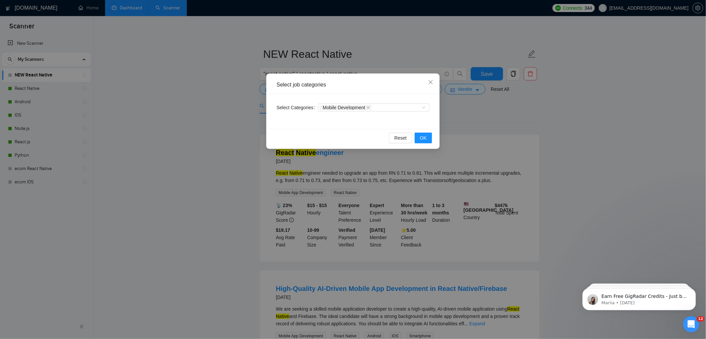
drag, startPoint x: 496, startPoint y: 109, endPoint x: 458, endPoint y: 108, distance: 37.4
click at [495, 109] on div "Select job categories Select Categories Mobile Development Reset OK" at bounding box center [353, 169] width 706 height 339
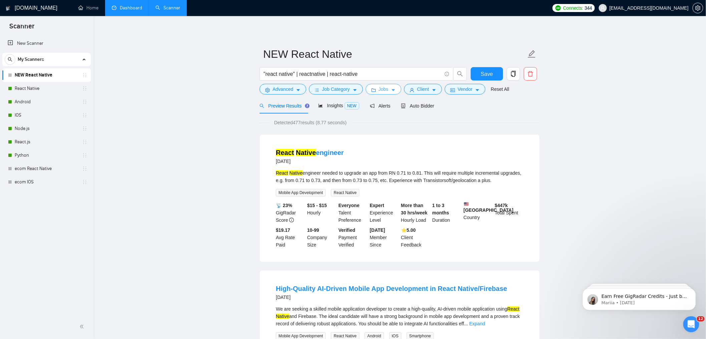
click at [395, 88] on icon "caret-down" at bounding box center [393, 90] width 5 height 5
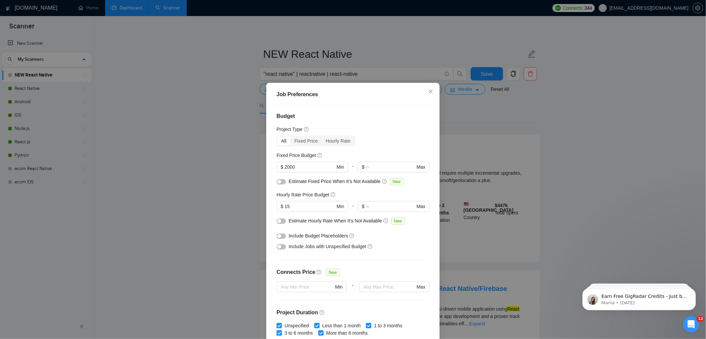
click at [279, 180] on button "button" at bounding box center [281, 181] width 9 height 5
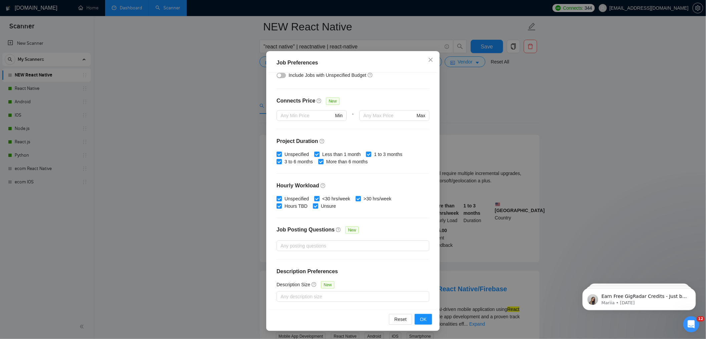
scroll to position [223, 0]
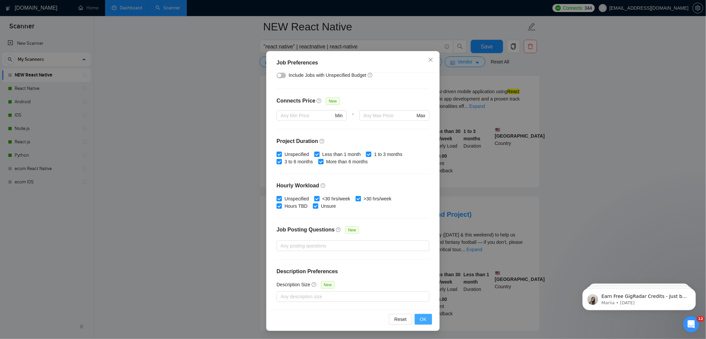
click at [424, 317] on button "OK" at bounding box center [423, 319] width 17 height 11
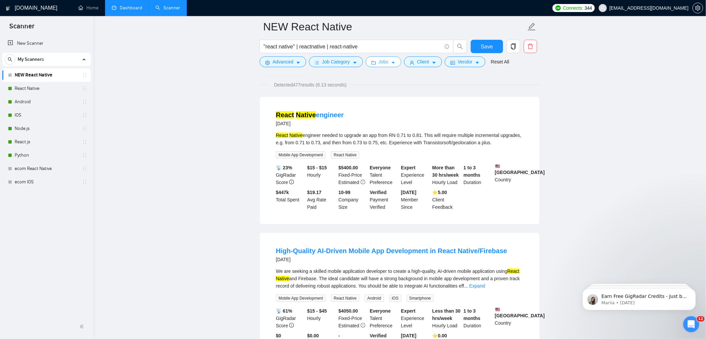
scroll to position [0, 0]
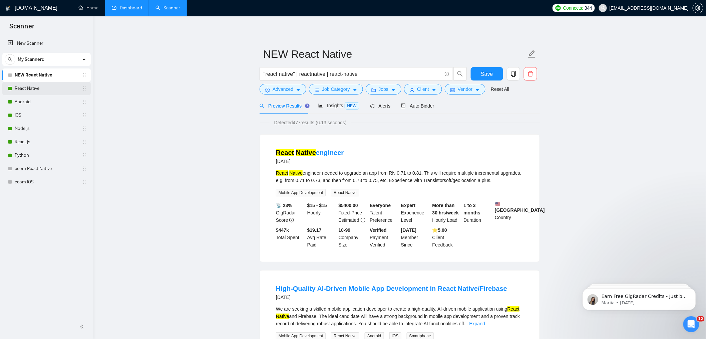
click at [30, 83] on link "React Native" at bounding box center [46, 88] width 63 height 13
click at [483, 74] on span "Save" at bounding box center [487, 74] width 12 height 8
click at [30, 87] on link "React Native" at bounding box center [46, 88] width 63 height 13
click at [34, 88] on link "React Native" at bounding box center [46, 88] width 63 height 13
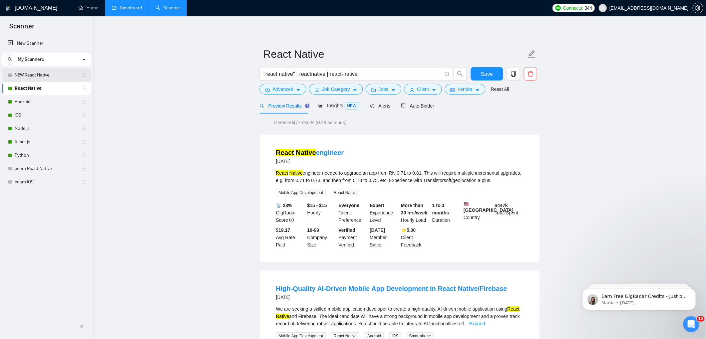
click at [33, 73] on link "NEW React Native" at bounding box center [46, 74] width 63 height 13
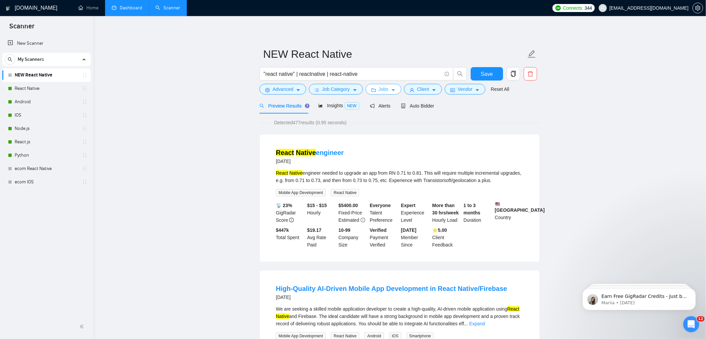
click at [386, 91] on span "Jobs" at bounding box center [384, 88] width 10 height 7
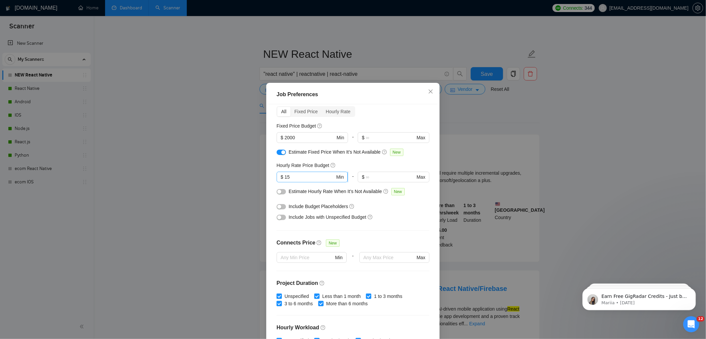
scroll to position [23, 0]
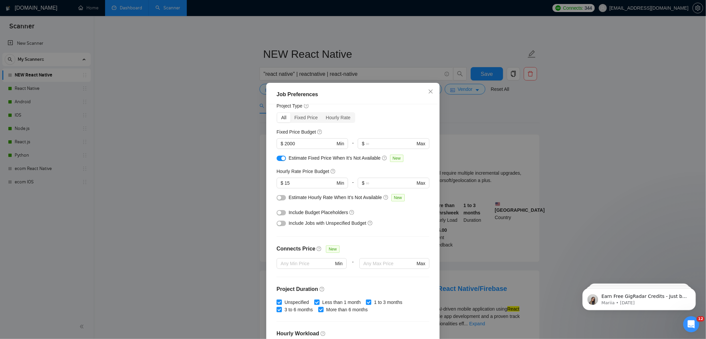
click at [279, 198] on button "button" at bounding box center [281, 197] width 9 height 5
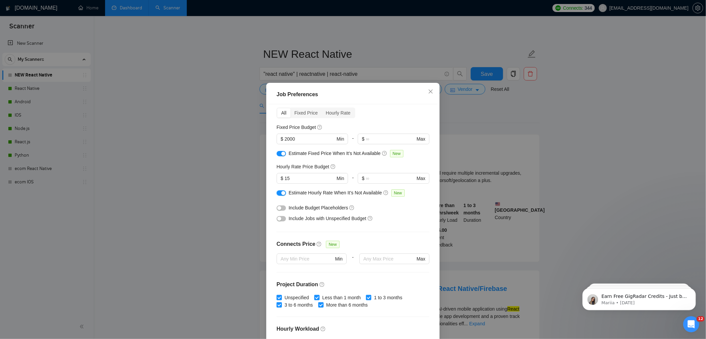
scroll to position [33, 0]
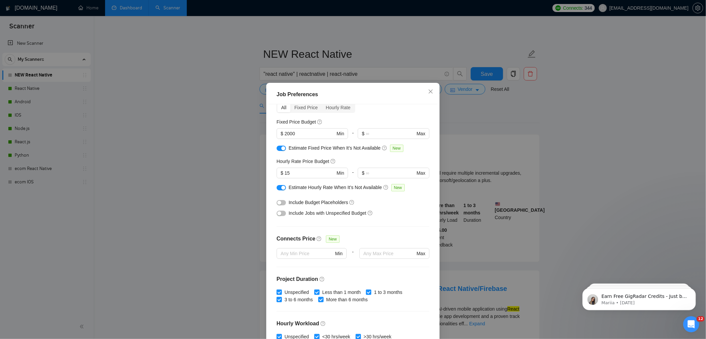
click at [277, 214] on div "button" at bounding box center [279, 213] width 4 height 4
click at [278, 201] on div "button" at bounding box center [279, 203] width 4 height 4
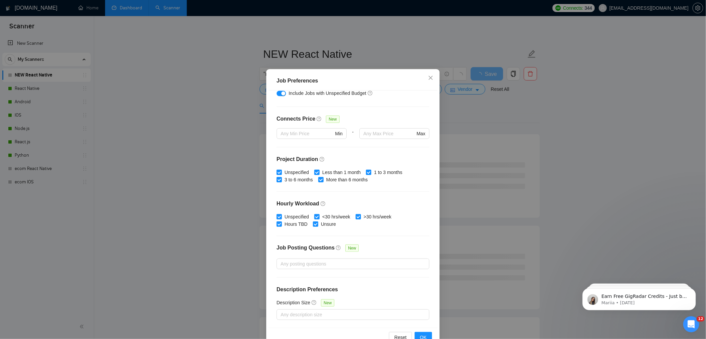
scroll to position [32, 0]
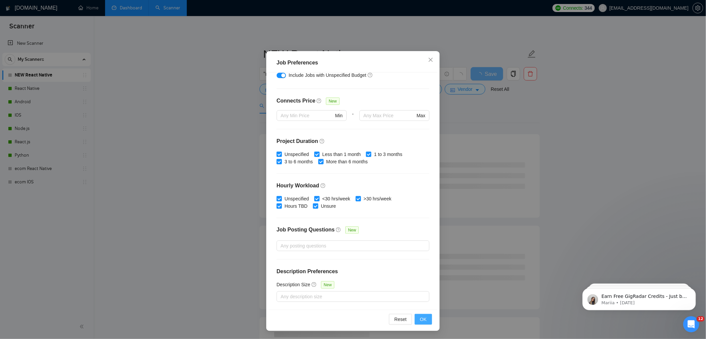
click at [420, 319] on span "OK" at bounding box center [423, 318] width 7 height 7
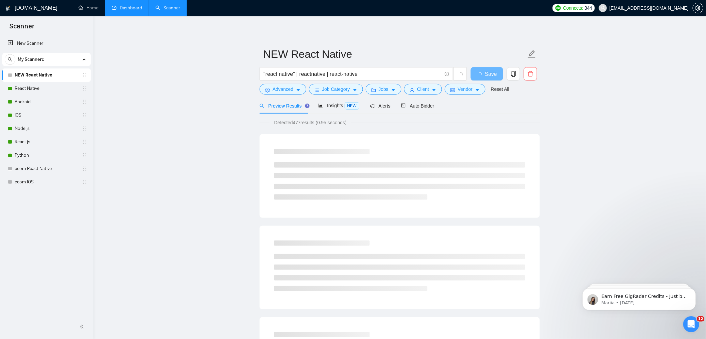
scroll to position [0, 0]
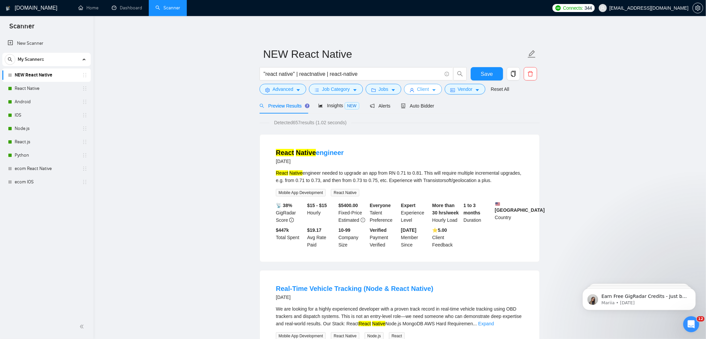
click at [411, 90] on button "Client" at bounding box center [423, 89] width 38 height 11
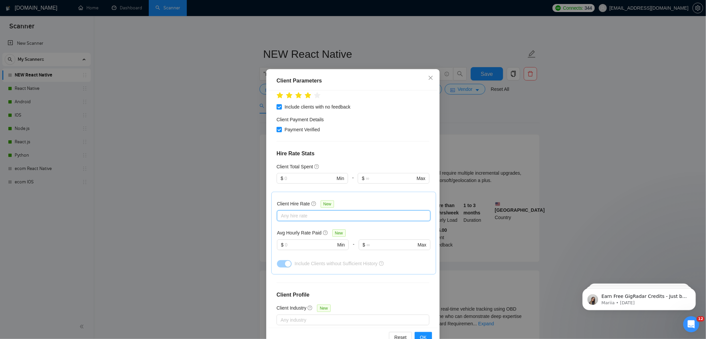
scroll to position [32, 0]
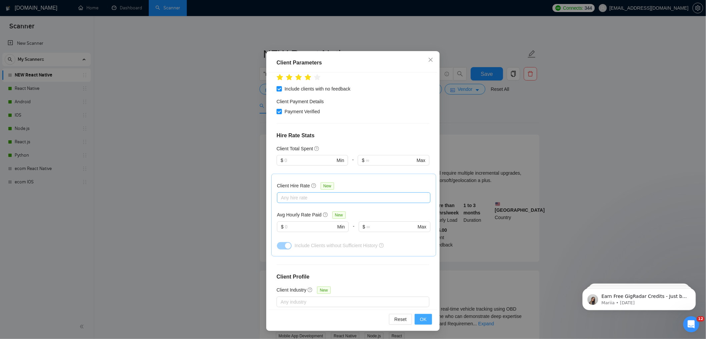
click at [420, 319] on span "OK" at bounding box center [423, 318] width 7 height 7
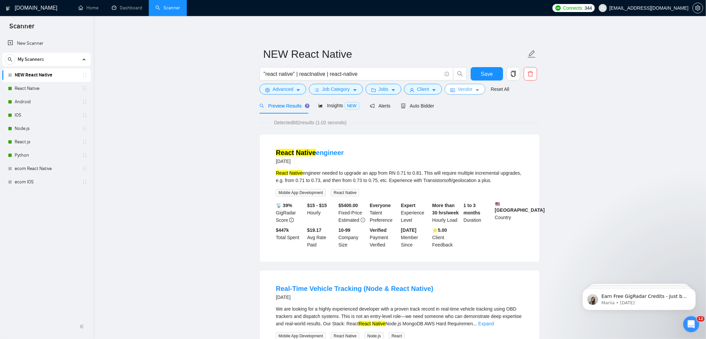
click at [461, 89] on span "Vendor" at bounding box center [465, 88] width 15 height 7
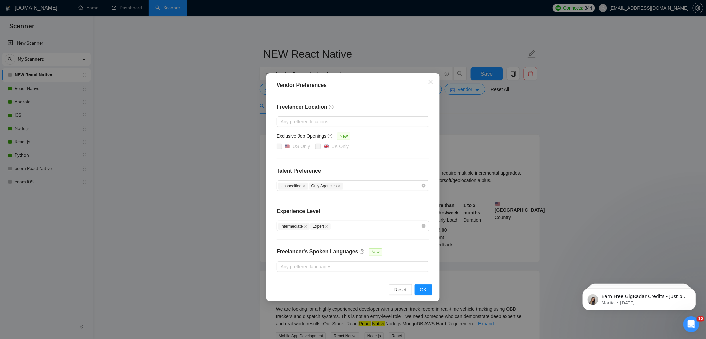
click at [511, 153] on div "Vendor Preferences Freelancer Location Any preffered locations Exclusive Job Op…" at bounding box center [353, 169] width 706 height 339
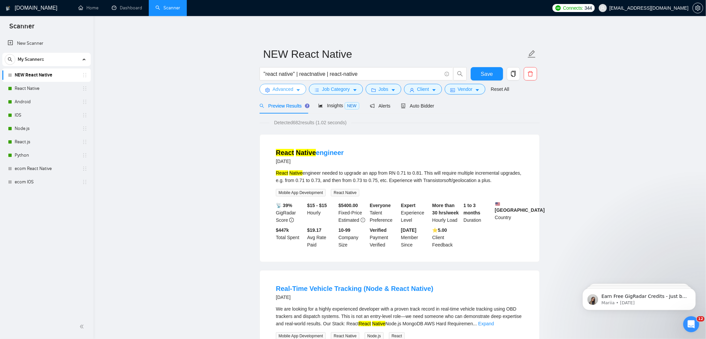
click at [289, 87] on span "Advanced" at bounding box center [283, 88] width 21 height 7
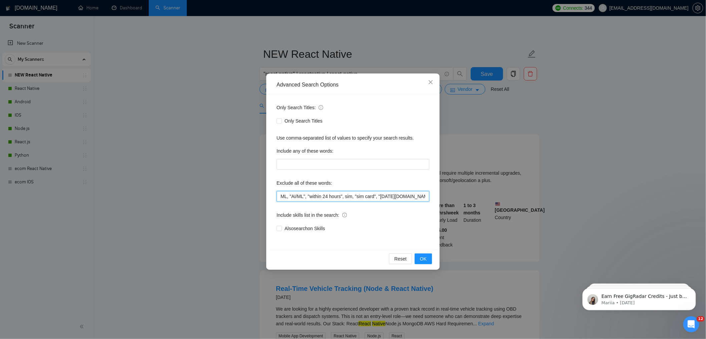
drag, startPoint x: 292, startPoint y: 196, endPoint x: 309, endPoint y: 196, distance: 17.0
click at [309, 196] on input "ML, "AI/ML", "within 24 hours", sim, "sim card", "[DATE][DOMAIN_NAME]", "/Telny…" at bounding box center [353, 196] width 153 height 11
click at [329, 197] on input "ML, "AI/ML", "within 24 hours", sim, "sim card", "[DATE][DOMAIN_NAME]", "/Telny…" at bounding box center [353, 196] width 153 height 11
drag, startPoint x: 365, startPoint y: 197, endPoint x: 405, endPoint y: 192, distance: 40.3
click at [446, 189] on div "Advanced Search Options Only Search Titles: Only Search Titles Use comma-separa…" at bounding box center [353, 169] width 706 height 339
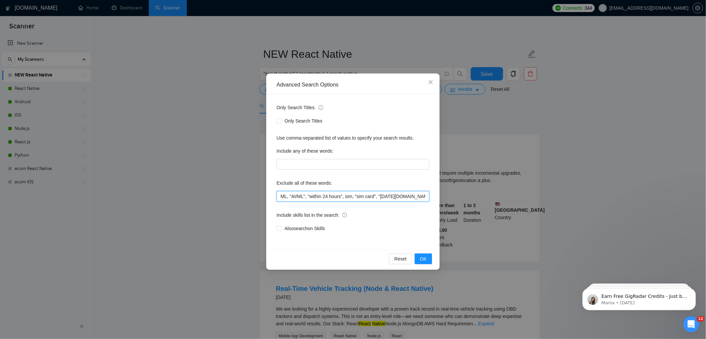
click at [375, 198] on input "ML, "AI/ML", "within 24 hours", sim, "sim card", "[DATE][DOMAIN_NAME]", "/Telny…" at bounding box center [353, 196] width 153 height 11
drag, startPoint x: 398, startPoint y: 197, endPoint x: 329, endPoint y: 189, distance: 70.1
click at [325, 188] on div "Exclude all of these words: ML, "AI/ML", "within 24 hours", sim, "sim card", "M…" at bounding box center [353, 189] width 153 height 24
click at [417, 230] on div "Also search on Skills" at bounding box center [353, 228] width 153 height 7
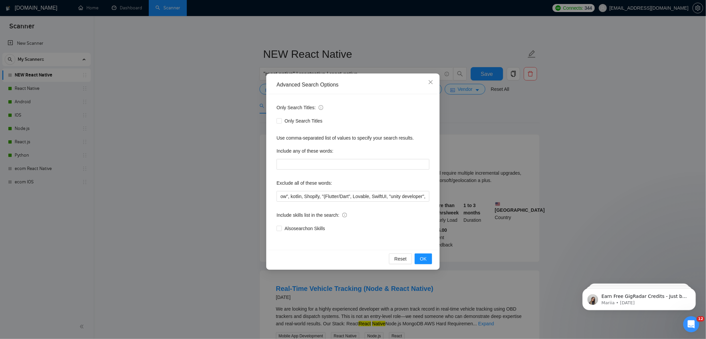
scroll to position [0, 0]
click at [427, 261] on button "OK" at bounding box center [423, 258] width 17 height 11
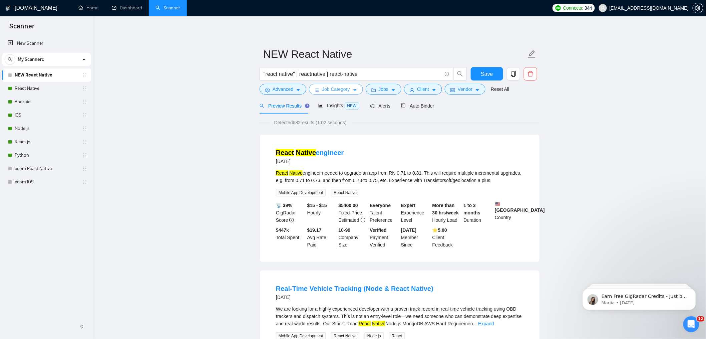
click at [340, 92] on span "Job Category" at bounding box center [336, 88] width 28 height 7
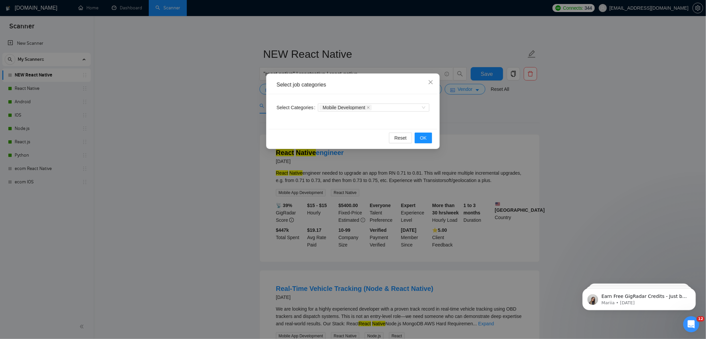
click at [493, 121] on div "Select job categories Select Categories Mobile Development Reset OK" at bounding box center [353, 169] width 706 height 339
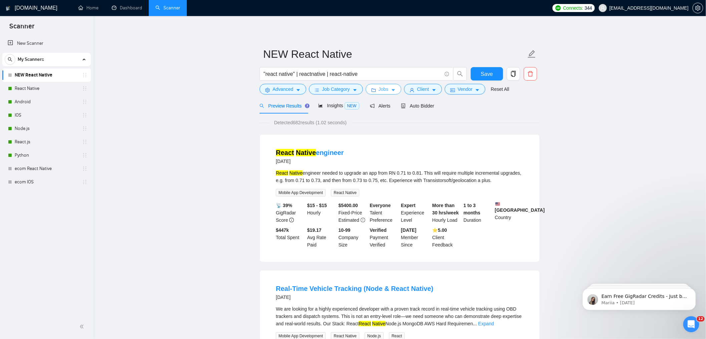
click at [389, 91] on span "Jobs" at bounding box center [384, 88] width 10 height 7
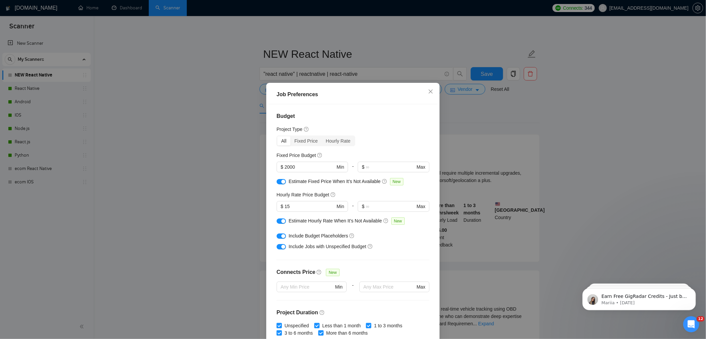
click at [465, 140] on div "Job Preferences Budget Project Type All Fixed Price Hourly Rate Fixed Price Bud…" at bounding box center [353, 169] width 706 height 339
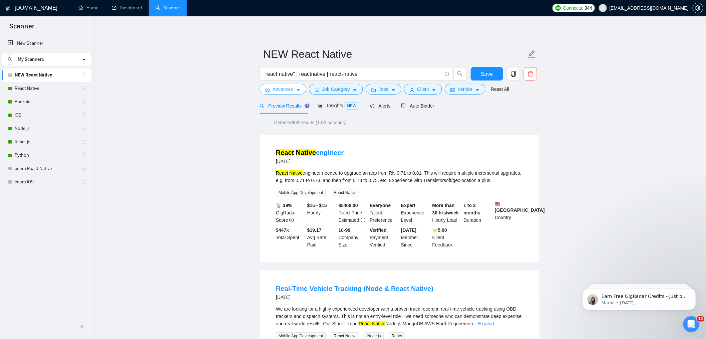
click at [285, 90] on span "Advanced" at bounding box center [283, 88] width 21 height 7
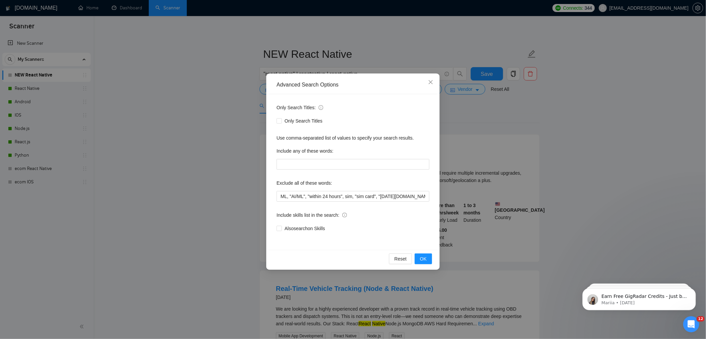
click at [460, 126] on div "Advanced Search Options Only Search Titles: Only Search Titles Use comma-separa…" at bounding box center [353, 169] width 706 height 339
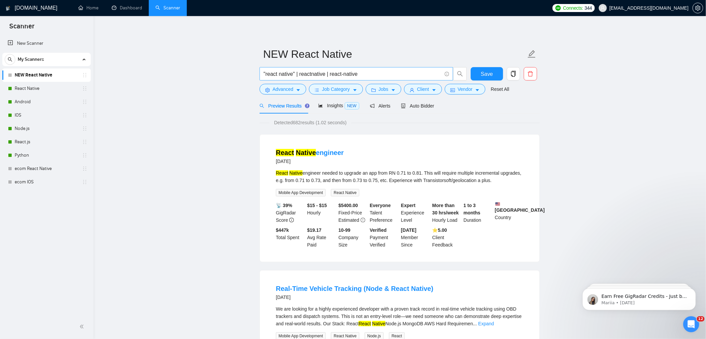
click at [368, 72] on input ""react native" | reactnative | react-native" at bounding box center [353, 74] width 178 height 8
type input ""react native" | reactnative | react-native | reactn*"
click at [482, 70] on span "Save" at bounding box center [487, 74] width 12 height 8
click at [418, 90] on button "Client" at bounding box center [423, 89] width 38 height 11
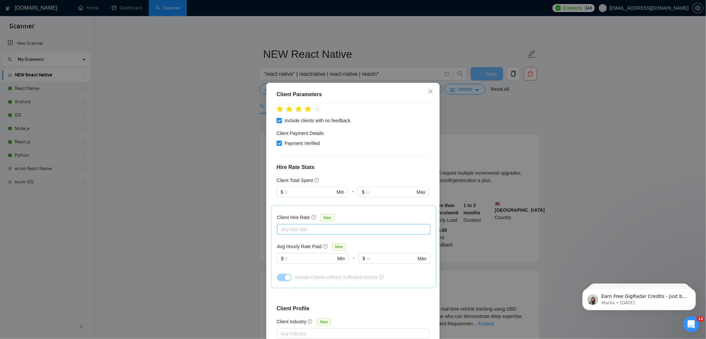
click at [509, 126] on div "Client Parameters Client Location Include Client Countries United States Exclud…" at bounding box center [353, 169] width 706 height 339
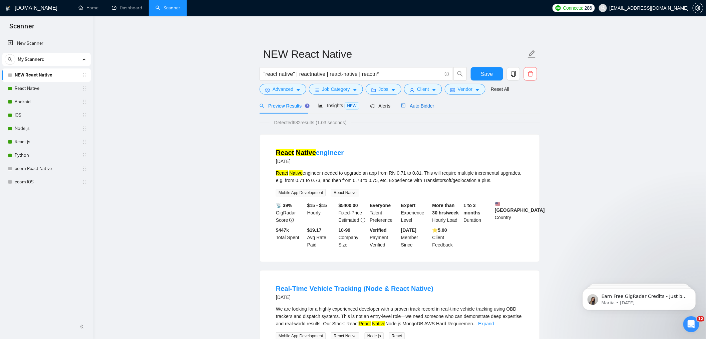
click at [429, 107] on span "Auto Bidder" at bounding box center [417, 105] width 33 height 5
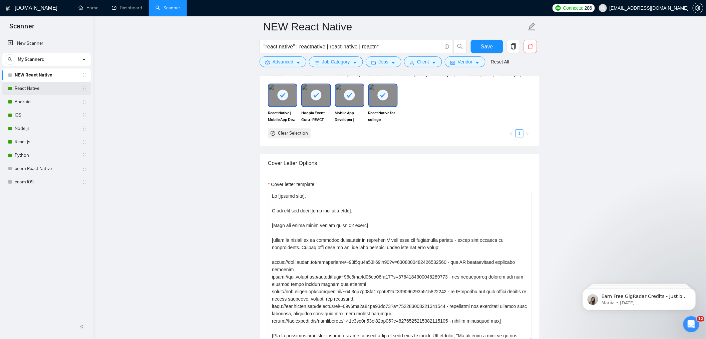
scroll to position [736, 0]
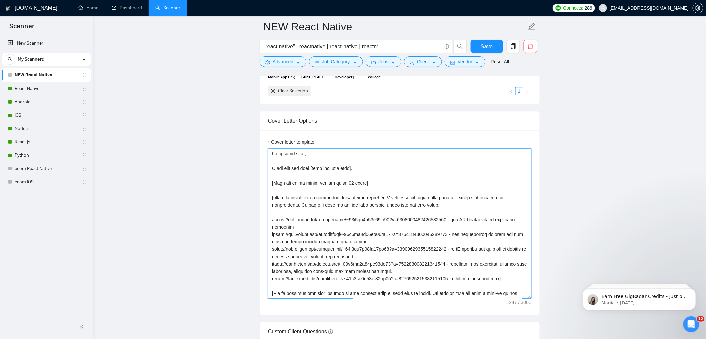
click at [362, 199] on textarea "Cover letter template:" at bounding box center [400, 223] width 264 height 150
click at [697, 8] on icon "setting" at bounding box center [697, 7] width 5 height 5
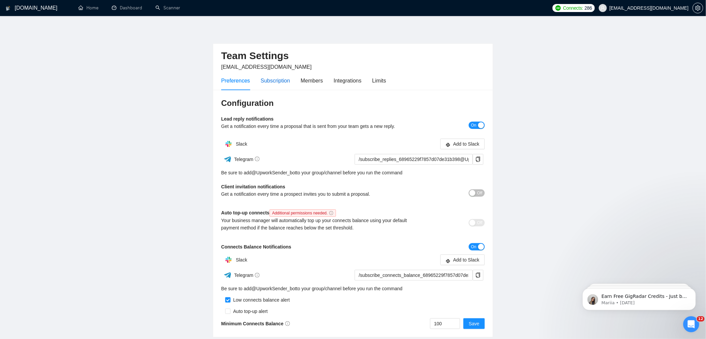
click at [285, 79] on div "Subscription" at bounding box center [275, 80] width 29 height 8
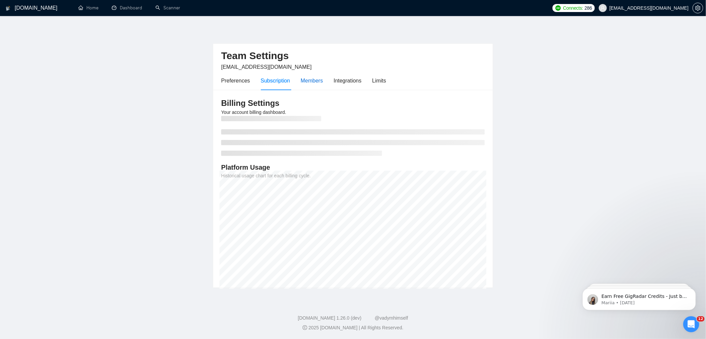
click at [313, 80] on div "Members" at bounding box center [312, 80] width 22 height 8
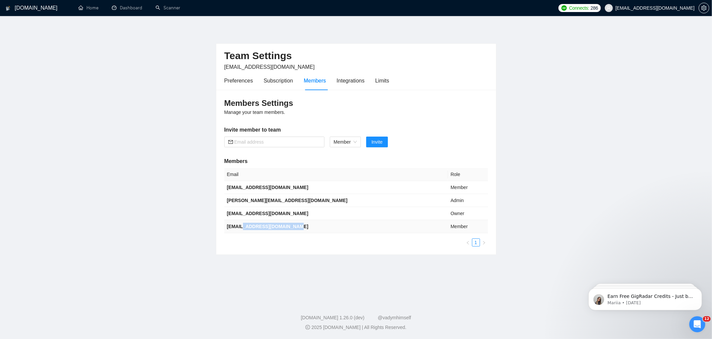
drag, startPoint x: 291, startPoint y: 227, endPoint x: 242, endPoint y: 225, distance: 49.1
click at [242, 225] on td "hello@3braintechnolabs.com" at bounding box center [336, 226] width 224 height 13
click at [172, 5] on link "Scanner" at bounding box center [167, 8] width 25 height 6
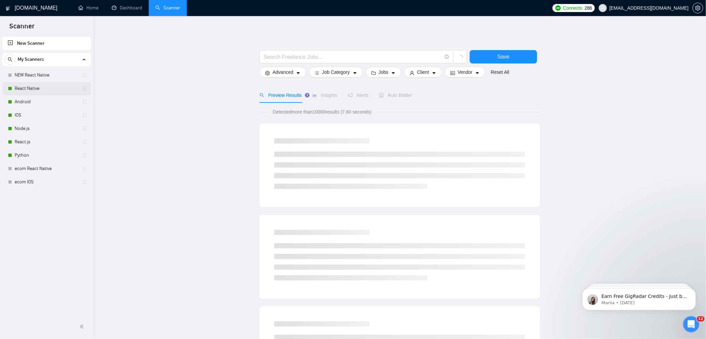
click at [34, 94] on link "React Native" at bounding box center [46, 88] width 63 height 13
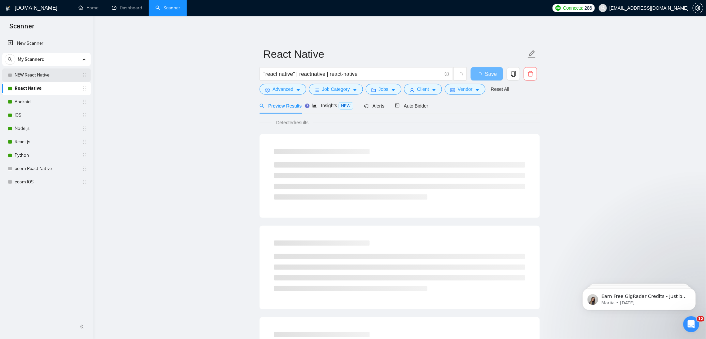
click at [40, 76] on link "NEW React Native" at bounding box center [46, 74] width 63 height 13
click at [419, 103] on span "Auto Bidder" at bounding box center [417, 105] width 33 height 5
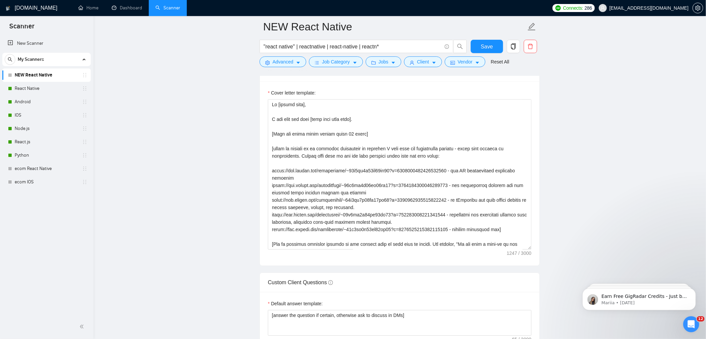
scroll to position [826, 0]
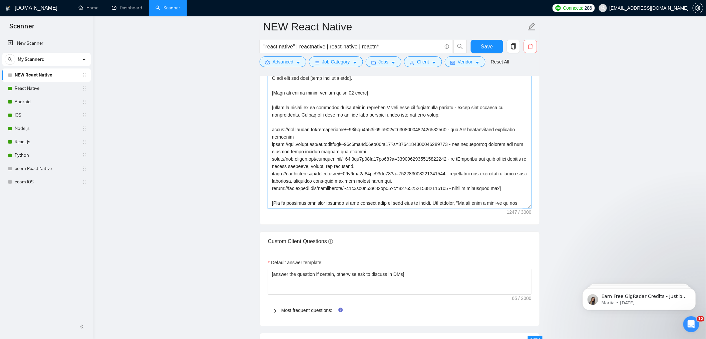
click at [376, 137] on textarea "Cover letter template:" at bounding box center [400, 133] width 264 height 150
paste textarea "[State client pain/problem from job post in 1 short sentence]. I recently deliv…"
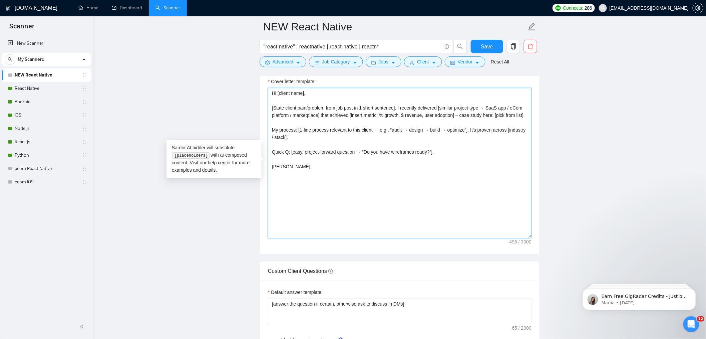
scroll to position [792, 0]
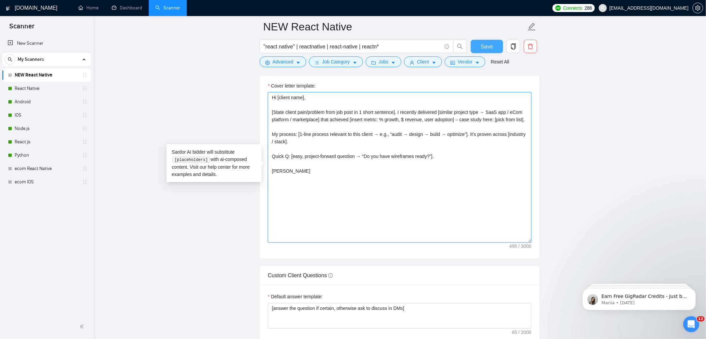
type textarea "Hi [client name], [State client pain/problem from job post in 1 short sentence]…"
click at [489, 46] on span "Save" at bounding box center [487, 46] width 12 height 8
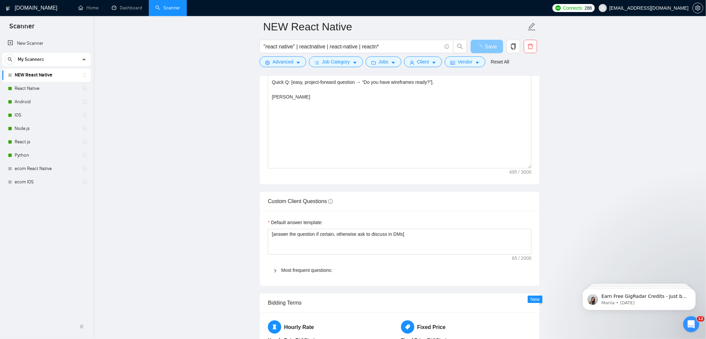
scroll to position [867, 0]
click at [295, 268] on link "Most frequent questions:" at bounding box center [306, 269] width 51 height 5
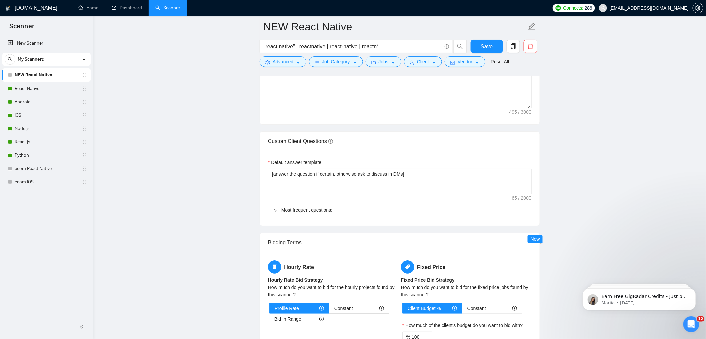
scroll to position [926, 0]
click at [296, 214] on span "Most frequent questions:" at bounding box center [403, 210] width 245 height 7
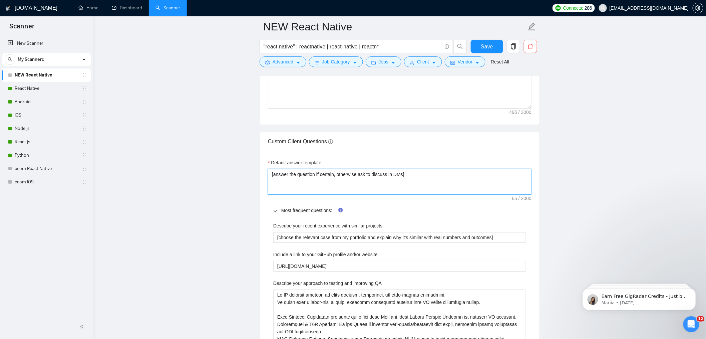
click at [283, 177] on textarea "[answer the question if certain, otherwise ask to discuss in DMs]" at bounding box center [400, 181] width 264 height 25
paste textarea "If the question is about development/design/AI/software] Answer directly in pla…"
type textarea "[If the question is about development/design/AI/software] Answer directly in pl…"
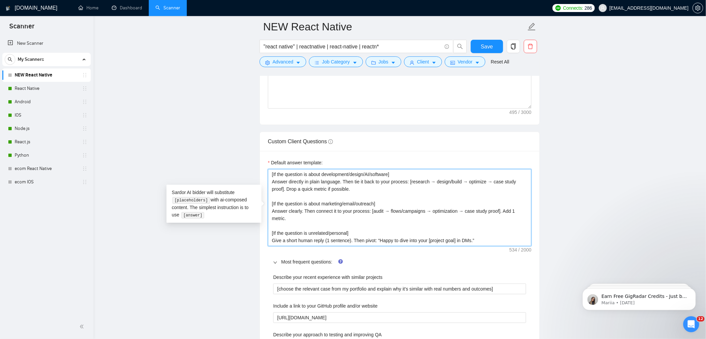
click at [409, 175] on textarea "[If the question is about development/design/AI/software] Answer directly in pl…" at bounding box center [400, 207] width 264 height 77
type textarea "[If the question is about development/design/AI/software Answer directly in pla…"
click at [357, 195] on textarea "[If the question is about development/design/AI/software Answer directly in pla…" at bounding box center [400, 207] width 264 height 77
click at [358, 184] on textarea "[If the question is about development/design/AI/software Answer directly in pla…" at bounding box center [400, 207] width 264 height 77
click at [361, 193] on textarea "[If the question is about development/design/AI/software Answer directly in pla…" at bounding box center [400, 207] width 264 height 77
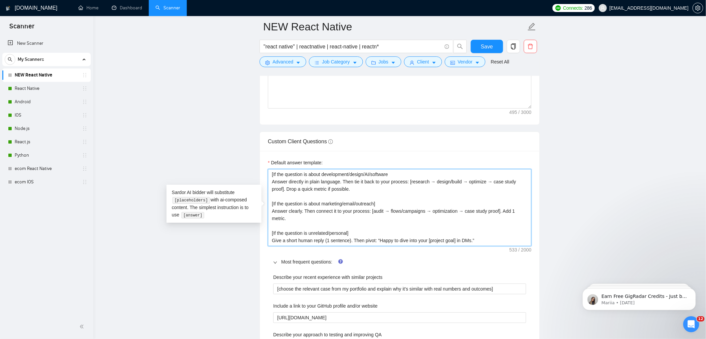
type textarea "[If the question is about development/design/AI/software Answer directly in pla…"
click at [408, 202] on textarea "[If the question is about development/design/AI/software Answer directly in pla…" at bounding box center [400, 207] width 264 height 77
type textarea "[If the question is about development/design/AI/software Answer directly in pla…"
click at [305, 219] on textarea "[If the question is about development/design/AI/software Answer directly in pla…" at bounding box center [400, 207] width 264 height 77
type textarea "[If the question is about development/design/AI/software Answer directly in pla…"
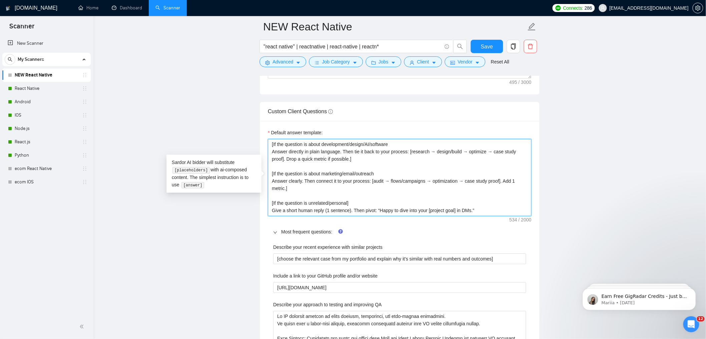
scroll to position [1011, 0]
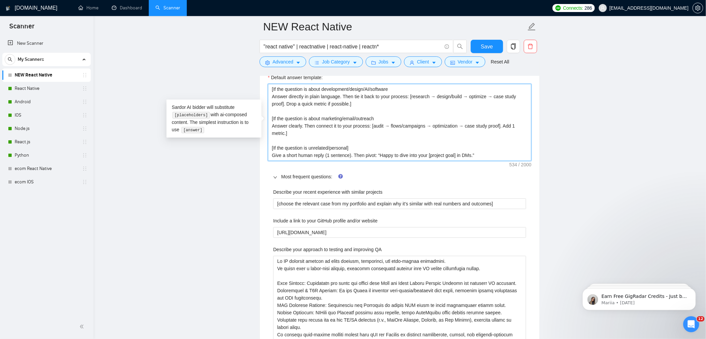
click at [491, 158] on textarea "[If the question is about development/design/AI/software Answer directly in pla…" at bounding box center [400, 122] width 264 height 77
type textarea "[If the question is about development/design/AI/software Answer directly in pla…"
click at [357, 148] on textarea "[If the question is about development/design/AI/software Answer directly in pla…" at bounding box center [400, 122] width 264 height 77
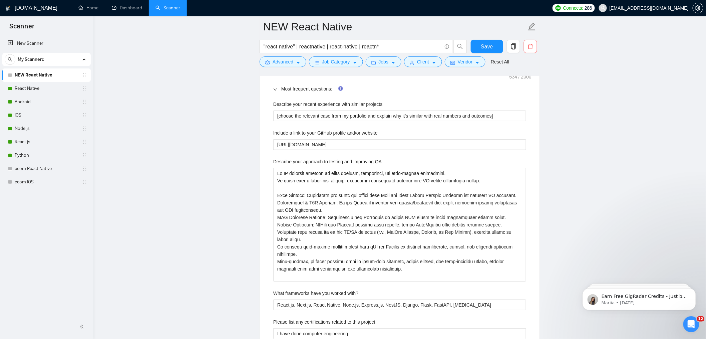
scroll to position [1091, 0]
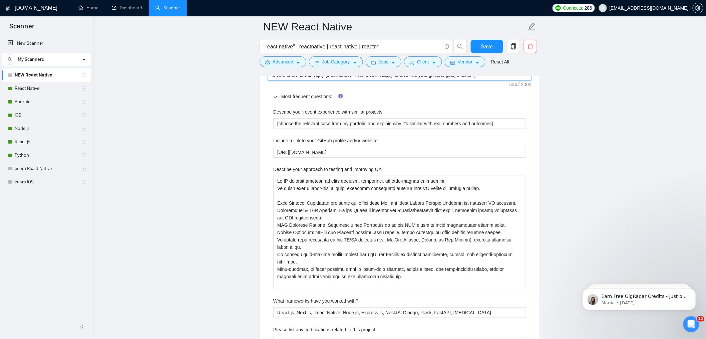
type textarea "[If the question is about development/design/AI/software Answer directly in pla…"
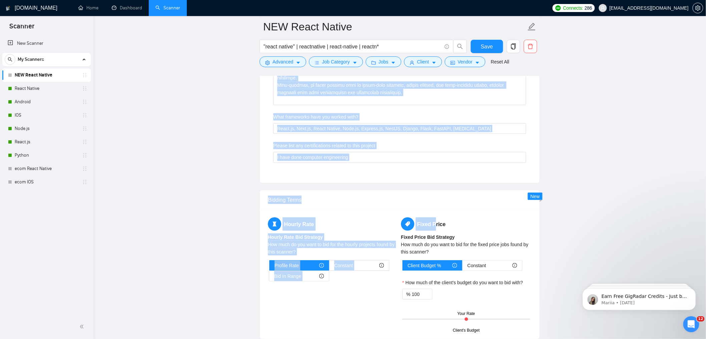
scroll to position [1276, 0]
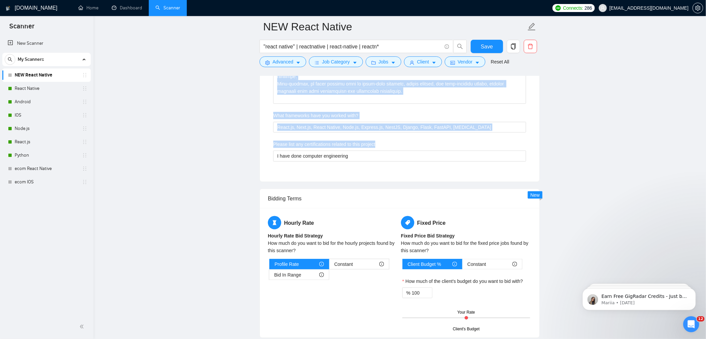
drag, startPoint x: 271, startPoint y: 110, endPoint x: 433, endPoint y: 166, distance: 171.6
click at [434, 166] on div "Describe your recent experience with similar projects [choose the relevant case…" at bounding box center [400, 46] width 264 height 255
copy div "Describe your recent experience with similar projects [choose the relevant case…"
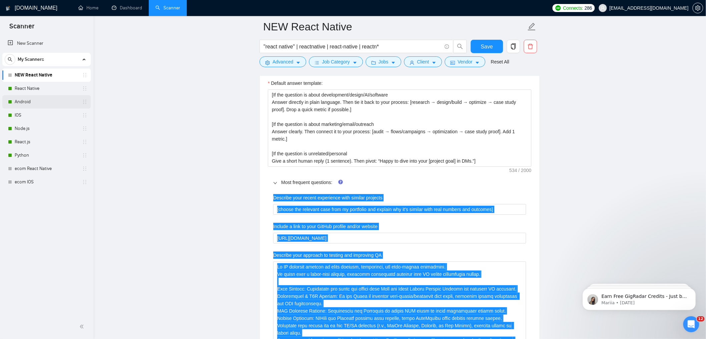
scroll to position [1048, 0]
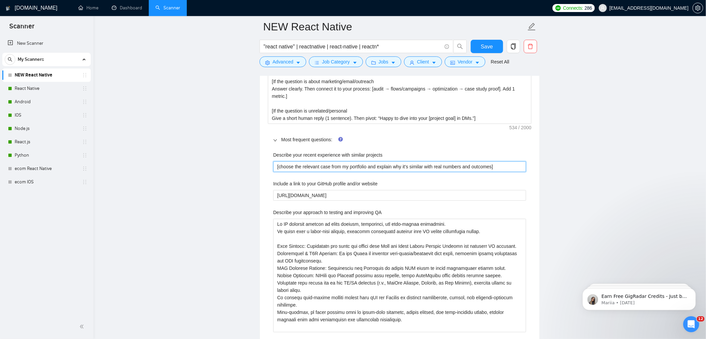
click at [310, 168] on projects "[choose the relevant case from my portfolio and explain why it's similar with r…" at bounding box center [399, 166] width 253 height 11
paste projects "I recently delivered [pick relevant portfolio case], where we [shortly explain …"
type projects "I recently delivered [pick relevant portfolio case], where we [shortly explain …"
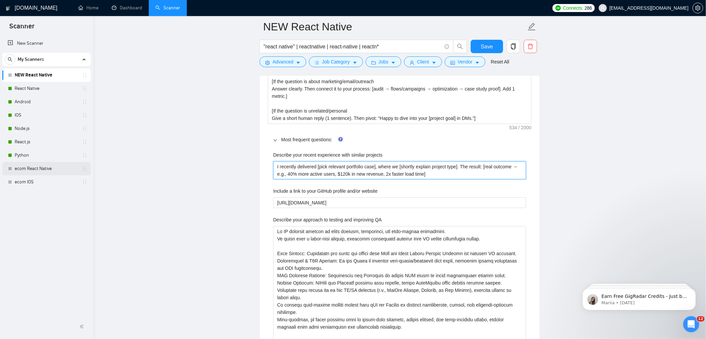
type projects "I recently delivered [pick relevant portfolio case], where we [shortly explain …"
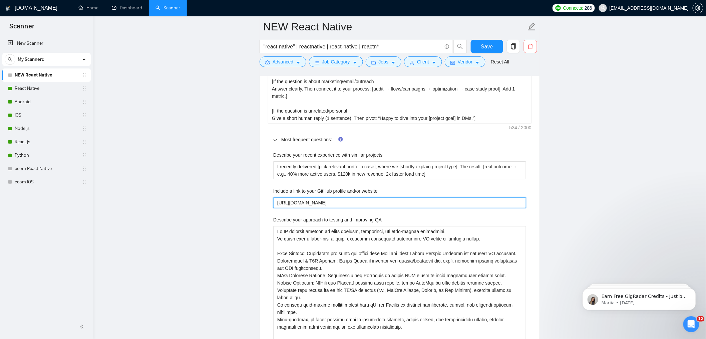
click at [323, 205] on website "[URL][DOMAIN_NAME]" at bounding box center [399, 202] width 253 height 11
paste website "👉"
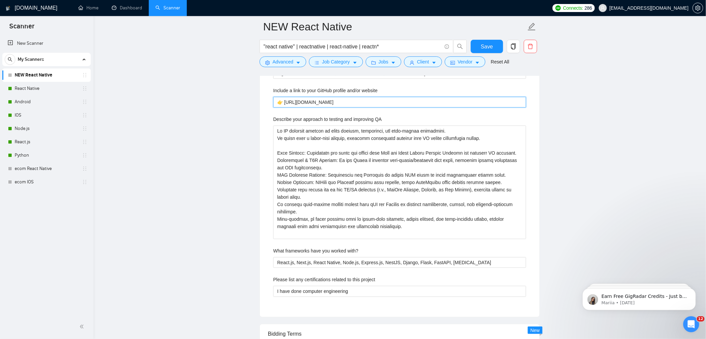
scroll to position [1189, 0]
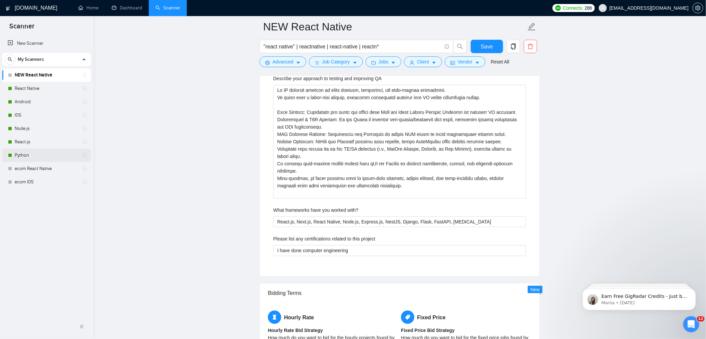
type website "👉 https://www.3braintechnolabs.com/"
click at [356, 146] on QA "Describe your approach to testing and improving QA" at bounding box center [399, 141] width 253 height 113
drag, startPoint x: 412, startPoint y: 198, endPoint x: 194, endPoint y: 36, distance: 270.9
paste QA "is built on shift-left testing, automation, and real-device validation: • Defin…"
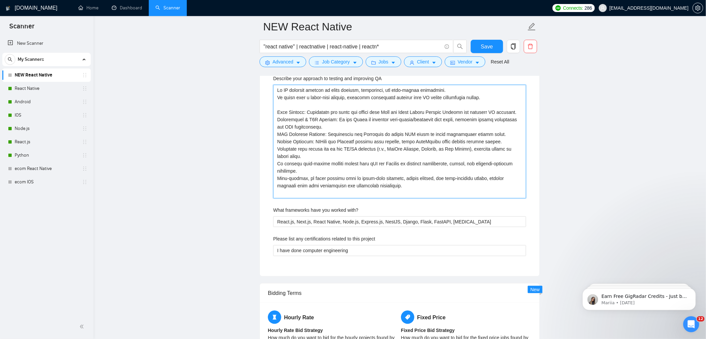
type QA "My QA approach is built on shift-left testing, automation, and real-device vali…"
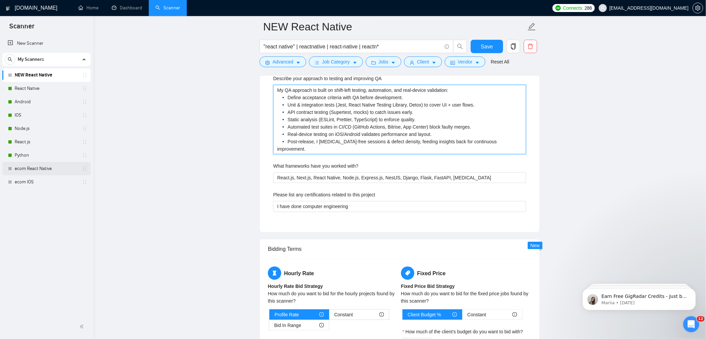
type QA "My QA approach is built on shift-left testing, automation, and real-device vali…"
click at [334, 180] on with\? "React.js, Next.js, React Native, Node.js, Express.js, NestJS, Django, Flask, Fa…" at bounding box center [399, 177] width 253 height 11
paste with\? "."
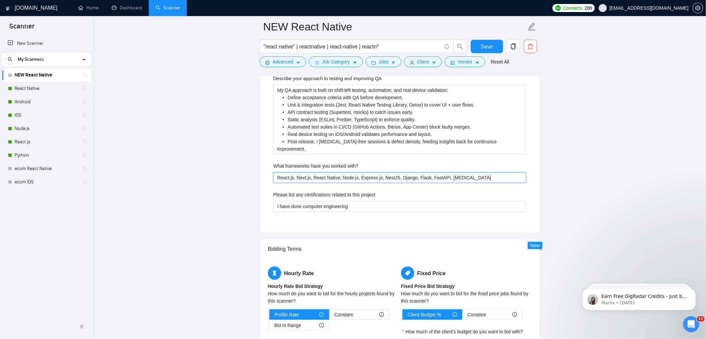
type with\? "React.js, Next.js, React Native, Node.js, Express.js, NestJS, Django, Flask, Fa…"
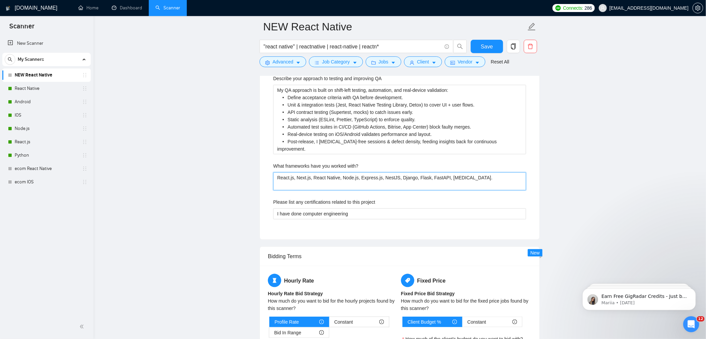
type with\? "React.js, Next.js, React Native, Node.js, Express.js, NestJS, Django, Flask, Fa…"
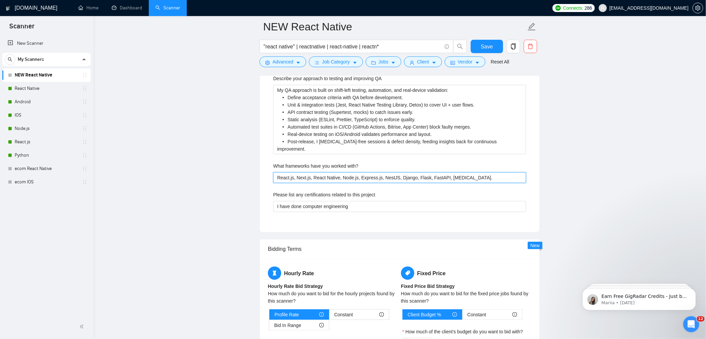
type with\? "React.js, Next.js, React Native, Node.js, Express.js, NestJS, Django, Flask, Fa…"
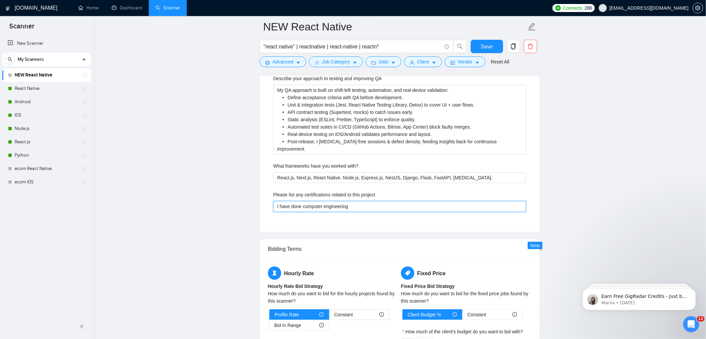
click at [323, 207] on project "I have done computer engineering" at bounding box center [399, 206] width 253 height 11
paste project "B.Sc. in Computer Engineering."
type project "B.Sc. in Computer Engineering."
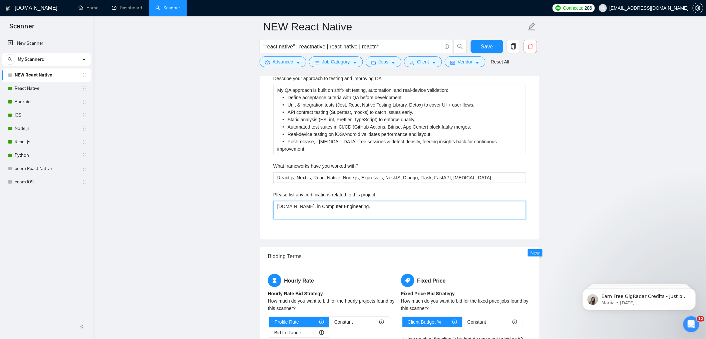
type project "B.Sc. in Computer Engineering."
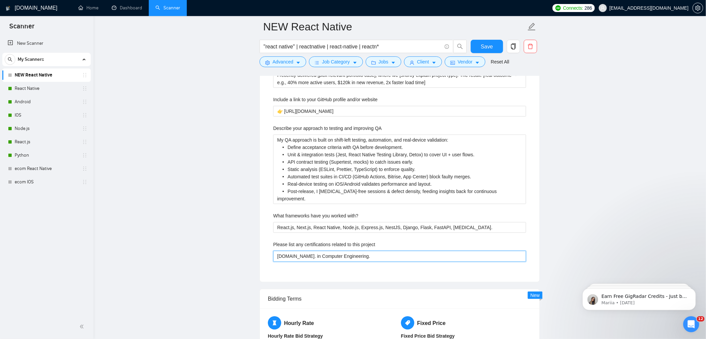
scroll to position [997, 0]
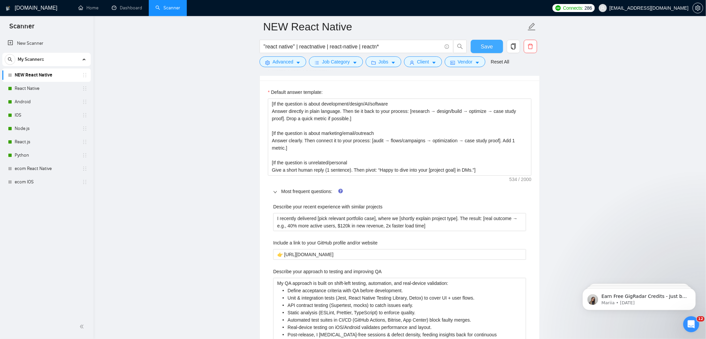
type project "B.Sc. in Computer Engineering."
drag, startPoint x: 490, startPoint y: 45, endPoint x: 431, endPoint y: 157, distance: 126.9
click at [490, 45] on span "Save" at bounding box center [487, 46] width 12 height 8
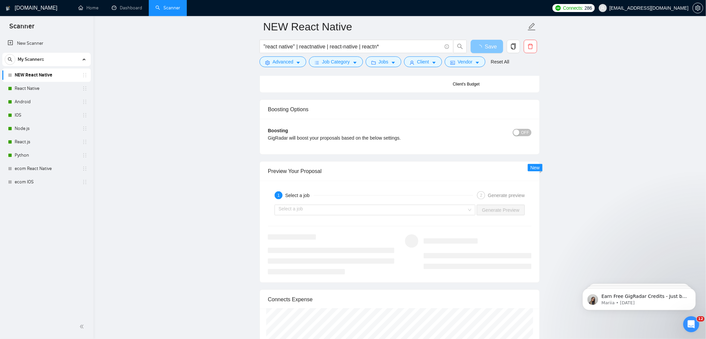
scroll to position [1306, 0]
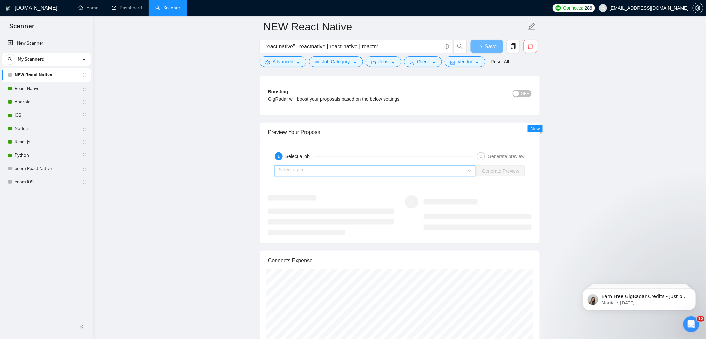
click at [430, 171] on input "search" at bounding box center [373, 171] width 188 height 10
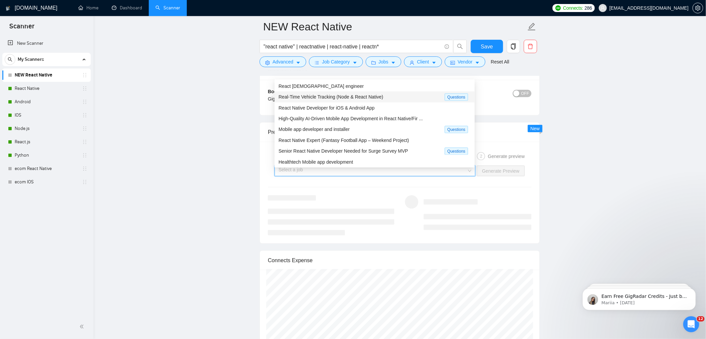
click at [328, 94] on span "Real-Time Vehicle Tracking (Node & React Native)" at bounding box center [331, 96] width 105 height 5
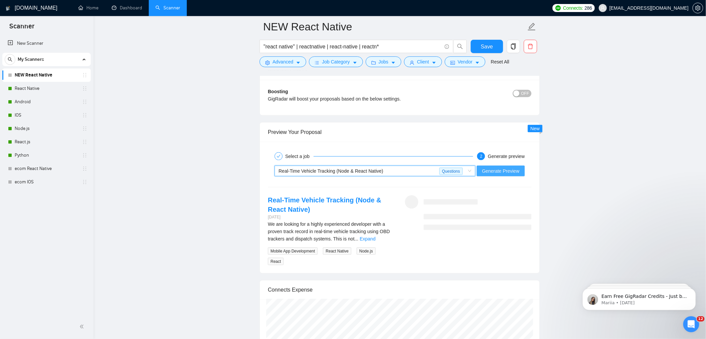
click at [507, 171] on span "Generate Preview" at bounding box center [500, 170] width 37 height 7
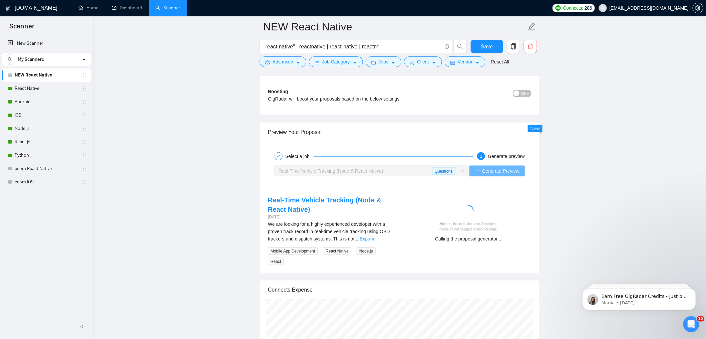
click at [375, 238] on link "Expand" at bounding box center [368, 238] width 16 height 5
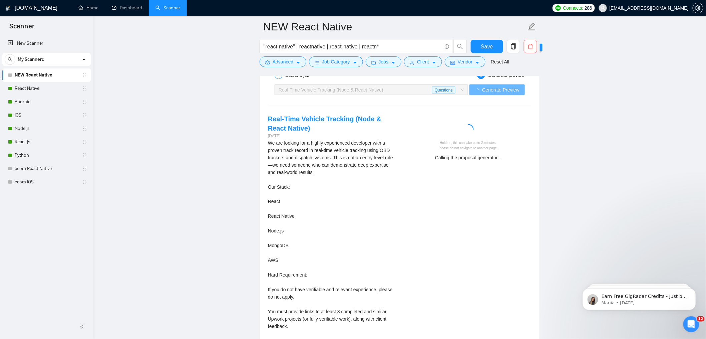
scroll to position [1387, 0]
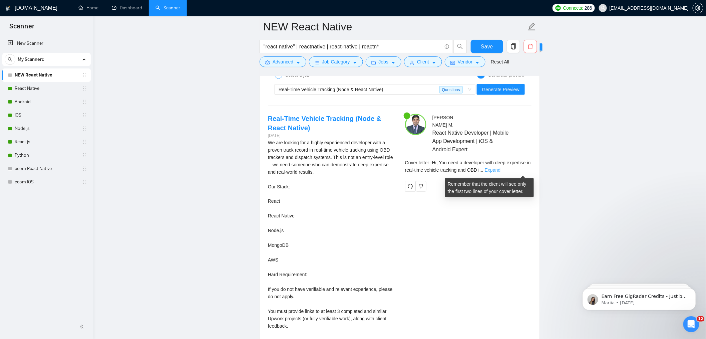
click at [500, 168] on link "Expand" at bounding box center [493, 169] width 16 height 5
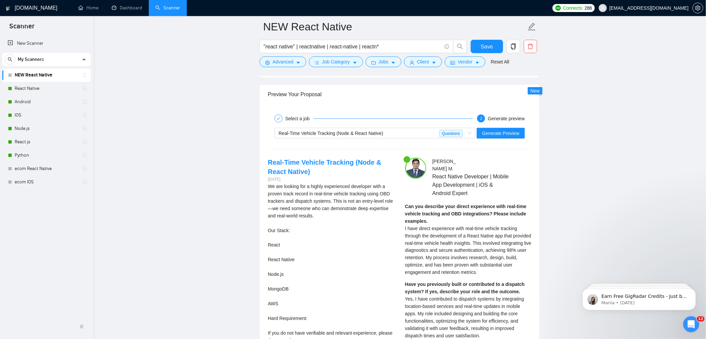
scroll to position [1355, 0]
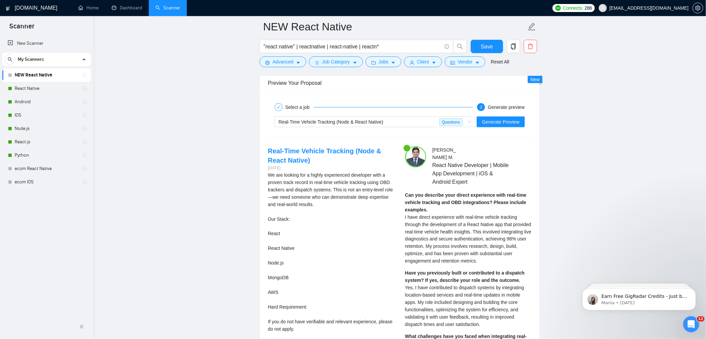
drag, startPoint x: 261, startPoint y: 143, endPoint x: 251, endPoint y: 143, distance: 10.0
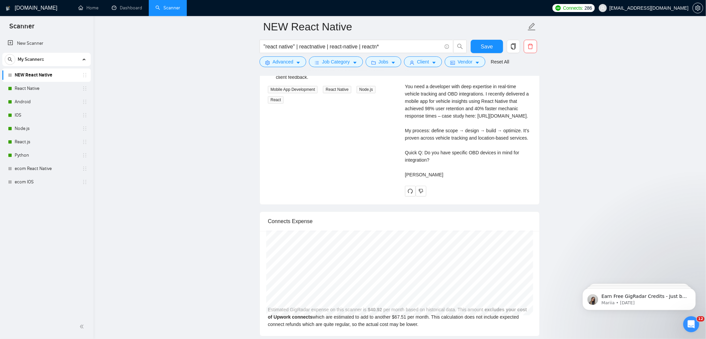
scroll to position [1750, 0]
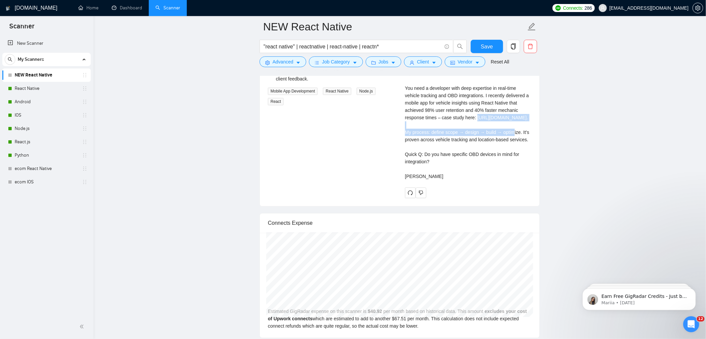
drag, startPoint x: 433, startPoint y: 155, endPoint x: 493, endPoint y: 160, distance: 61.0
click at [493, 160] on div "Cover letter Hi, You need a developer with deep expertise in real-time vehicle …" at bounding box center [468, 120] width 126 height 117
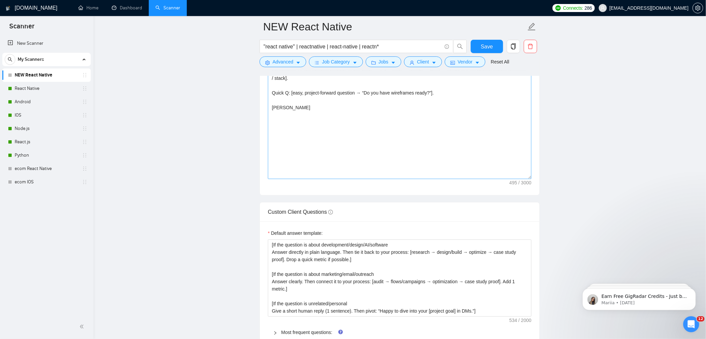
scroll to position [774, 0]
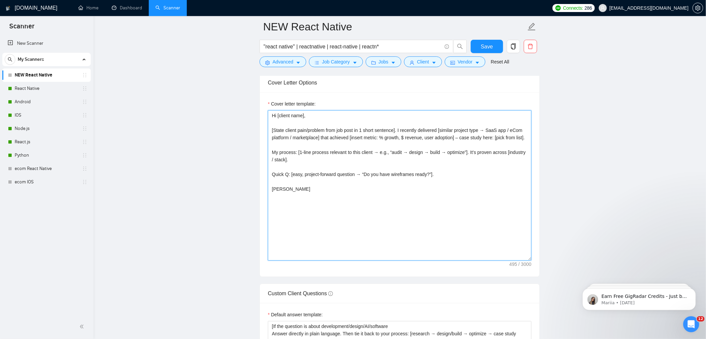
click at [271, 118] on textarea "Hi [client name], [State client pain/problem from job post in 1 short sentence]…" at bounding box center [400, 185] width 264 height 150
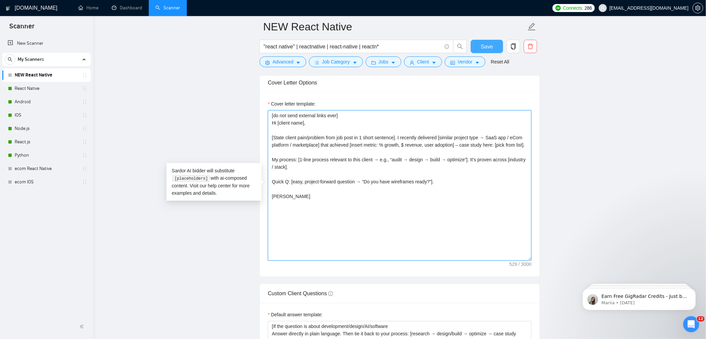
type textarea "[do not send external links ever] Hi [client name], [State client pain/problem …"
drag, startPoint x: 484, startPoint y: 42, endPoint x: 436, endPoint y: 114, distance: 87.1
click at [484, 41] on button "Save" at bounding box center [487, 46] width 32 height 13
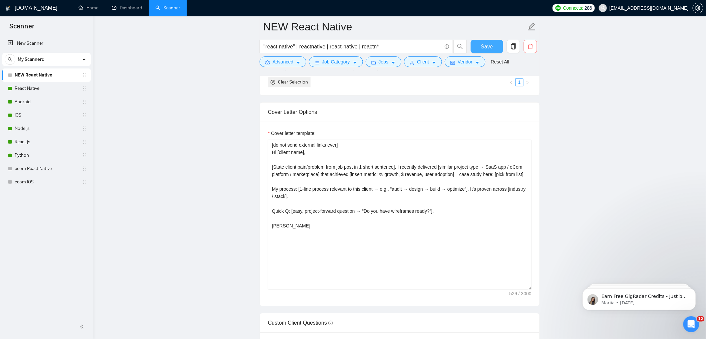
scroll to position [750, 0]
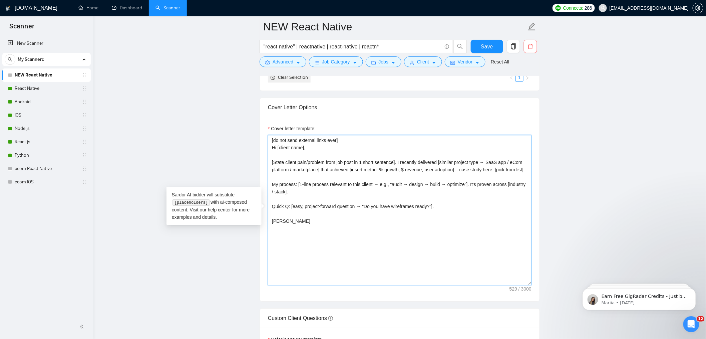
drag, startPoint x: 480, startPoint y: 171, endPoint x: 481, endPoint y: 174, distance: 3.9
click at [481, 174] on textarea "[do not send external links ever] Hi [client name], [State client pain/problem …" at bounding box center [400, 210] width 264 height 150
click at [489, 171] on textarea "[do not send external links ever] Hi [client name], [State client pain/problem …" at bounding box center [400, 210] width 264 height 150
drag, startPoint x: 273, startPoint y: 179, endPoint x: 311, endPoint y: 178, distance: 37.4
click at [311, 178] on textarea "[do not send external links ever] Hi [client name], [State client pain/problem …" at bounding box center [400, 210] width 264 height 150
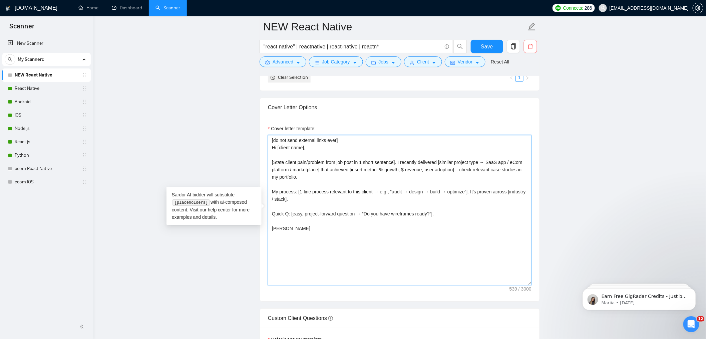
click at [483, 170] on textarea "[do not send external links ever] Hi [client name], [State client pain/problem …" at bounding box center [400, 210] width 264 height 150
type textarea "[do not send external links ever] Hi [client name], [State client pain/problem …"
click at [495, 45] on button "Save" at bounding box center [487, 46] width 32 height 13
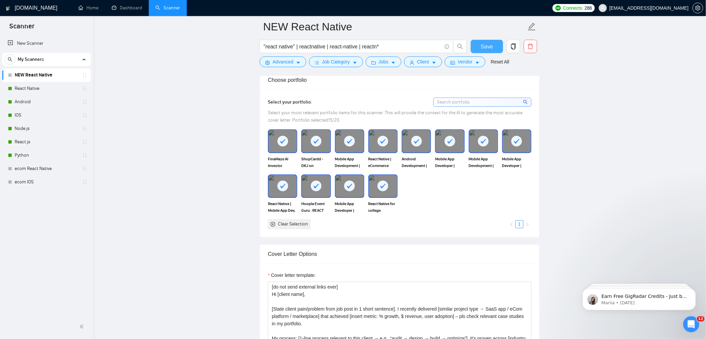
scroll to position [614, 0]
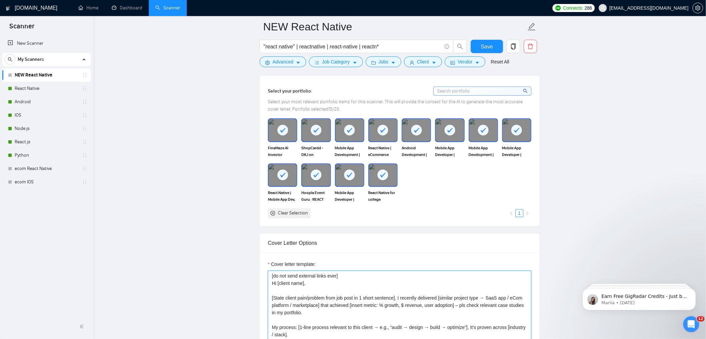
click at [307, 276] on textarea "[do not send external links ever] Hi [client name], [State client pain/problem …" at bounding box center [400, 345] width 264 height 150
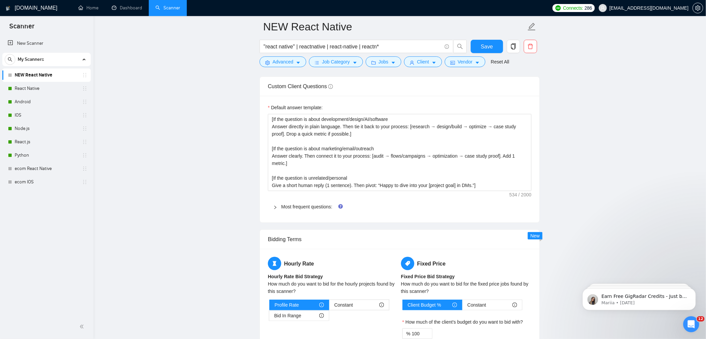
scroll to position [996, 0]
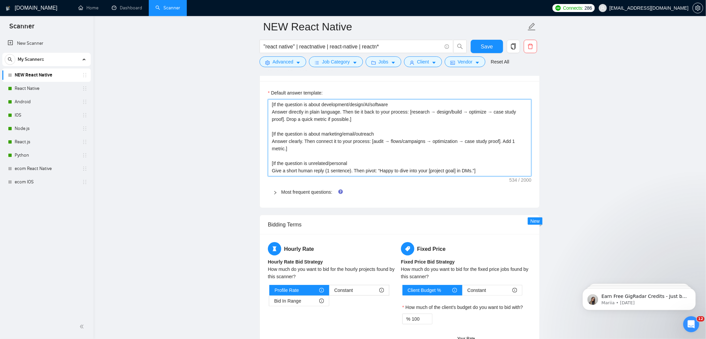
click at [272, 104] on textarea "[If the question is about development/design/AI/software Answer directly in pla…" at bounding box center [400, 137] width 264 height 77
type textarea "[If the question is about development/design/AI/software Answer directly in pla…"
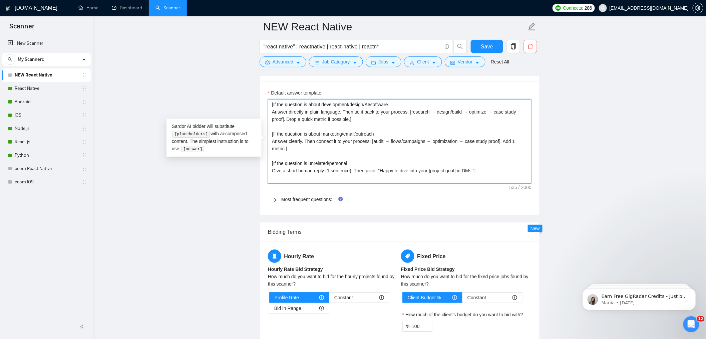
paste textarea "[do not send external links ever]"
type textarea "[do not send external links ever] [If the question is about development/design/…"
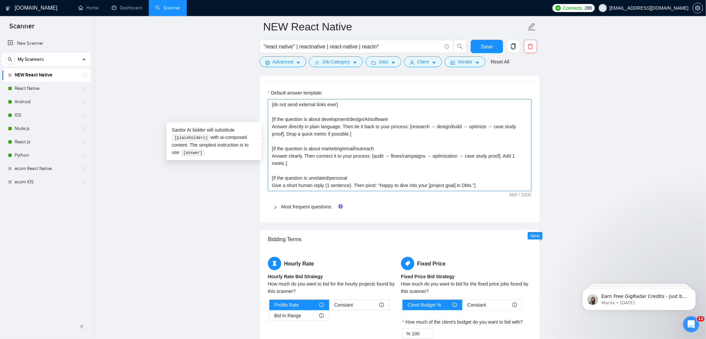
type textarea "[do not send external links ever] [If the question is about development/design/…"
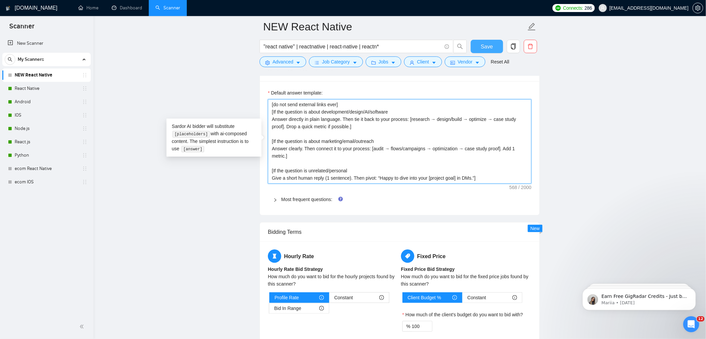
type textarea "[do not send external links ever] [If the question is about development/design/…"
click at [492, 41] on button "Save" at bounding box center [487, 46] width 32 height 13
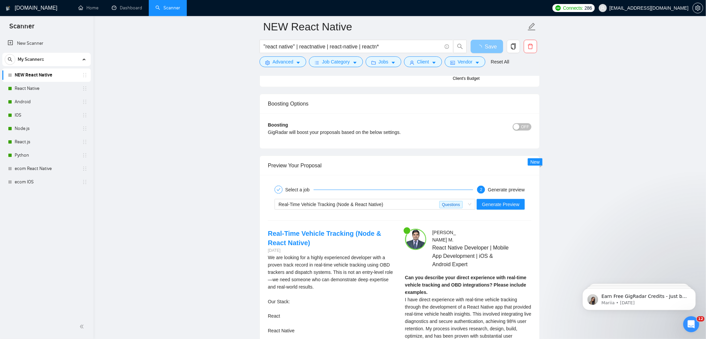
scroll to position [1288, 0]
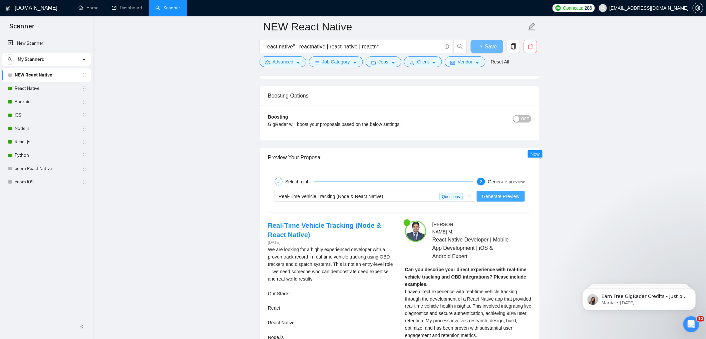
click at [505, 198] on span "Generate Preview" at bounding box center [500, 195] width 37 height 7
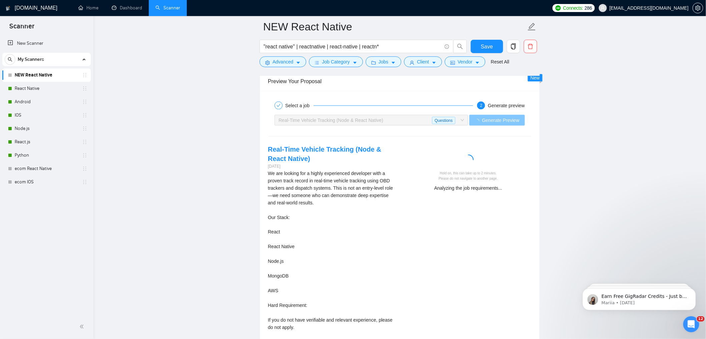
scroll to position [1381, 0]
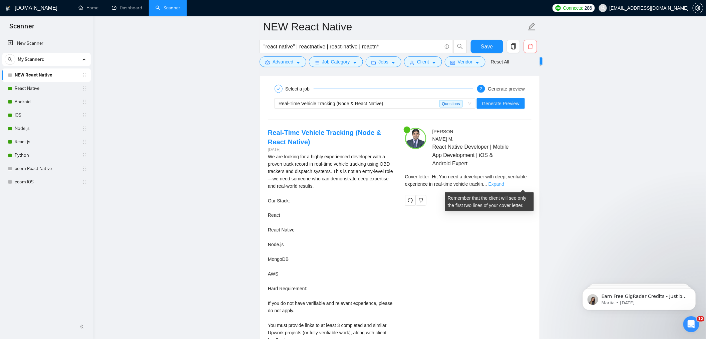
click at [504, 183] on link "Expand" at bounding box center [496, 183] width 16 height 5
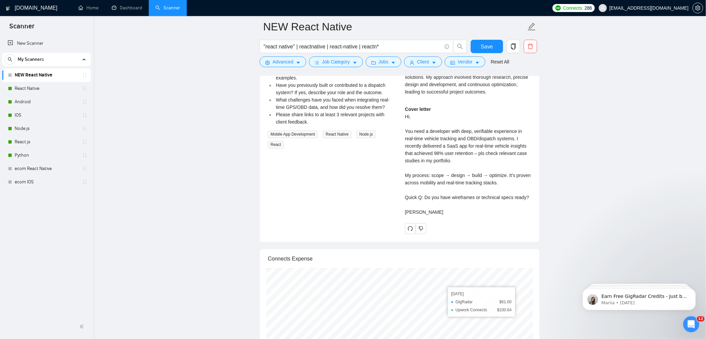
scroll to position [1639, 0]
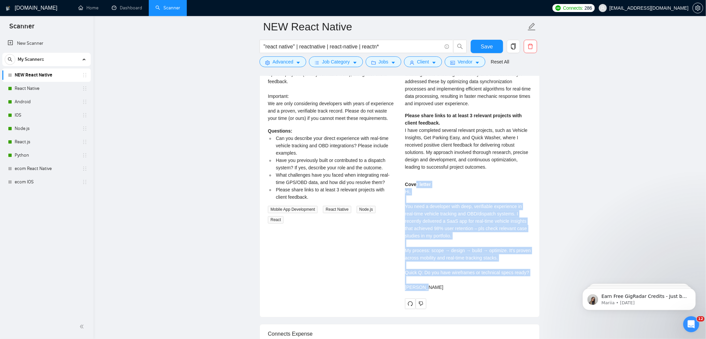
drag, startPoint x: 434, startPoint y: 305, endPoint x: 417, endPoint y: 201, distance: 105.8
click at [417, 201] on div "Cover letter Hi, You need a developer with deep, verifiable experience in real-…" at bounding box center [468, 235] width 126 height 110
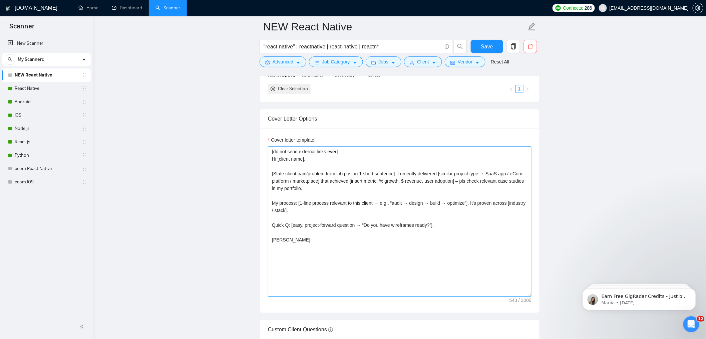
scroll to position [732, 0]
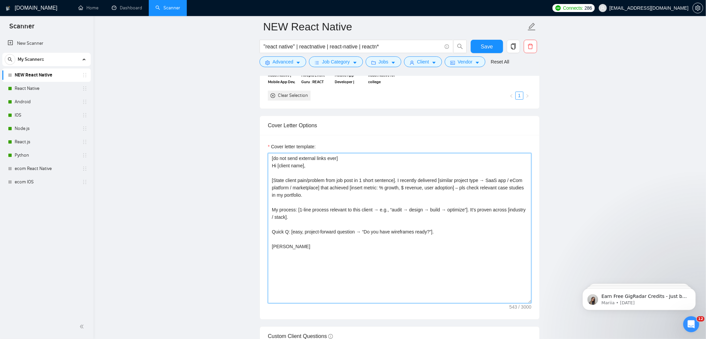
click at [503, 188] on textarea "[do not send external links ever] Hi [client name], [State client pain/problem …" at bounding box center [400, 228] width 264 height 150
click at [497, 188] on textarea "[do not send external links ever] Hi [client name], [State client pain/problem …" at bounding box center [400, 228] width 264 height 150
click at [486, 188] on textarea "[do not send external links ever] Hi [client name], [State client pain/problem …" at bounding box center [400, 228] width 264 height 150
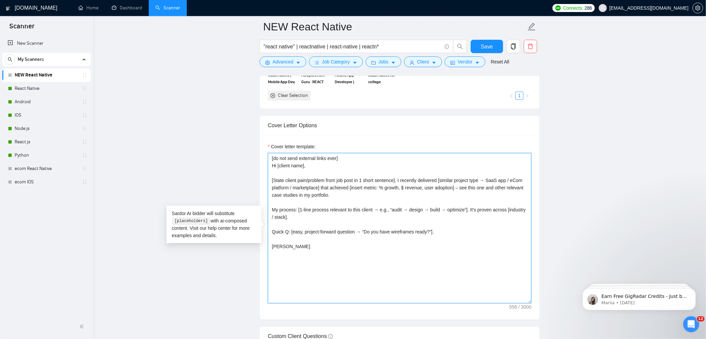
drag, startPoint x: 388, startPoint y: 258, endPoint x: 194, endPoint y: 81, distance: 262.6
type textarea "[do not send external links ever] Hi [client name], [State client pain/problem …"
click at [476, 43] on button "Save" at bounding box center [487, 46] width 32 height 13
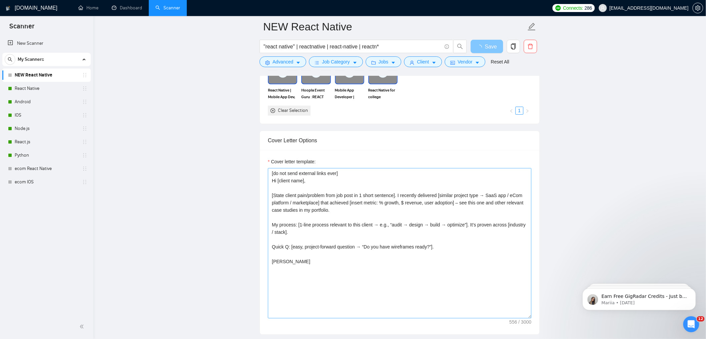
scroll to position [716, 0]
drag, startPoint x: 264, startPoint y: 126, endPoint x: 244, endPoint y: 92, distance: 39.5
drag, startPoint x: 321, startPoint y: 285, endPoint x: 242, endPoint y: 144, distance: 161.1
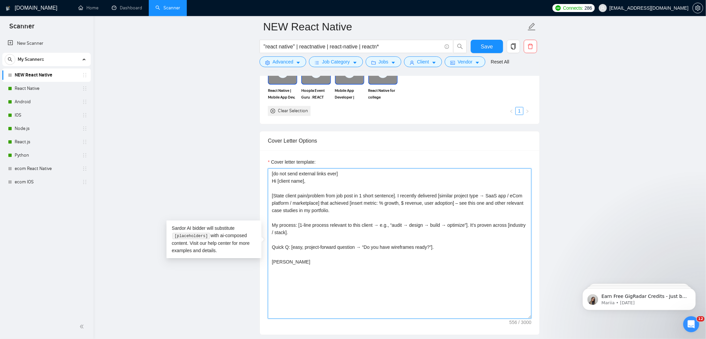
drag, startPoint x: 340, startPoint y: 295, endPoint x: 229, endPoint y: 135, distance: 194.9
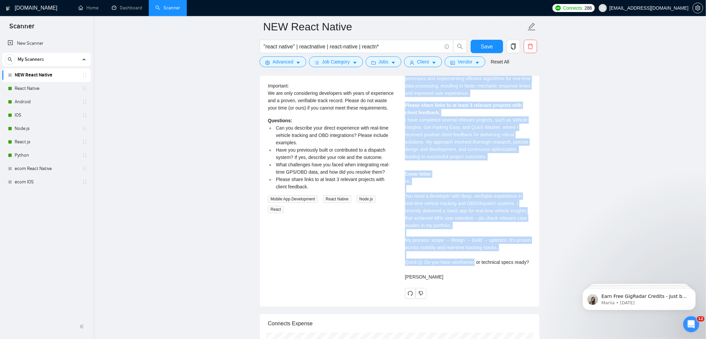
scroll to position [1712, 0]
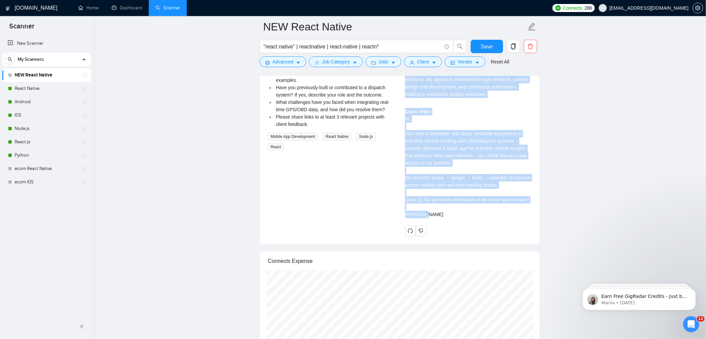
drag, startPoint x: 405, startPoint y: 113, endPoint x: 472, endPoint y: 236, distance: 140.2
click at [472, 236] on div "Mohammed Azhar M . React Native Developer | Mobile App Development | iOS & Andr…" at bounding box center [468, 15] width 137 height 439
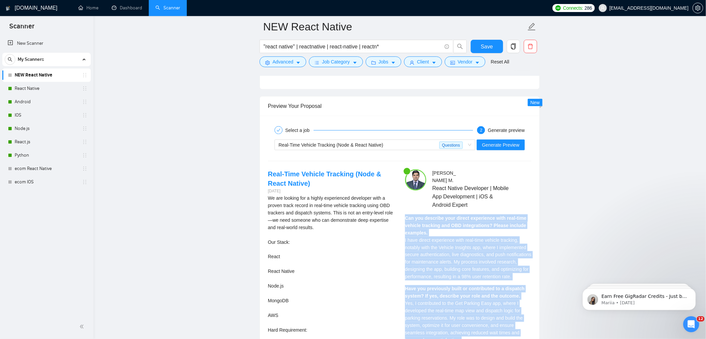
scroll to position [1546, 0]
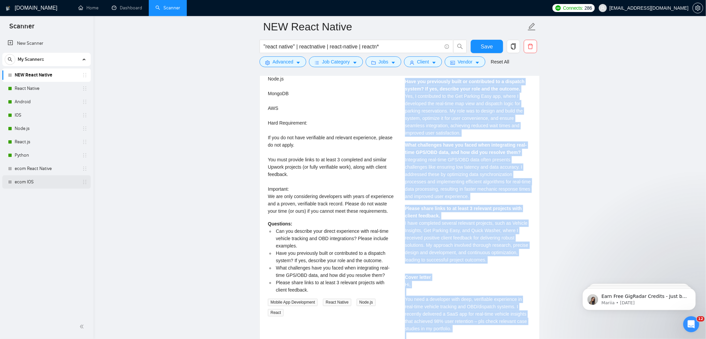
copy div "Can you describe your direct experience with real-time vehicle tracking and OBD…"
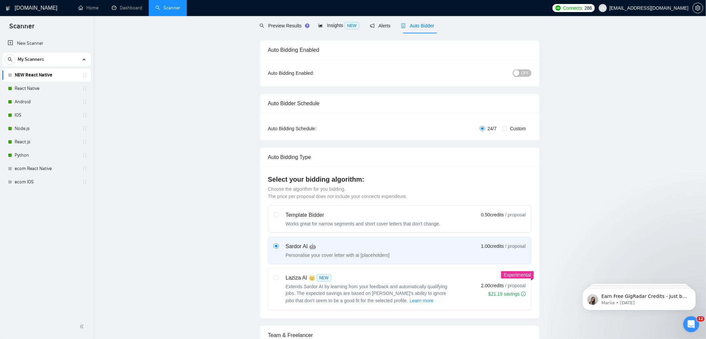
scroll to position [0, 0]
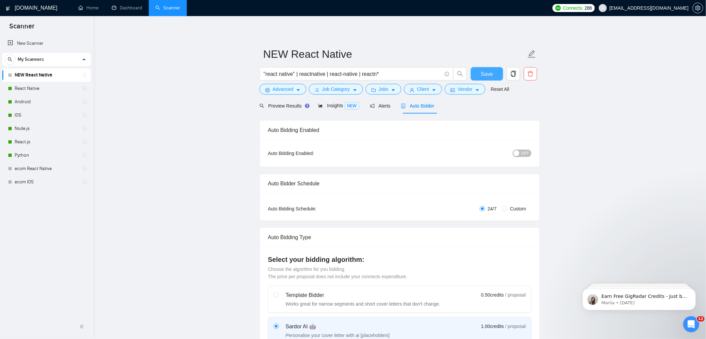
click at [484, 75] on span "Save" at bounding box center [487, 74] width 12 height 8
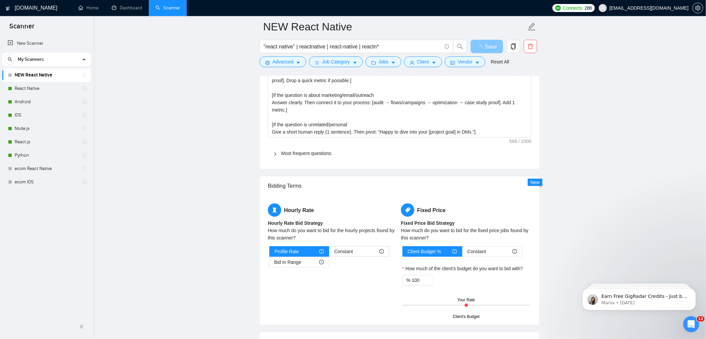
scroll to position [952, 0]
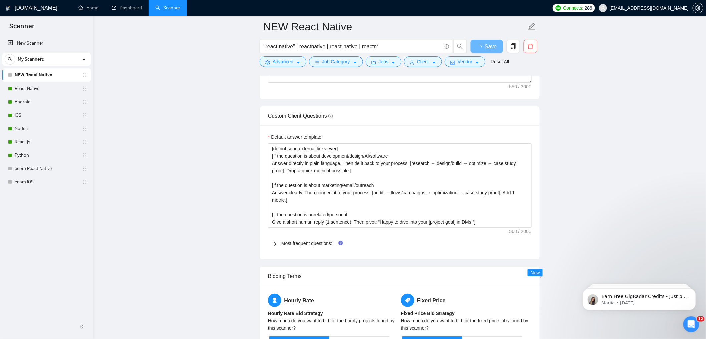
click at [302, 243] on link "Most frequent questions:" at bounding box center [306, 243] width 51 height 5
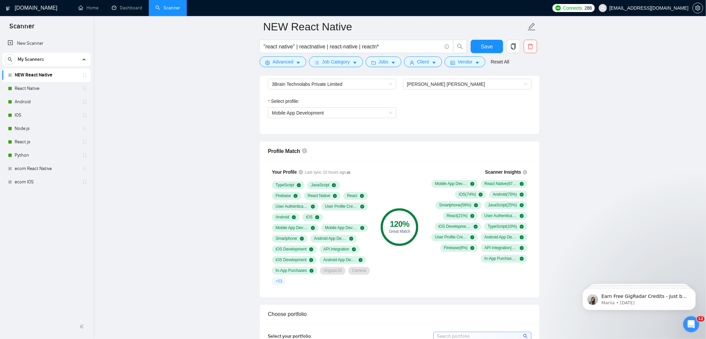
scroll to position [209, 0]
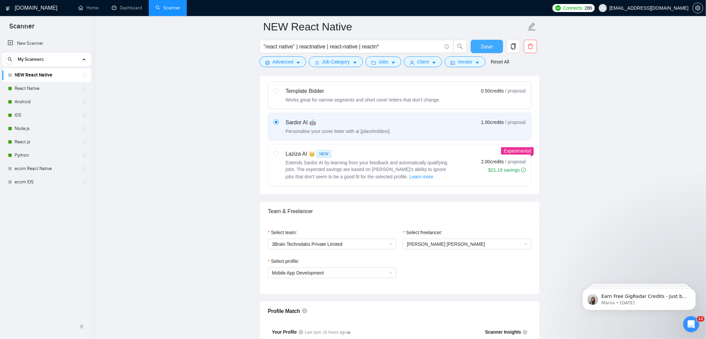
click at [484, 46] on span "Save" at bounding box center [487, 46] width 12 height 8
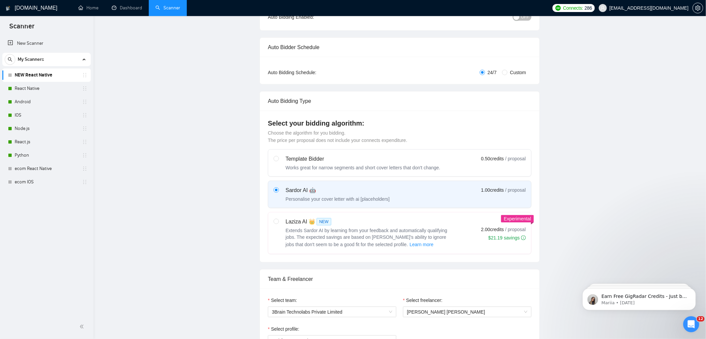
scroll to position [0, 0]
